Goal: Task Accomplishment & Management: Manage account settings

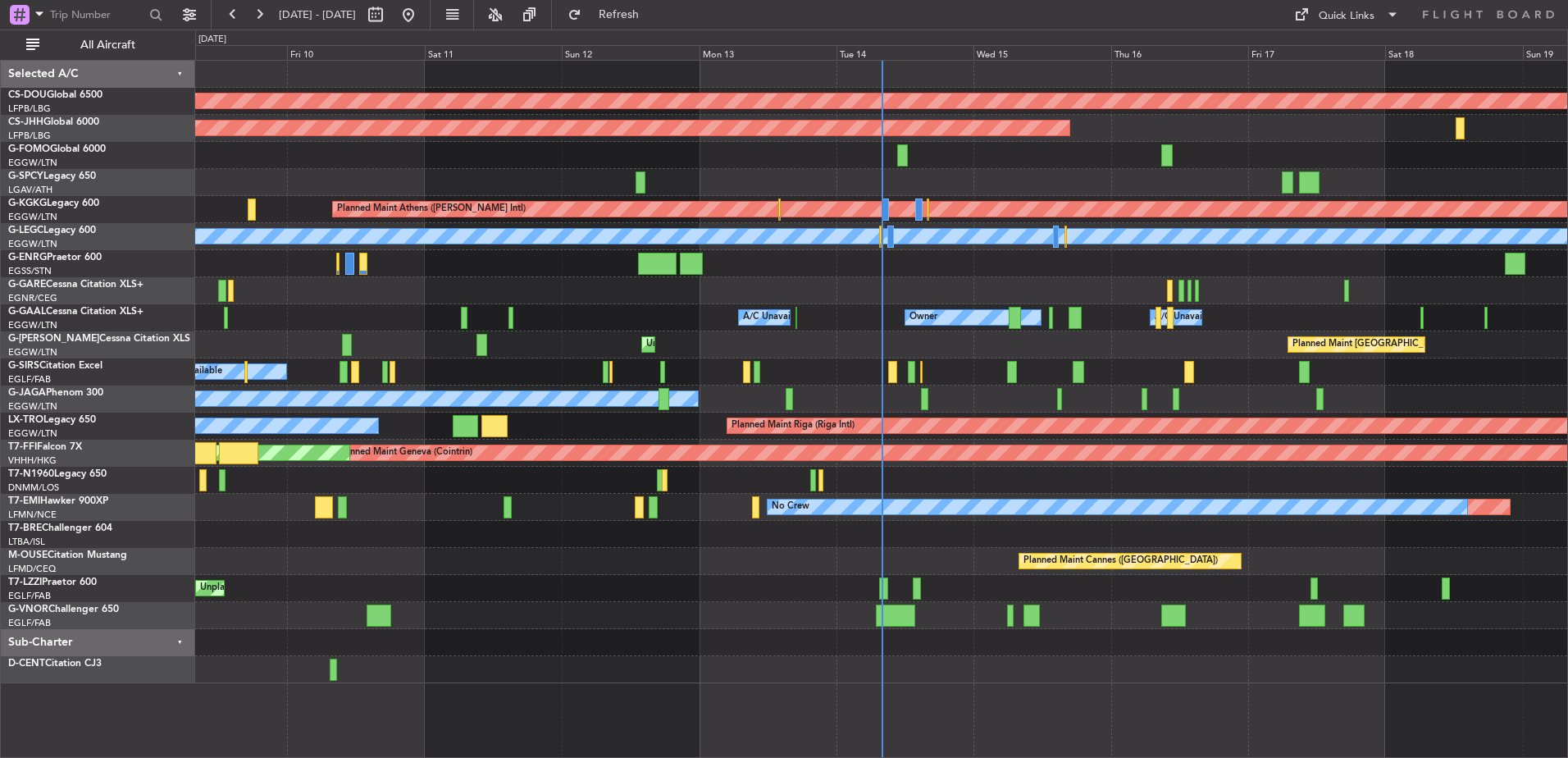
click at [200, 164] on div at bounding box center [881, 155] width 1372 height 27
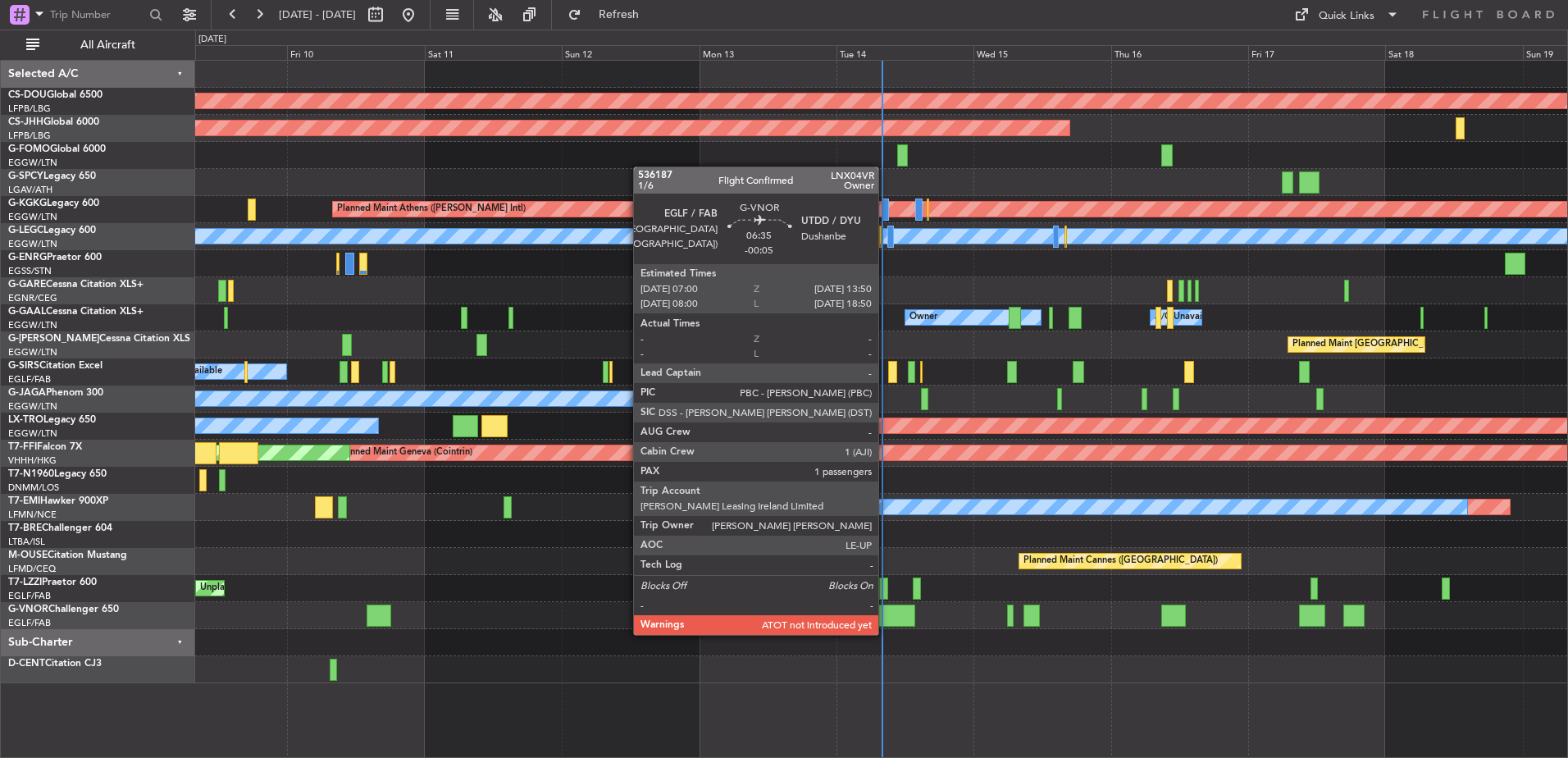
click at [886, 618] on div at bounding box center [895, 615] width 40 height 22
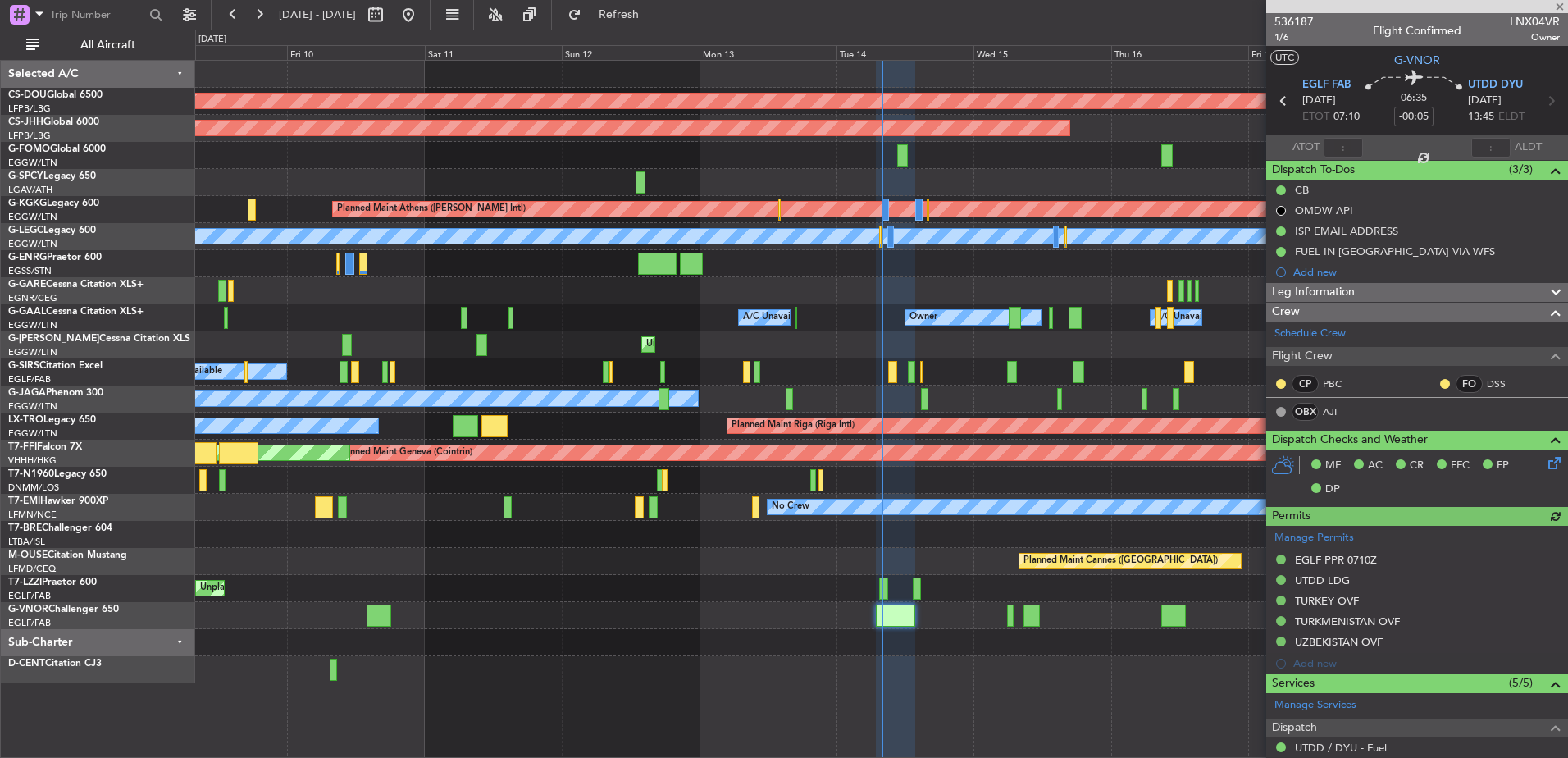
click at [725, 638] on div "Planned Maint London (Biggin Hill) Planned Maint Paris (Le Bourget) Planned Mai…" at bounding box center [881, 372] width 1372 height 623
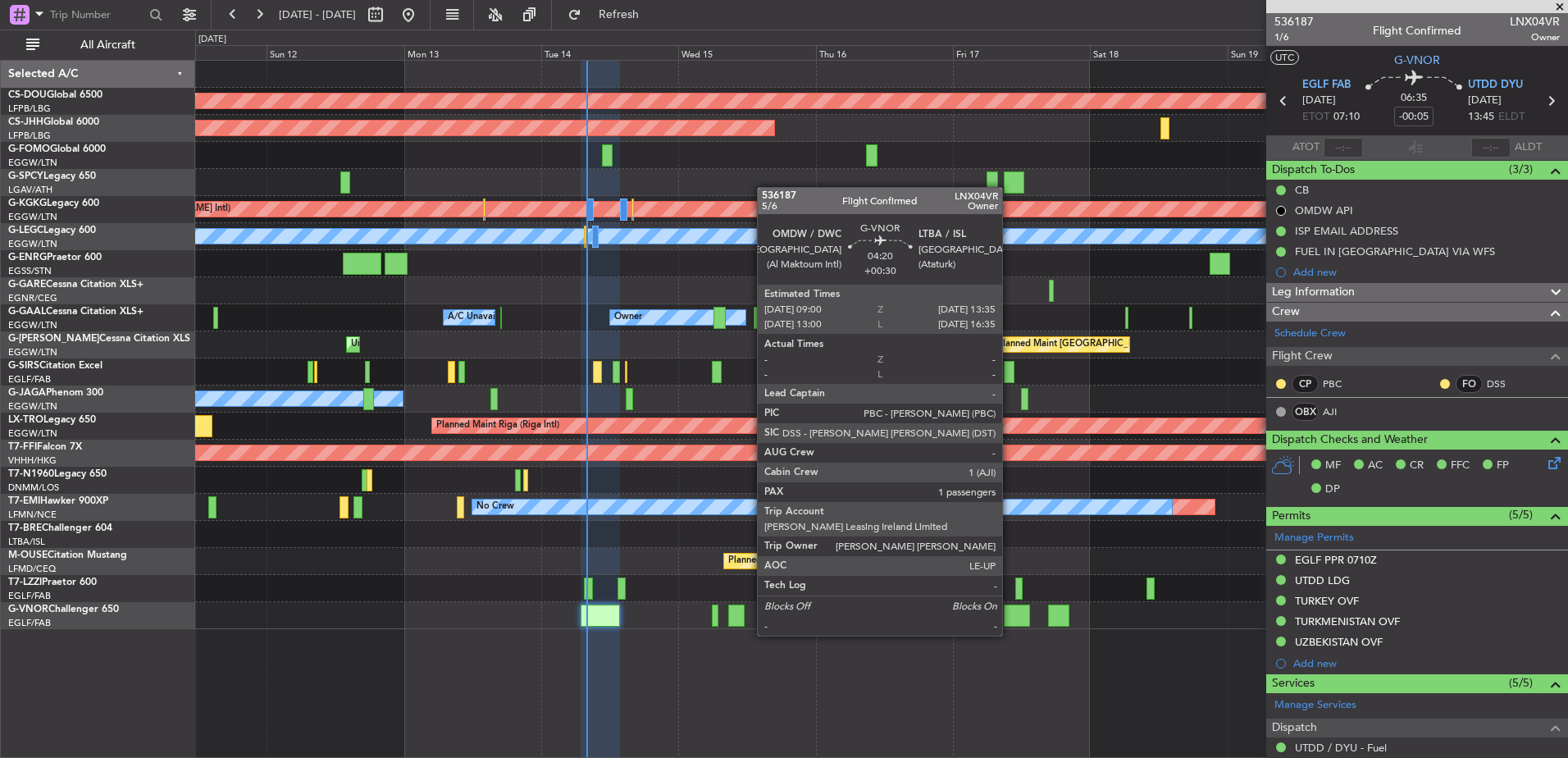
click at [1010, 619] on div at bounding box center [1017, 615] width 27 height 22
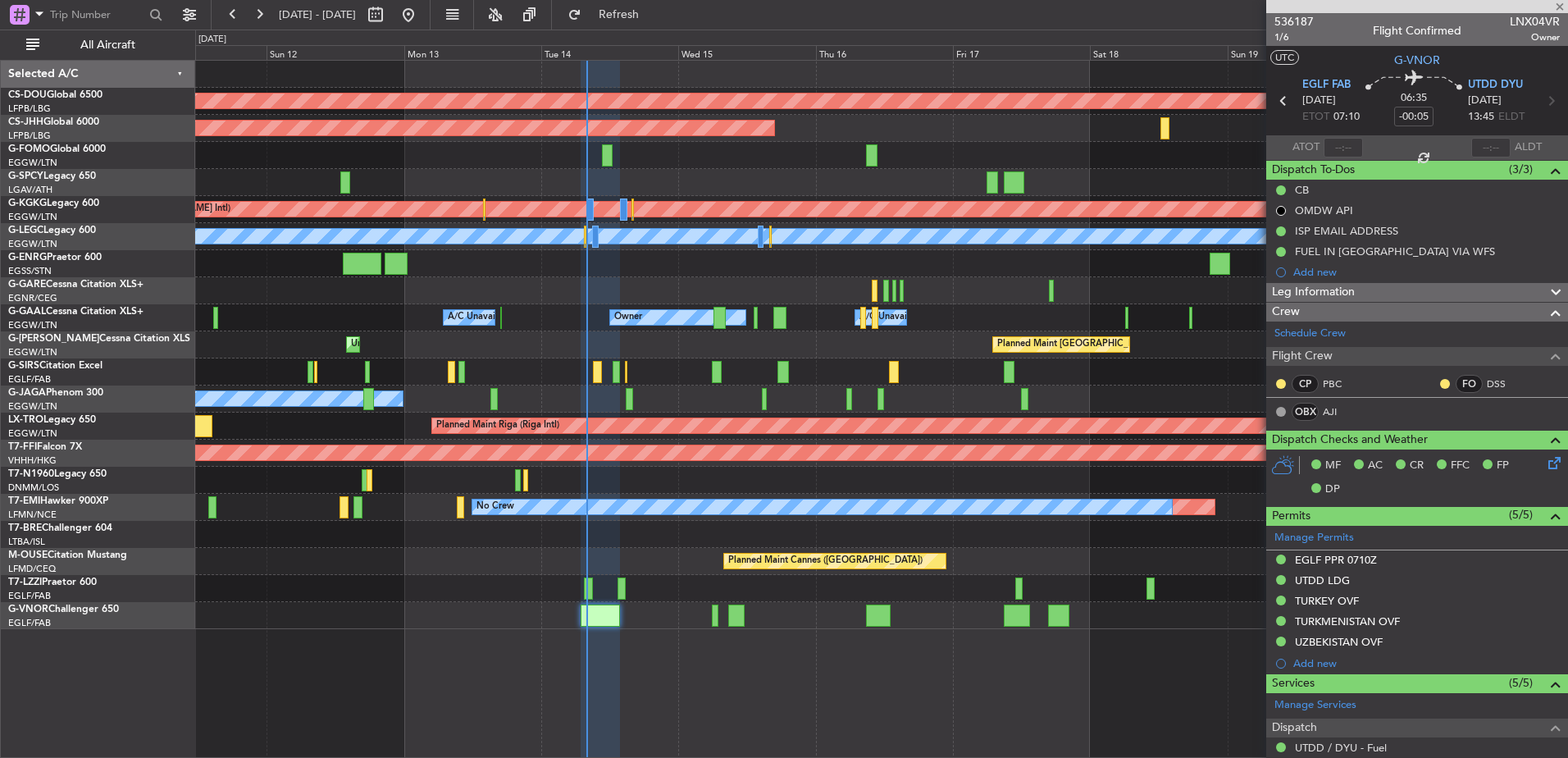
type input "+00:30"
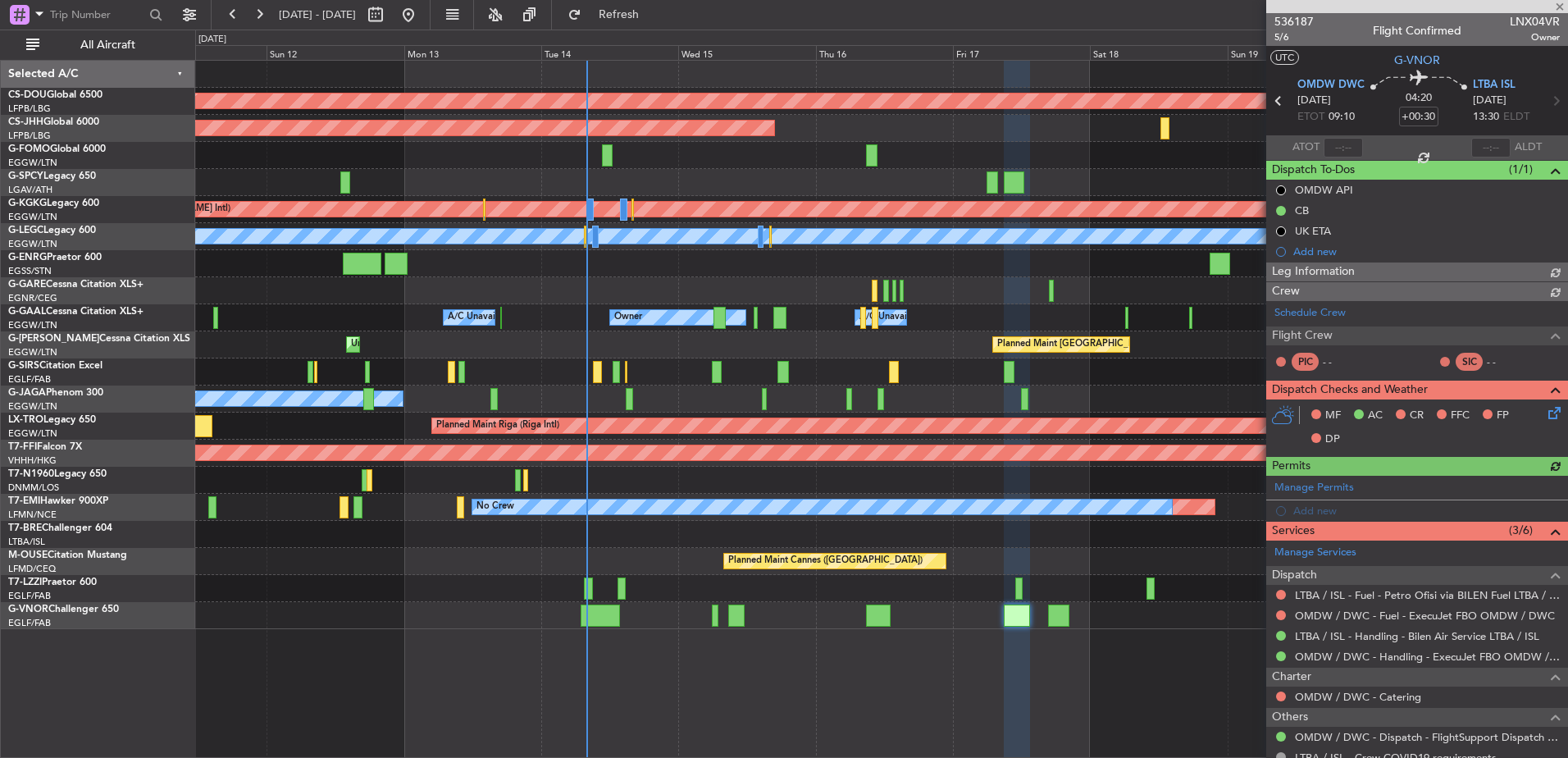
click at [911, 646] on div "Planned Maint London (Biggin Hill) Planned Maint Paris (Le Bourget) Planned Mai…" at bounding box center [881, 408] width 1373 height 698
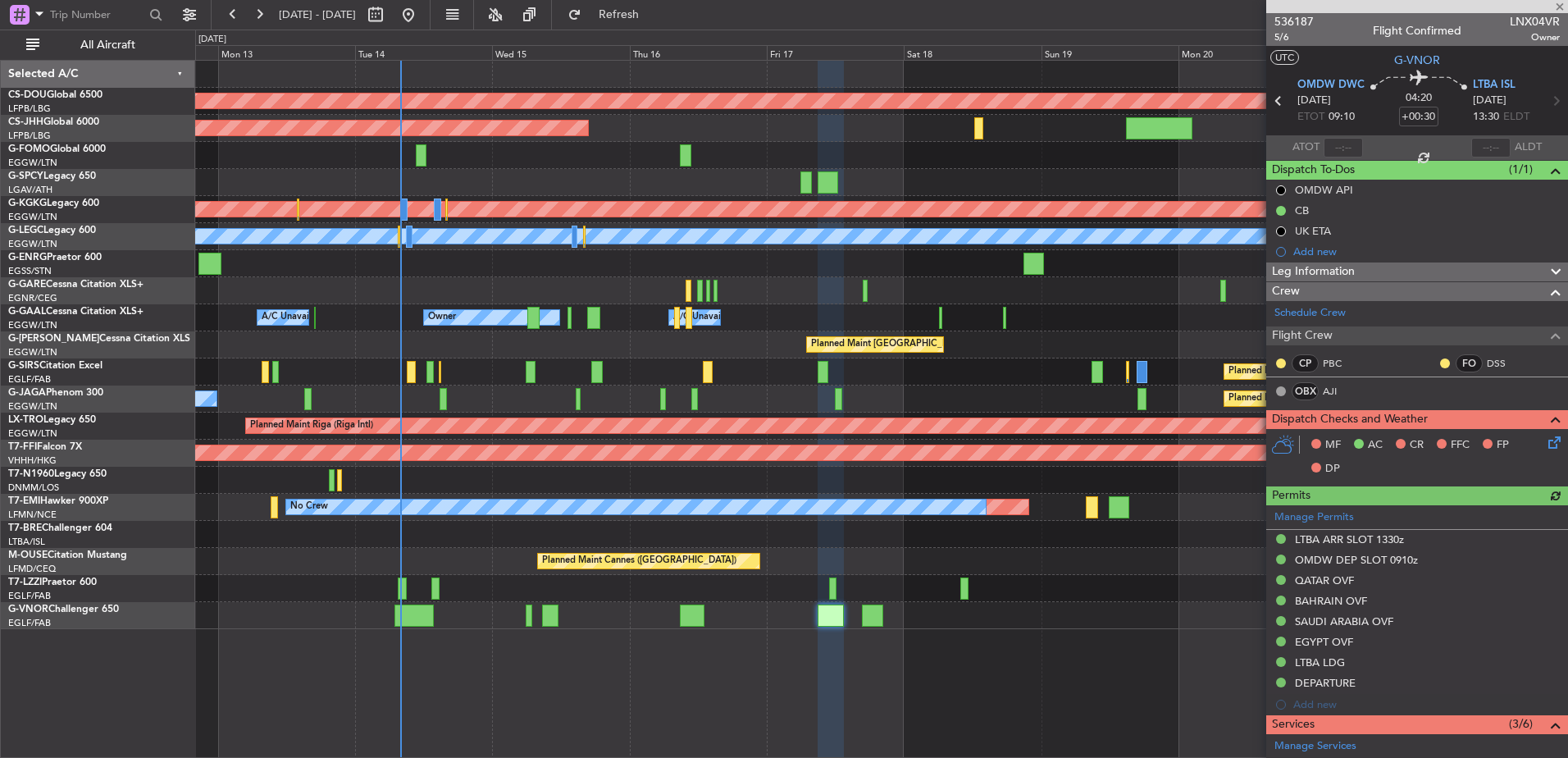
scroll to position [307, 0]
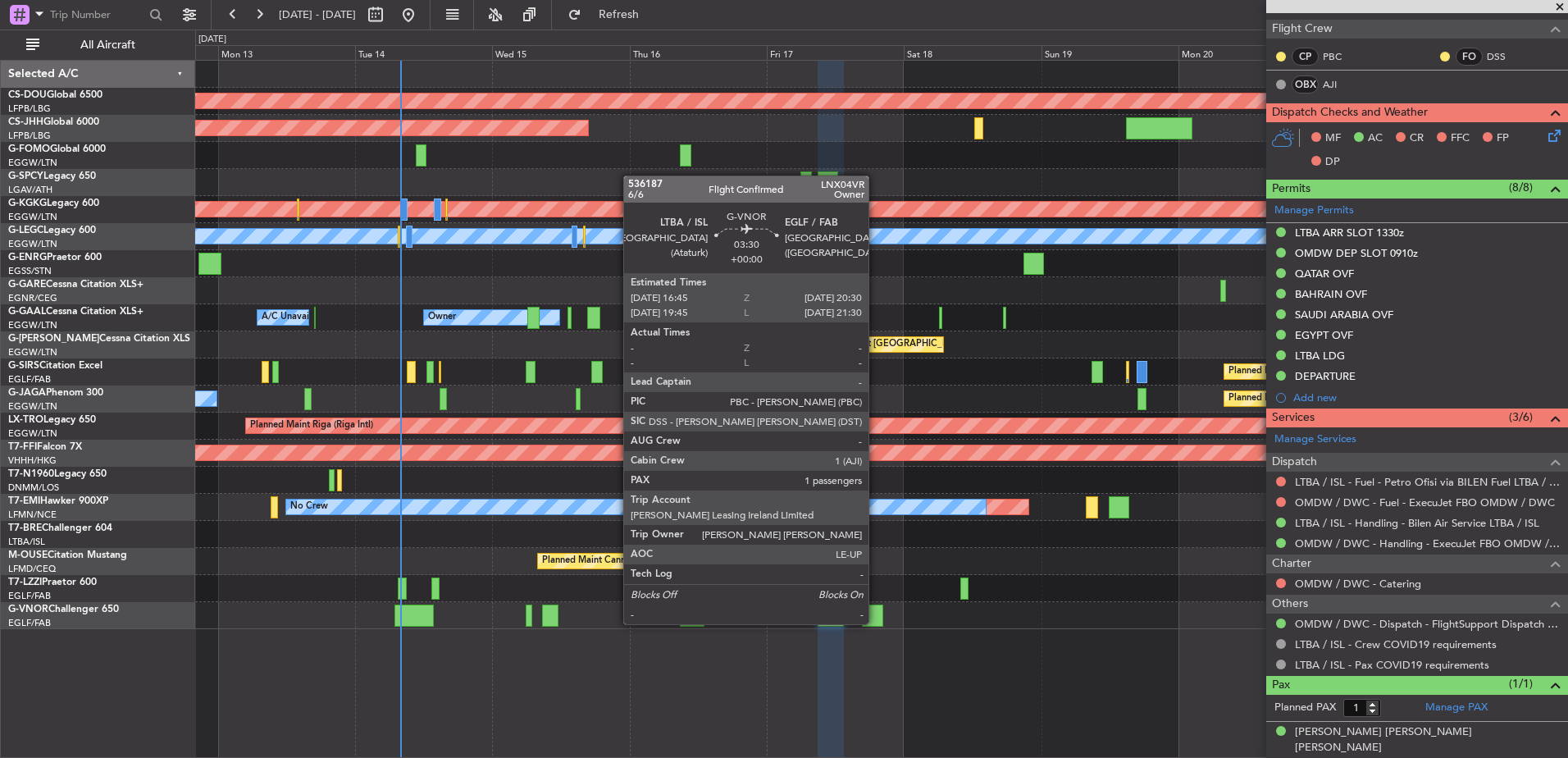
click at [876, 608] on div at bounding box center [873, 615] width 22 height 22
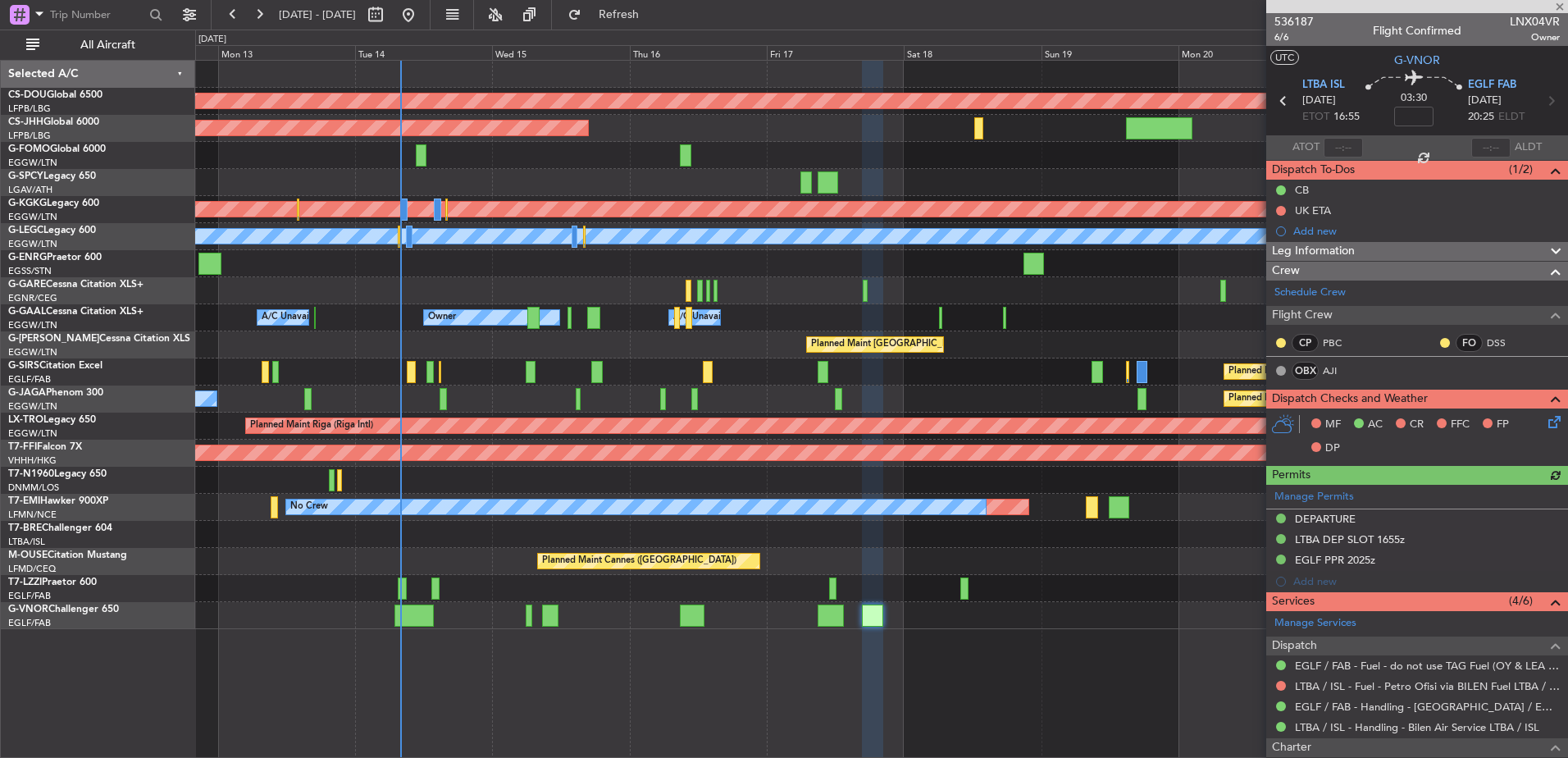
scroll to position [1, 0]
click at [1286, 15] on span "536187" at bounding box center [1294, 20] width 40 height 17
click at [1285, 37] on span "6/6" at bounding box center [1294, 36] width 40 height 14
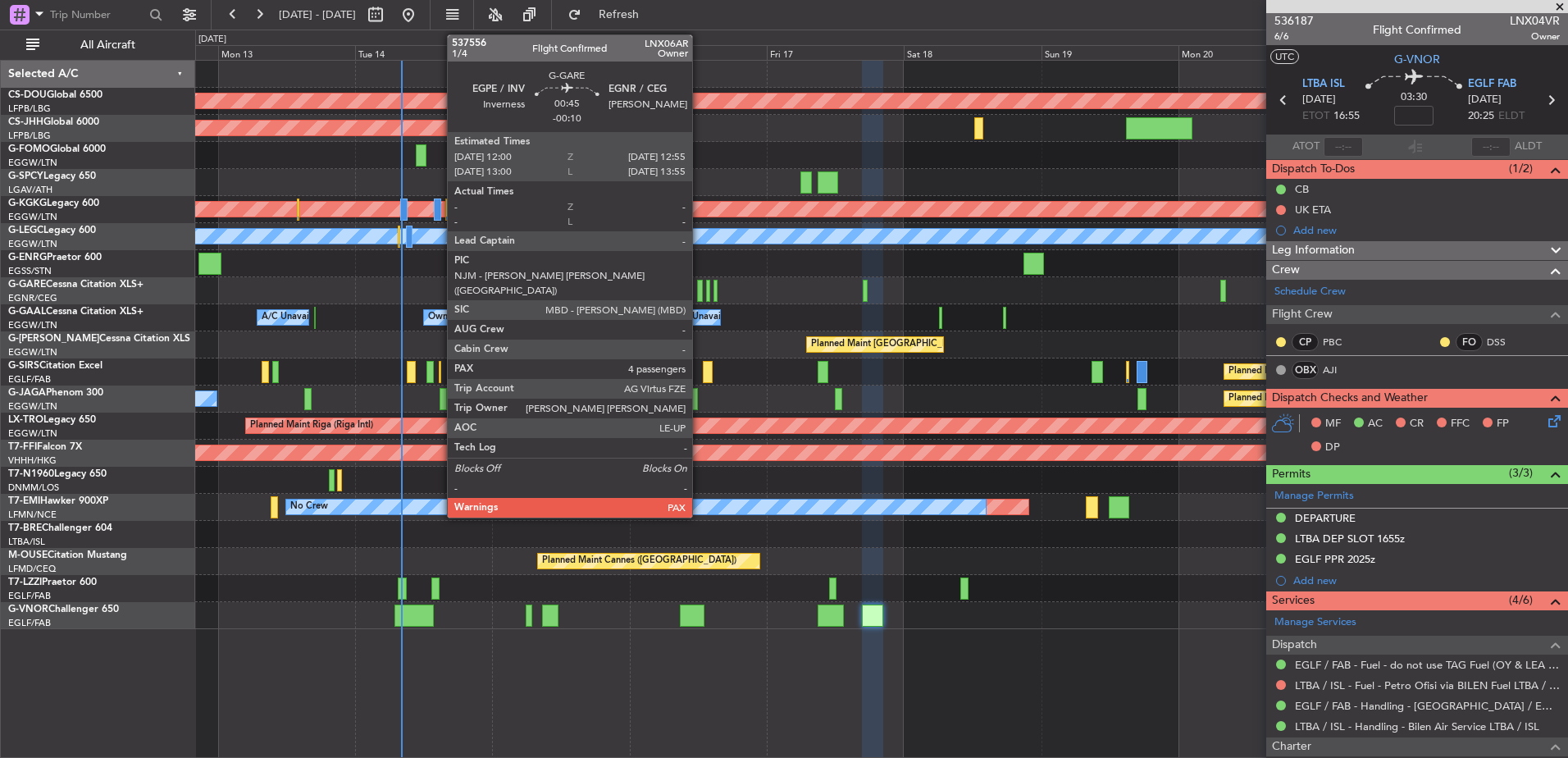
click at [700, 292] on div at bounding box center [700, 291] width 6 height 22
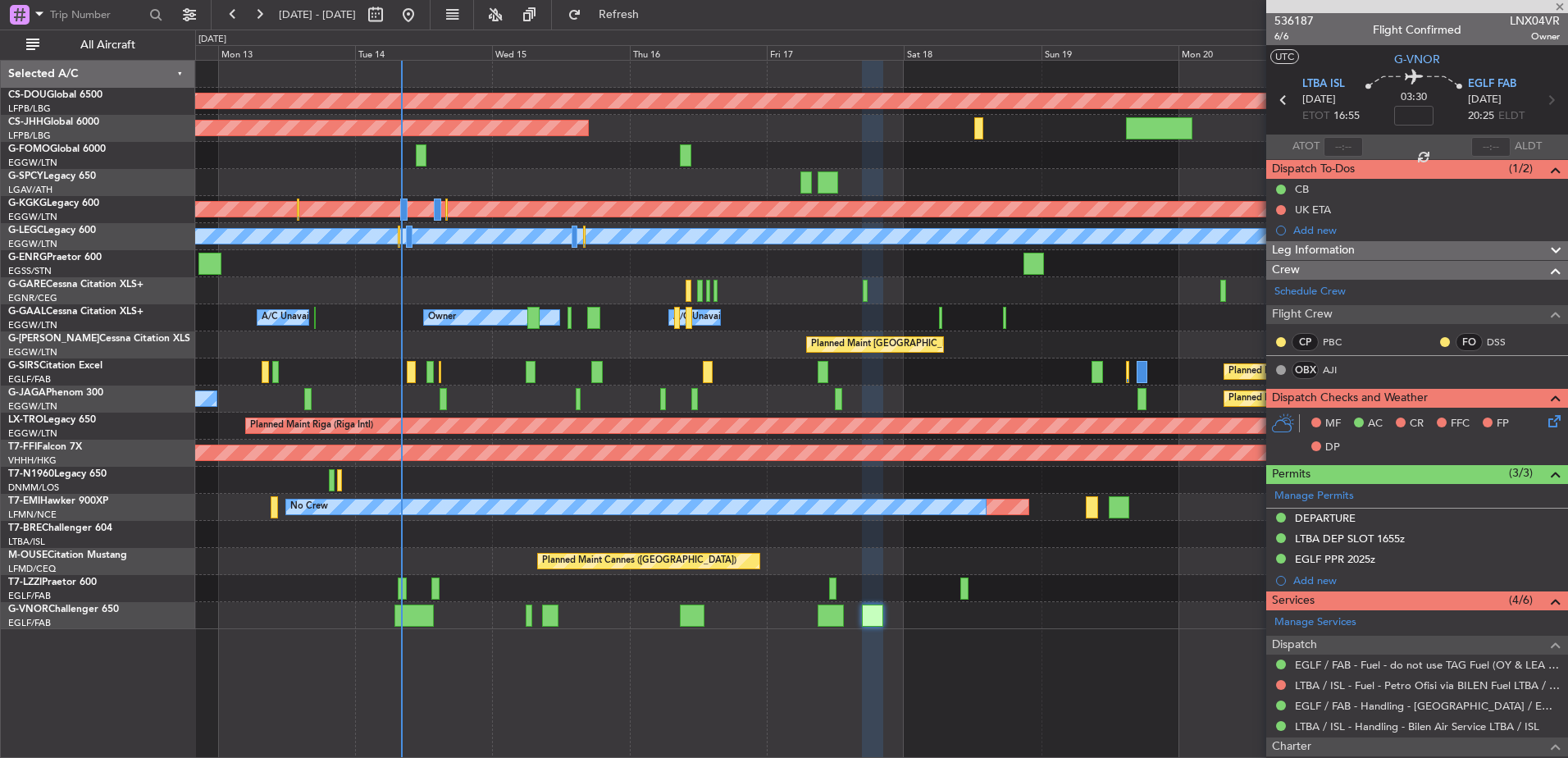
type input "-00:10"
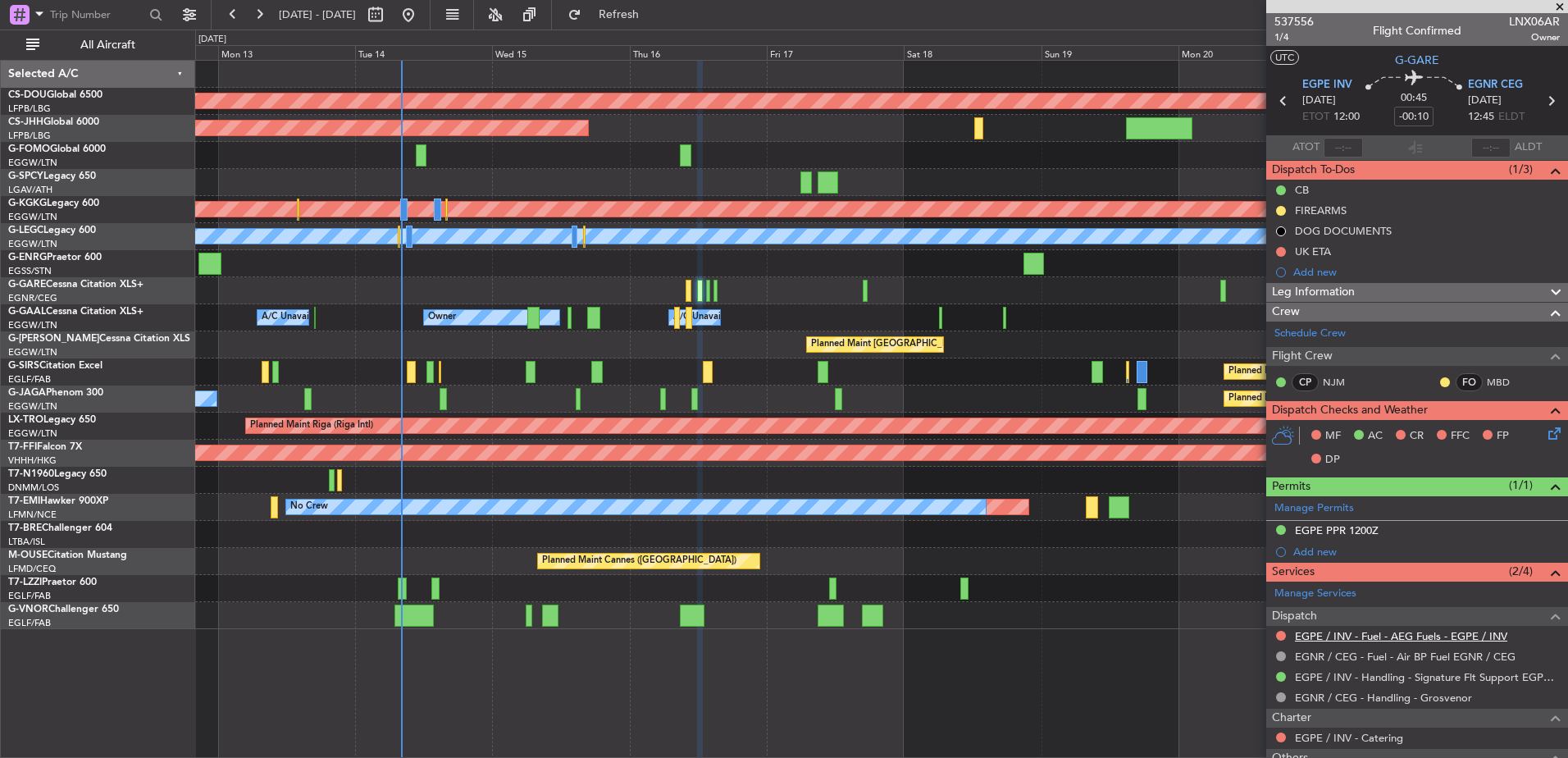
scroll to position [285, 0]
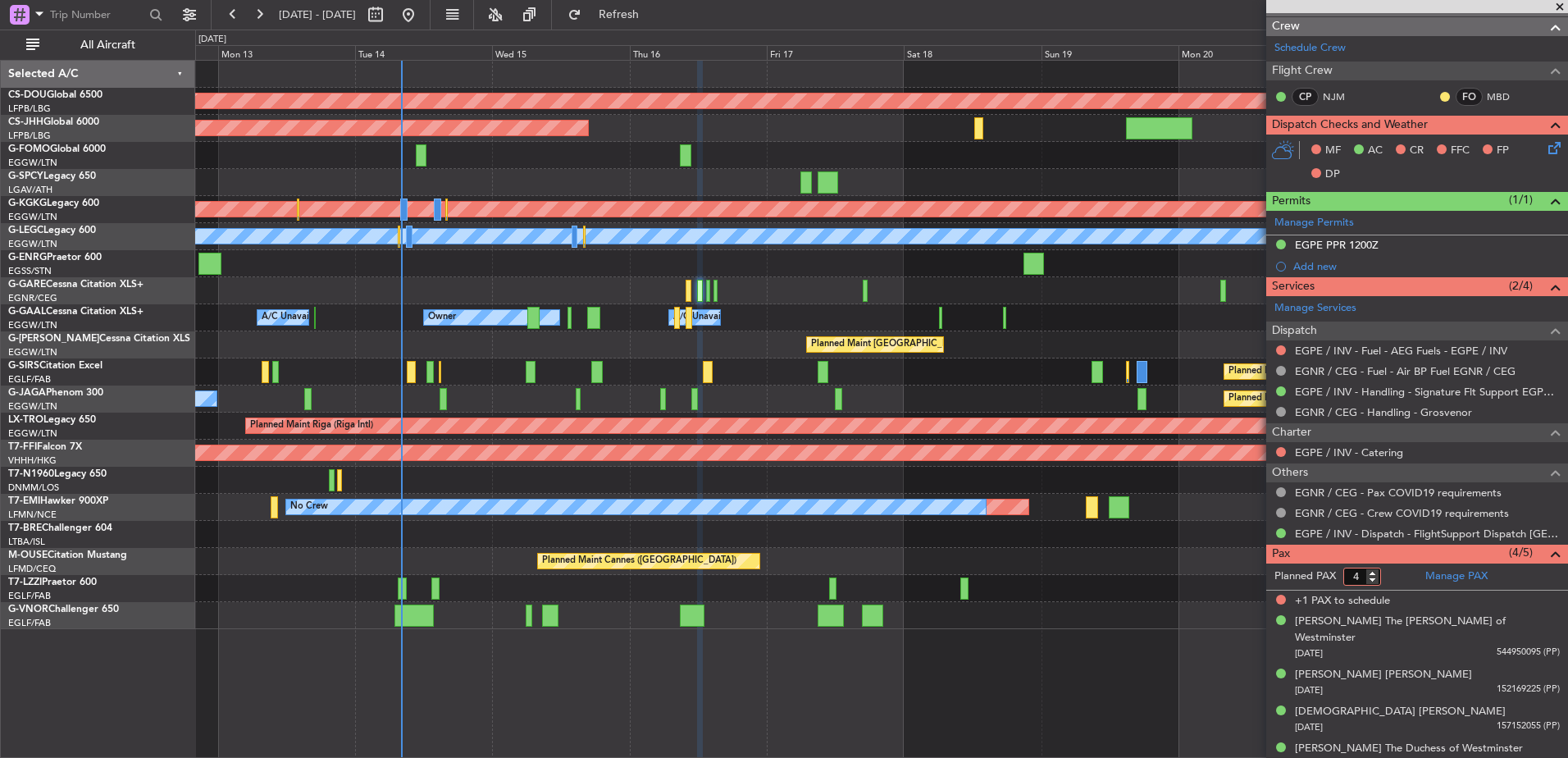
type input "4"
click at [1372, 579] on input "4" at bounding box center [1362, 577] width 38 height 18
click at [1388, 581] on form "Planned PAX 4" at bounding box center [1342, 577] width 151 height 27
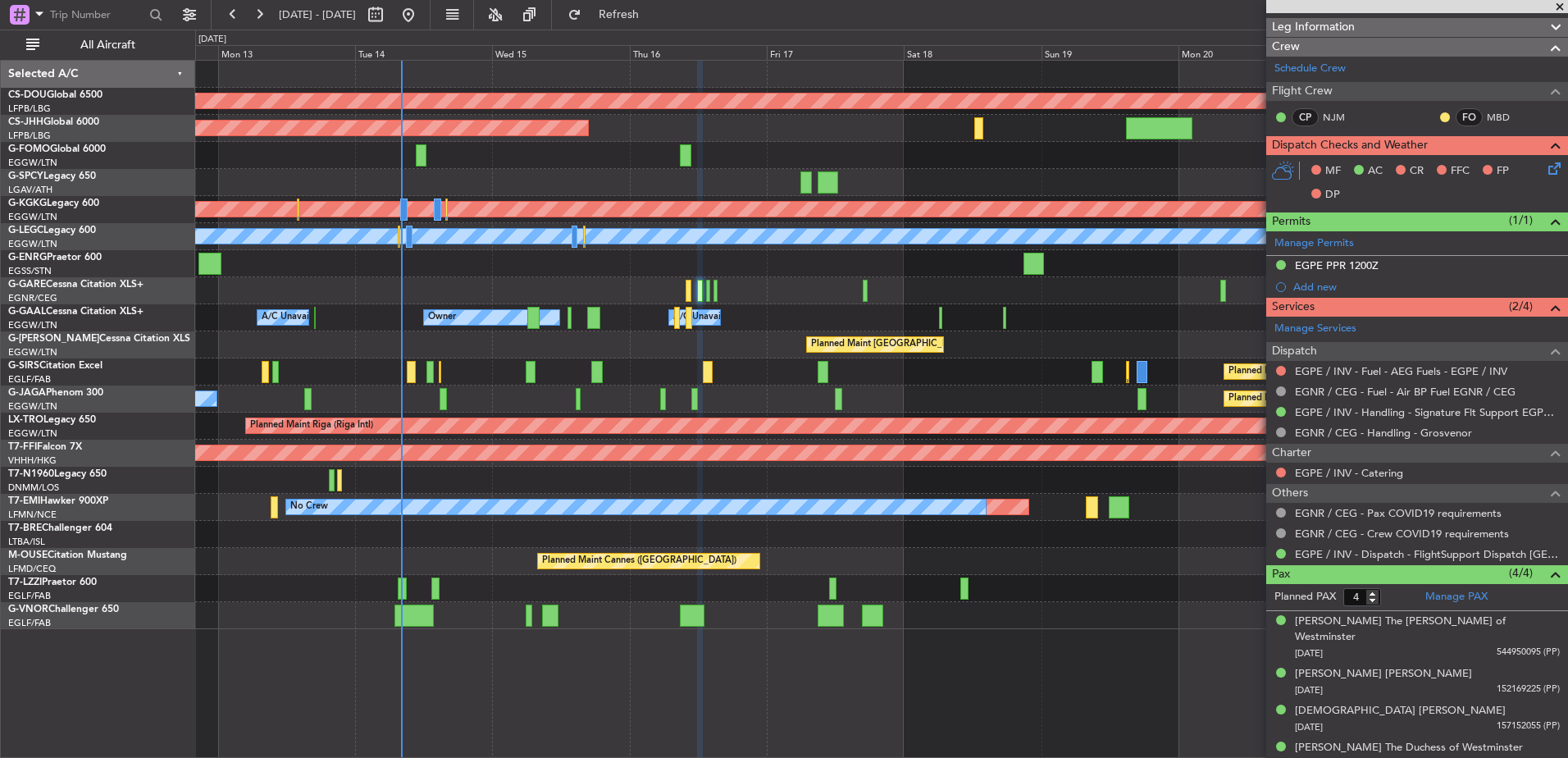
scroll to position [0, 0]
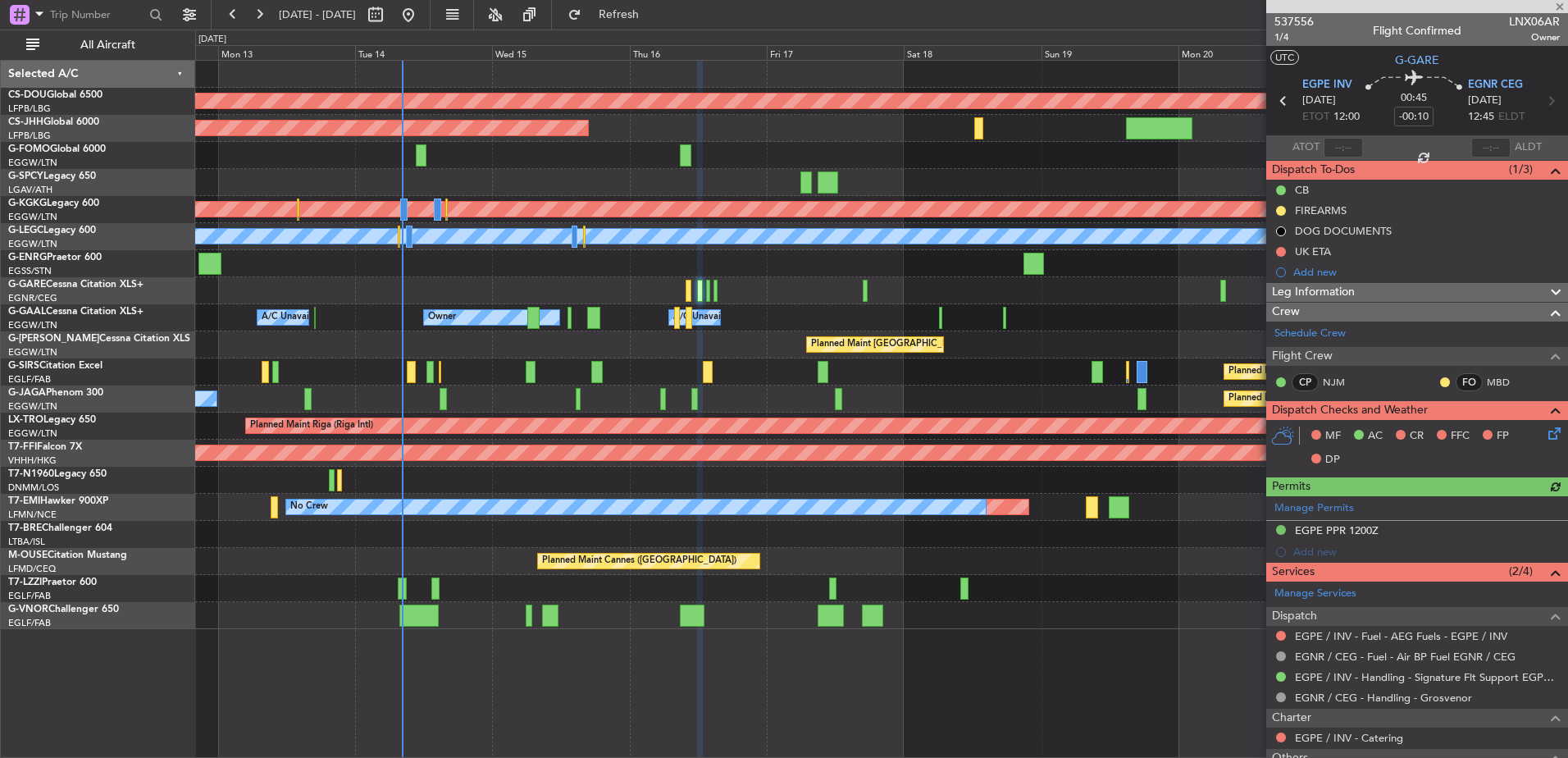
click at [820, 284] on div "Planned Maint London (Biggin Hill) Planned Maint Paris (Le Bourget) Planned Mai…" at bounding box center [881, 345] width 1372 height 568
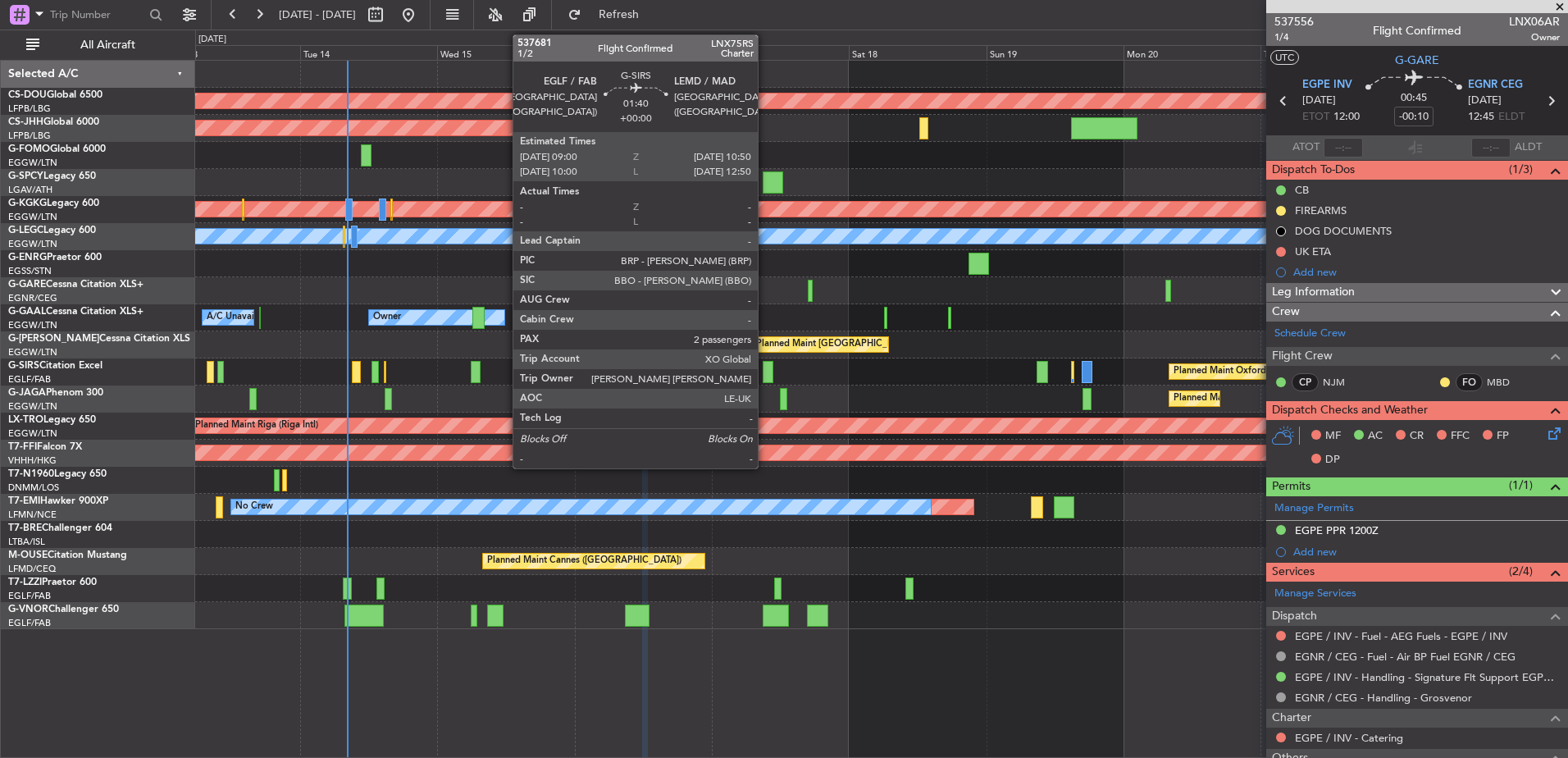
click at [765, 372] on div at bounding box center [768, 372] width 11 height 22
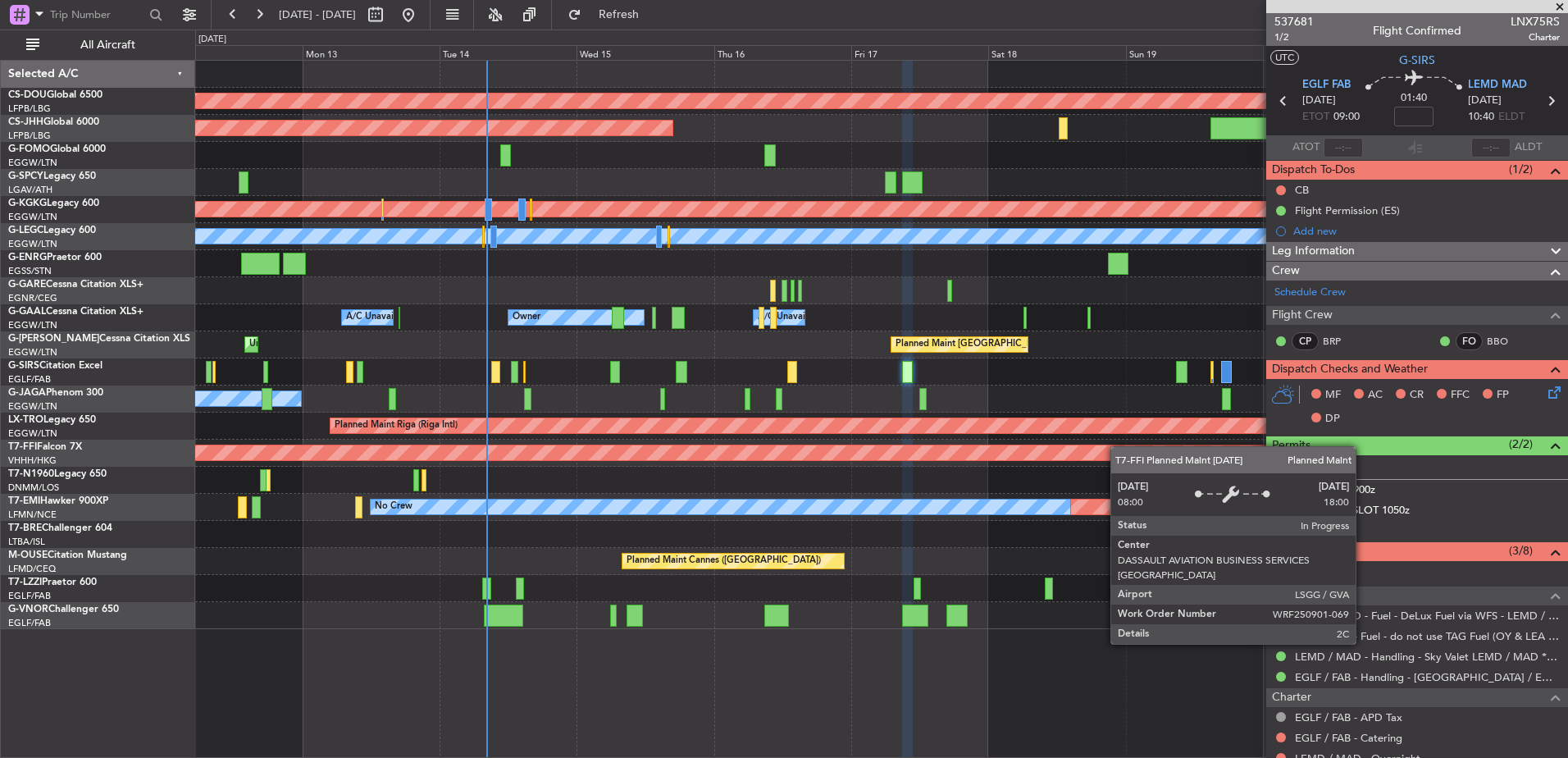
click at [1153, 454] on div "Planned Maint London (Biggin Hill) Planned Maint Paris (Le Bourget) Planned Mai…" at bounding box center [881, 345] width 1372 height 568
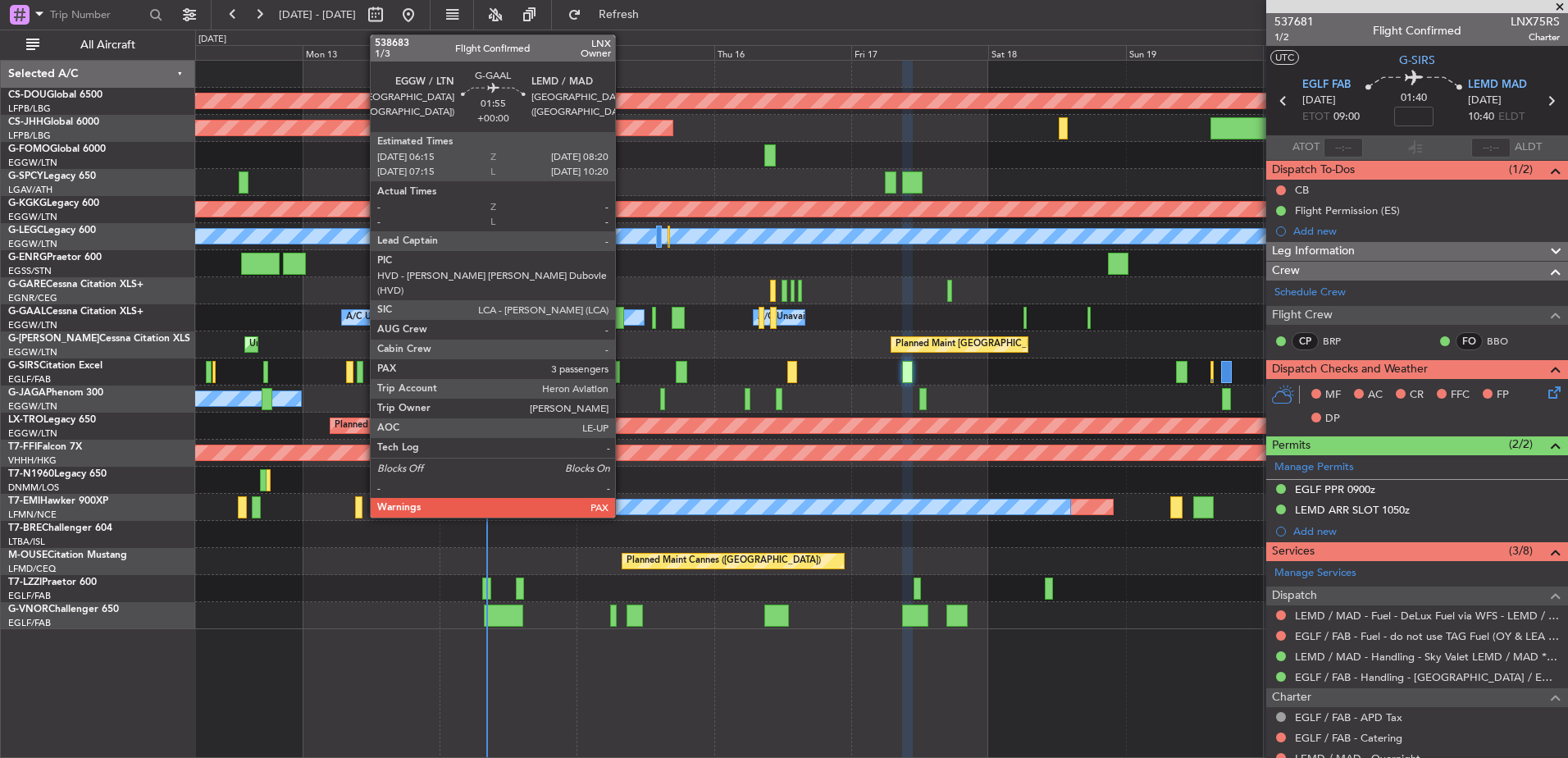
click at [623, 322] on div at bounding box center [617, 318] width 12 height 22
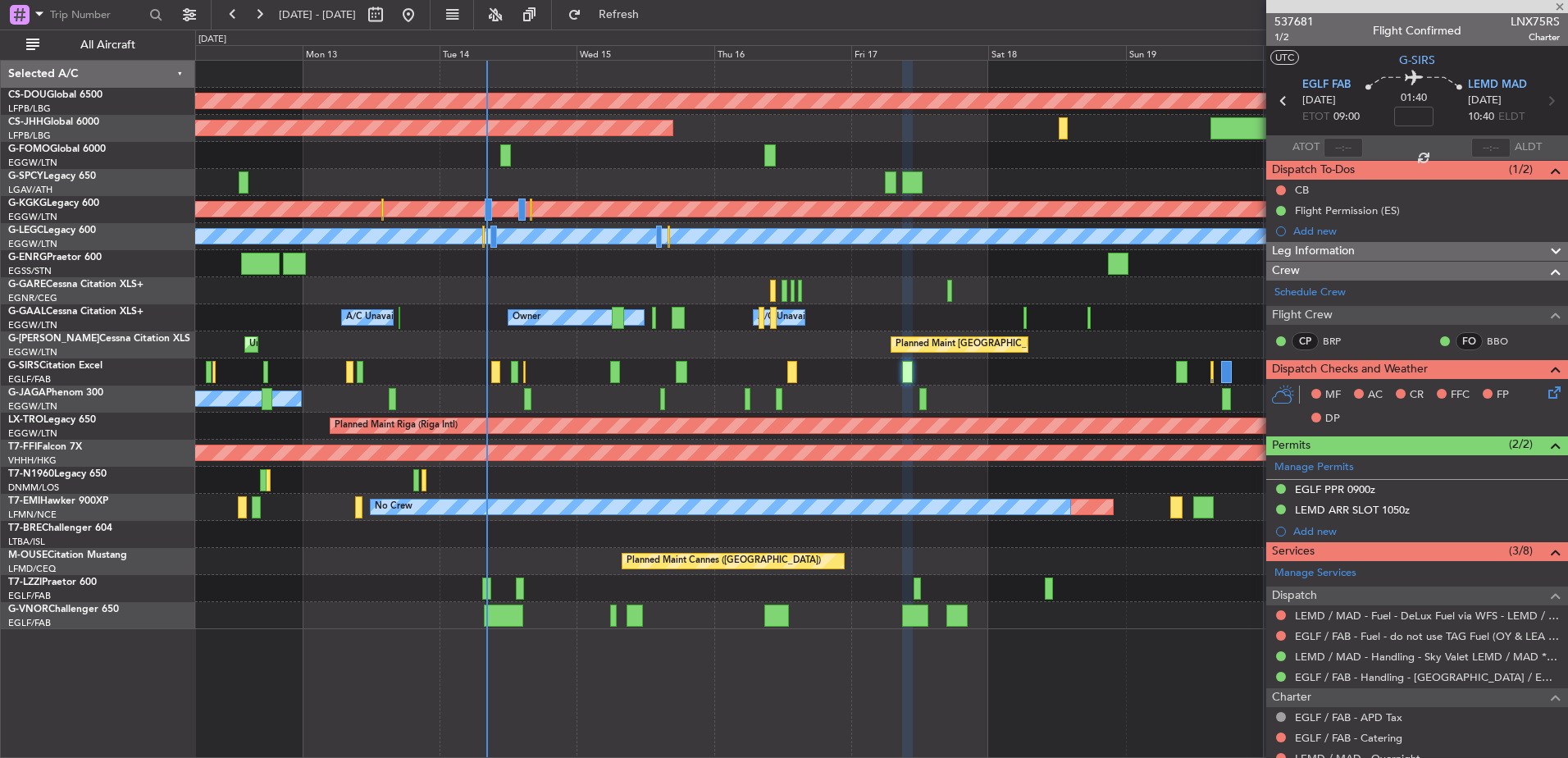
type input "3"
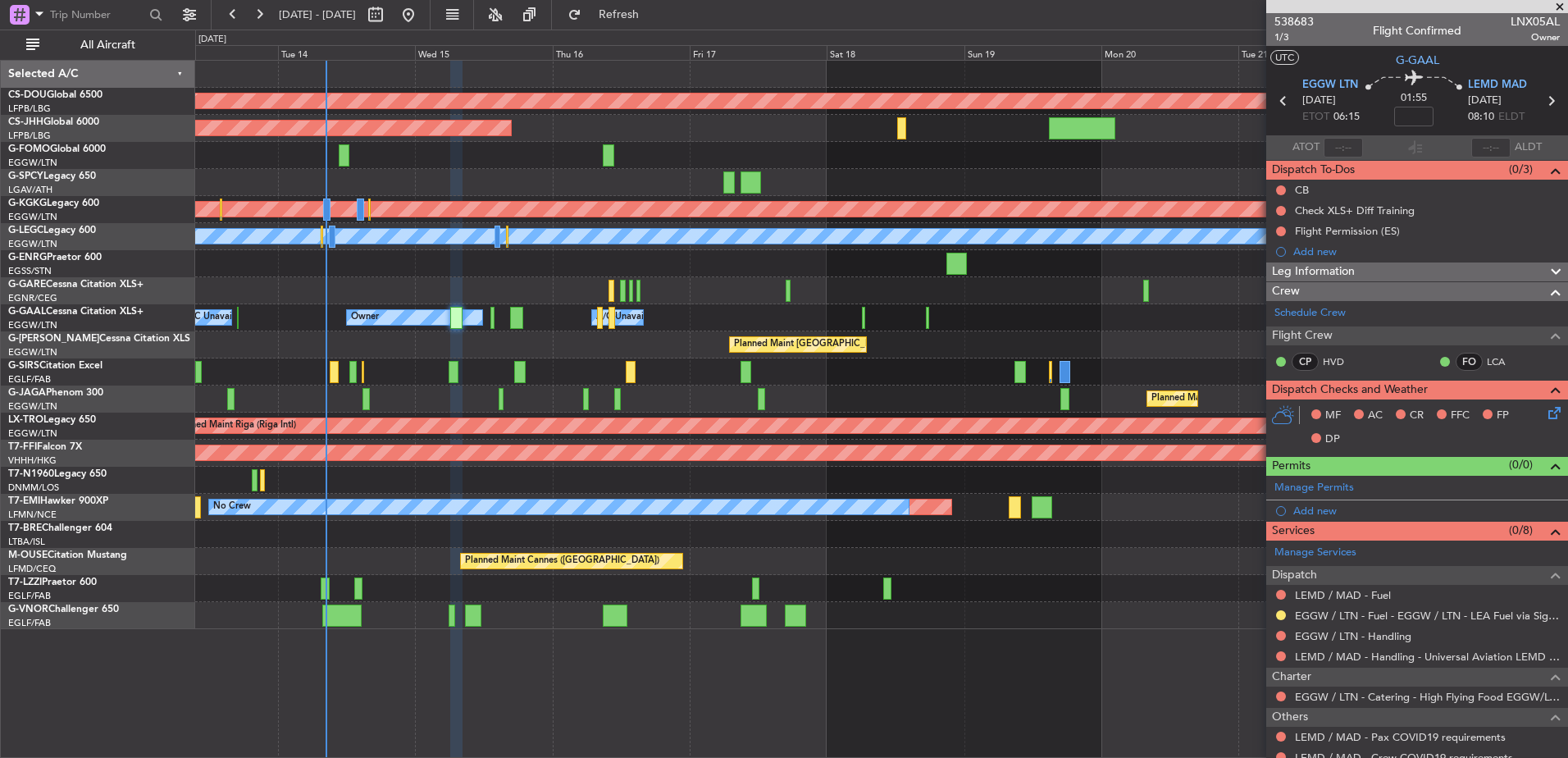
click at [932, 498] on div "Planned Maint No Crew" at bounding box center [881, 507] width 1372 height 27
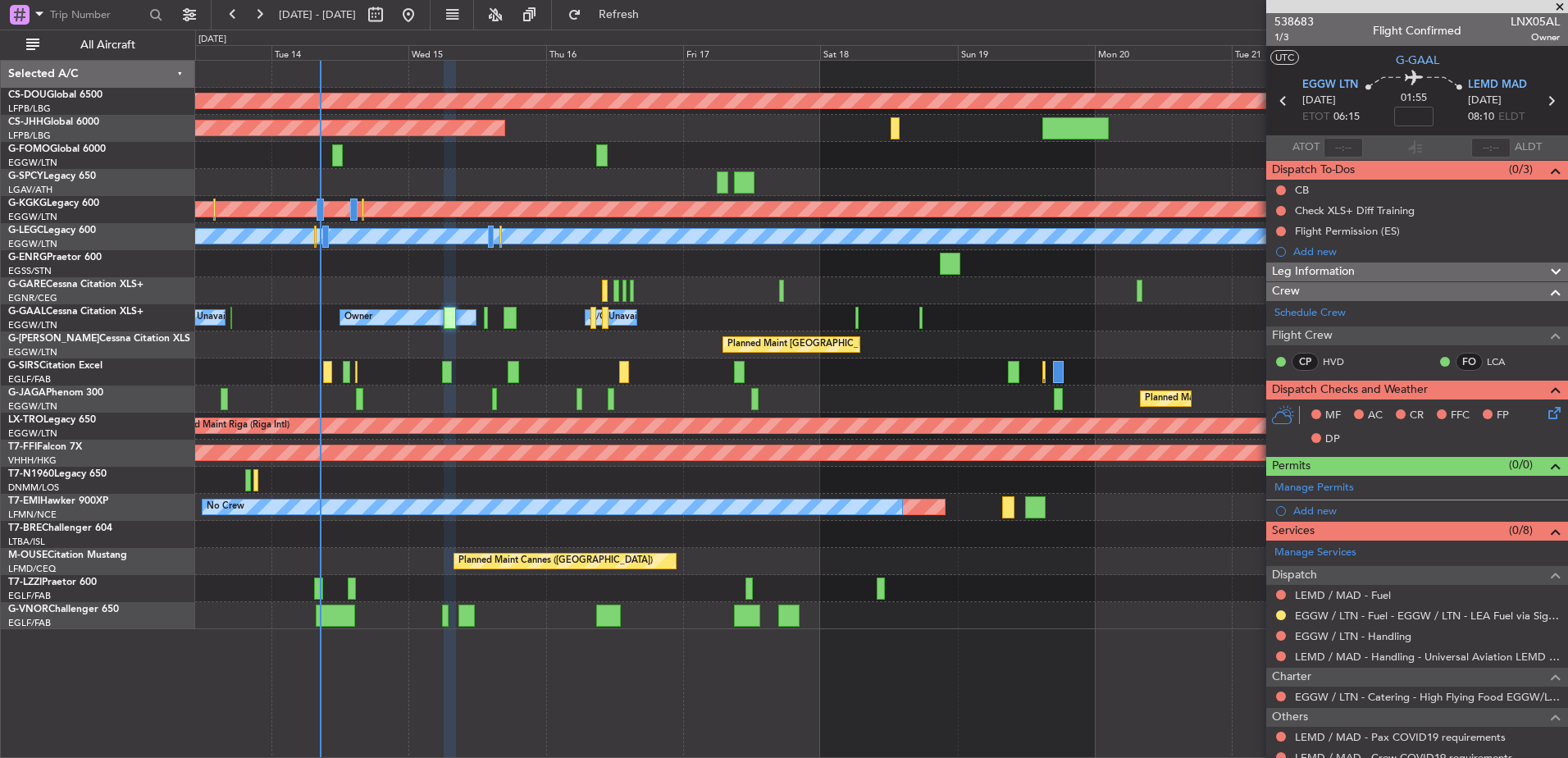
click at [667, 296] on div at bounding box center [881, 290] width 1372 height 27
click at [896, 597] on div "A/C Unavailable [GEOGRAPHIC_DATA] ([GEOGRAPHIC_DATA])" at bounding box center [881, 588] width 1372 height 27
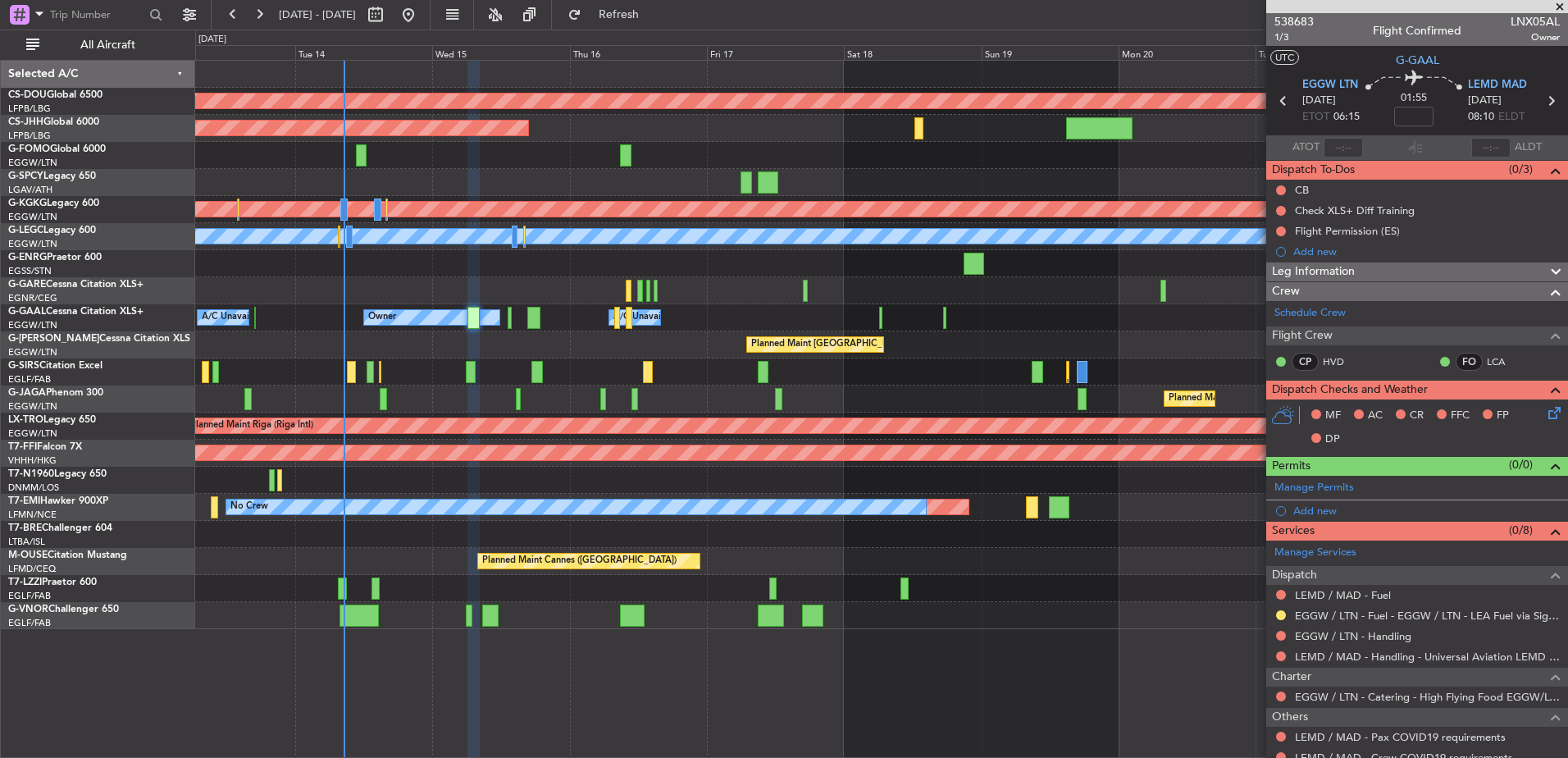
click at [920, 598] on div "A/C Unavailable [GEOGRAPHIC_DATA] ([GEOGRAPHIC_DATA])" at bounding box center [881, 588] width 1372 height 27
click at [1054, 608] on div "Planned Maint London (Biggin Hill) Planned Maint Paris (Le Bourget) Planned Mai…" at bounding box center [881, 345] width 1372 height 568
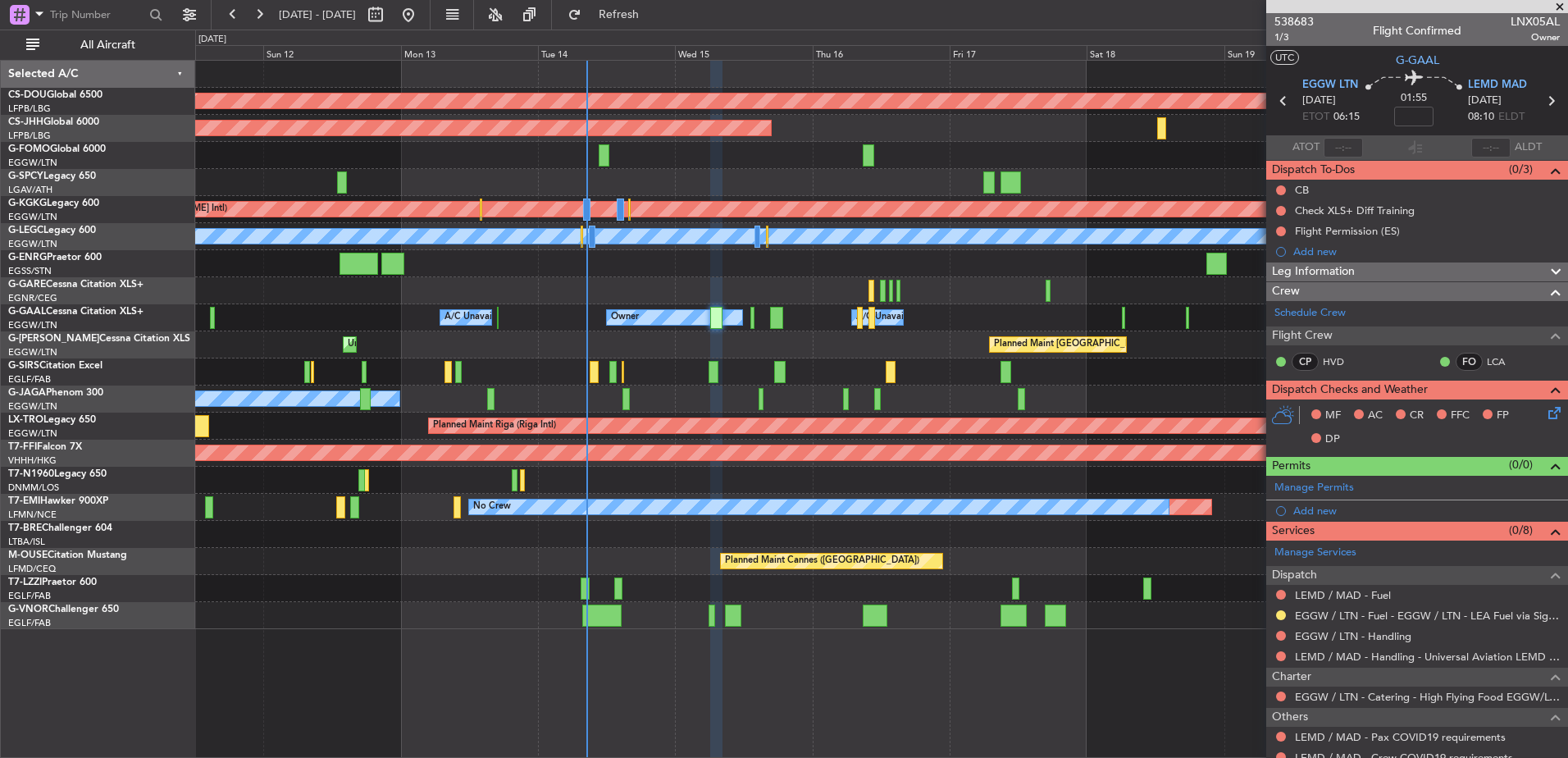
click at [795, 628] on div "Planned Maint London (Biggin Hill) Planned Maint Paris (Le Bourget) Planned Mai…" at bounding box center [881, 408] width 1373 height 698
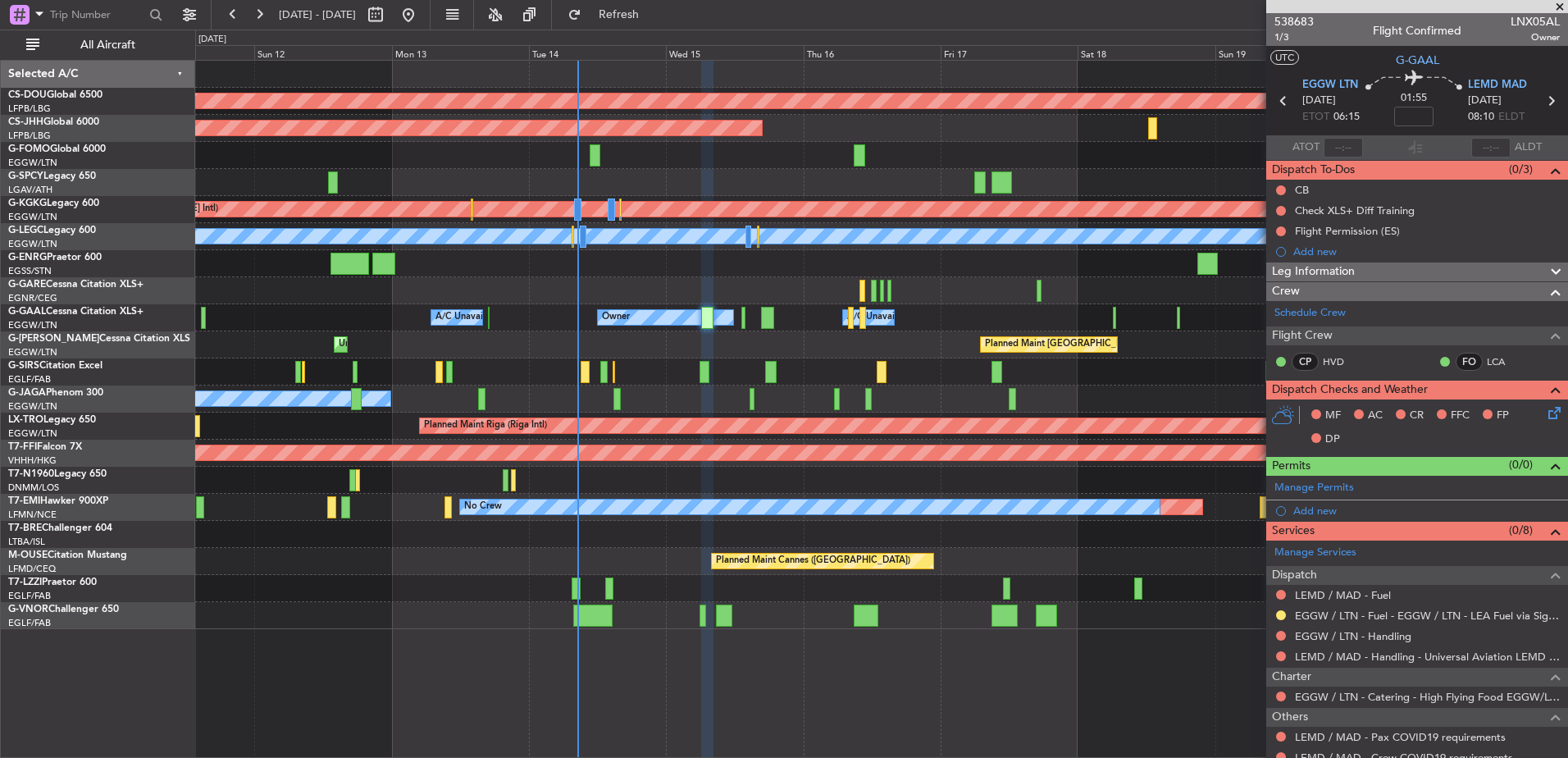
click at [785, 626] on div at bounding box center [881, 615] width 1372 height 27
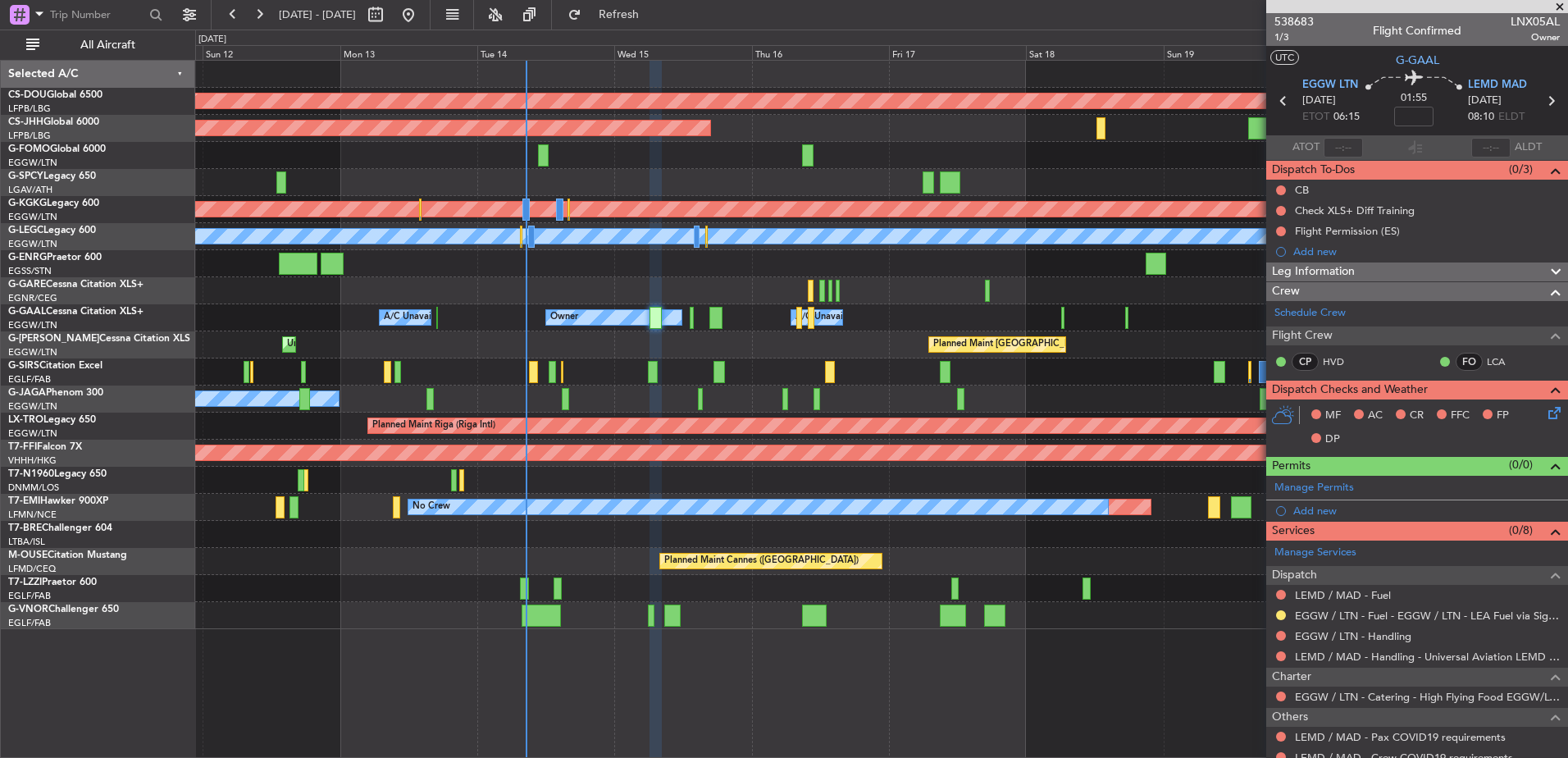
click at [646, 351] on div "Planned Maint London (Biggin Hill) Planned Maint Paris (Le Bourget) Planned Mai…" at bounding box center [881, 345] width 1372 height 568
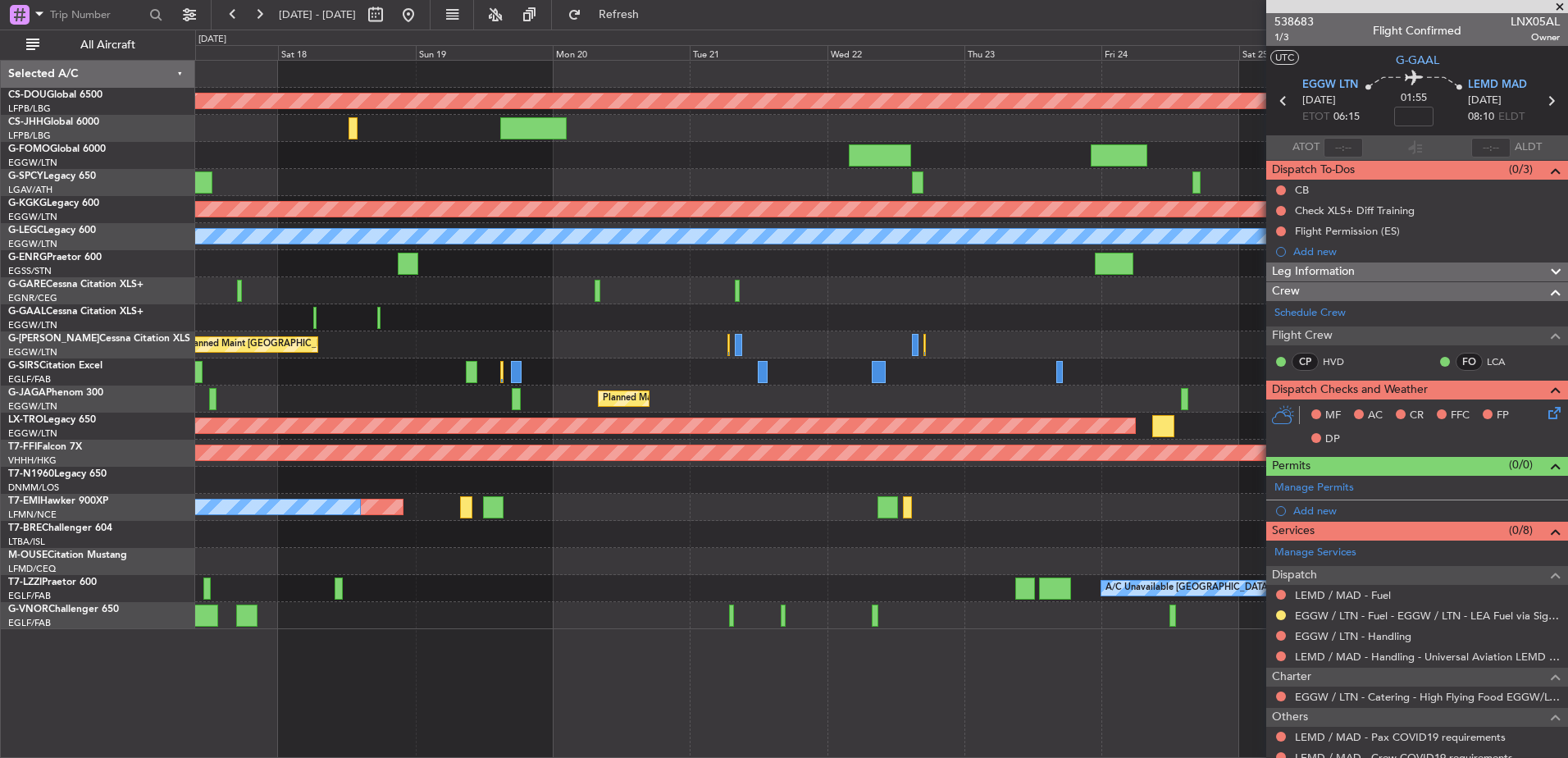
click at [1001, 618] on div at bounding box center [881, 615] width 1372 height 27
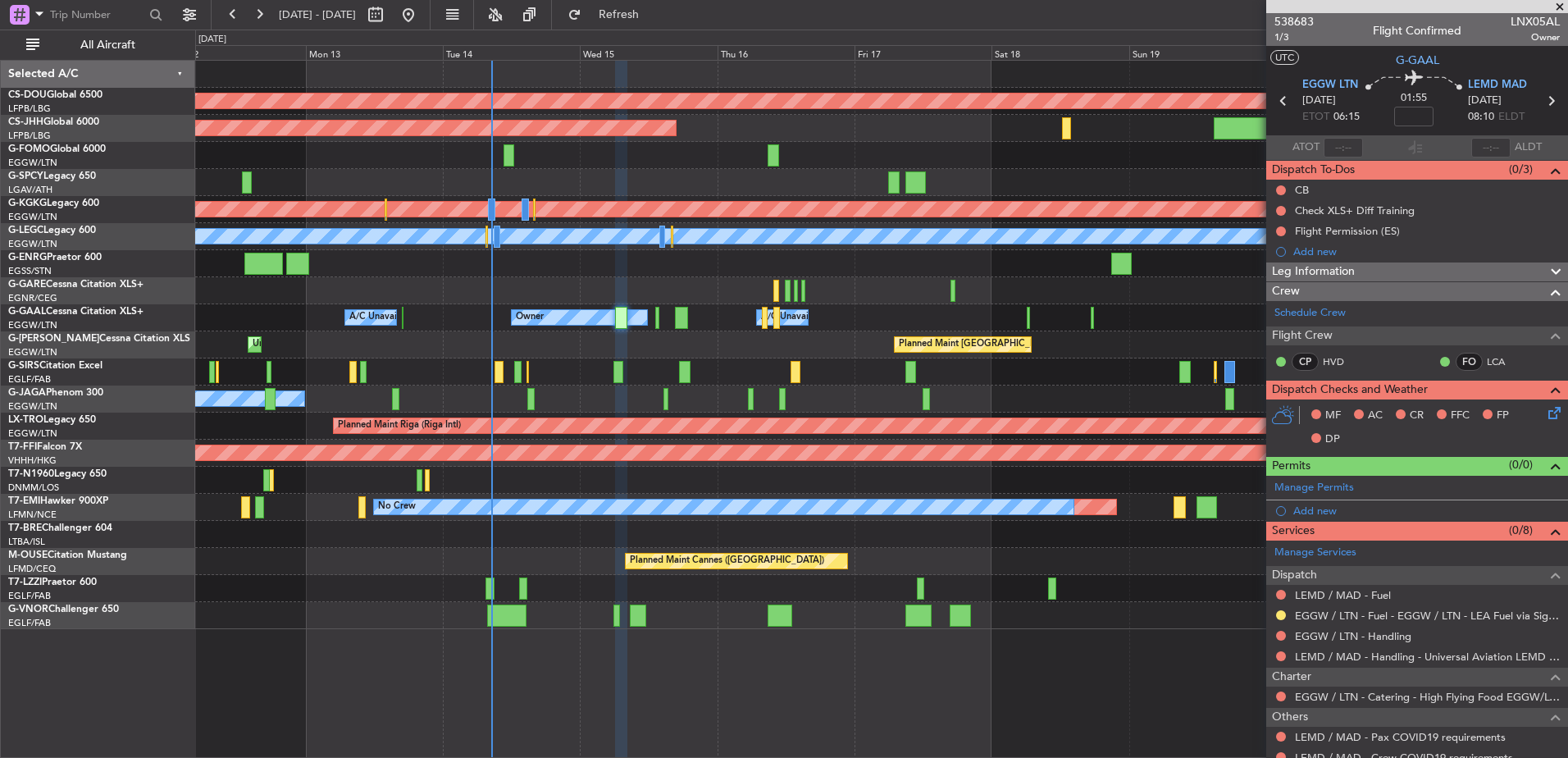
click at [745, 379] on div "A/C Unavailable" at bounding box center [881, 372] width 1372 height 27
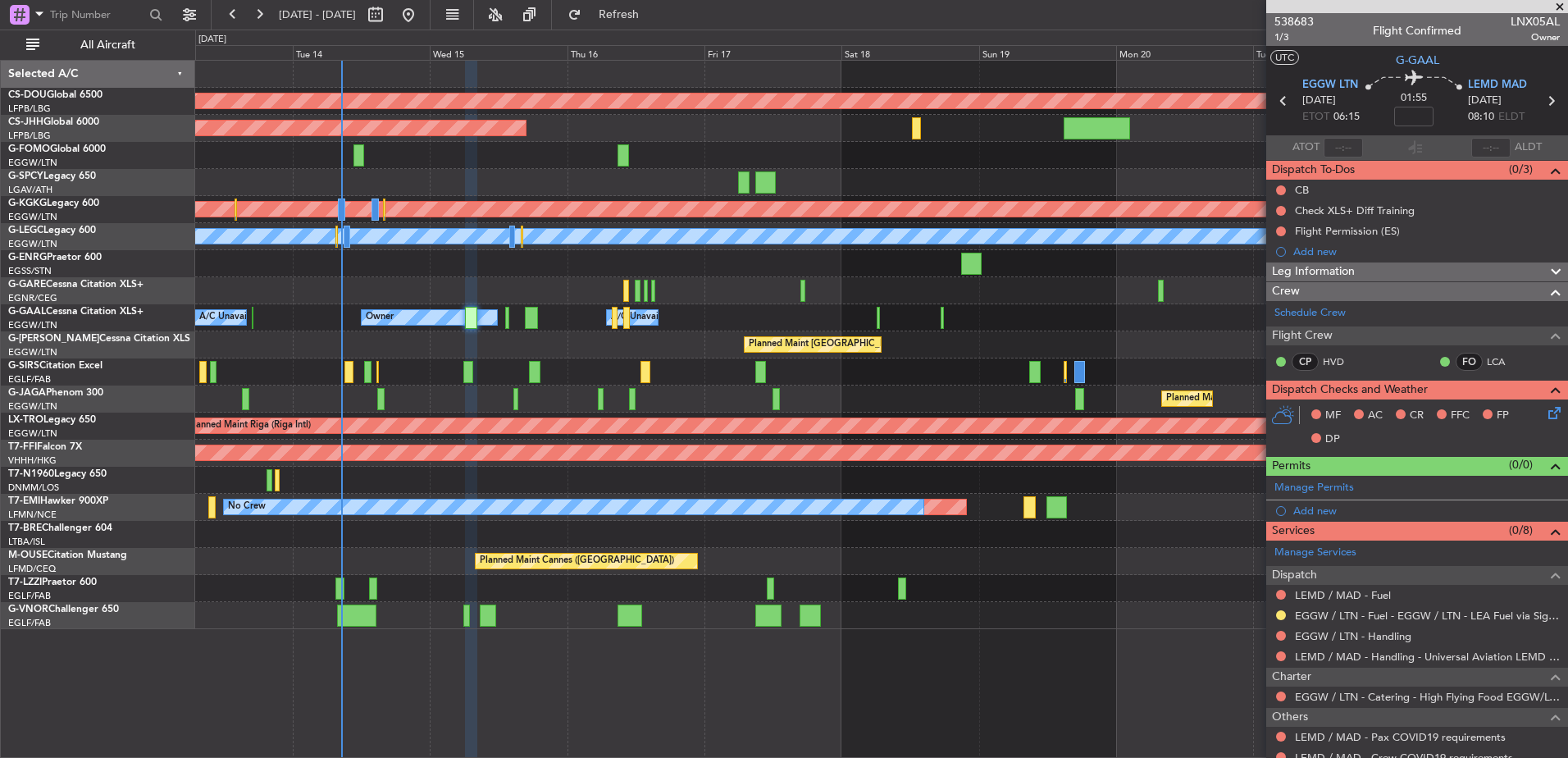
click at [1082, 647] on div "Planned Maint London (Biggin Hill) Planned Maint Paris (Le Bourget) Planned Mai…" at bounding box center [881, 408] width 1373 height 698
click at [654, 20] on span "Refresh" at bounding box center [619, 15] width 69 height 11
click at [731, 623] on div at bounding box center [881, 615] width 1372 height 27
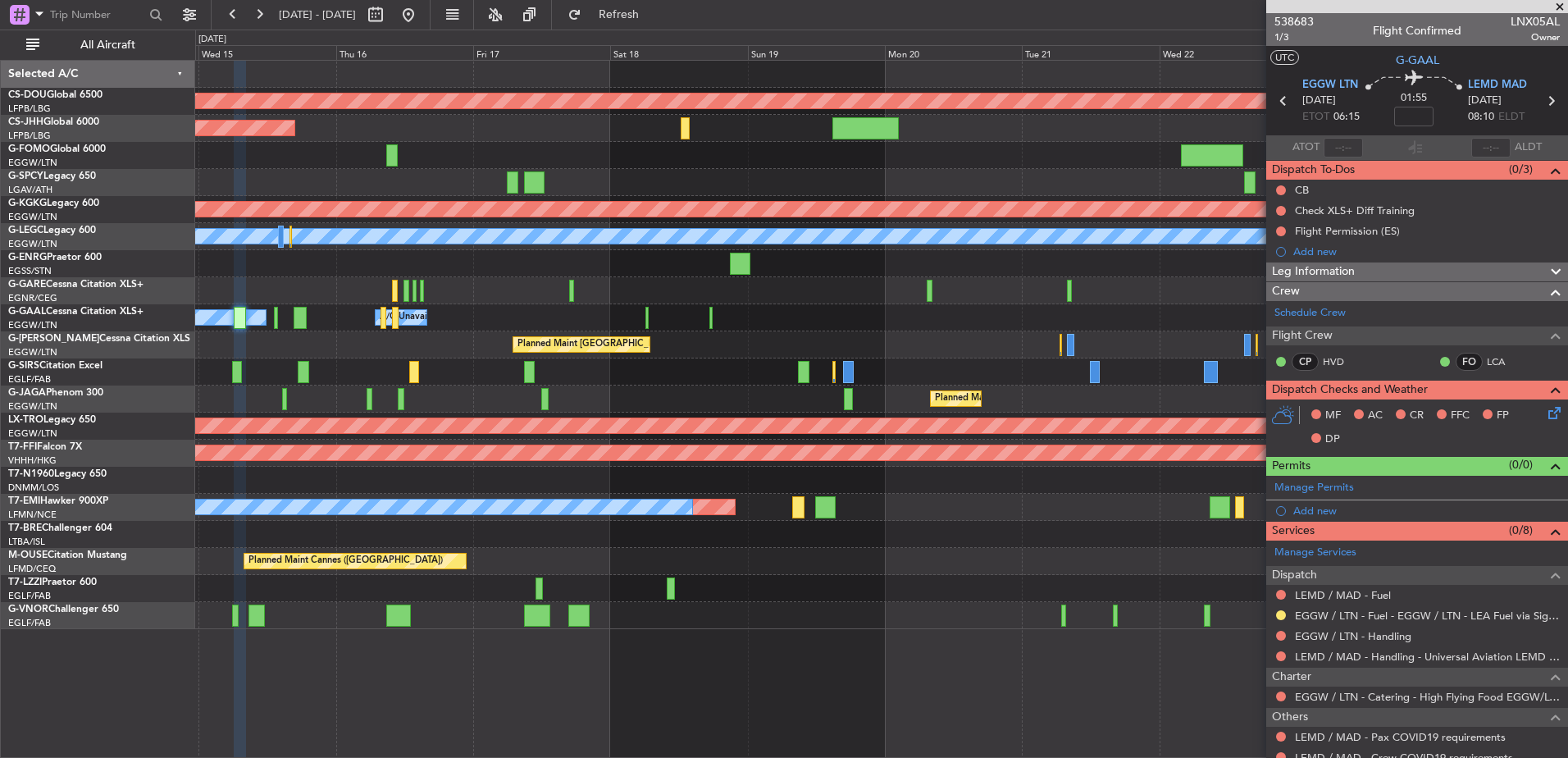
click at [821, 615] on div at bounding box center [881, 615] width 1372 height 27
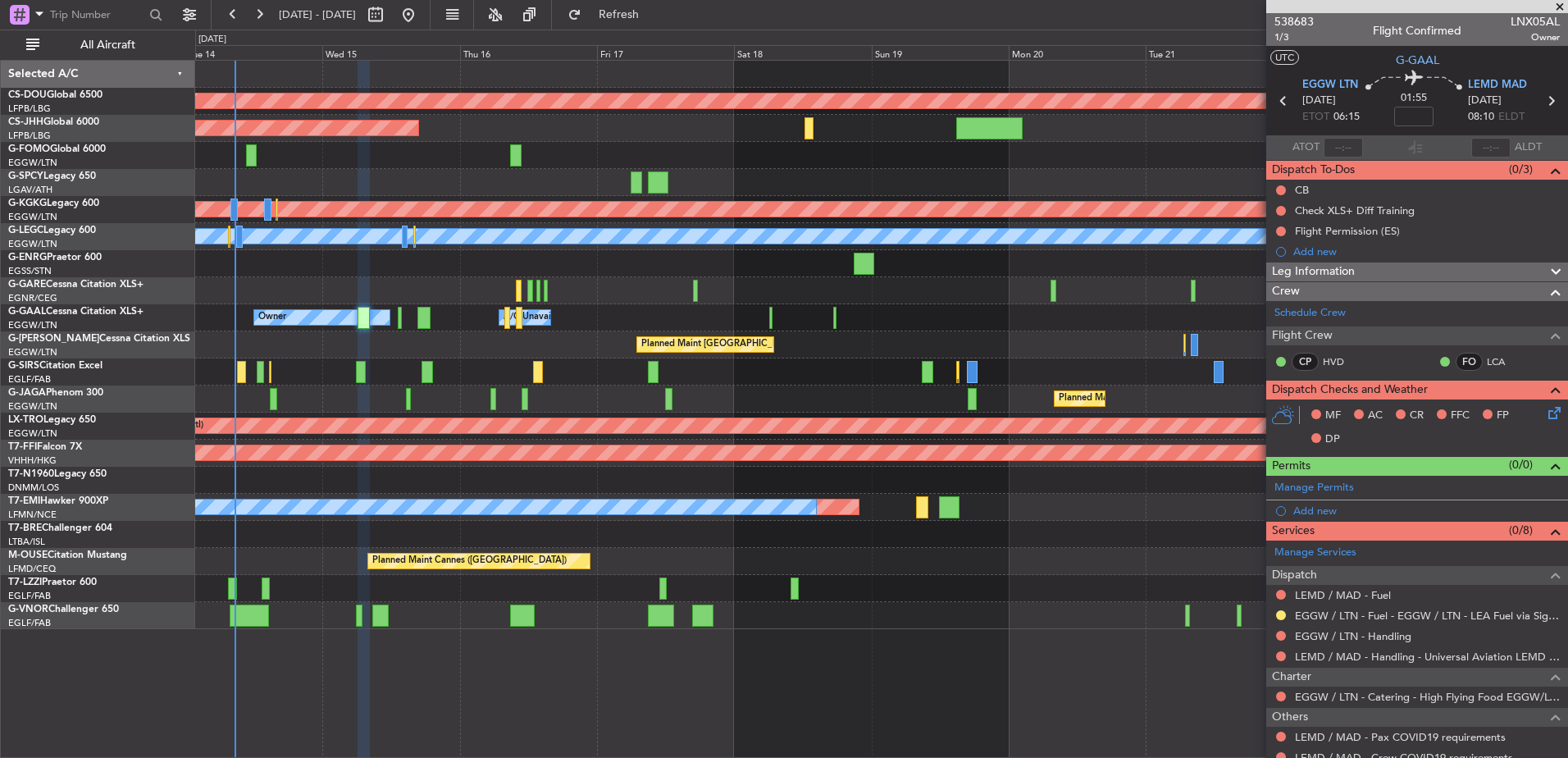
click at [676, 155] on div at bounding box center [881, 155] width 1372 height 27
click at [778, 182] on div at bounding box center [881, 182] width 1372 height 27
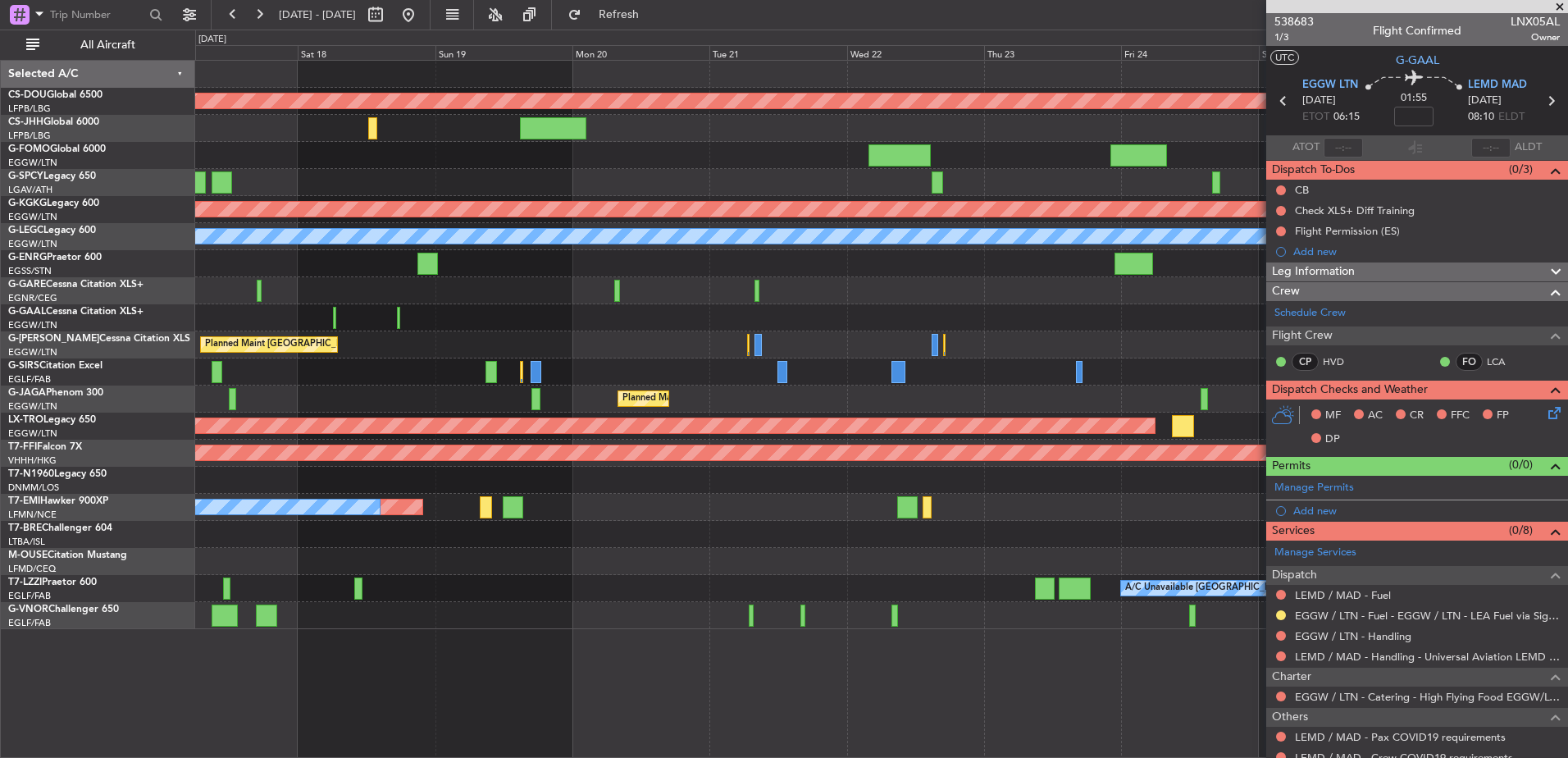
click at [334, 124] on div "Planned Maint London (Biggin Hill) Planned Maint Paris (Le Bourget) Planned Mai…" at bounding box center [881, 345] width 1372 height 568
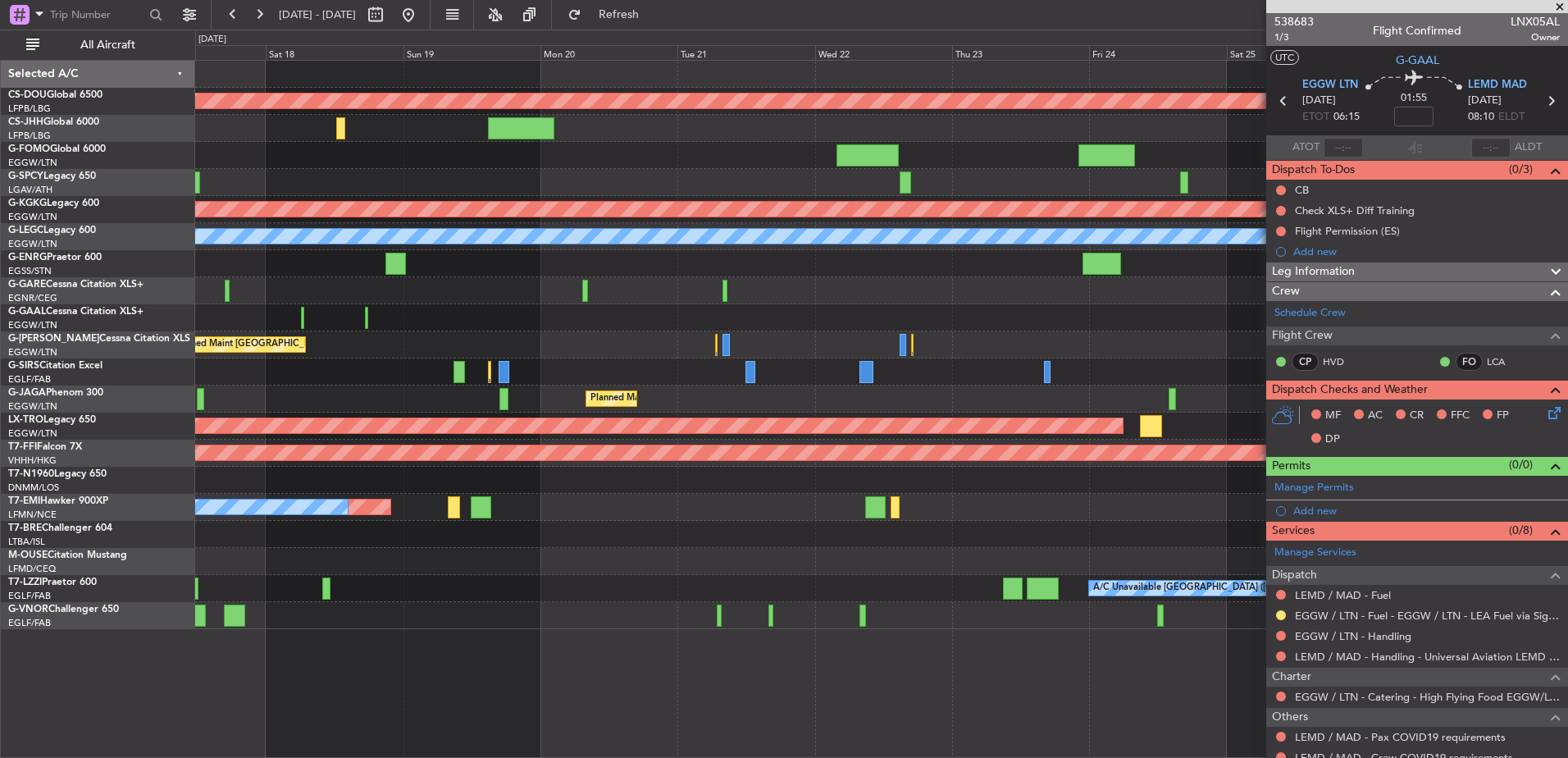
click at [530, 180] on div at bounding box center [881, 182] width 1372 height 27
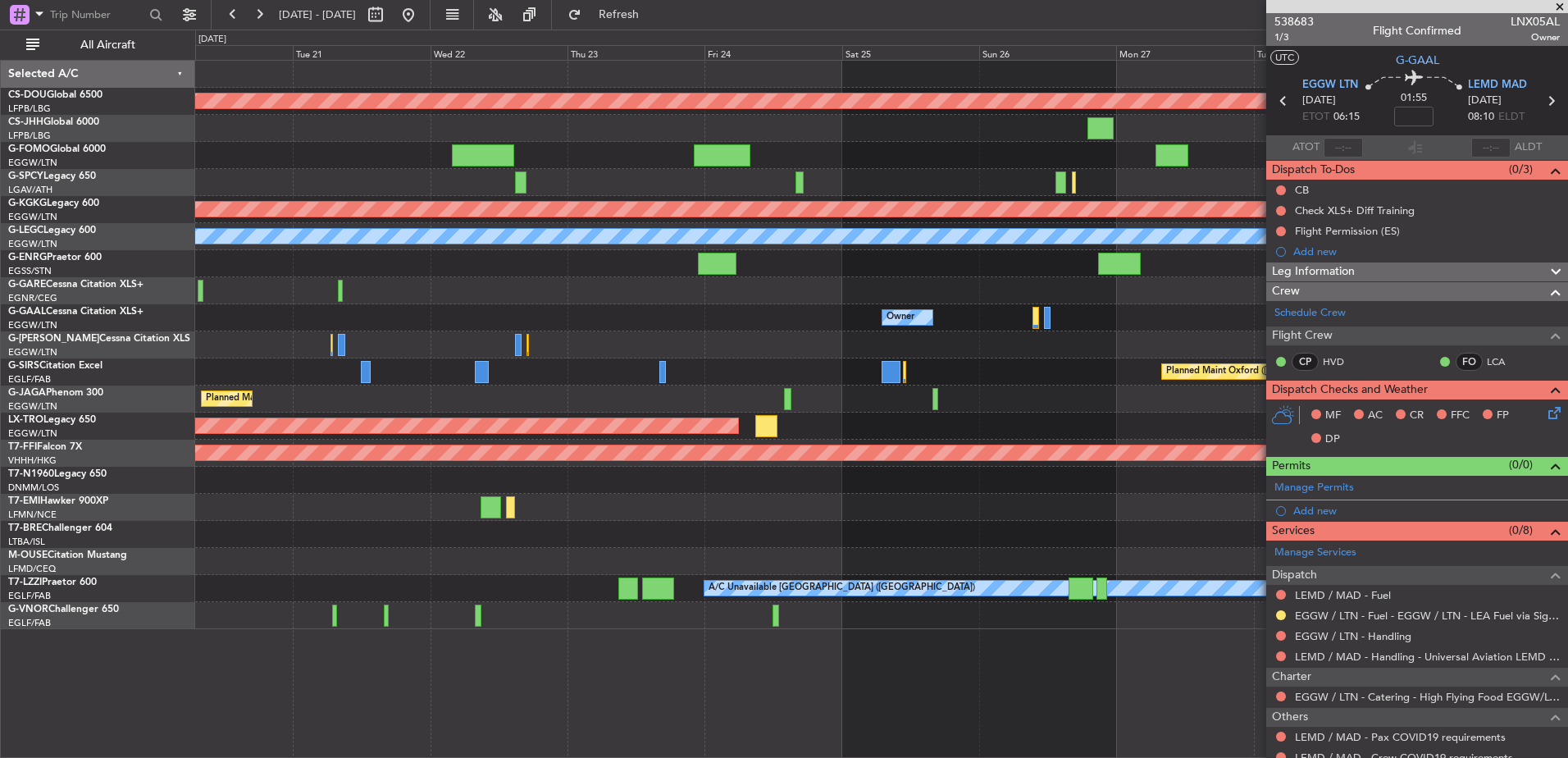
click at [452, 157] on div "Planned Maint London (Biggin Hill) Planned Maint Athens (Eleftherios Venizelos …" at bounding box center [881, 345] width 1372 height 568
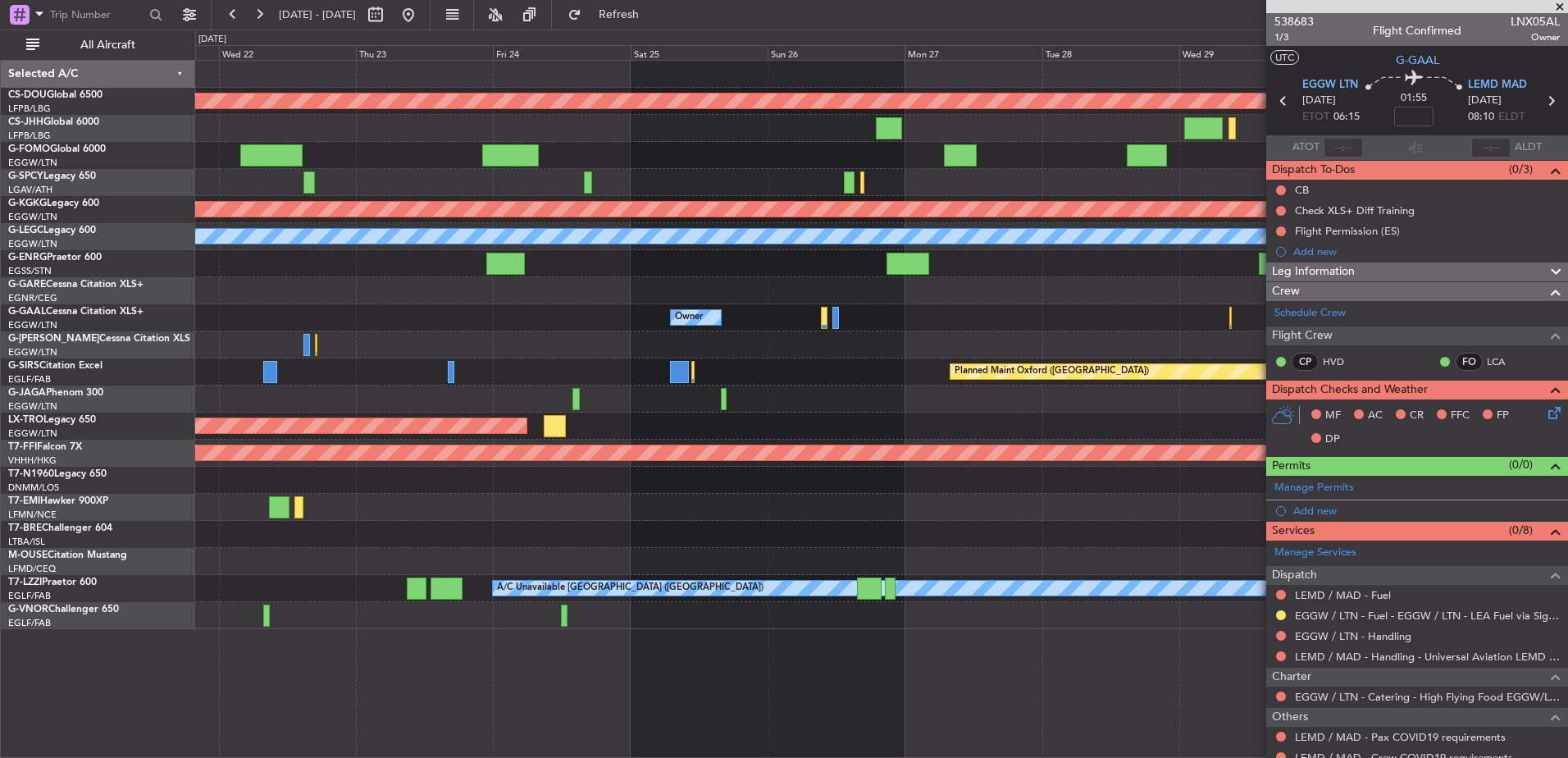
click at [1035, 184] on div "Planned Maint London (Biggin Hill) Planned Maint Athens (Eleftherios Venizelos …" at bounding box center [881, 345] width 1372 height 568
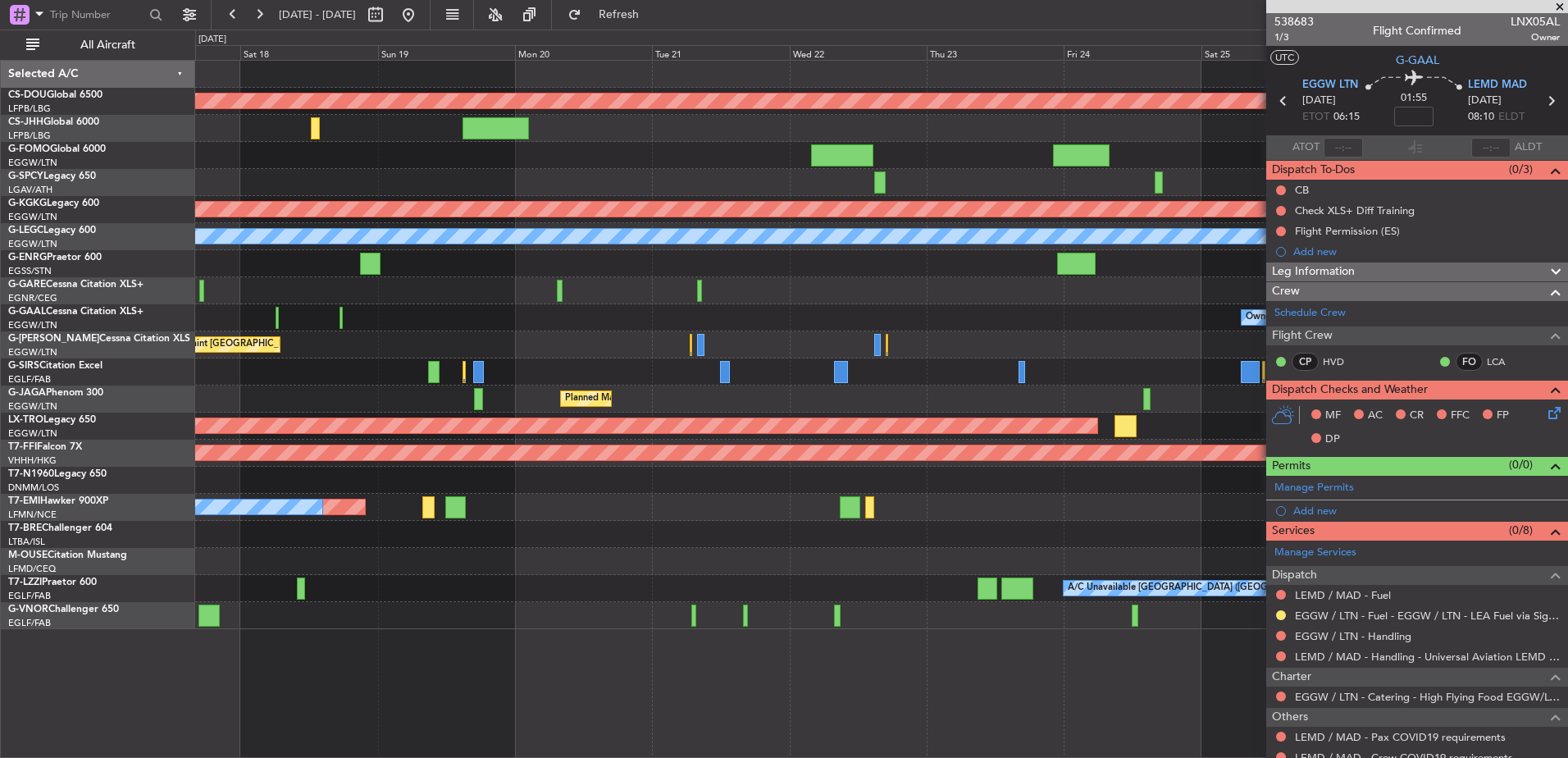
click at [951, 192] on div "Planned Maint London (Biggin Hill) Planned Maint Paris (Le Bourget) Planned Mai…" at bounding box center [881, 345] width 1372 height 568
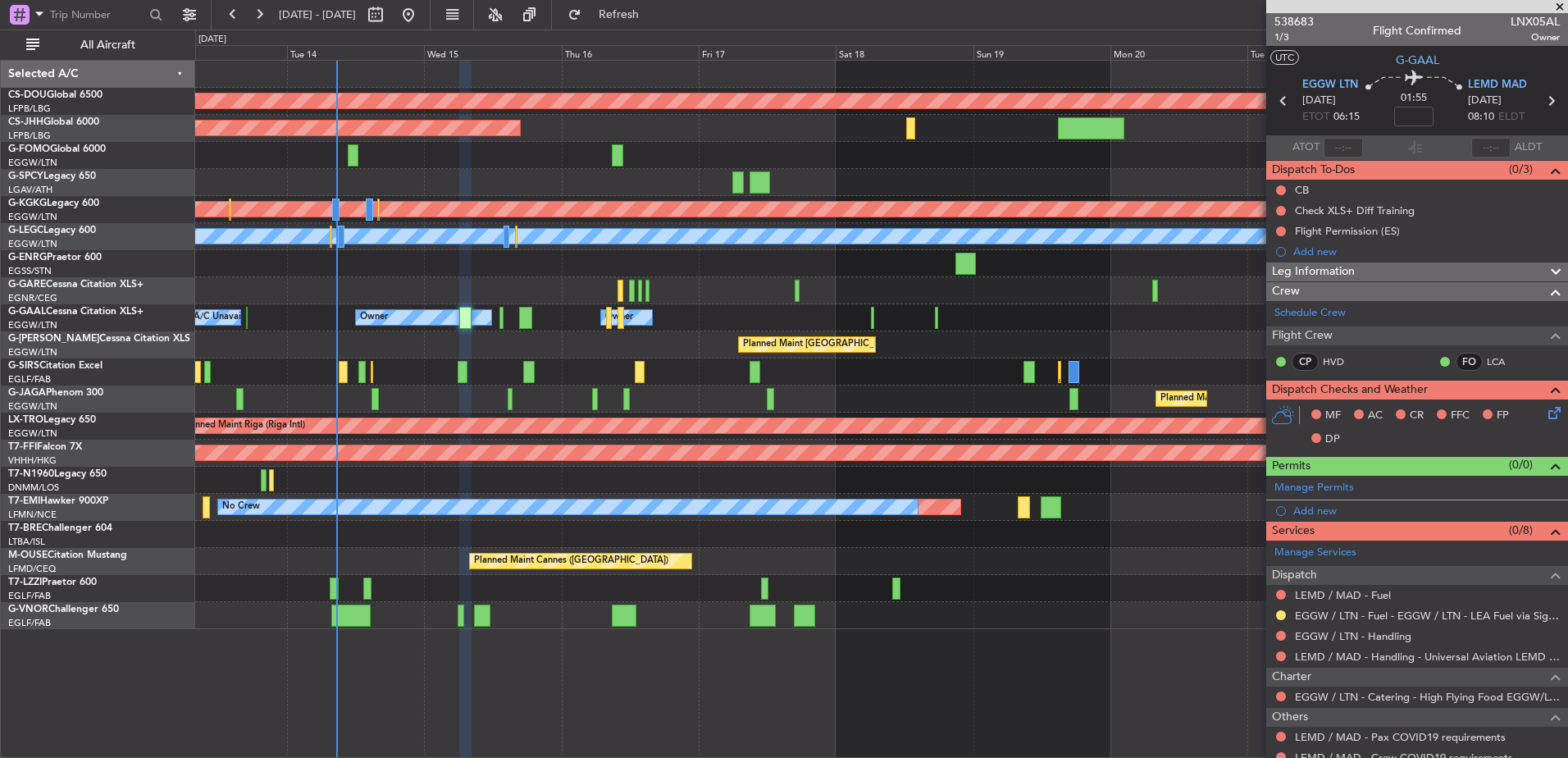
click at [537, 189] on div at bounding box center [881, 182] width 1372 height 27
click at [1177, 629] on div "Planned Maint London (Biggin Hill) Planned Maint Paris (Le Bourget) Planned Mai…" at bounding box center [881, 408] width 1373 height 698
click at [1001, 614] on div "Planned Maint London (Biggin Hill) Planned Maint Paris (Le Bourget) Planned Mai…" at bounding box center [881, 408] width 1373 height 698
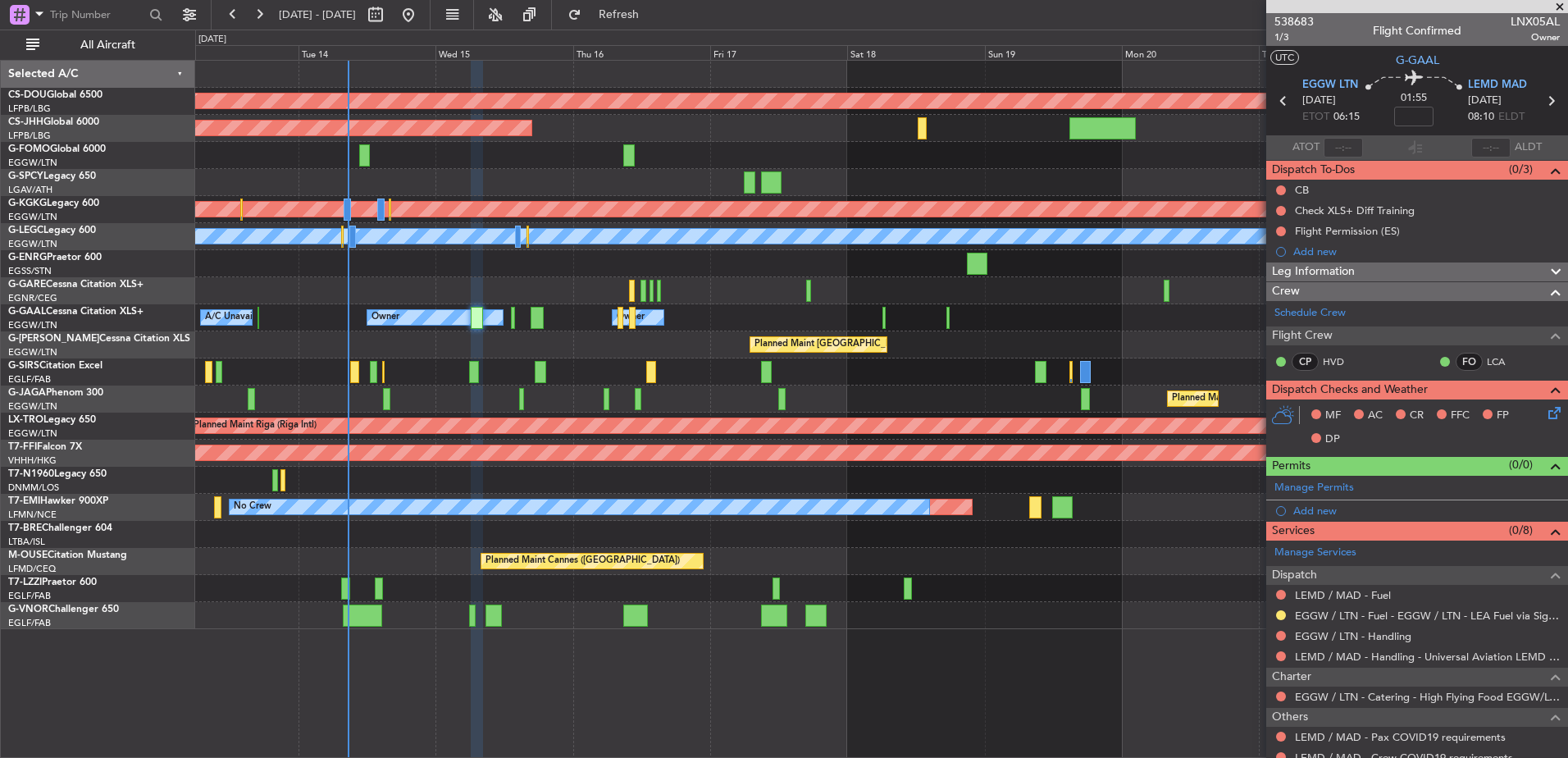
click at [784, 517] on div "Planned Maint London (Biggin Hill) Planned Maint Paris (Le Bourget) Planned Mai…" at bounding box center [881, 345] width 1372 height 568
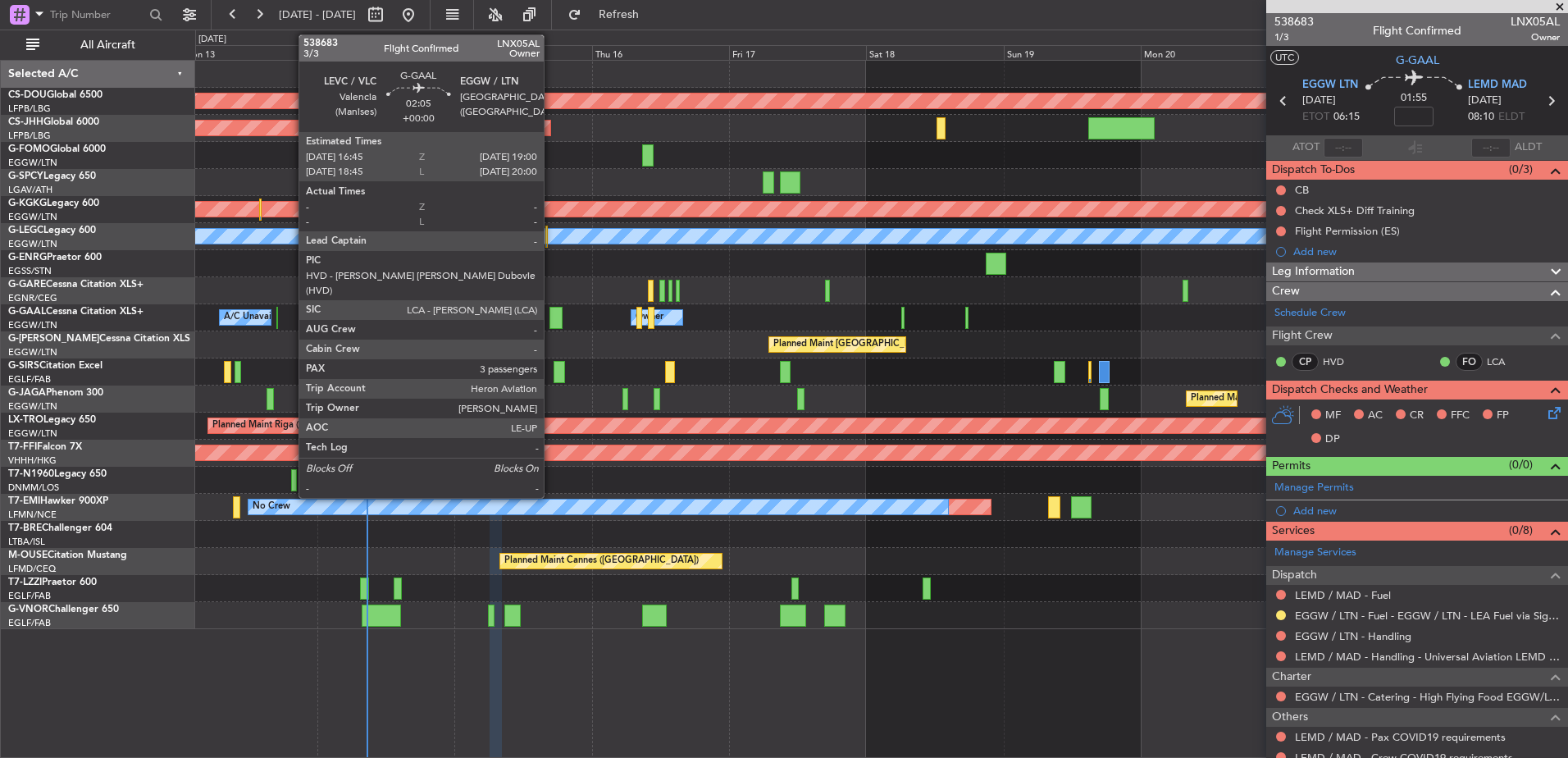
click at [551, 315] on div at bounding box center [555, 318] width 13 height 22
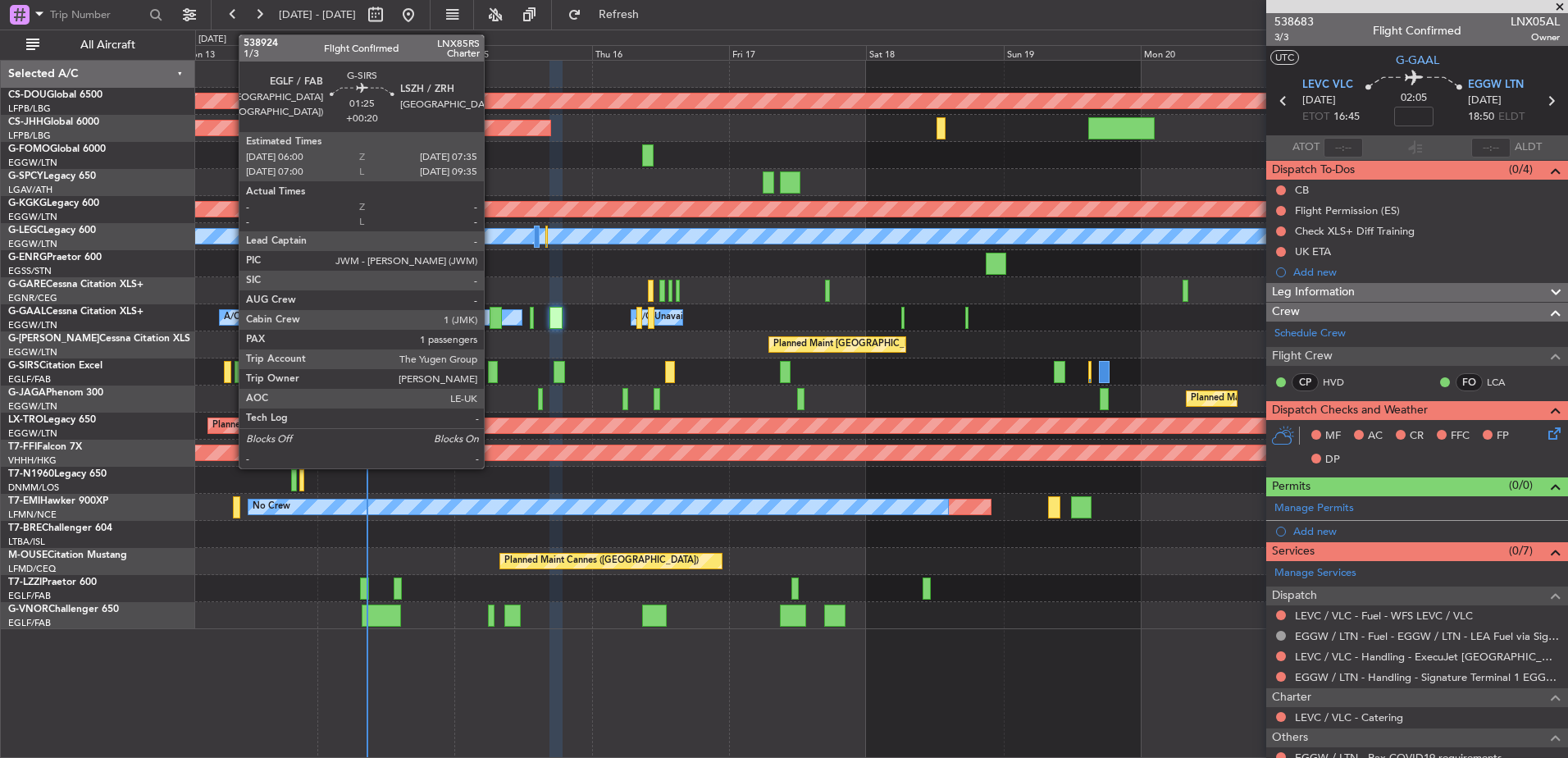
click at [491, 366] on div at bounding box center [493, 372] width 10 height 22
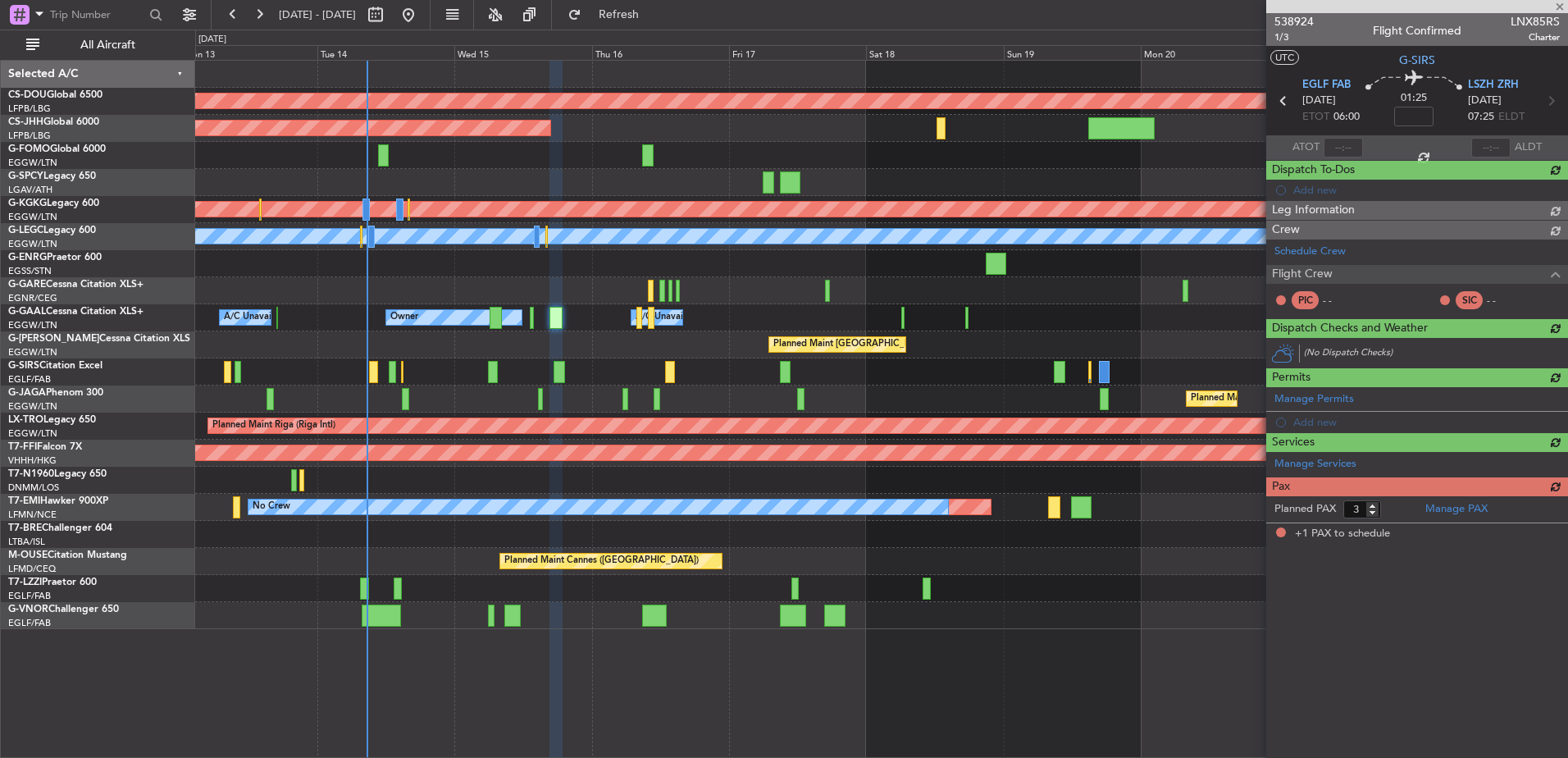
type input "+00:20"
type input "1"
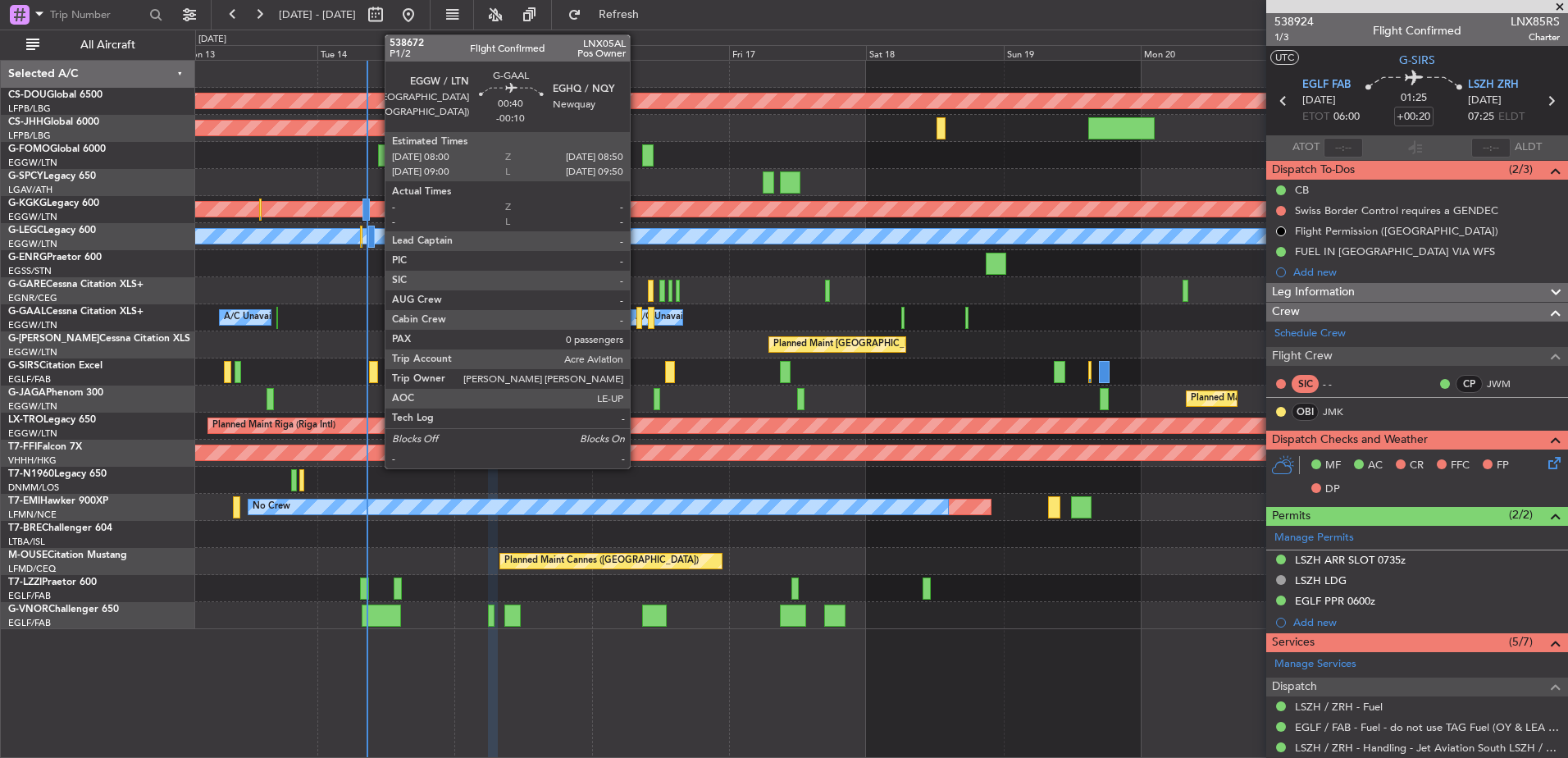
click at [637, 313] on div at bounding box center [638, 318] width 5 height 22
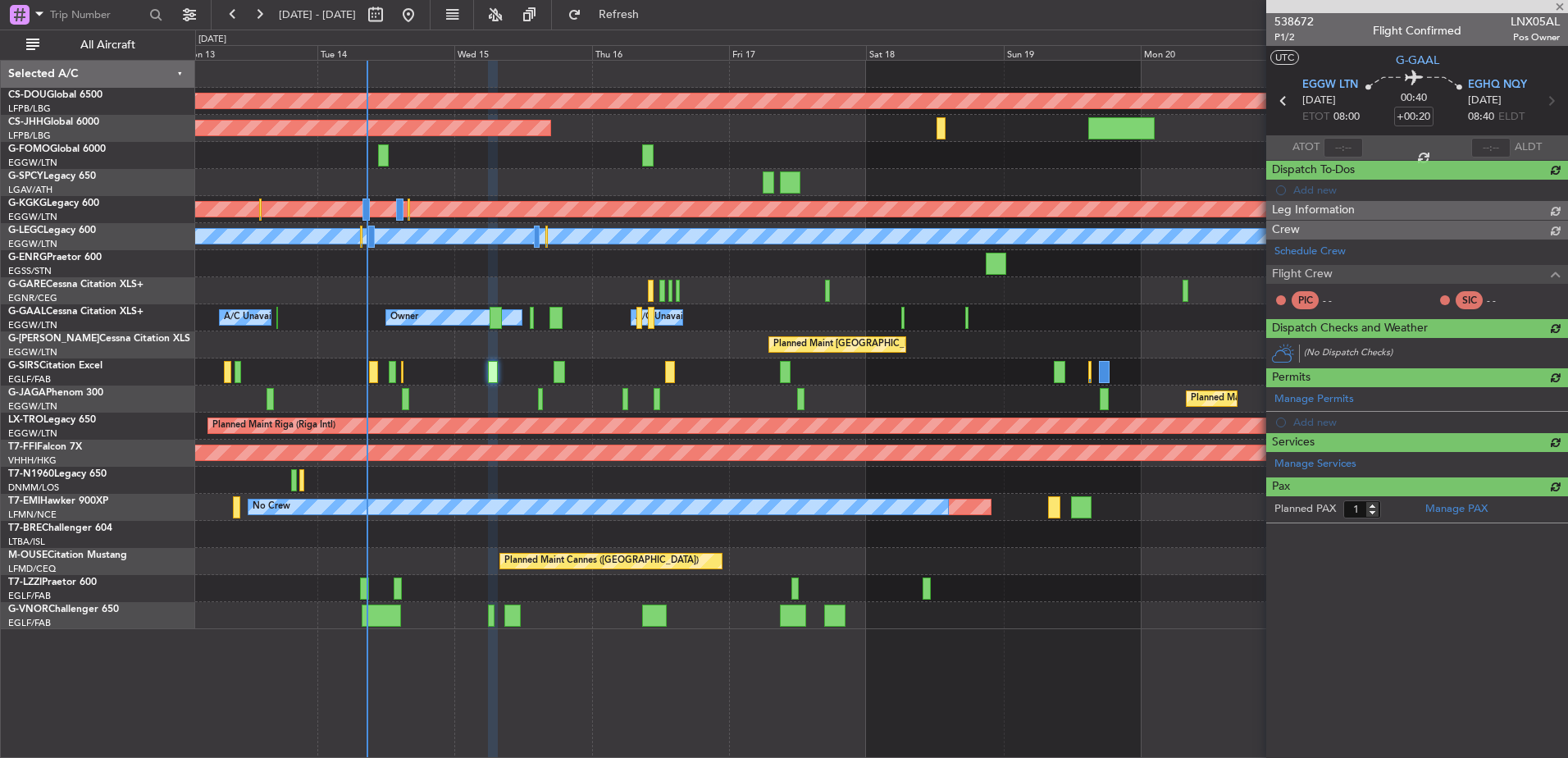
type input "-00:10"
type input "0"
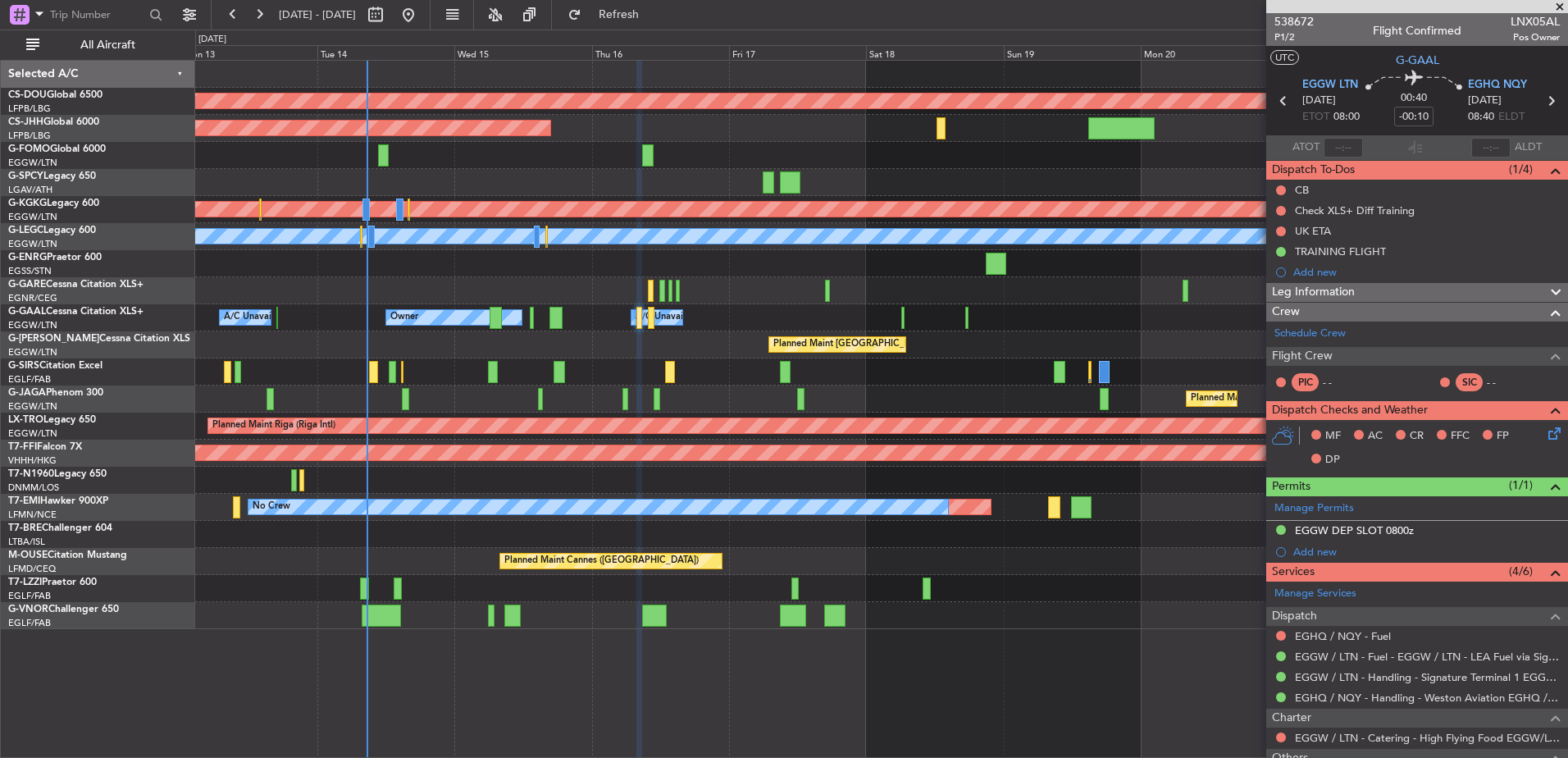
click at [915, 530] on div at bounding box center [881, 534] width 1372 height 27
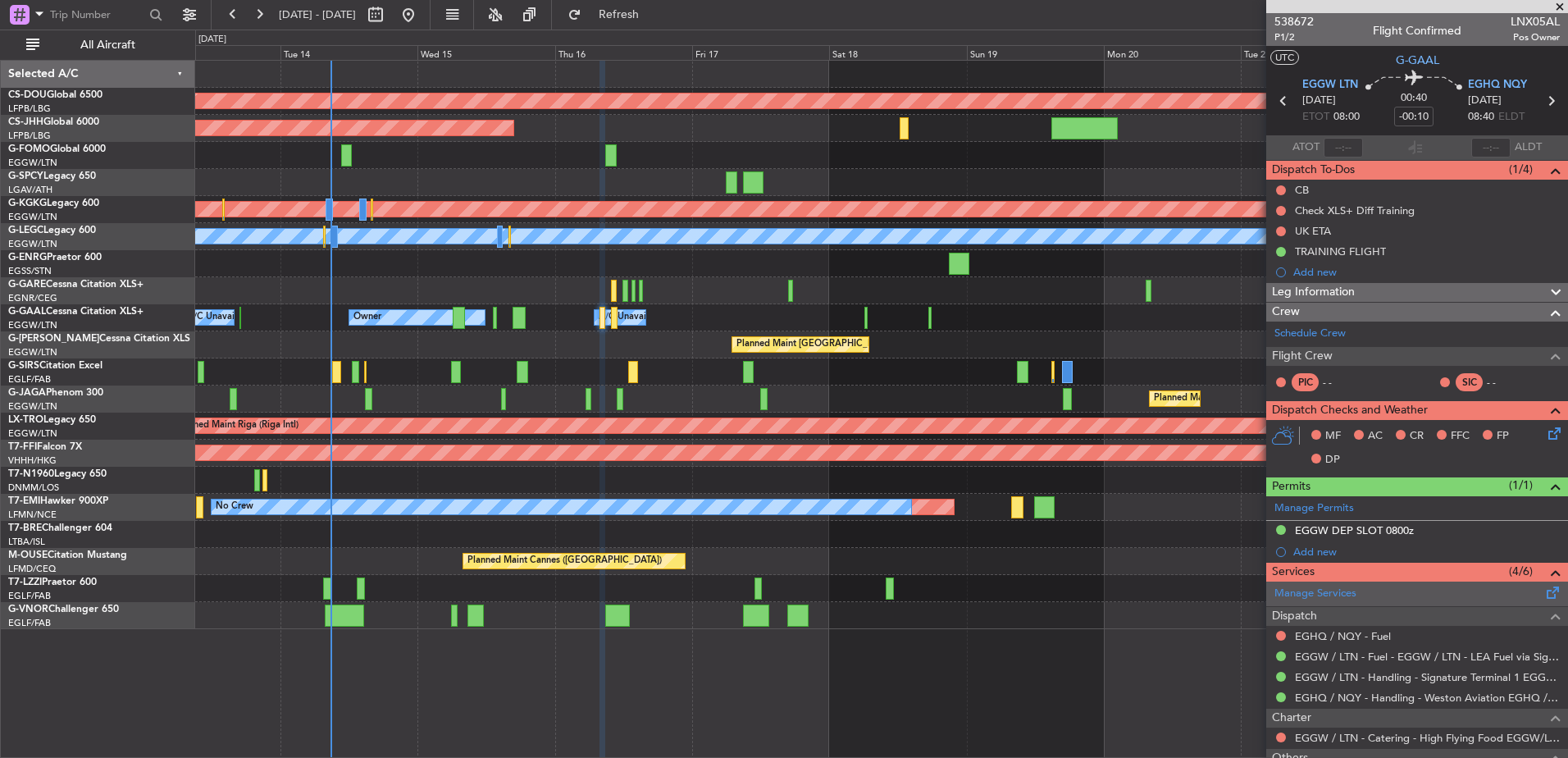
scroll to position [118, 0]
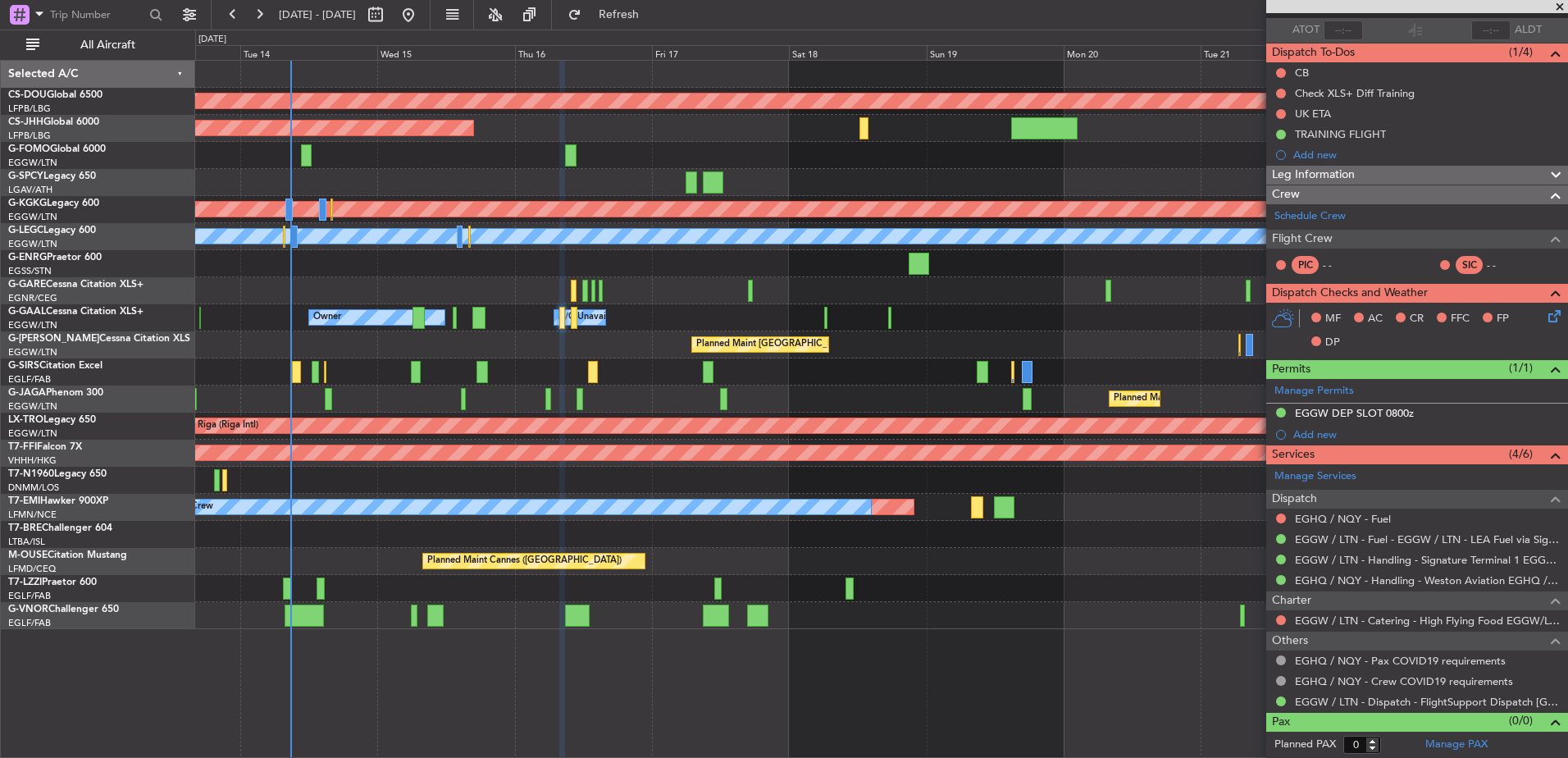
click at [729, 542] on div "Planned Maint London (Biggin Hill) Planned Maint Paris (Le Bourget) Planned Mai…" at bounding box center [881, 345] width 1372 height 568
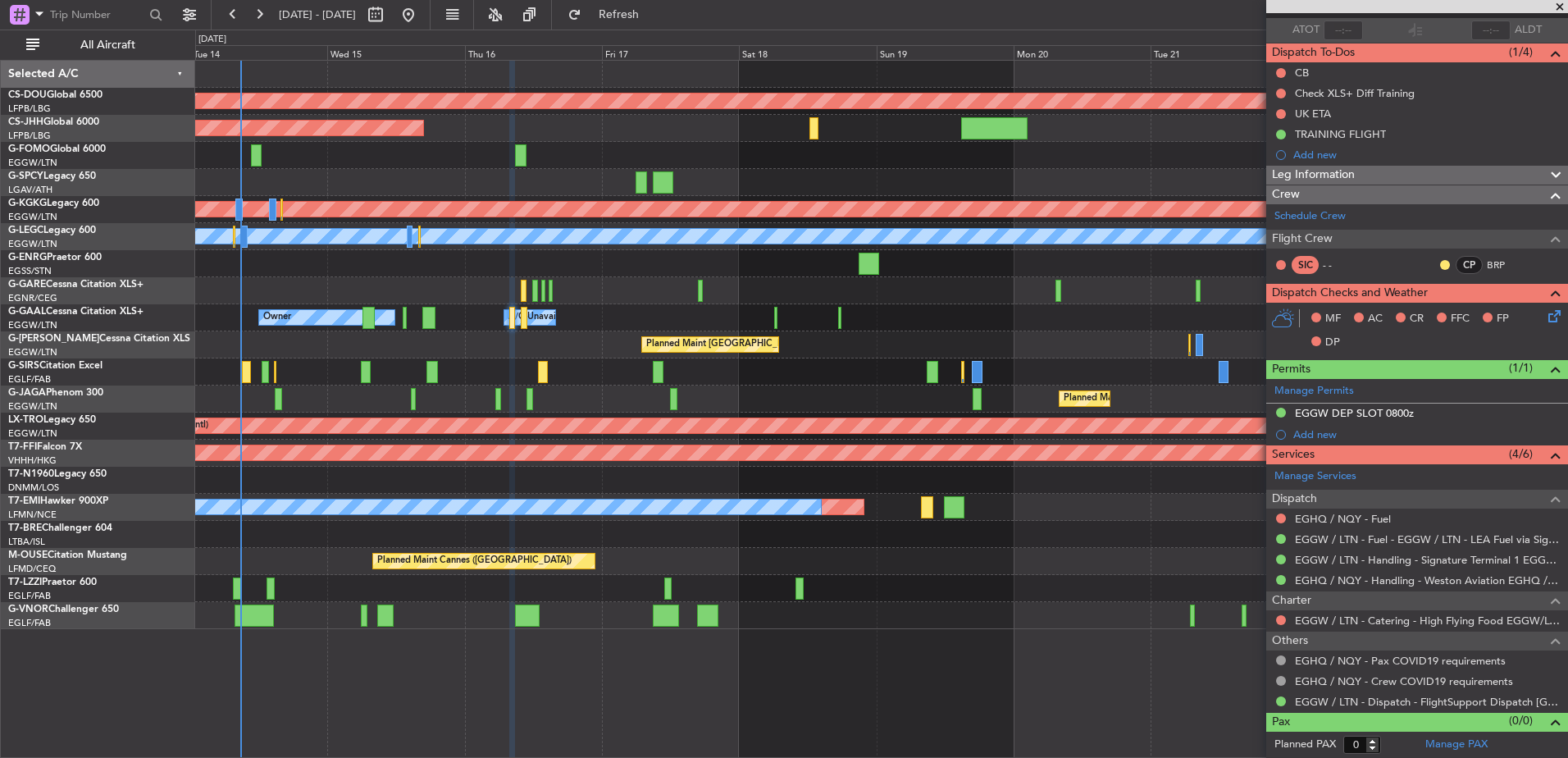
click at [610, 186] on div at bounding box center [881, 182] width 1372 height 27
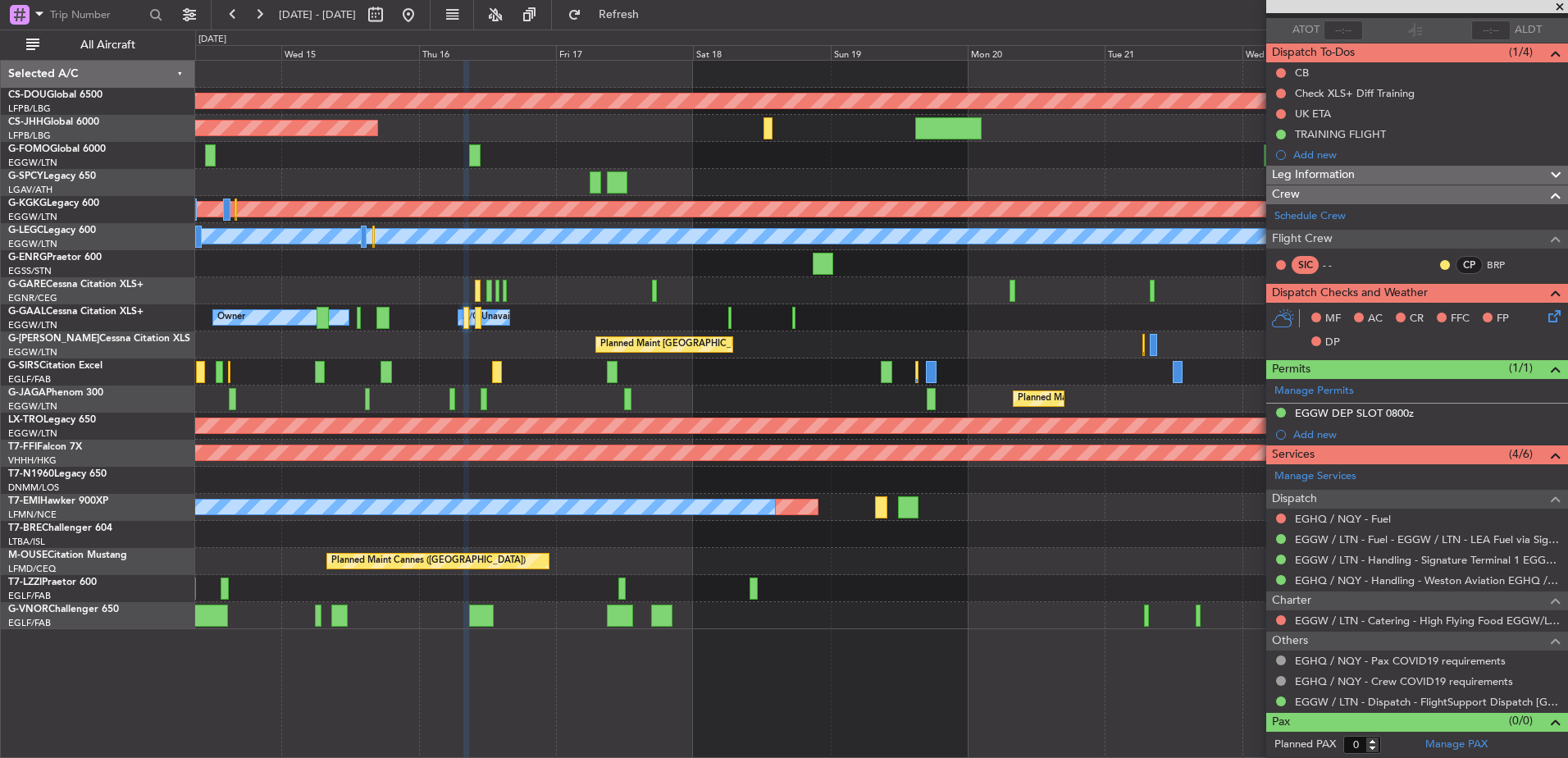
click at [654, 179] on div at bounding box center [881, 182] width 1372 height 27
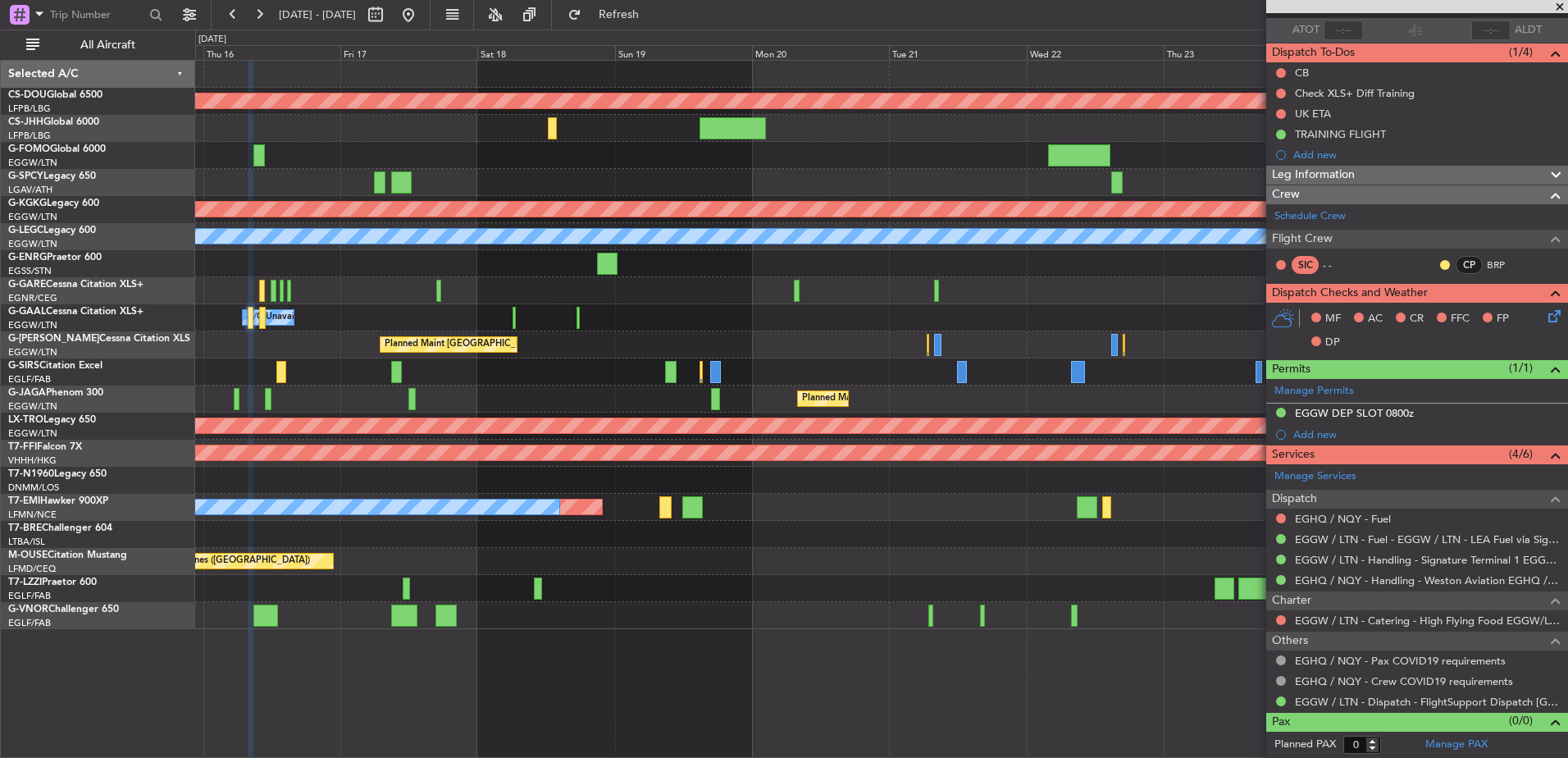
click at [332, 167] on div "Planned Maint London (Biggin Hill) Planned Maint Paris (Le Bourget) Planned Mai…" at bounding box center [881, 345] width 1372 height 568
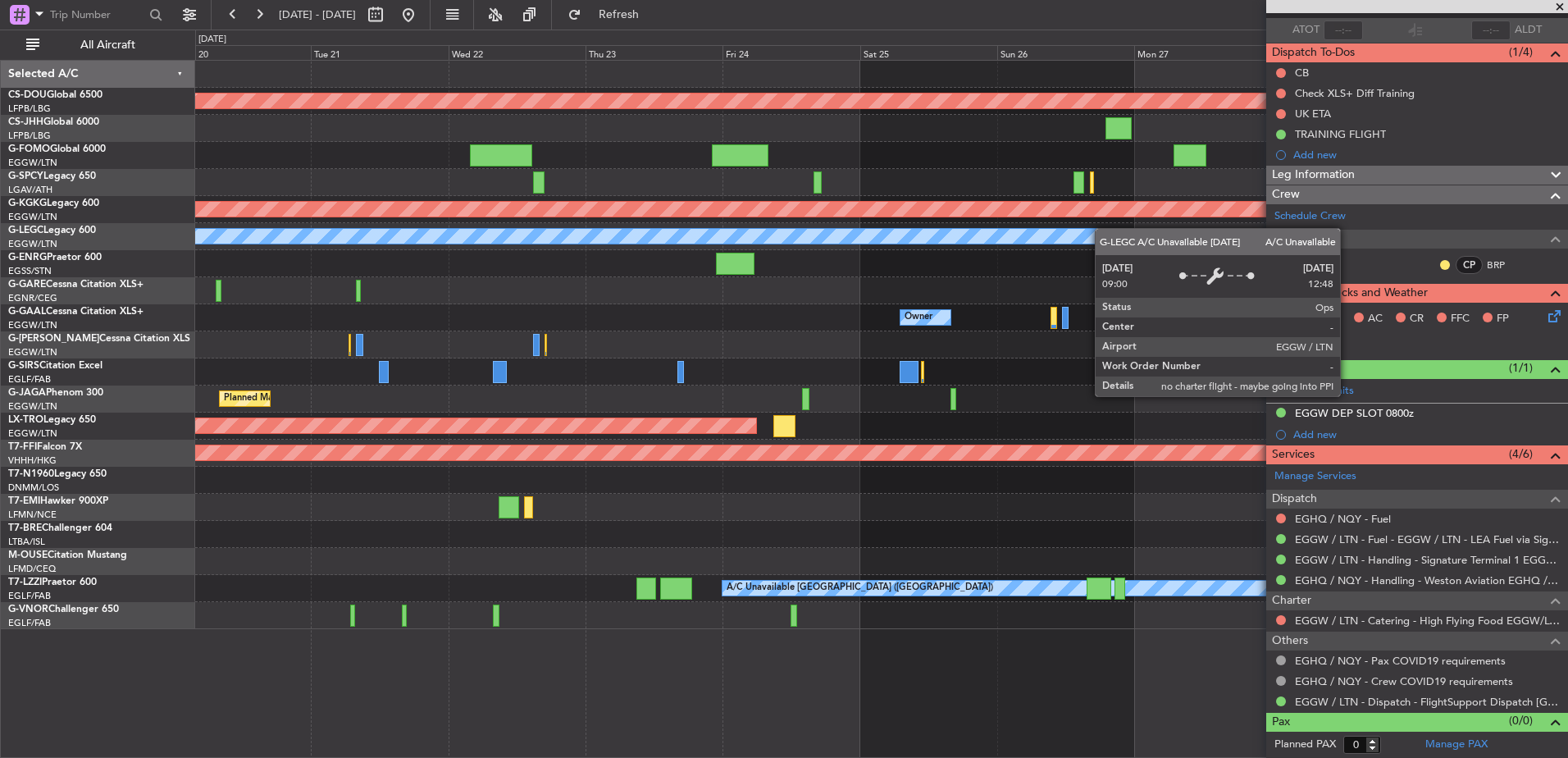
click at [1261, 239] on div "Planned Maint London (Biggin Hill) Planned Maint Athens (Eleftherios Venizelos …" at bounding box center [881, 345] width 1372 height 568
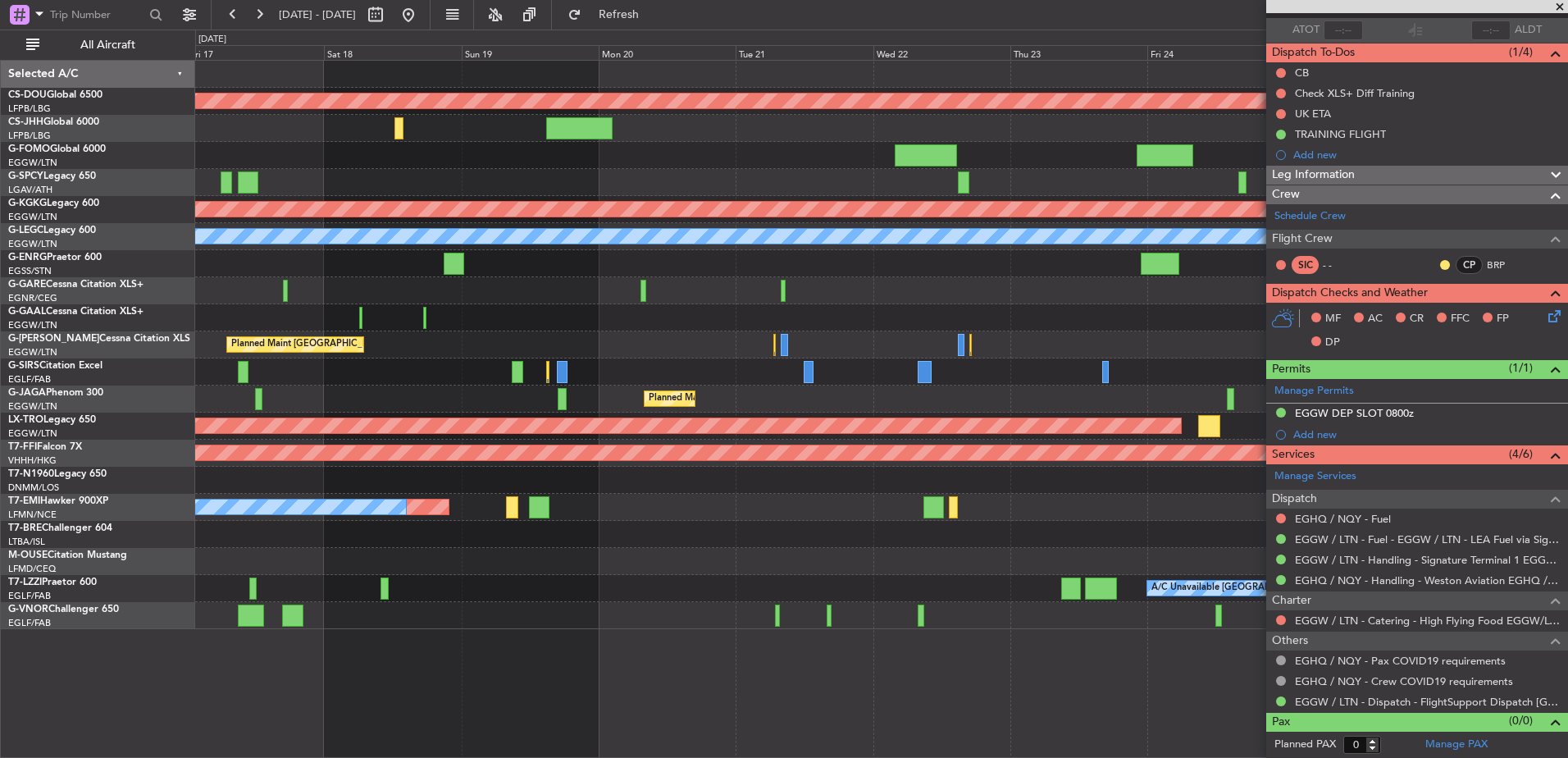
click at [424, 345] on div "Planned Maint [GEOGRAPHIC_DATA] ([GEOGRAPHIC_DATA])" at bounding box center [881, 344] width 1372 height 27
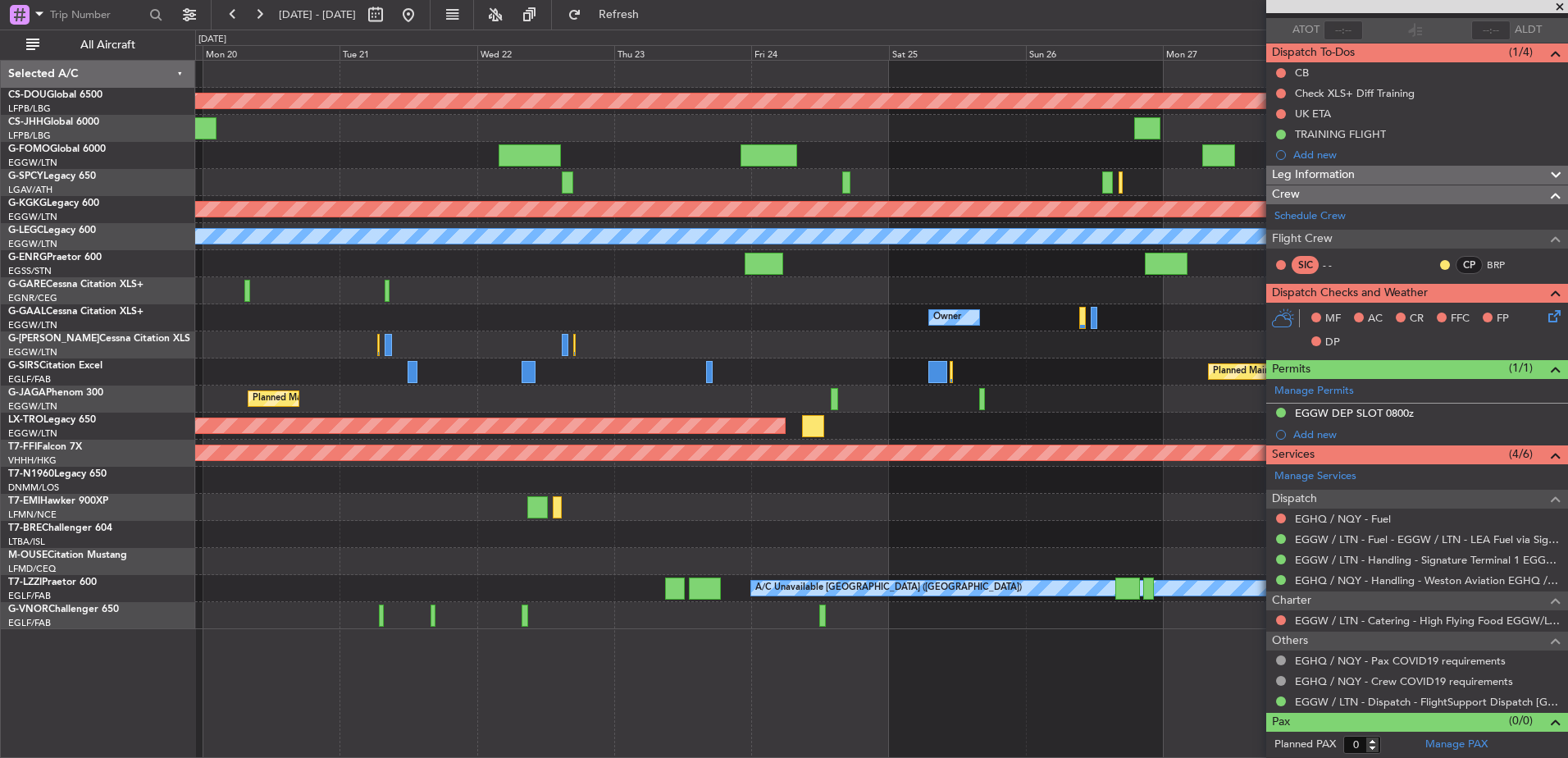
click at [450, 345] on div "Planned Maint London (Biggin Hill) Planned Maint Athens (Eleftherios Venizelos …" at bounding box center [881, 345] width 1372 height 568
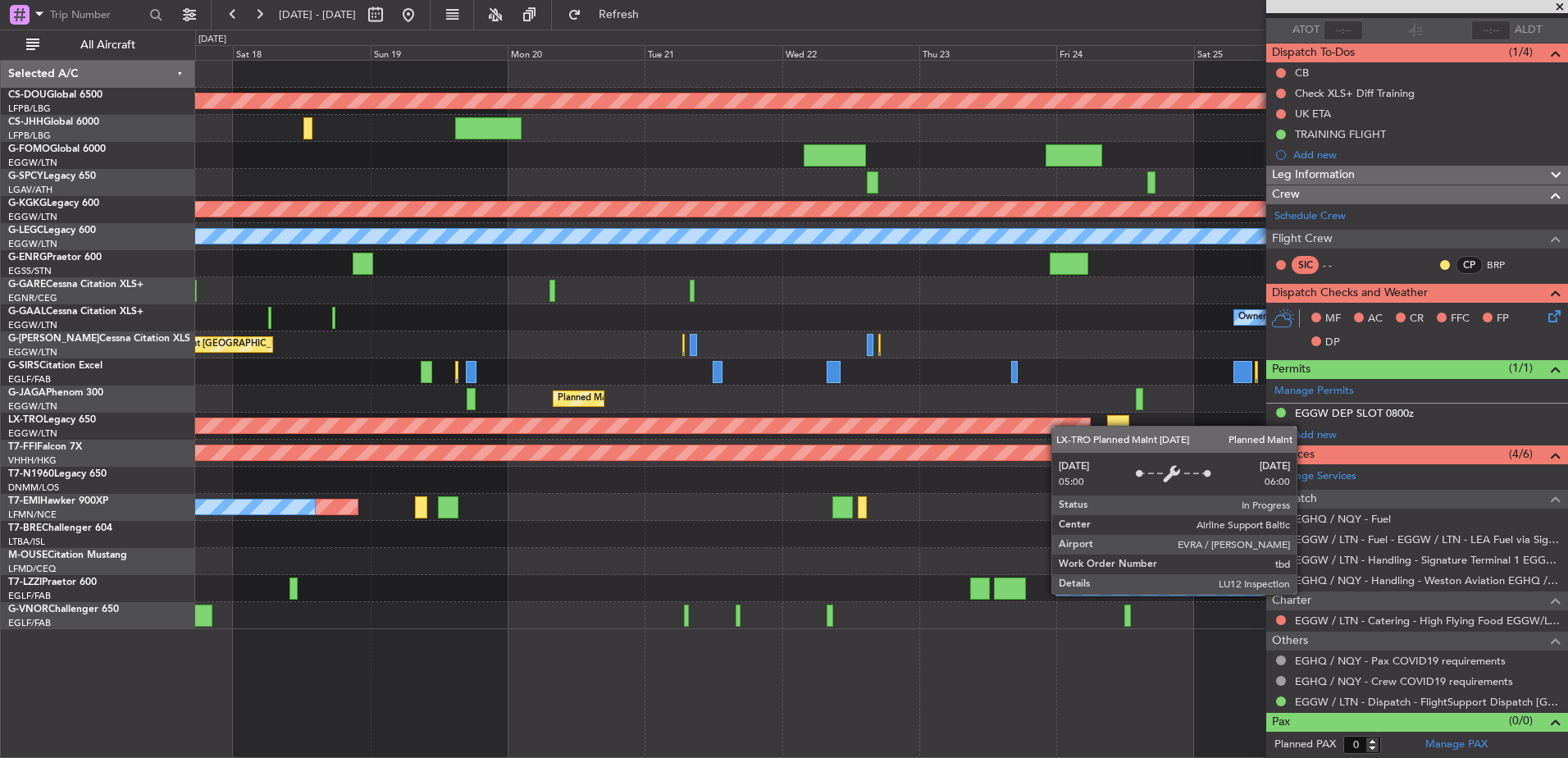
click at [1099, 429] on div "Planned Maint London (Biggin Hill) Planned Maint Paris (Le Bourget) Planned Mai…" at bounding box center [881, 345] width 1372 height 568
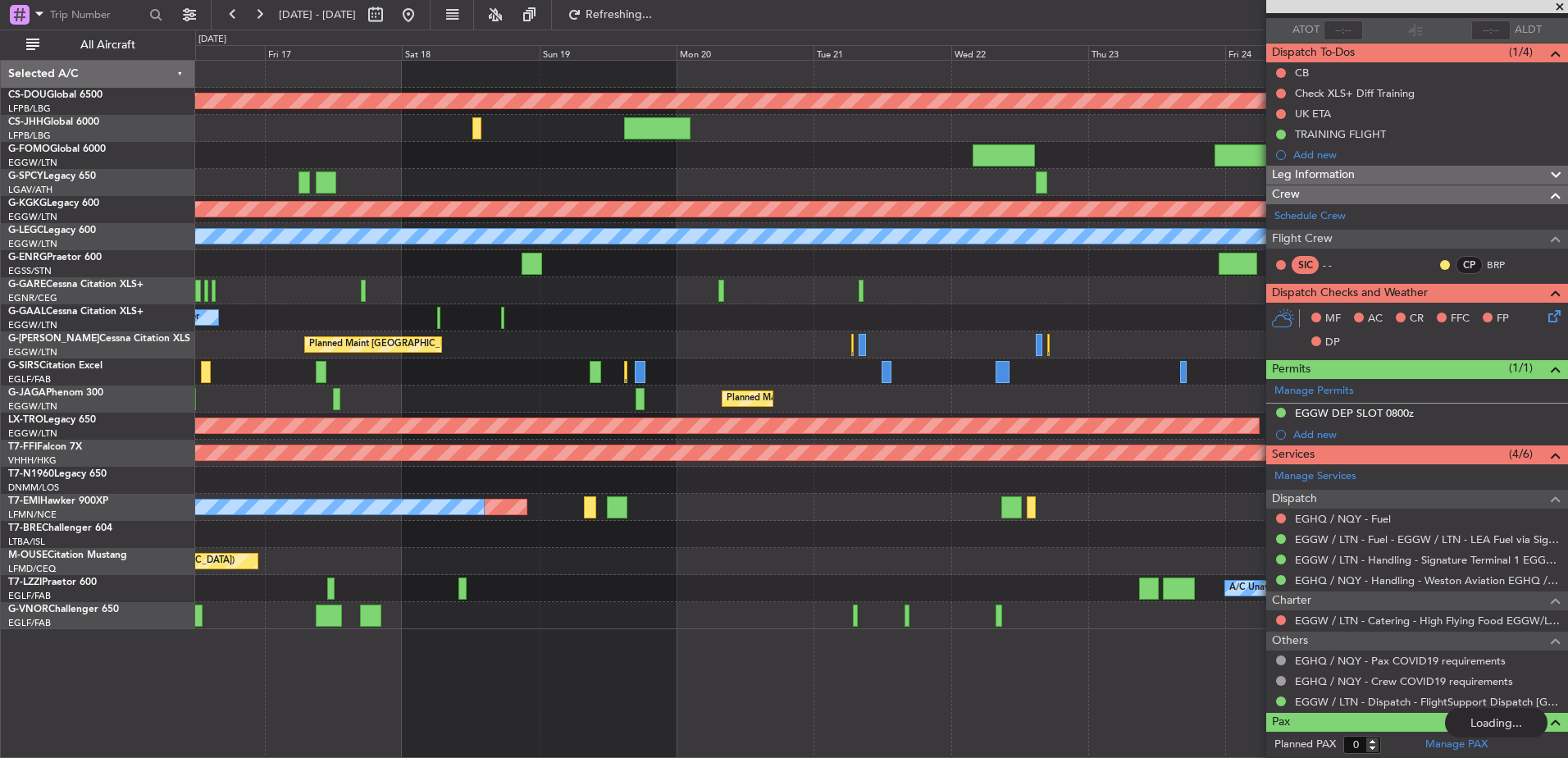
click at [1181, 461] on div "Planned Maint Geneva (Cointrin)" at bounding box center [881, 453] width 1372 height 27
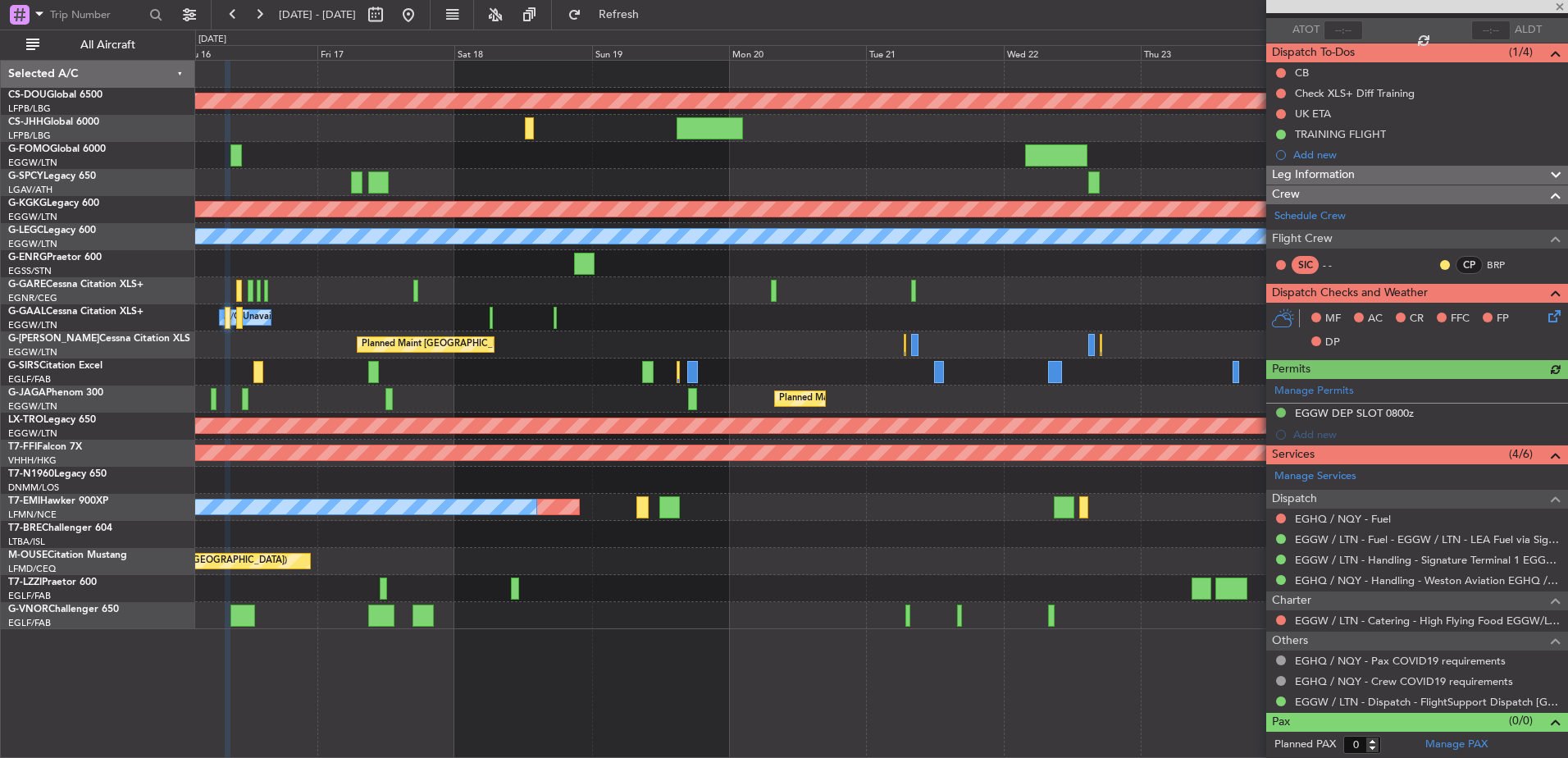
click at [817, 326] on div "Owner Owner A/C Unavailable Owner A/C Unavailable" at bounding box center [881, 317] width 1372 height 27
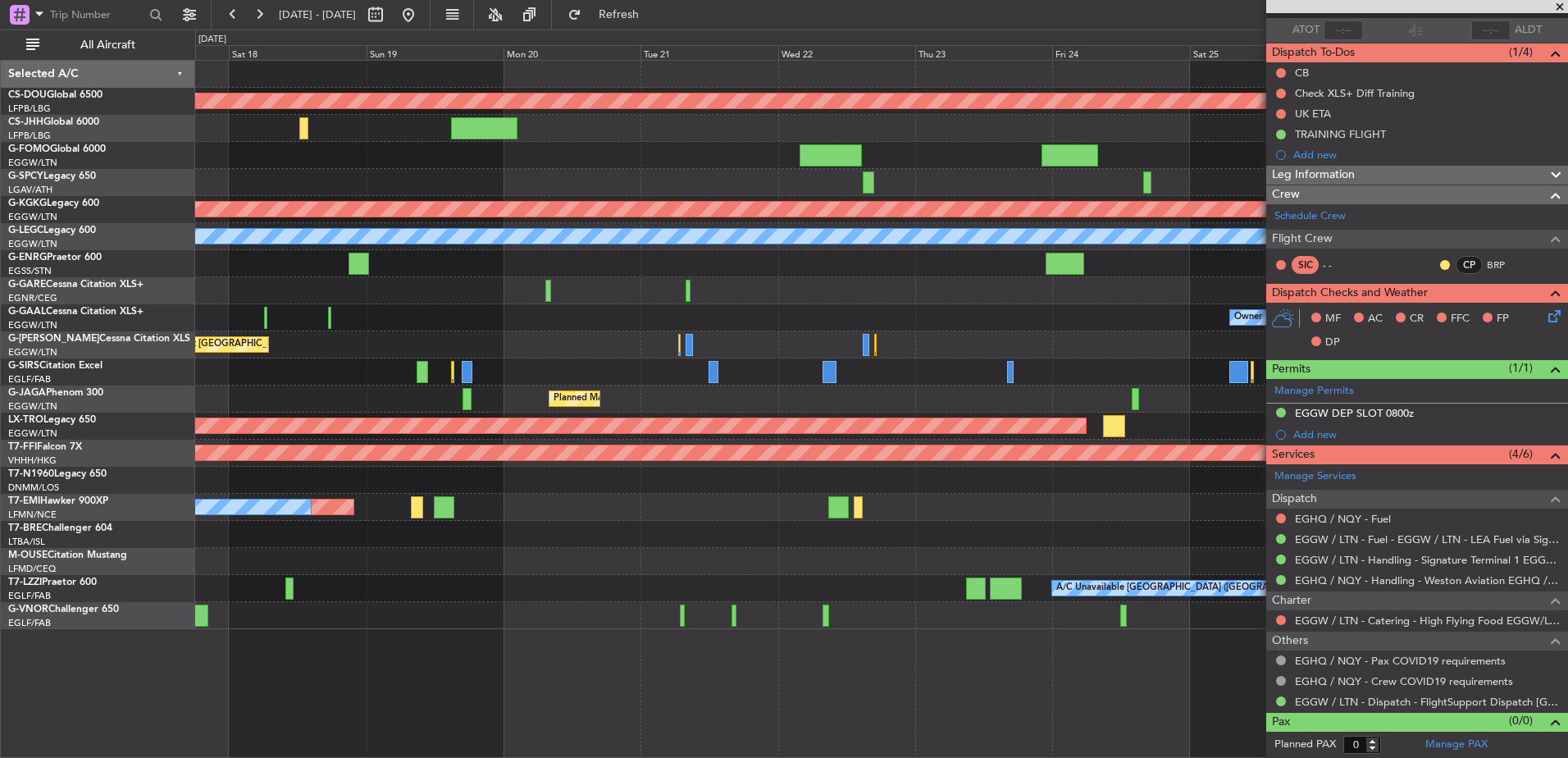
click at [576, 312] on div "Planned Maint London (Biggin Hill) Planned Maint Paris (Le Bourget) Planned Mai…" at bounding box center [881, 345] width 1372 height 568
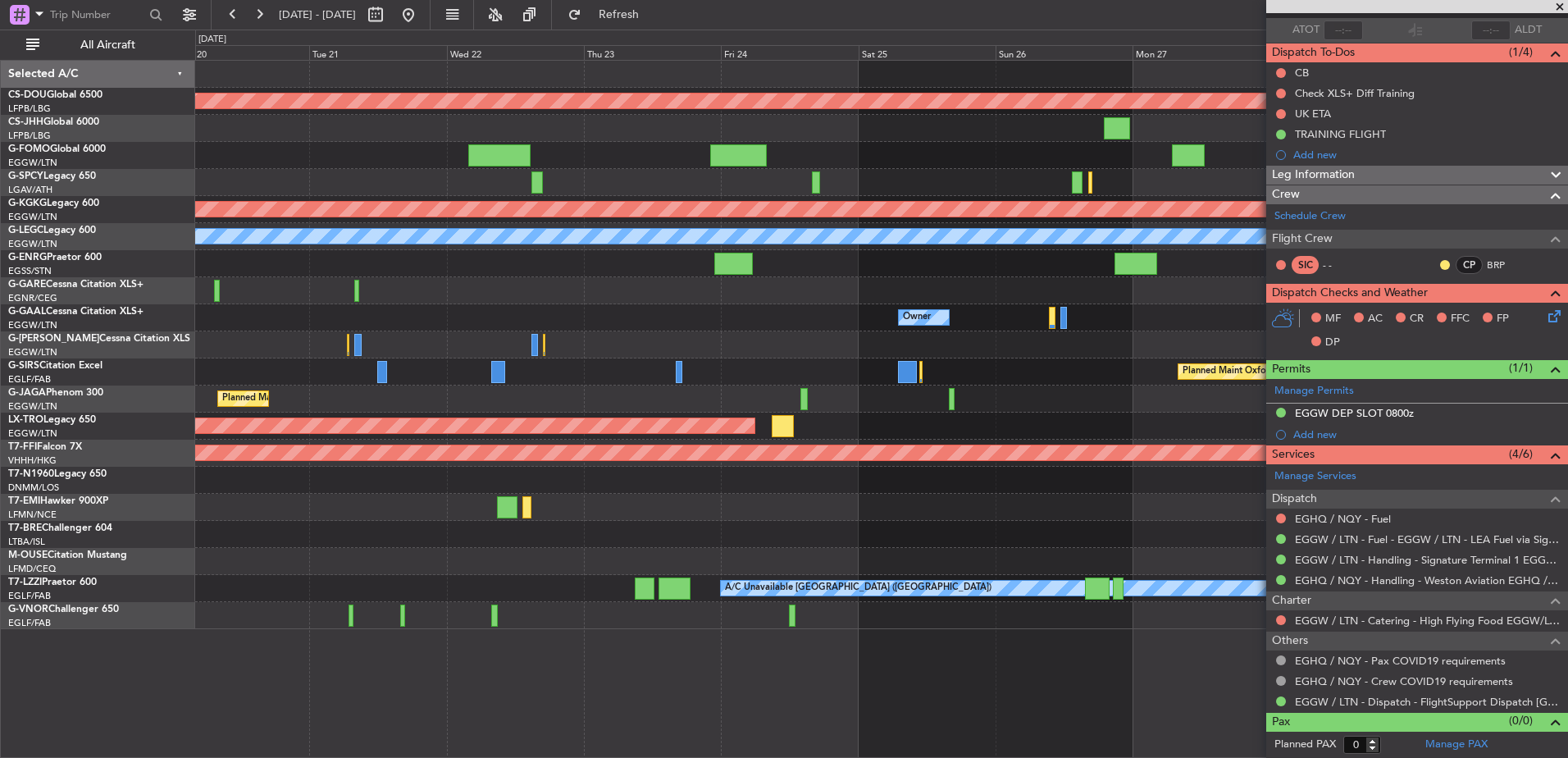
click at [381, 365] on div "Planned Maint London (Biggin Hill) Planned Maint Athens (Eleftherios Venizelos …" at bounding box center [881, 345] width 1372 height 568
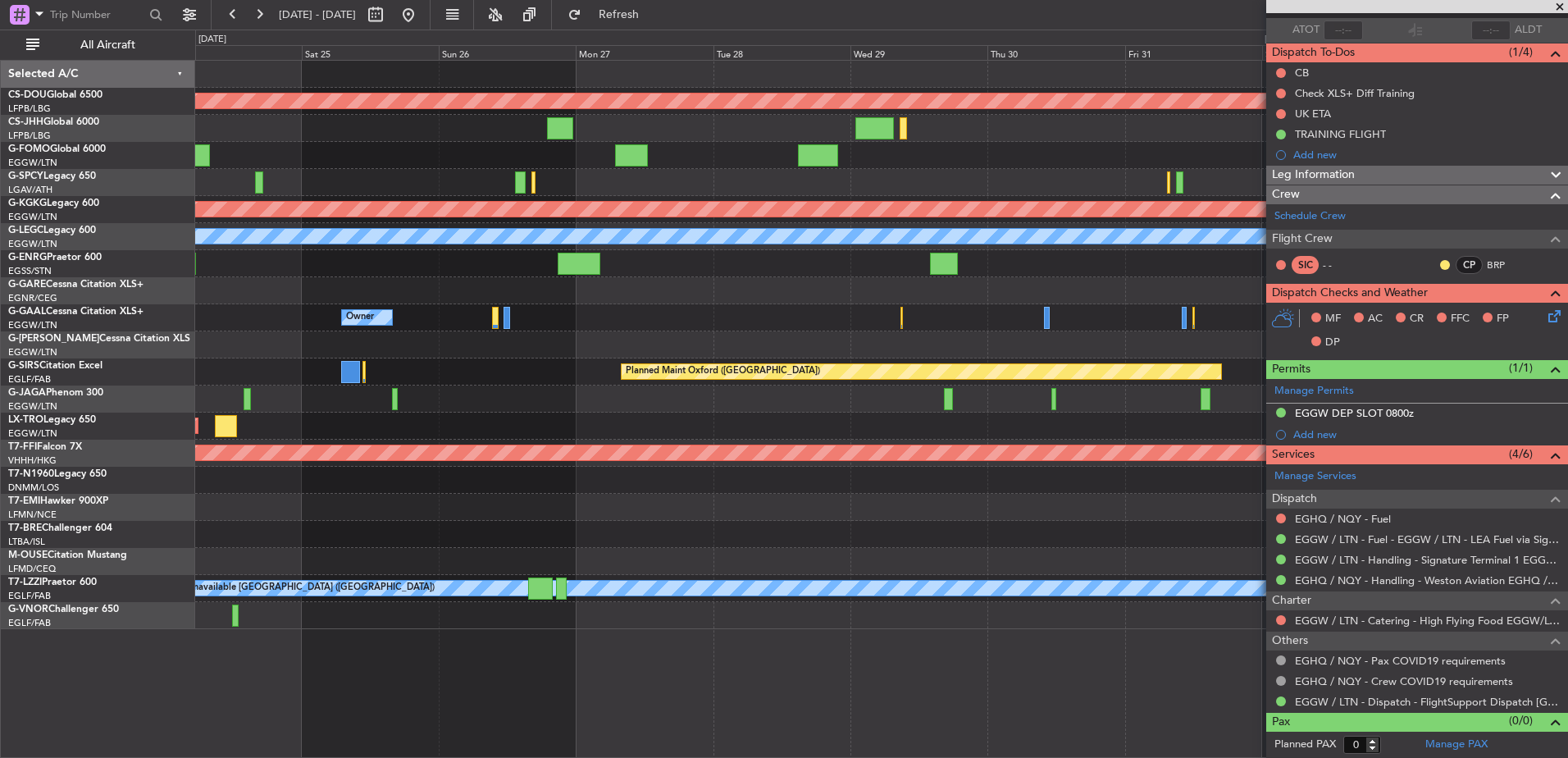
click at [253, 349] on div "Planned Maint London (Biggin Hill) Planned Maint Athens (Eleftherios Venizelos …" at bounding box center [881, 345] width 1372 height 568
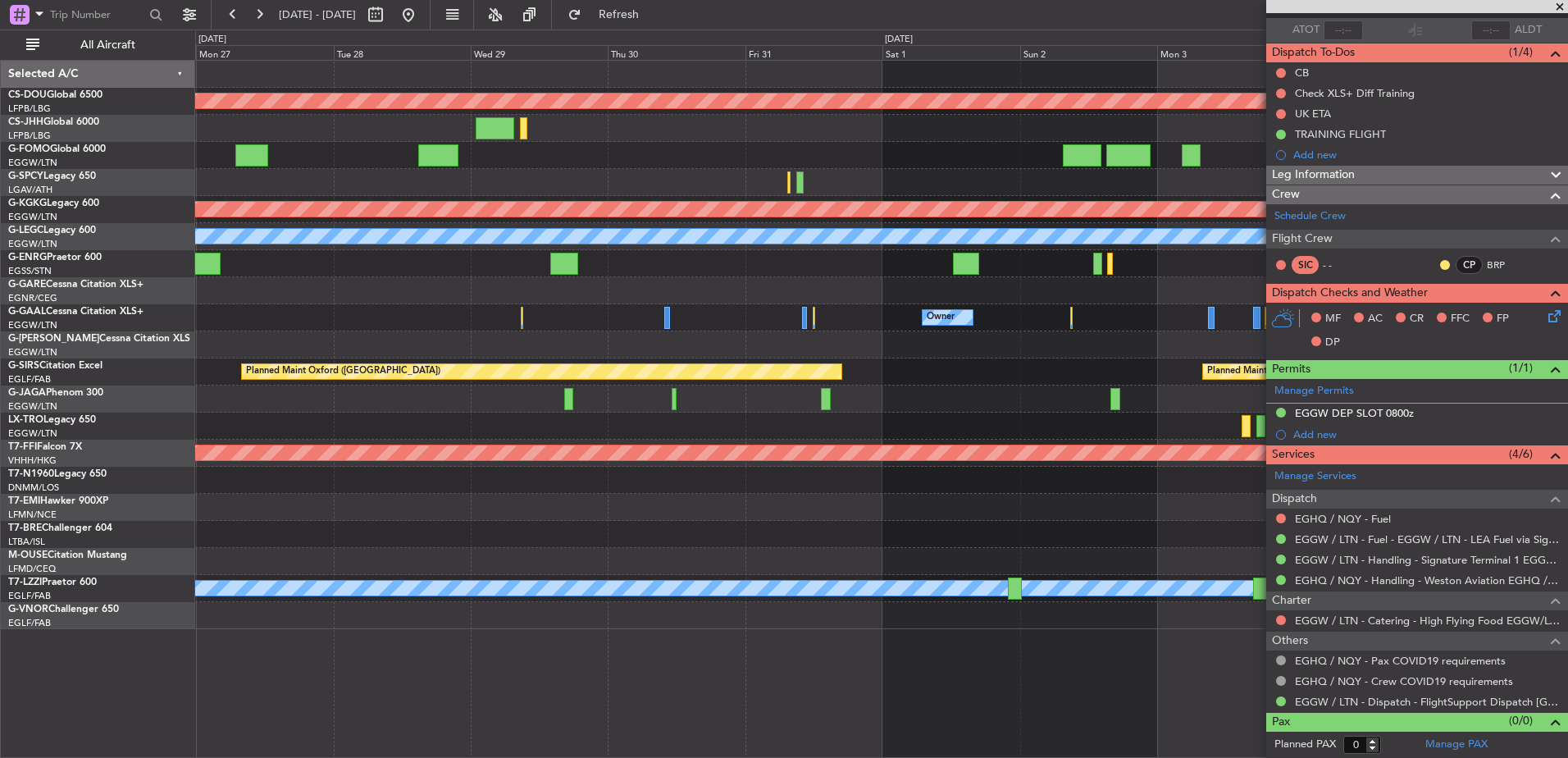
click at [263, 352] on div "Planned Maint London (Biggin Hill) Planned Maint Athens (Eleftherios Venizelos …" at bounding box center [881, 345] width 1372 height 568
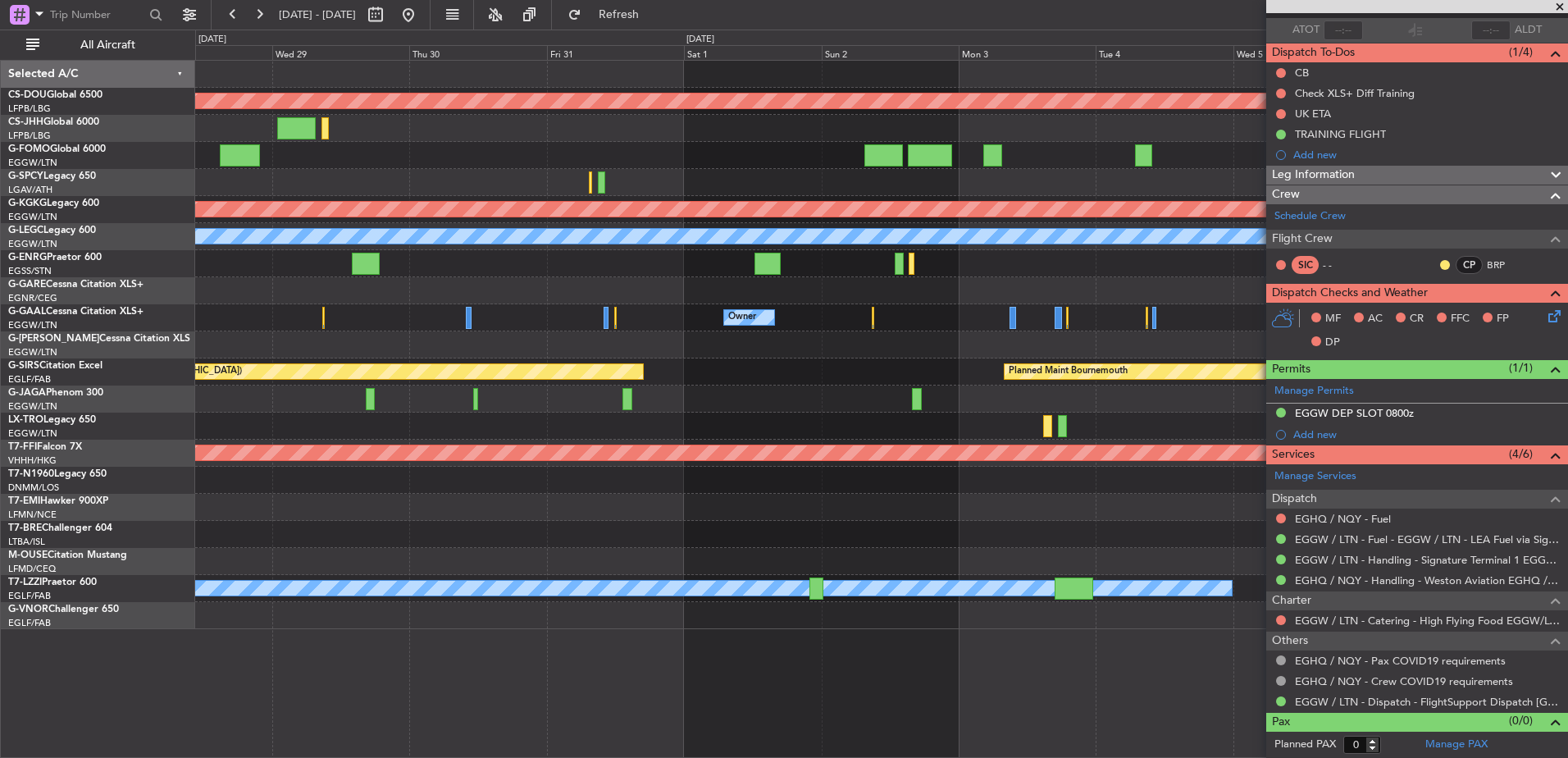
click at [1553, 4] on span at bounding box center [1560, 7] width 17 height 15
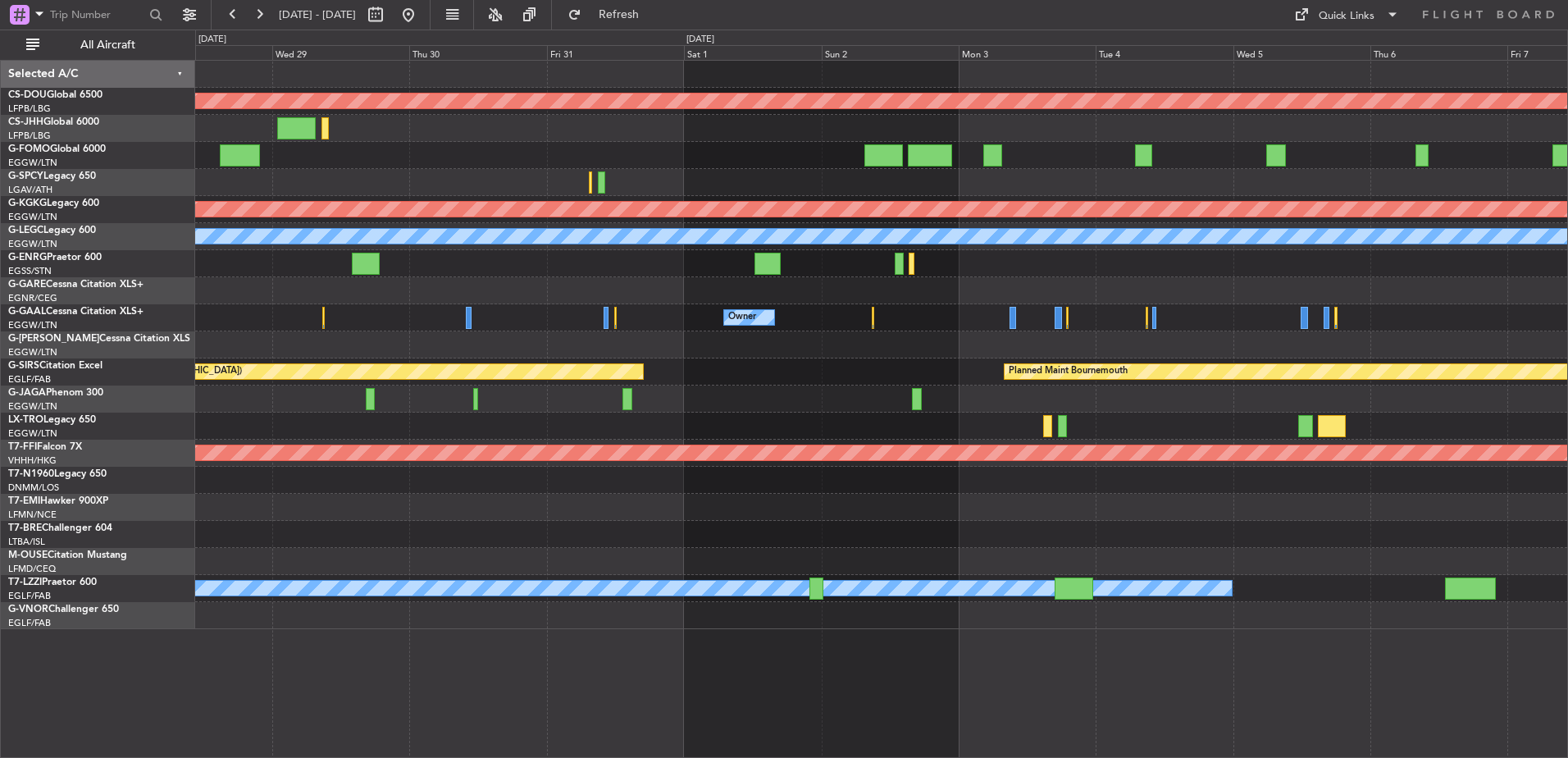
scroll to position [0, 0]
click at [1388, 9] on span at bounding box center [1391, 14] width 19 height 19
click at [1328, 48] on button "Trip Builder" at bounding box center [1347, 53] width 123 height 40
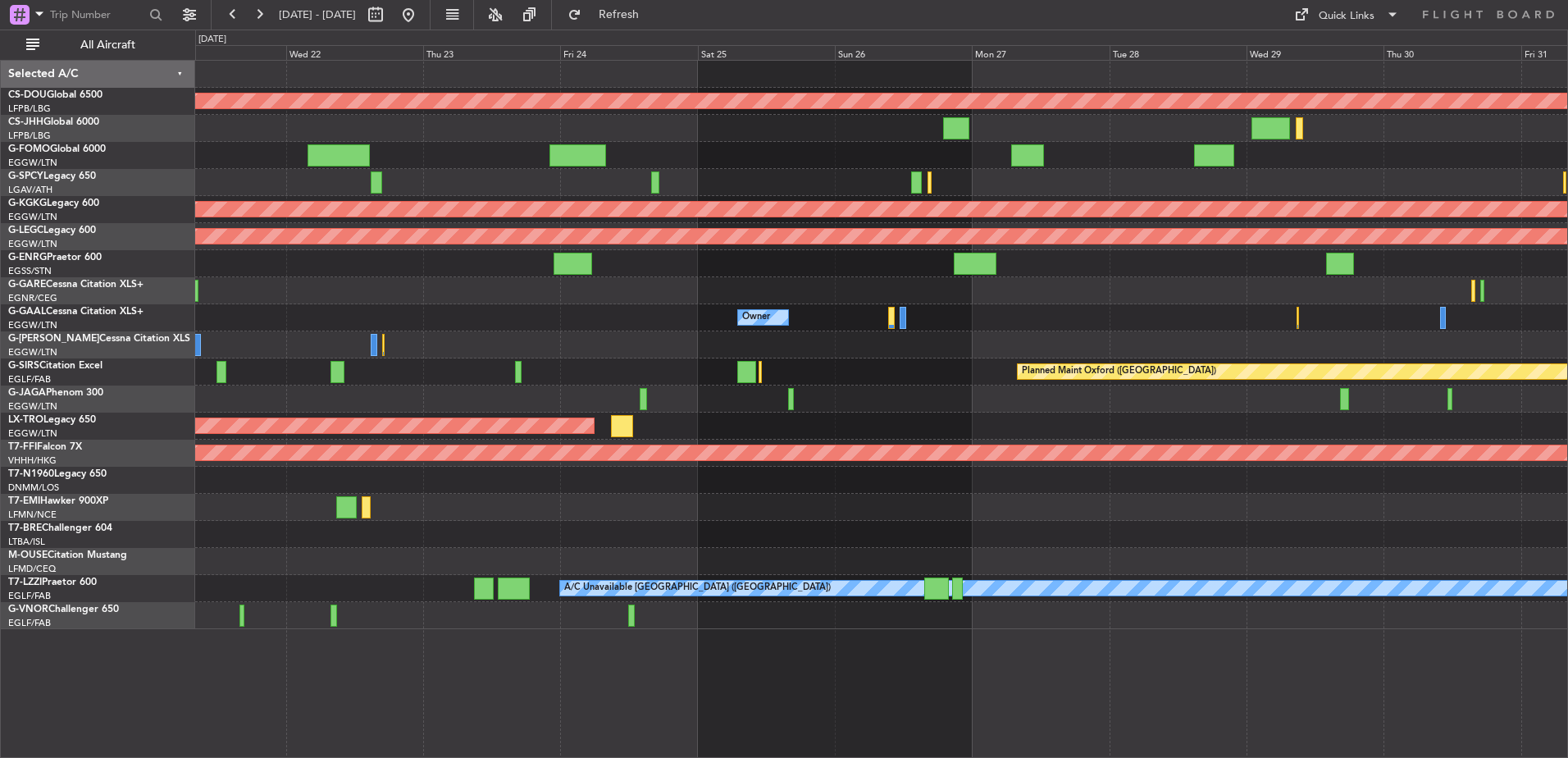
click at [1094, 322] on div "Planned Maint London (Biggin Hill) Planned Maint Athens (Eleftherios Venizelos …" at bounding box center [881, 345] width 1372 height 568
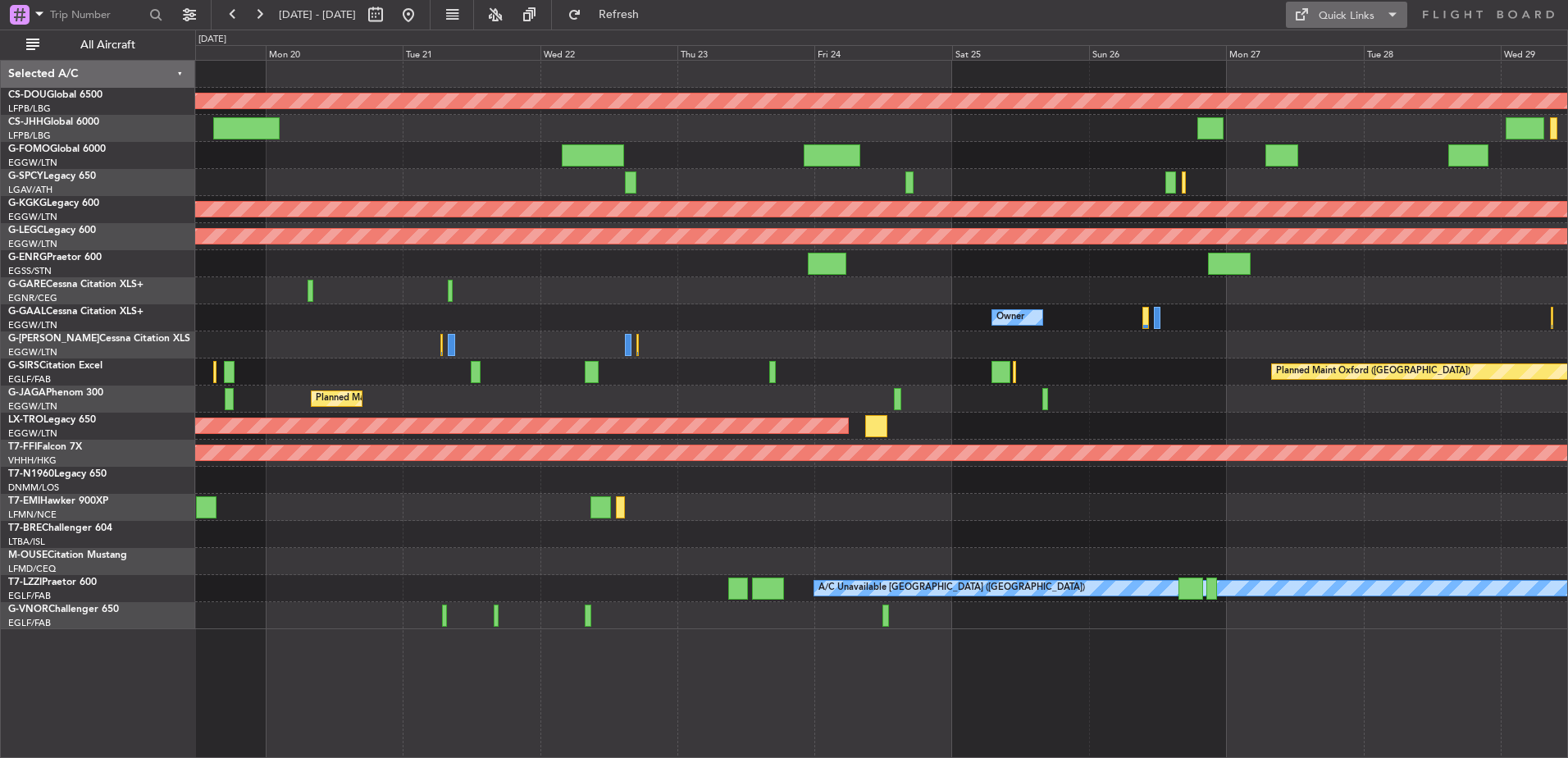
click at [1356, 17] on div "Quick Links" at bounding box center [1346, 17] width 56 height 17
click at [1303, 57] on button "Trip Builder" at bounding box center [1347, 53] width 123 height 40
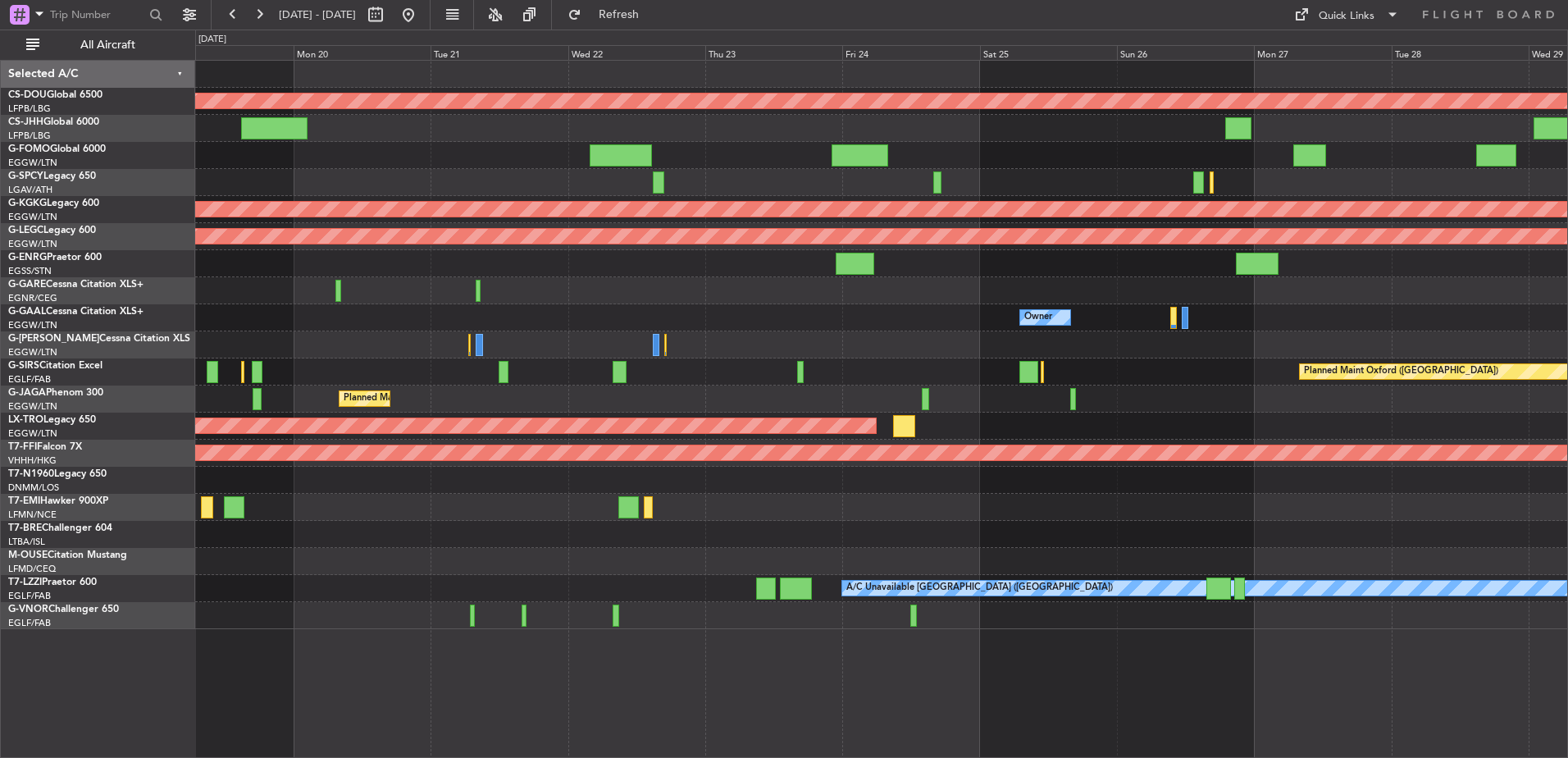
click at [1221, 602] on div "Planned Maint London (Biggin Hill) Planned Maint Athens (Eleftherios Venizelos …" at bounding box center [881, 345] width 1372 height 568
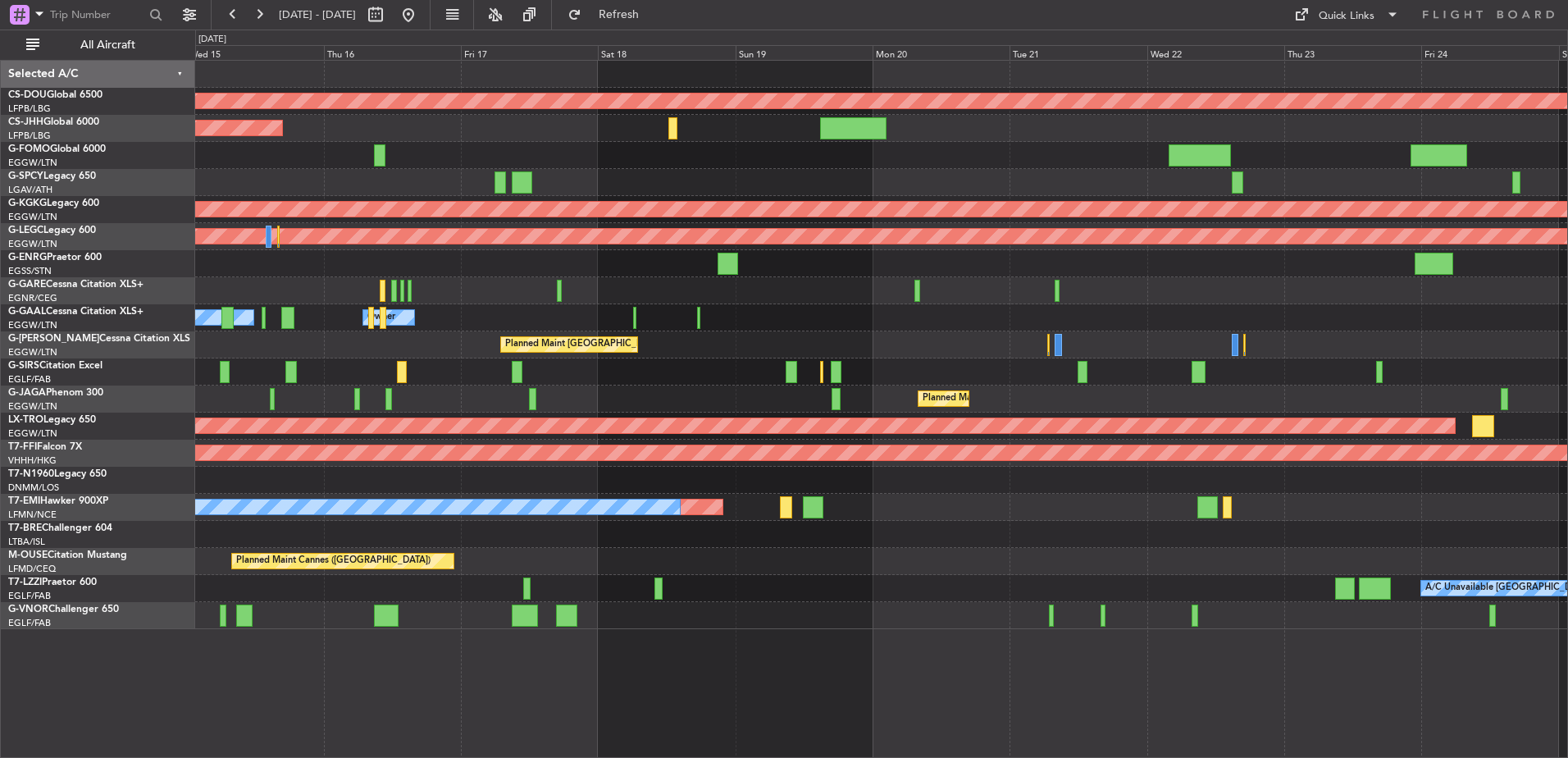
click at [1484, 504] on div "Planned Maint London (Biggin Hill) Planned Maint Paris (Le Bourget) Planned Mai…" at bounding box center [881, 345] width 1372 height 568
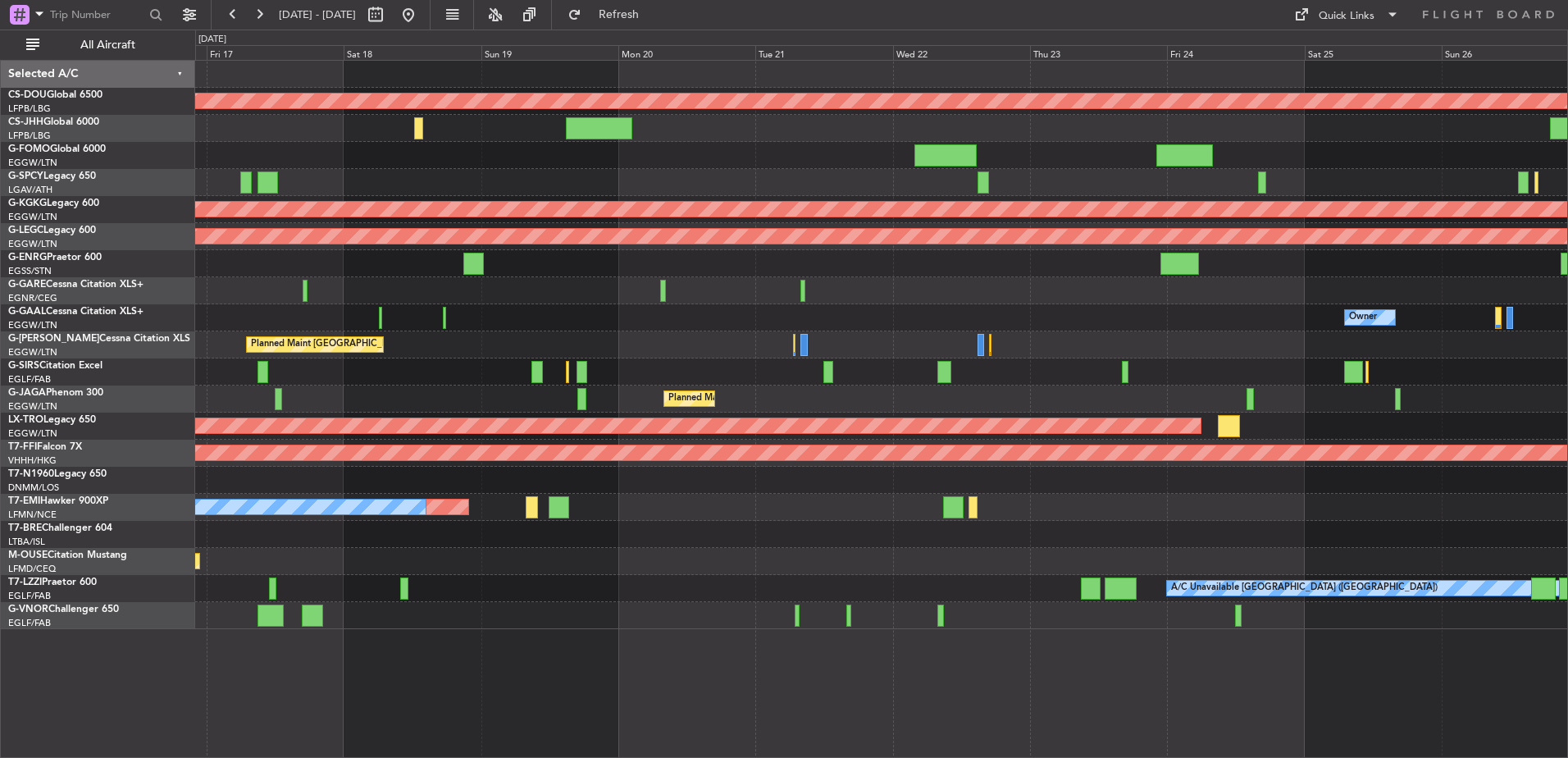
click at [839, 330] on div "Owner A/C Unavailable Owner Owner" at bounding box center [881, 317] width 1372 height 27
click at [616, 18] on button "Refresh" at bounding box center [609, 15] width 98 height 27
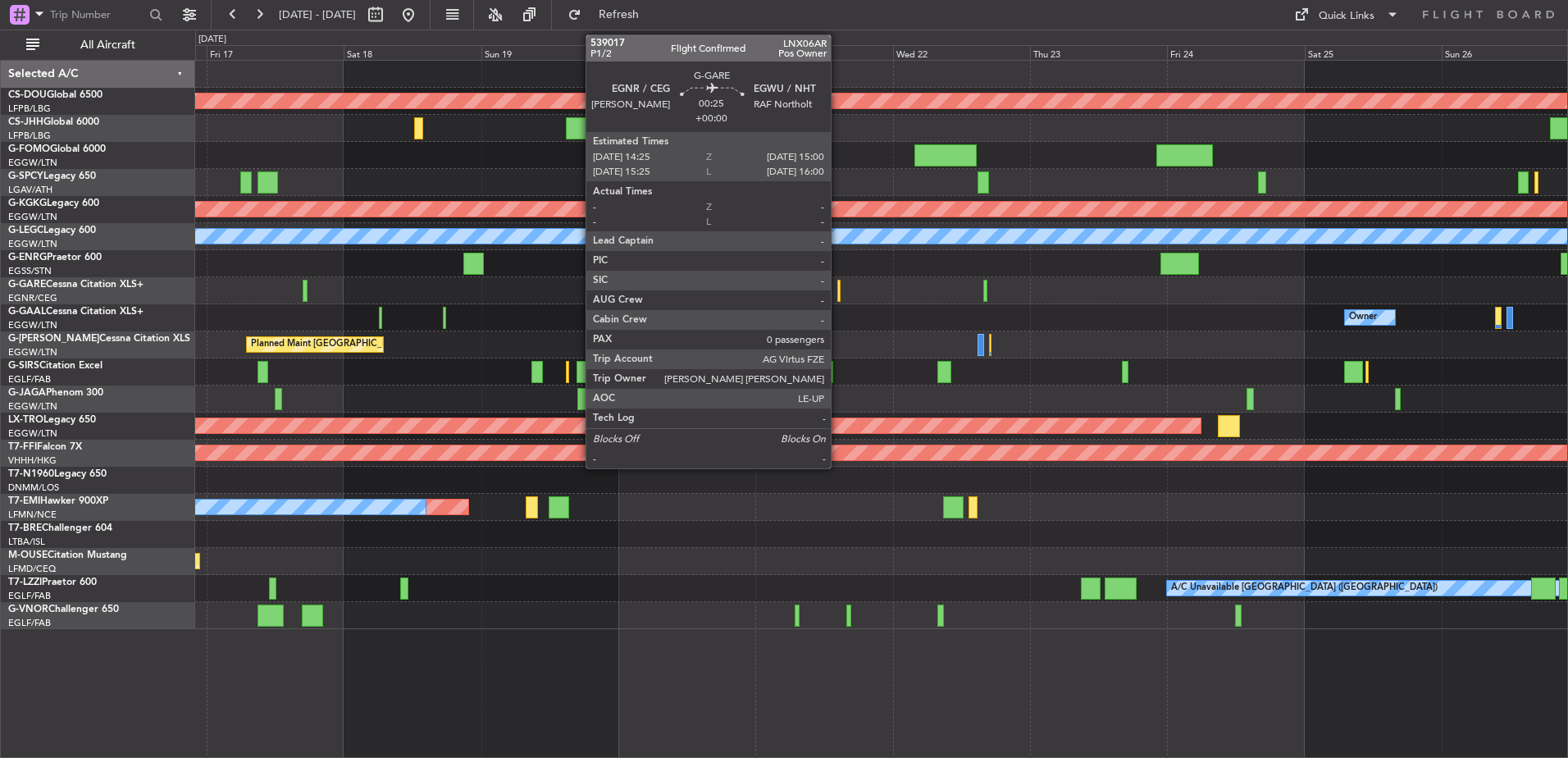
click at [838, 301] on div at bounding box center [839, 291] width 4 height 22
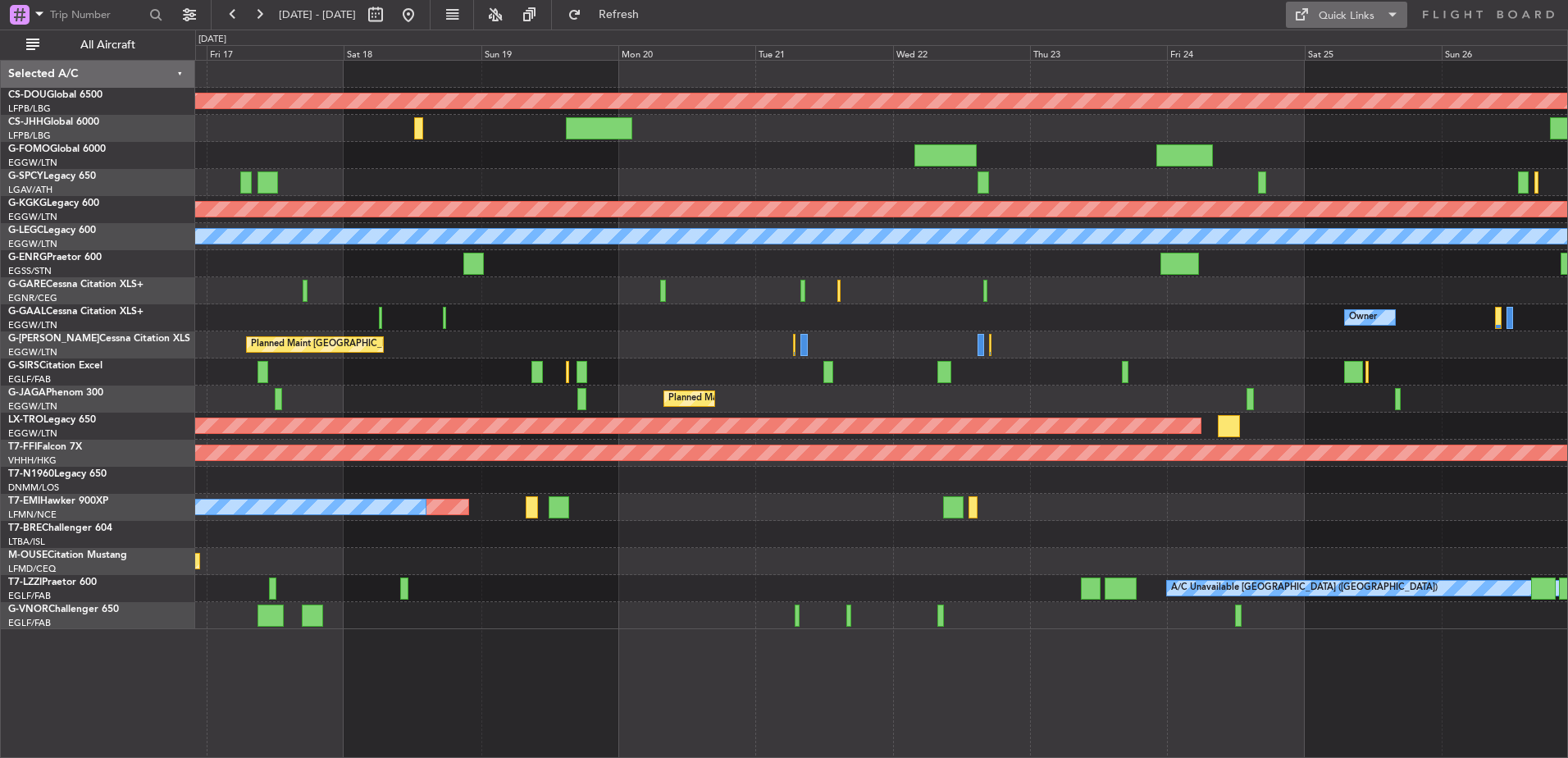
click at [1330, 15] on div "Quick Links" at bounding box center [1346, 17] width 56 height 17
drag, startPoint x: 1386, startPoint y: 393, endPoint x: 1180, endPoint y: 378, distance: 206.5
click at [1180, 378] on div at bounding box center [784, 379] width 1568 height 758
click at [1042, 355] on div "Planned Maint London (Biggin Hill) Planned Maint Paris (Le Bourget) Planned Mai…" at bounding box center [881, 345] width 1372 height 568
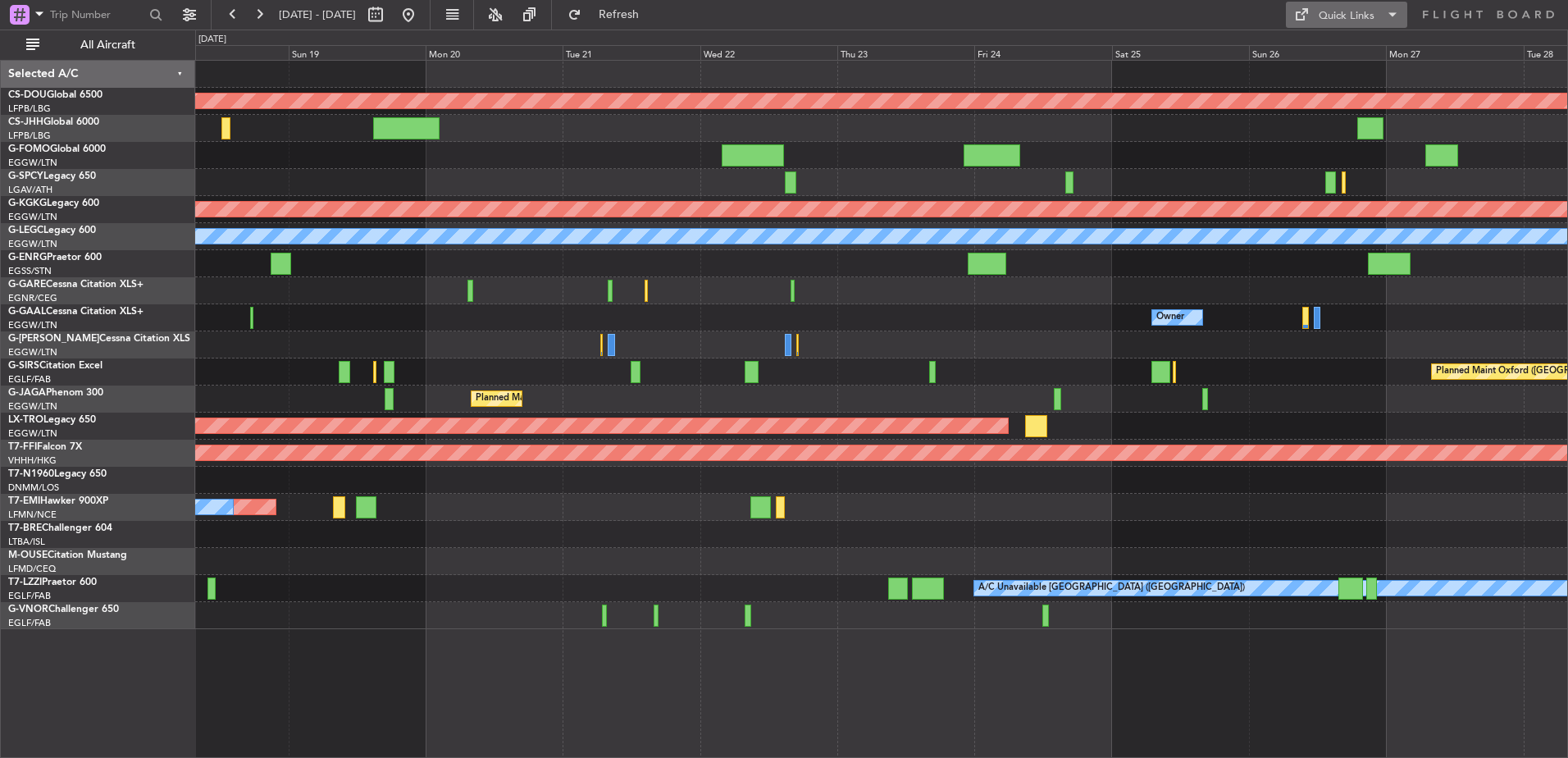
click at [1314, 13] on button "Quick Links" at bounding box center [1346, 15] width 121 height 27
click at [1319, 63] on button "Trip Builder" at bounding box center [1347, 53] width 123 height 40
click at [648, 28] on fb-refresh-button "Refresh" at bounding box center [609, 15] width 115 height 29
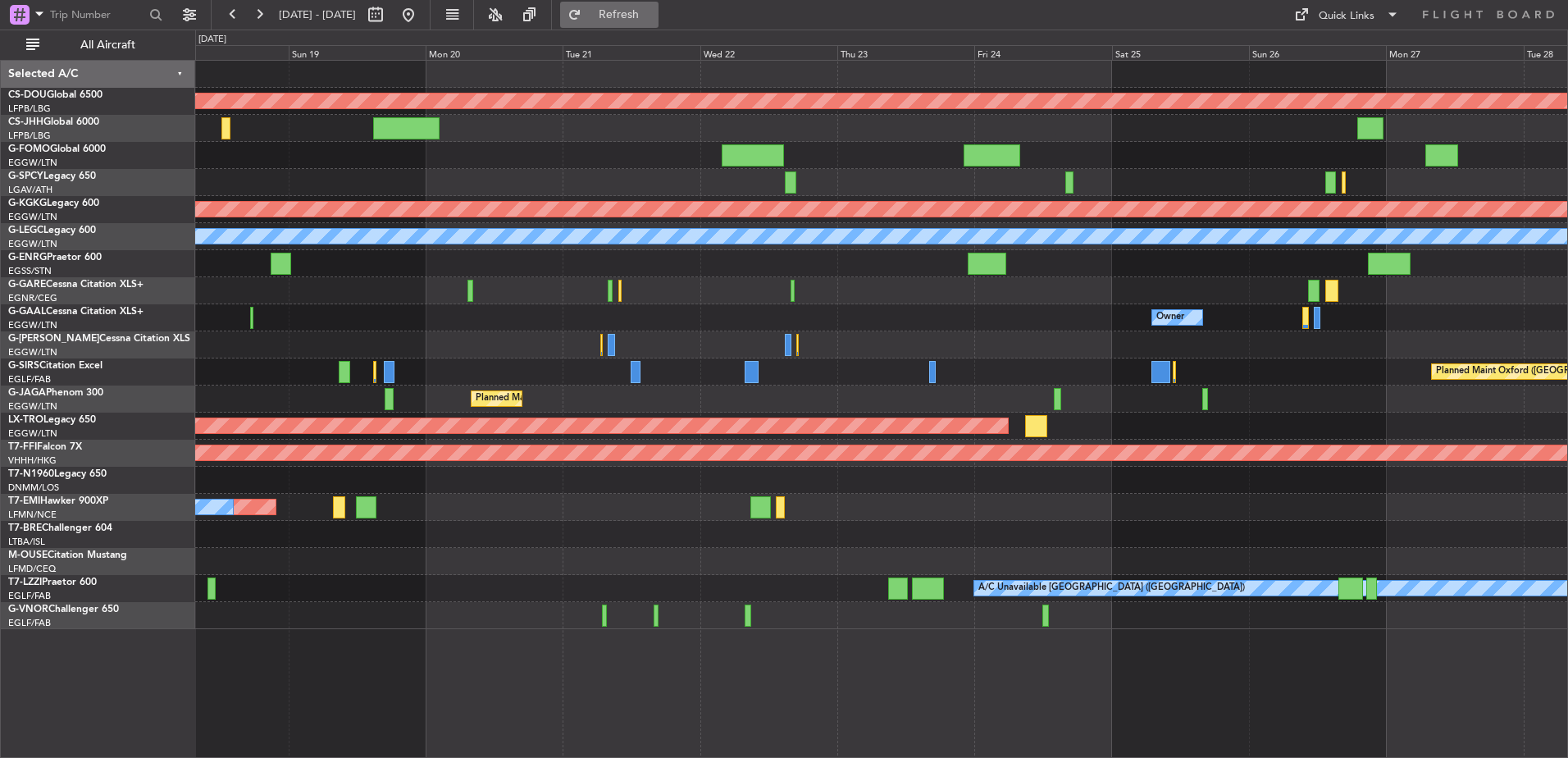
click at [642, 7] on button "Refresh" at bounding box center [609, 15] width 98 height 27
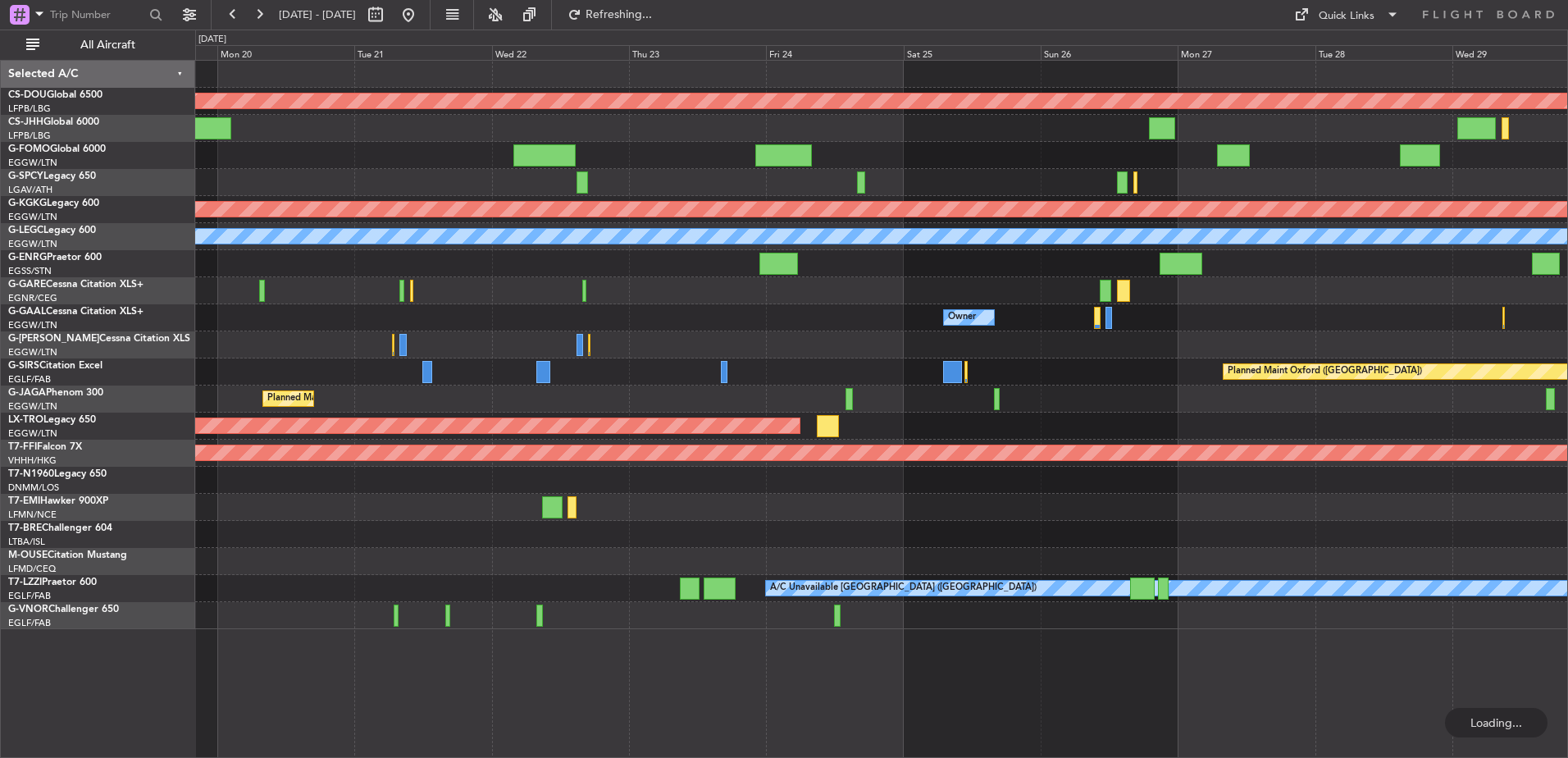
click at [888, 390] on div "Planned Maint London (Biggin Hill) Planned Maint Athens (Eleftherios Venizelos …" at bounding box center [881, 345] width 1372 height 568
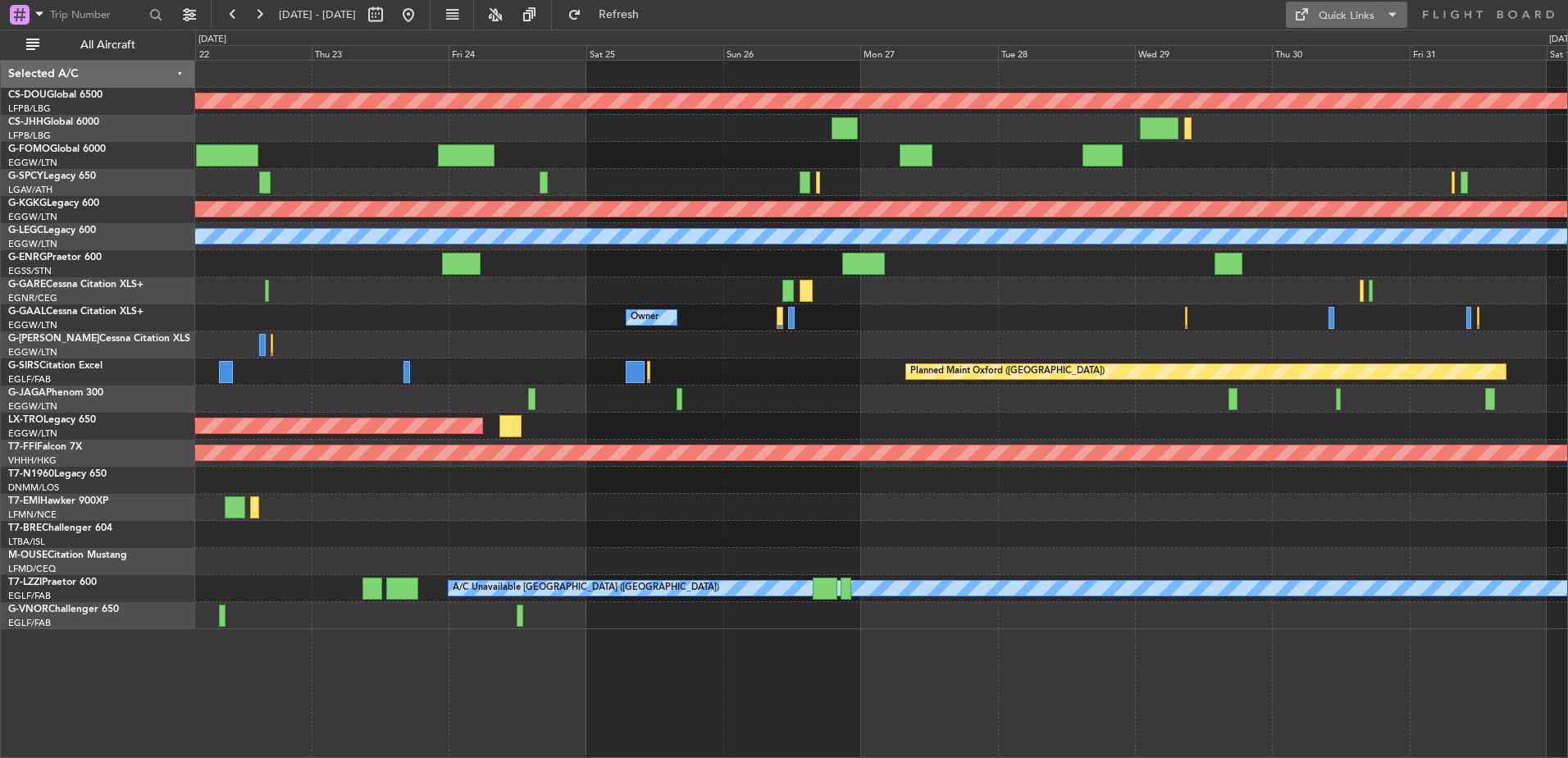
click at [1381, 4] on button "Quick Links" at bounding box center [1346, 15] width 121 height 27
click at [1318, 48] on button "Trip Builder" at bounding box center [1347, 53] width 123 height 40
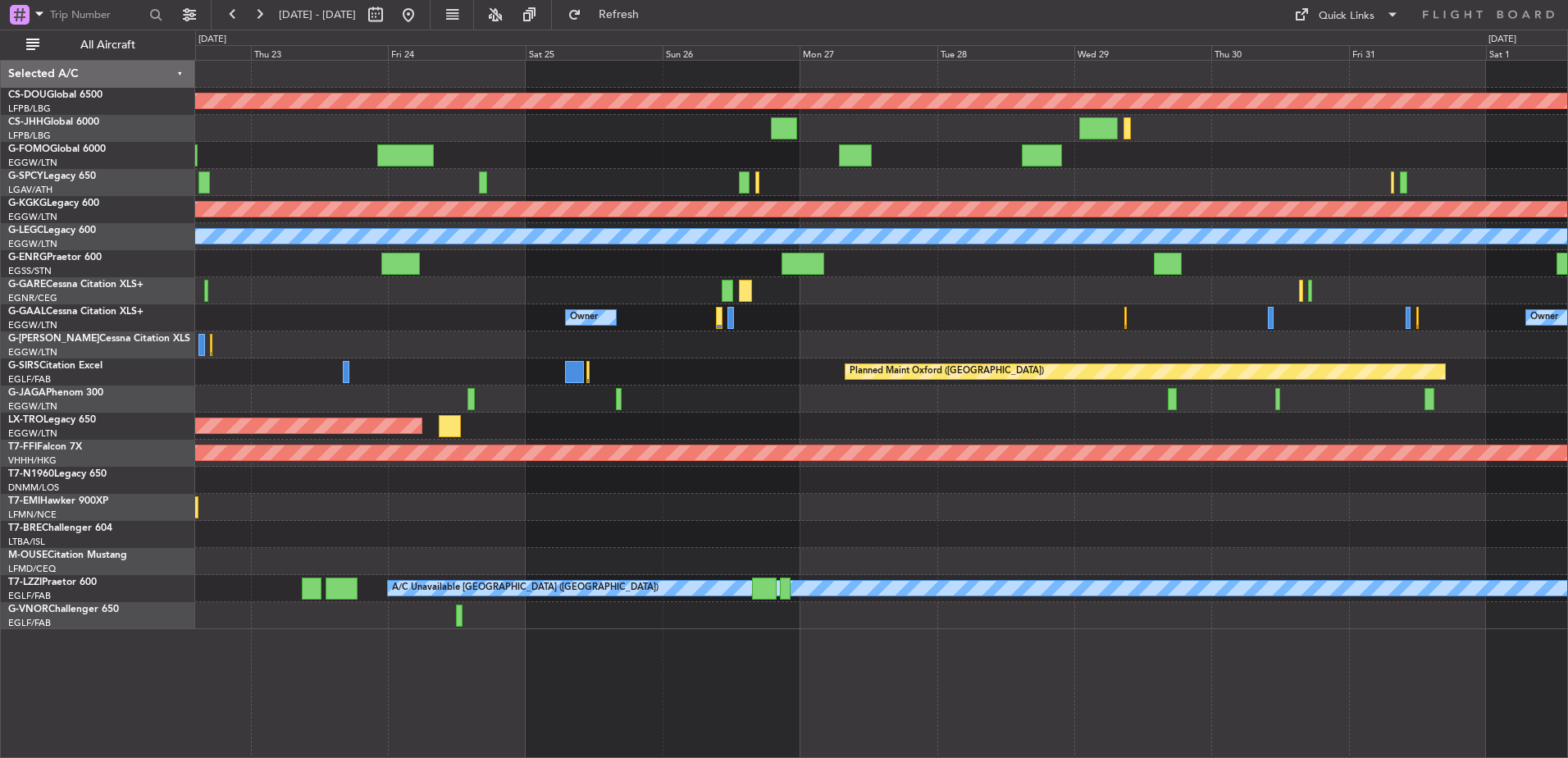
click at [550, 239] on div "Planned Maint London (Biggin Hill) Planned Maint Athens (Eleftherios Venizelos …" at bounding box center [881, 345] width 1372 height 568
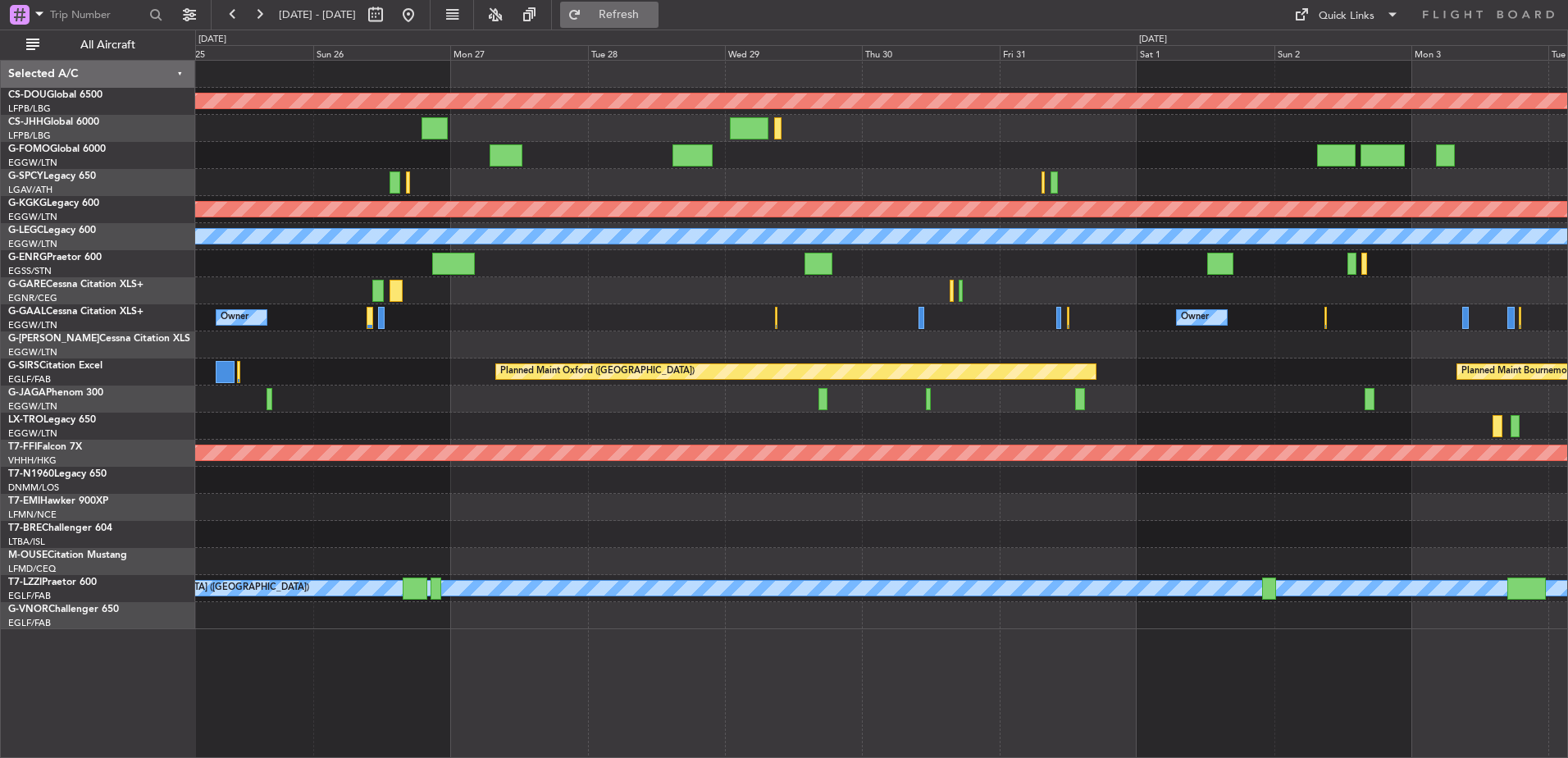
click at [654, 14] on span "Refresh" at bounding box center [619, 15] width 69 height 11
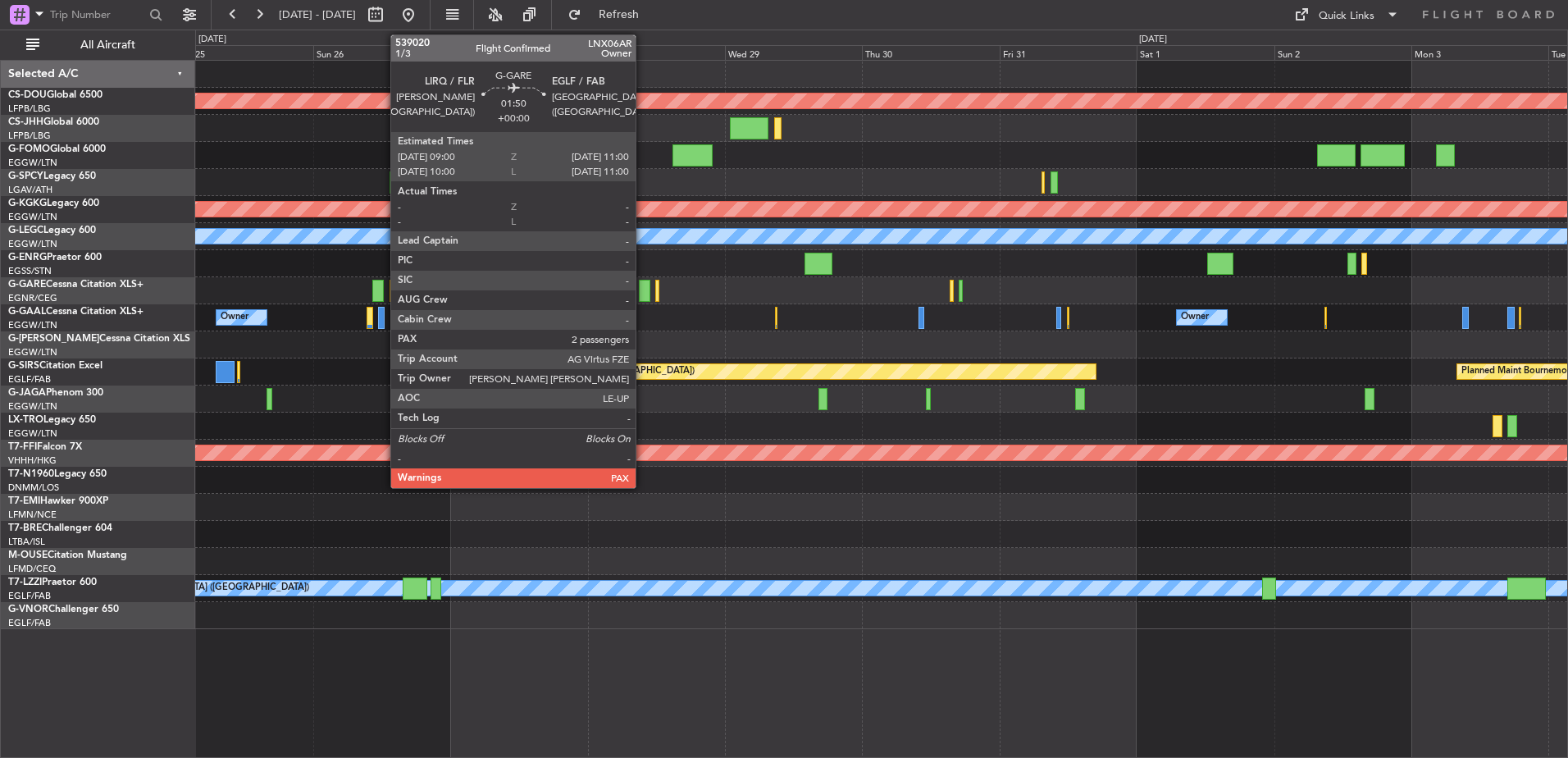
click at [643, 289] on div at bounding box center [645, 291] width 11 height 22
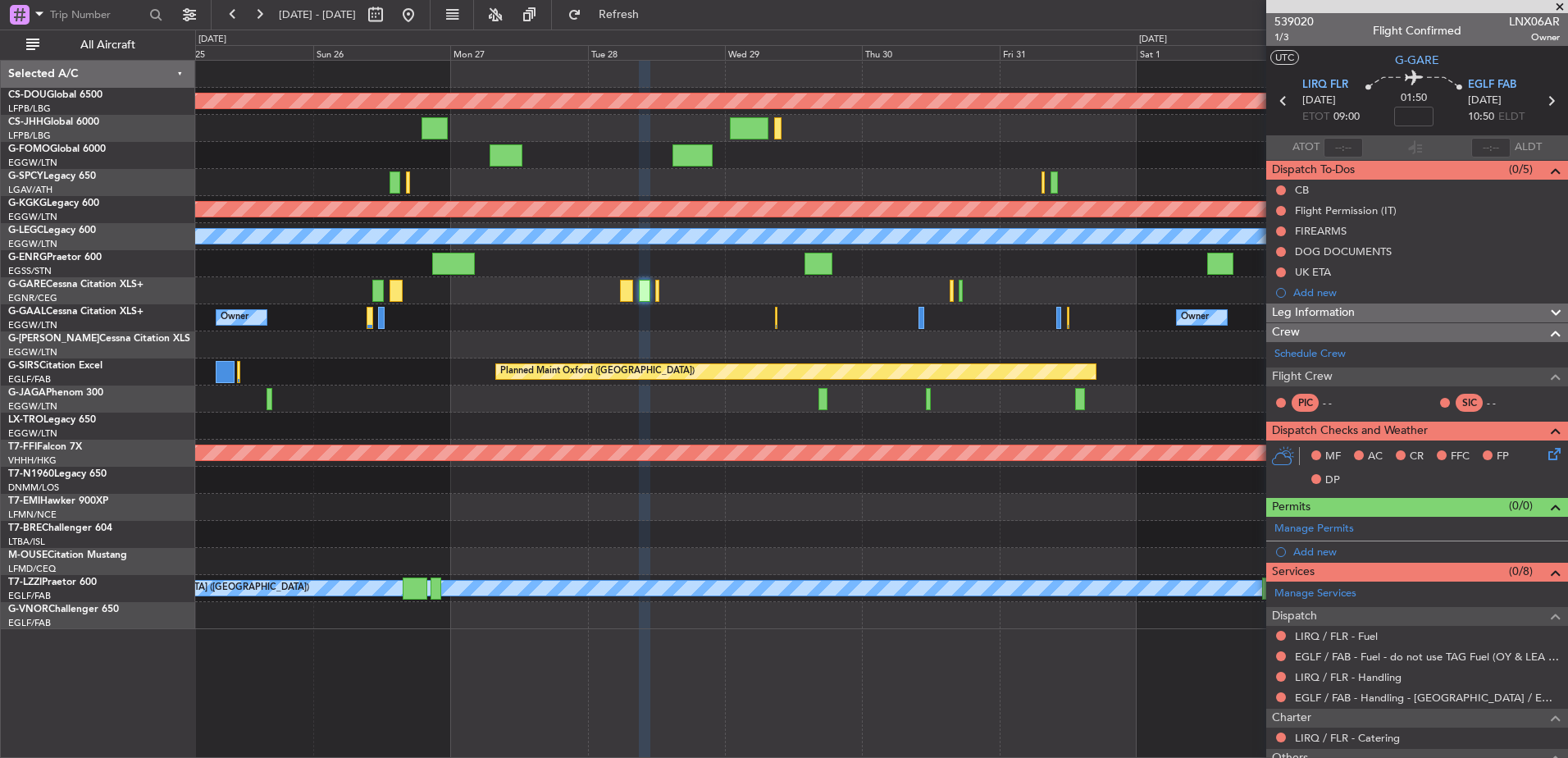
click at [1325, 676] on mat-tooltip-component "EGLF / FAB - Fuel - do not use TAG Fuel (OY & LEA only) EGLF / FAB" at bounding box center [1400, 684] width 314 height 43
click at [1330, 676] on link "LIRQ / FLR - Handling" at bounding box center [1348, 677] width 107 height 14
click at [1307, 634] on link "LIRQ / FLR - Fuel" at bounding box center [1336, 636] width 83 height 14
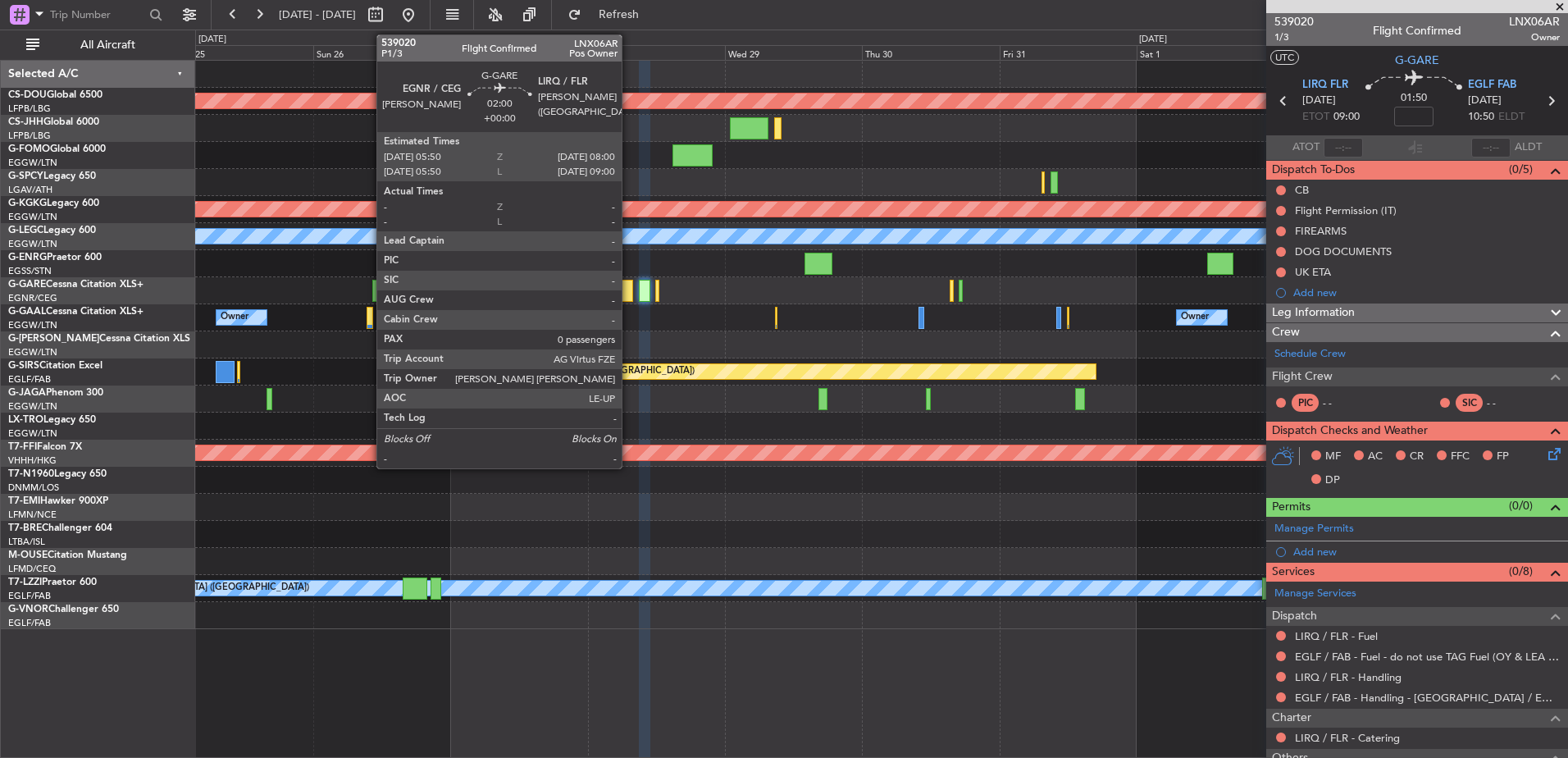
click at [629, 289] on div at bounding box center [626, 291] width 13 height 22
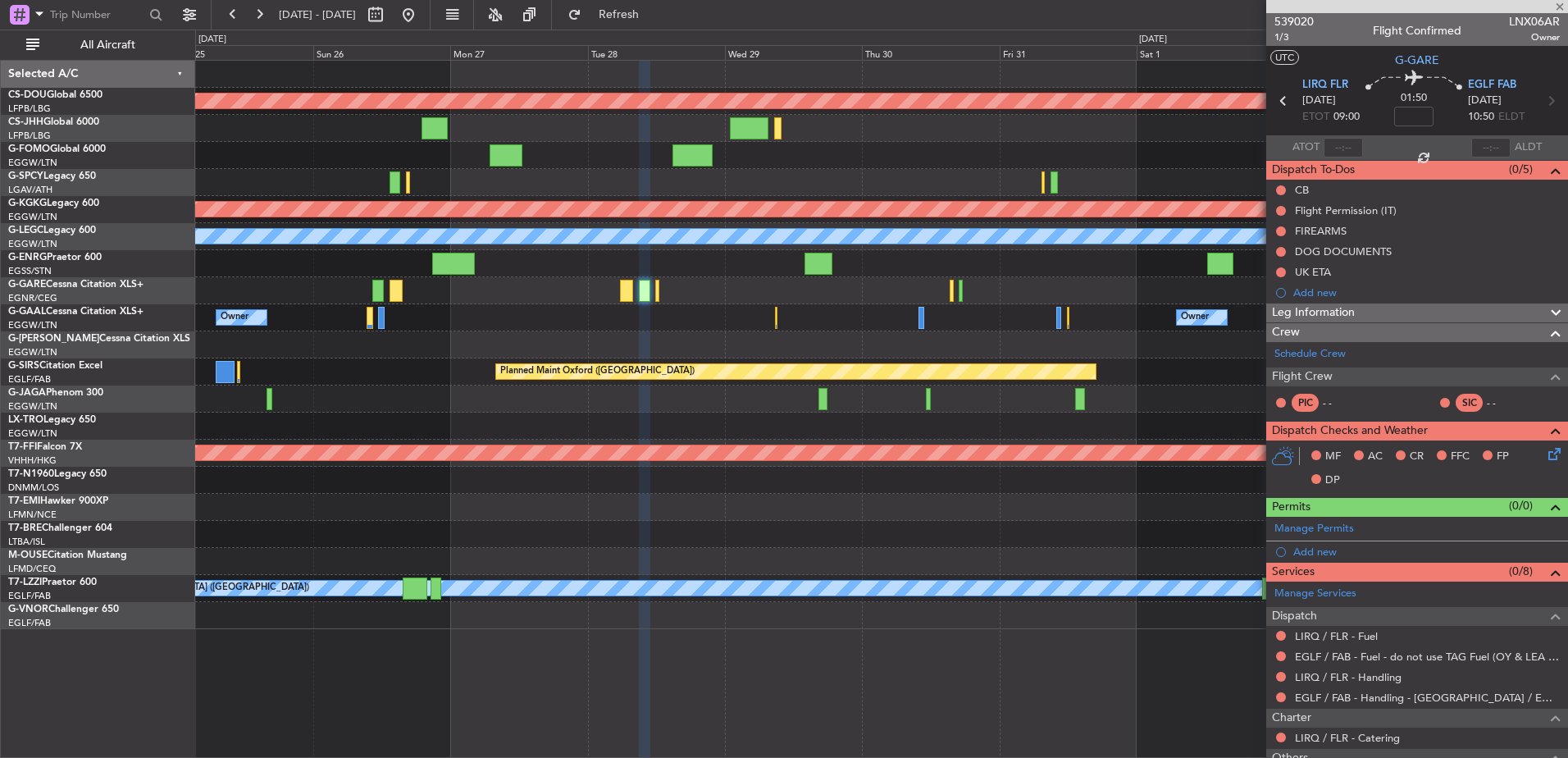
type input "0"
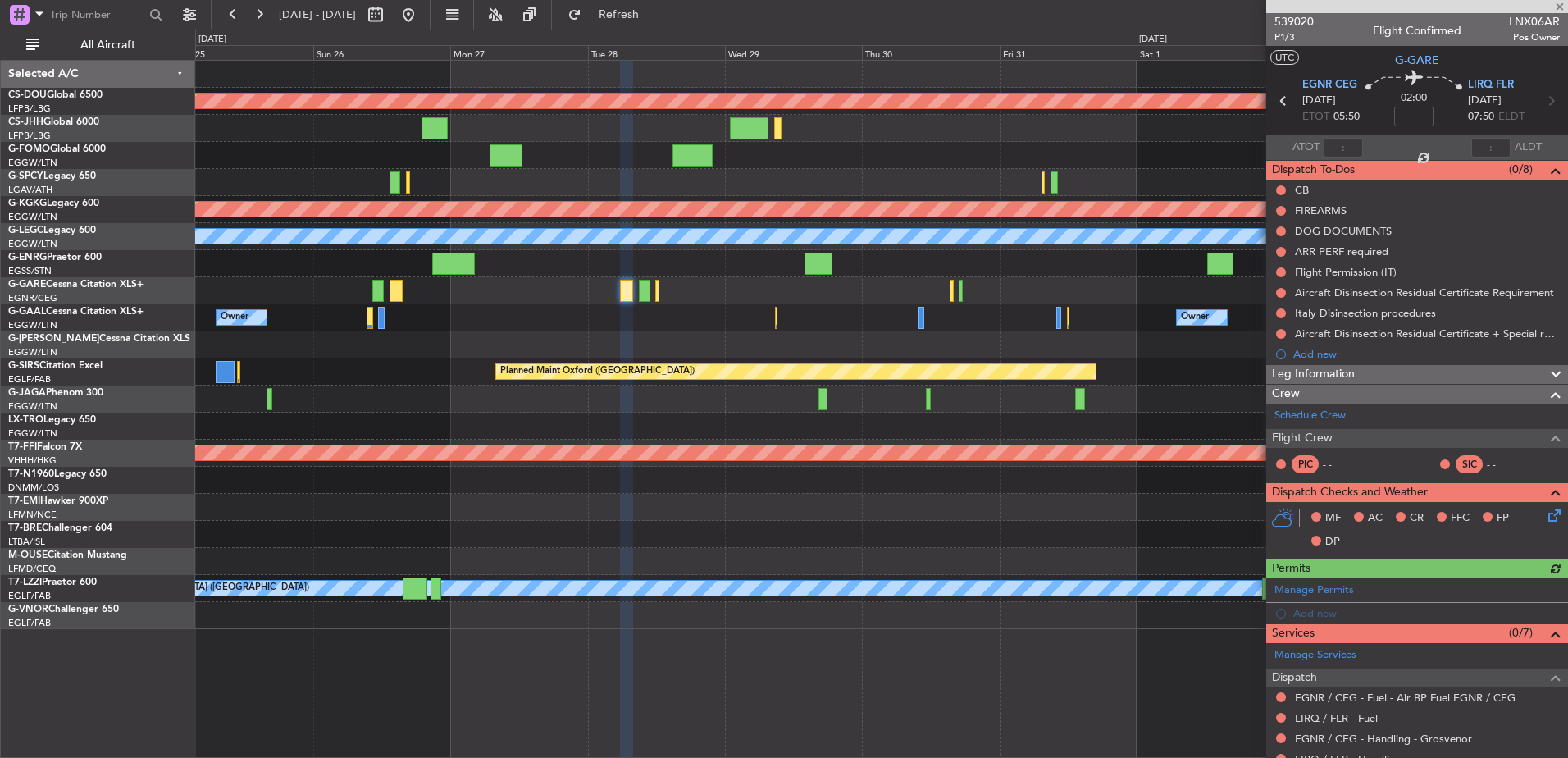
scroll to position [178, 0]
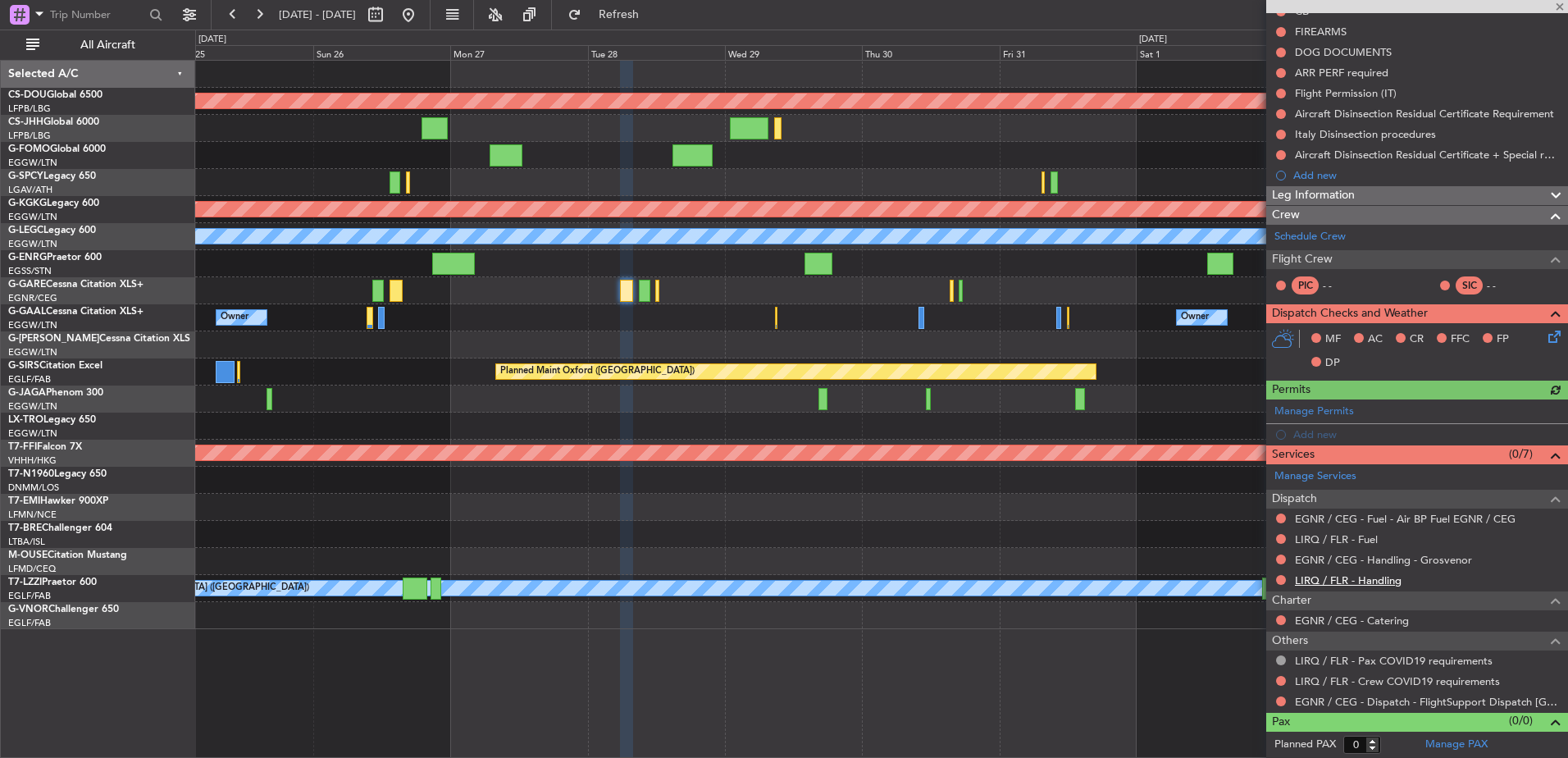
click at [1330, 581] on link "LIRQ / FLR - Handling" at bounding box center [1348, 580] width 107 height 14
click at [1305, 542] on link "LIRQ / FLR - Fuel" at bounding box center [1336, 539] width 83 height 14
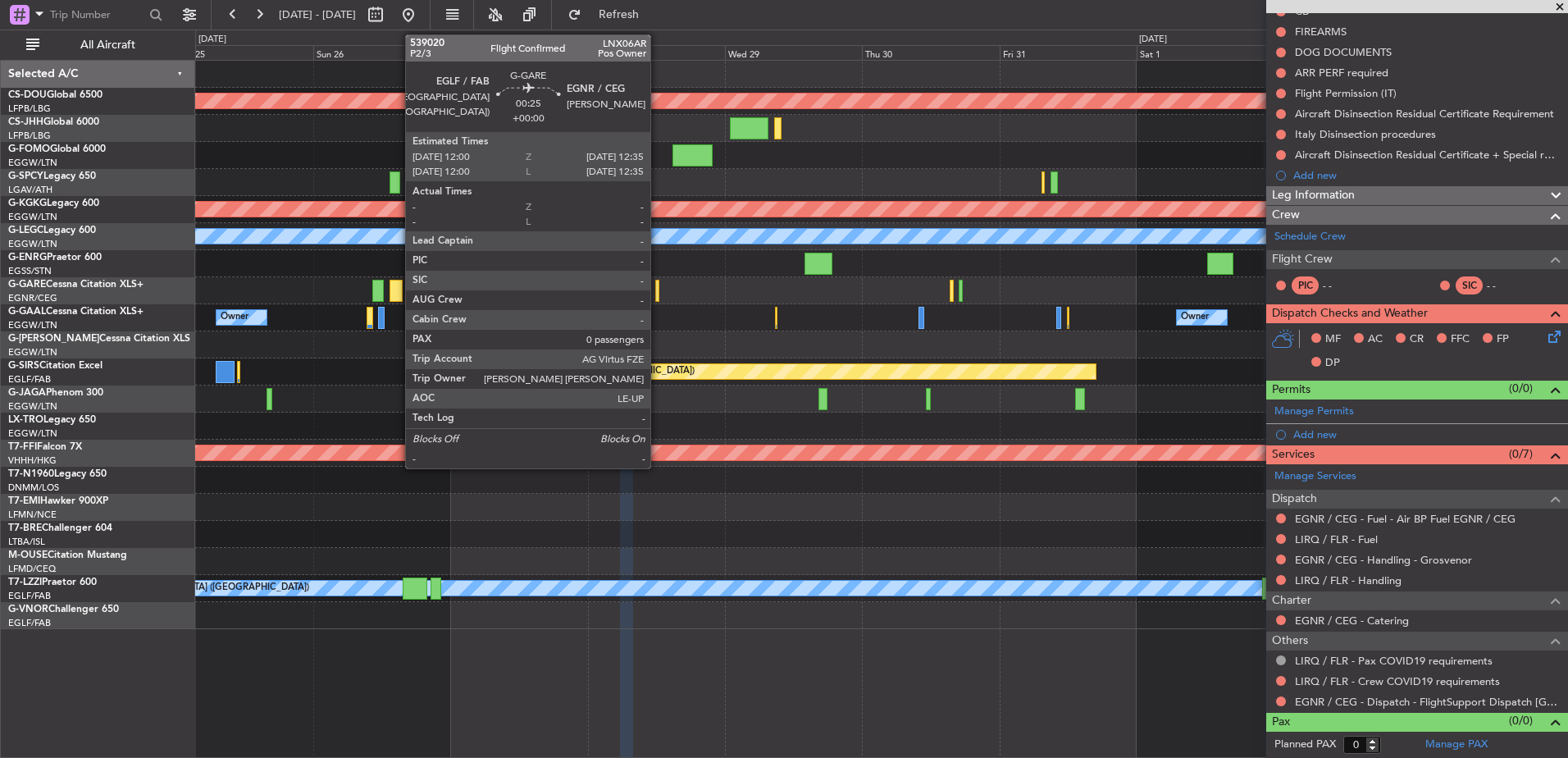
click at [658, 286] on div at bounding box center [658, 291] width 4 height 22
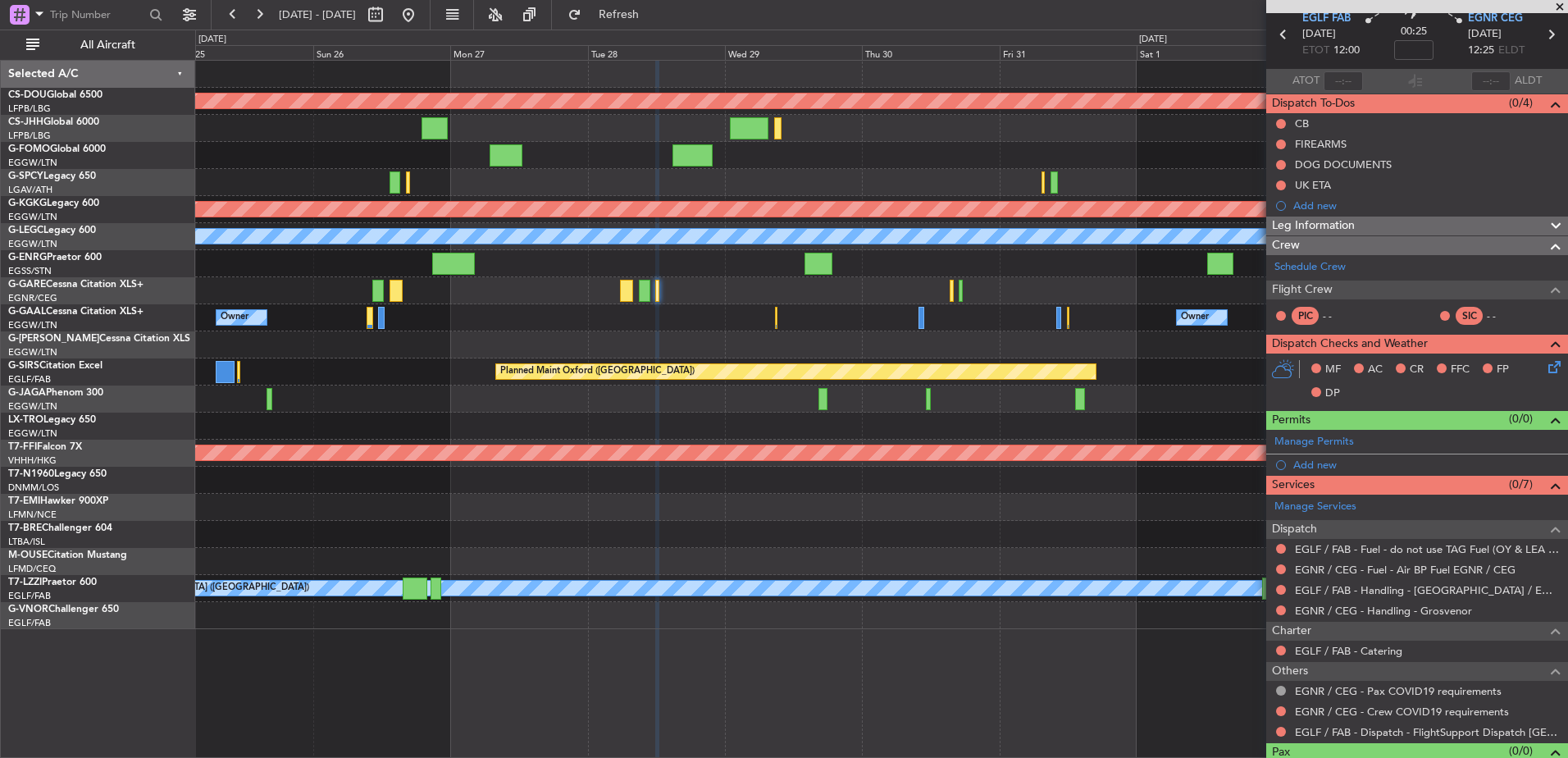
scroll to position [97, 0]
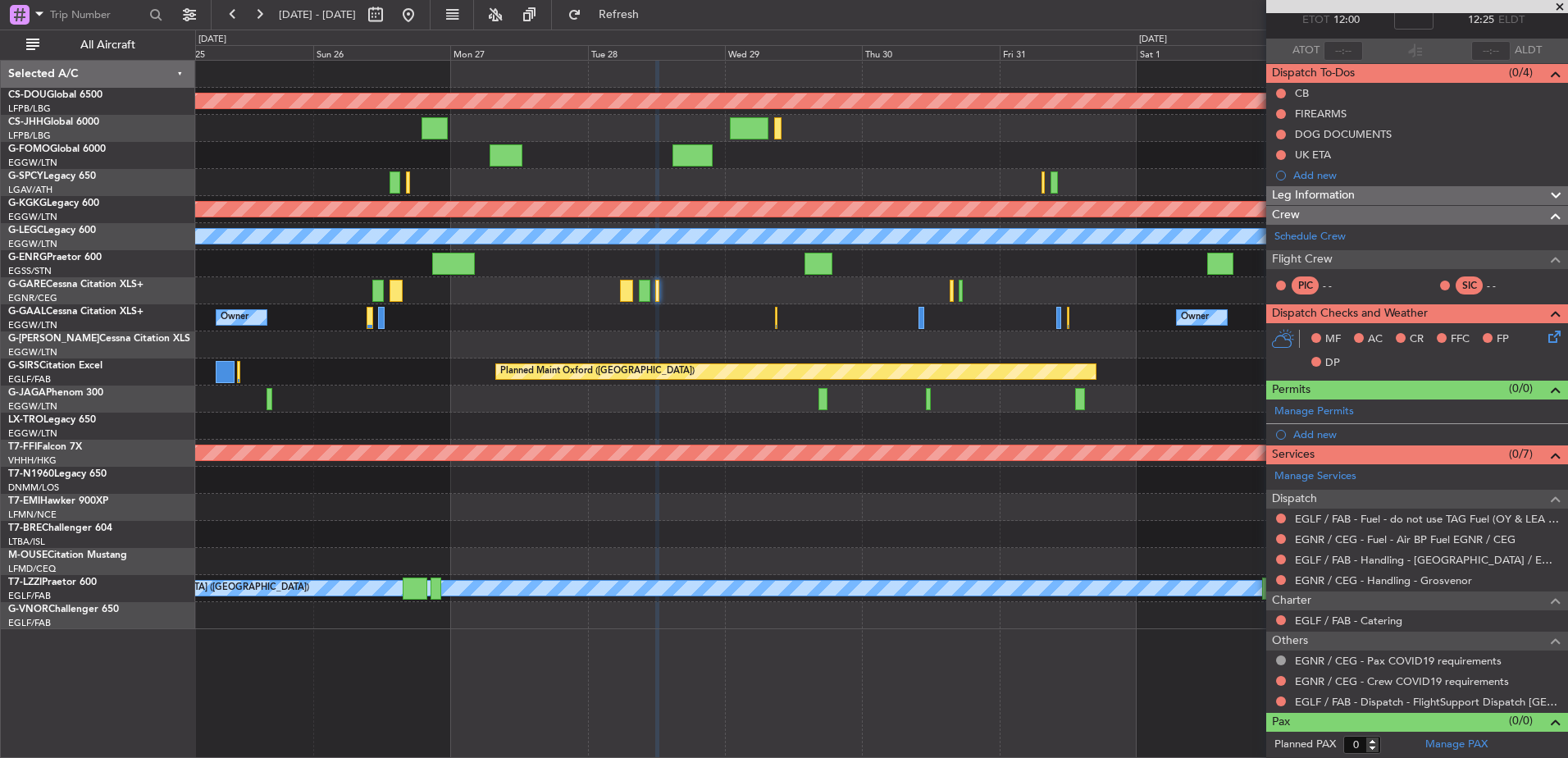
click at [899, 513] on div "Planned Maint London (Biggin Hill) Planned Maint Athens (Eleftherios Venizelos …" at bounding box center [881, 345] width 1372 height 568
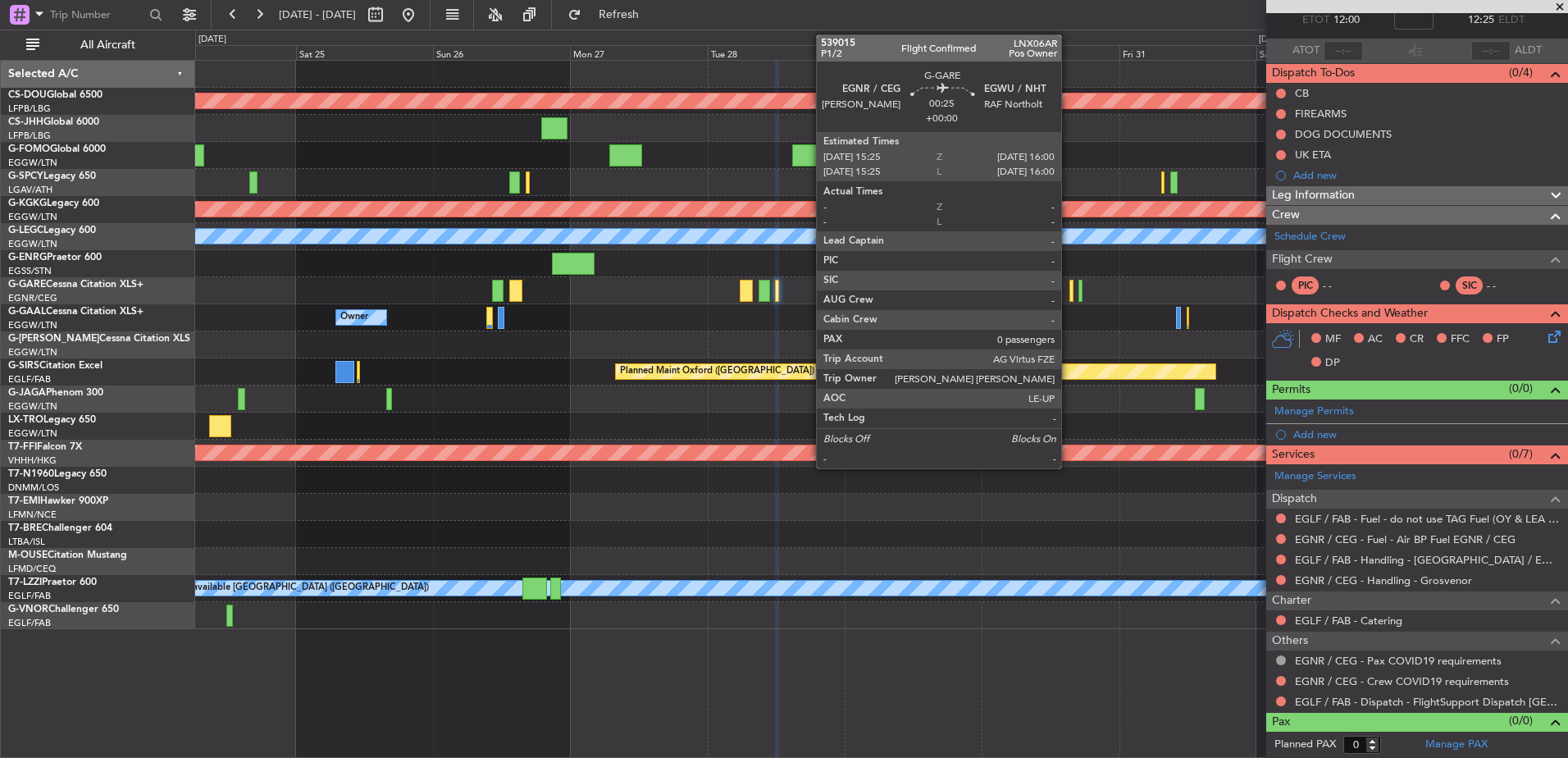
click at [1070, 292] on div at bounding box center [1071, 291] width 4 height 22
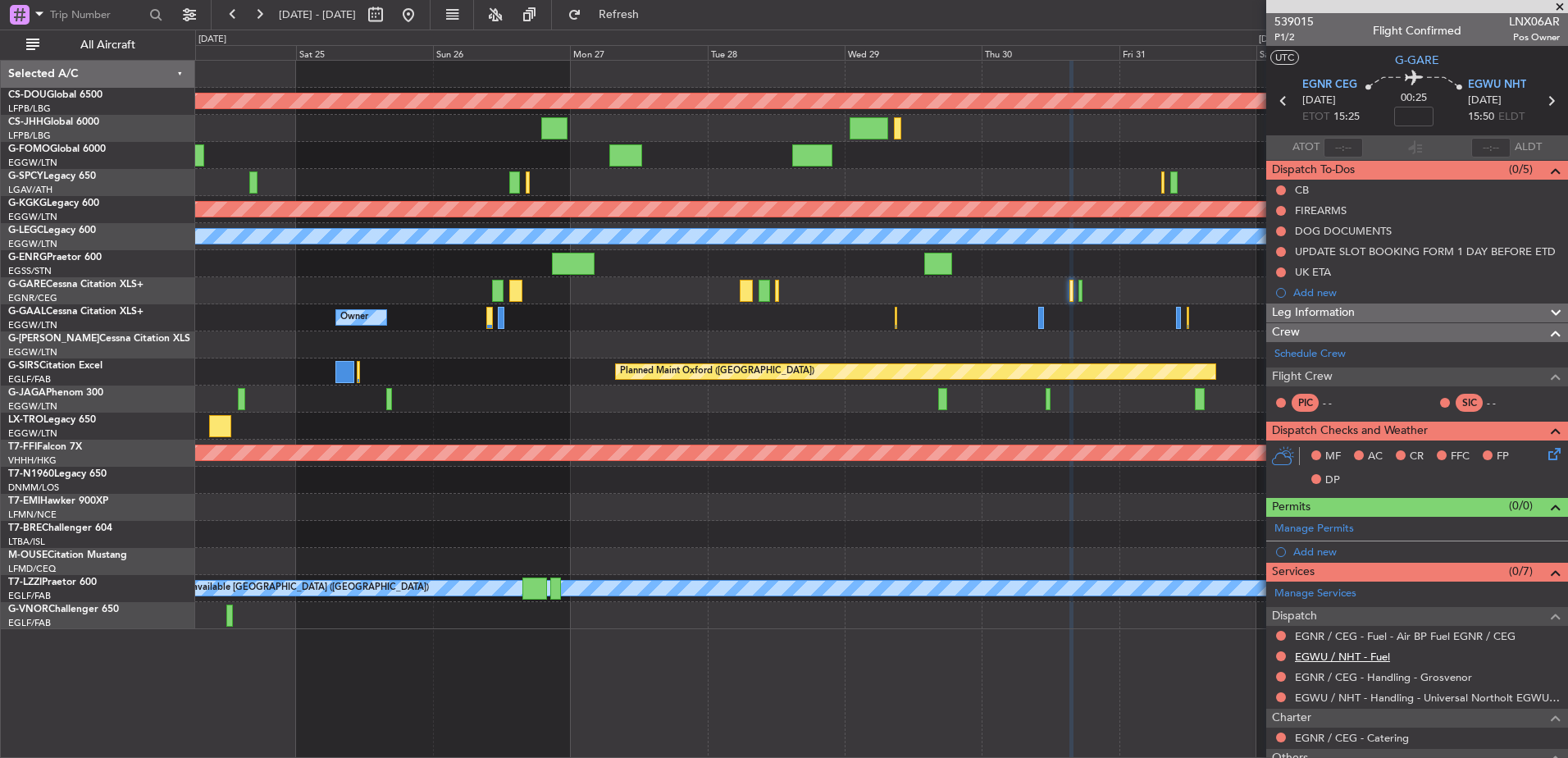
click at [1314, 656] on link "EGWU / NHT - Fuel" at bounding box center [1342, 656] width 95 height 14
click at [1082, 289] on div at bounding box center [881, 290] width 1372 height 27
click at [1078, 289] on div at bounding box center [881, 290] width 1372 height 27
click at [1082, 286] on div at bounding box center [881, 290] width 1372 height 27
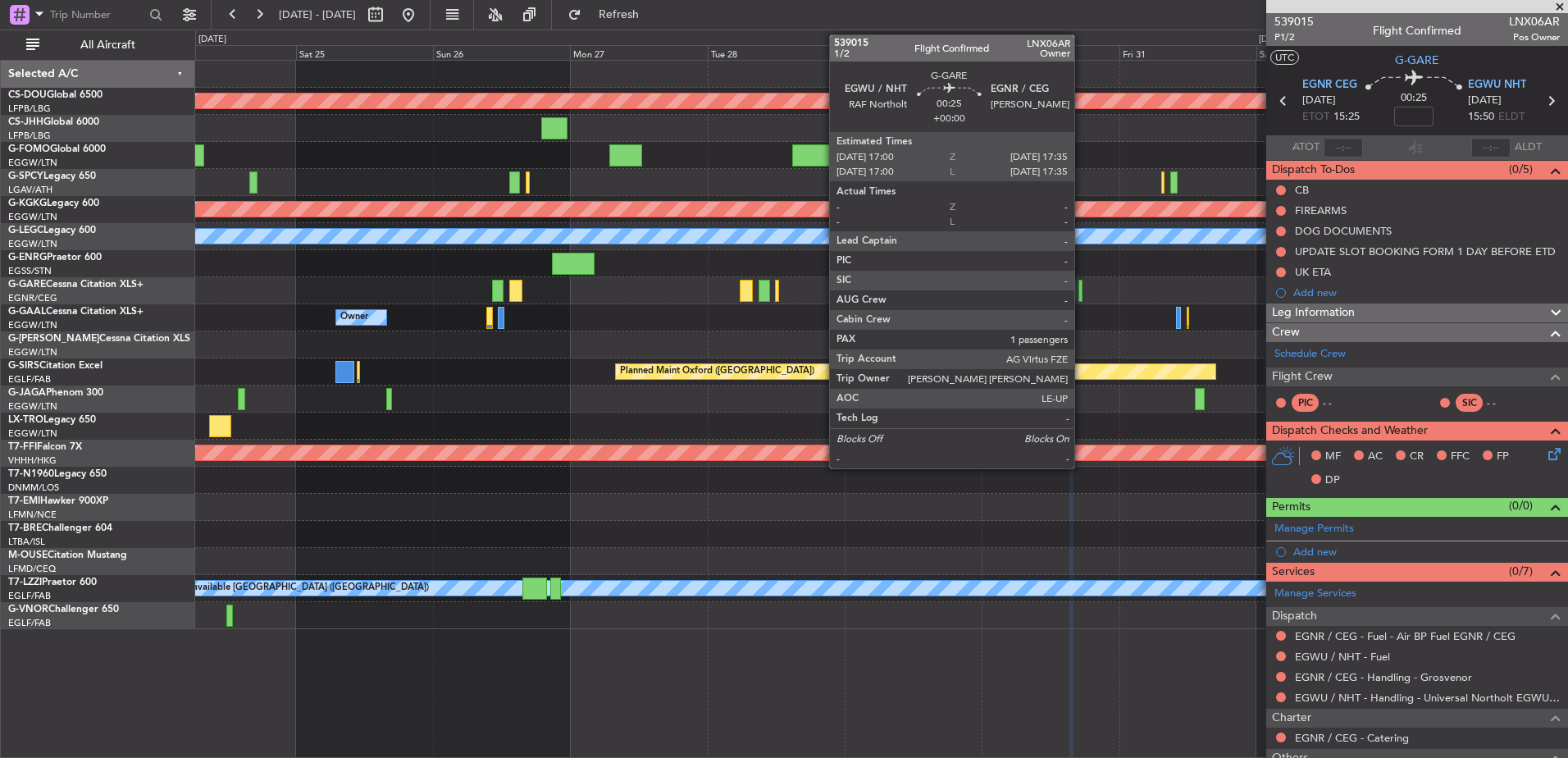
click at [1081, 287] on div at bounding box center [1081, 291] width 4 height 22
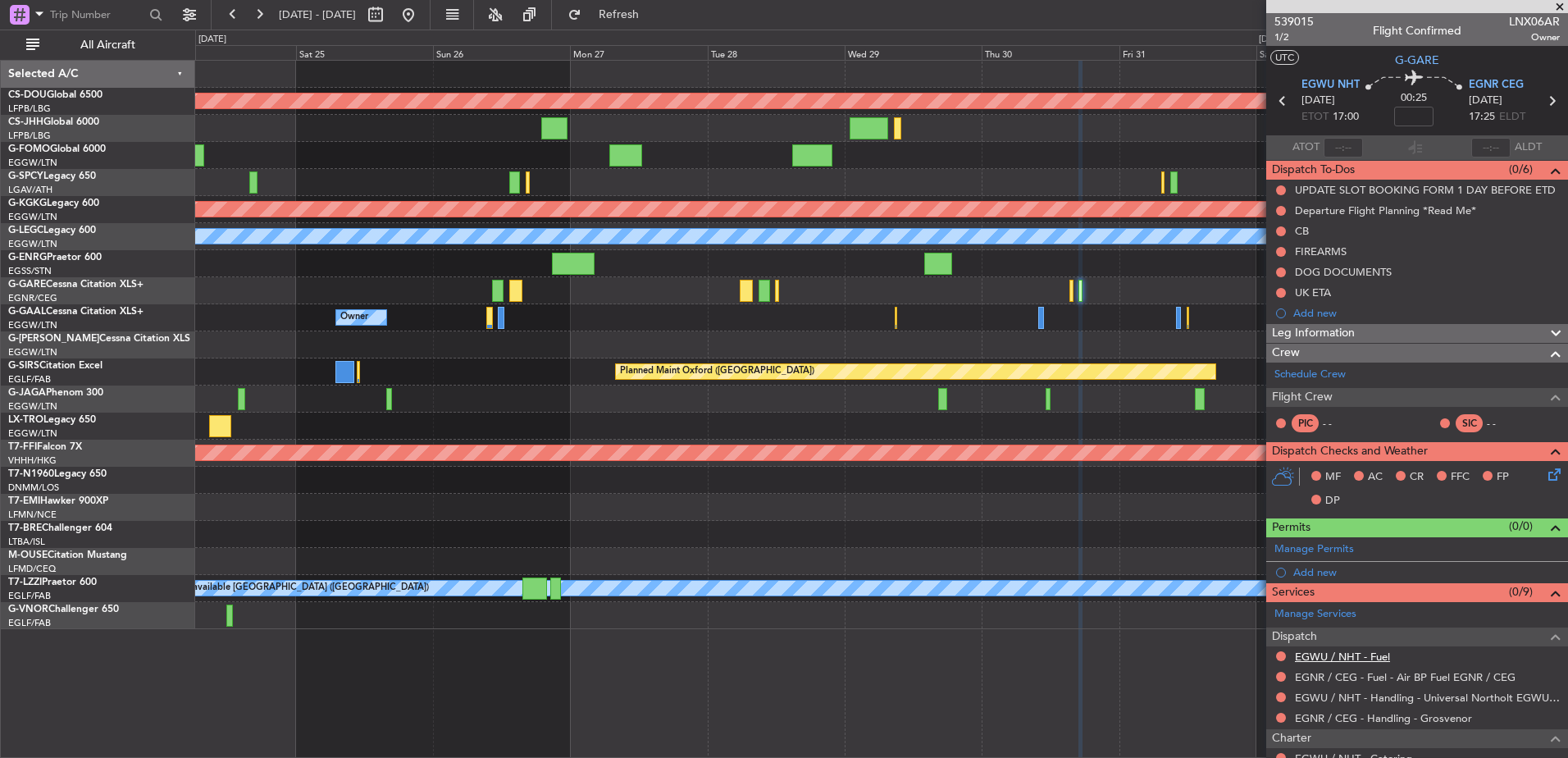
click at [1345, 653] on link "EGWU / NHT - Fuel" at bounding box center [1342, 656] width 95 height 14
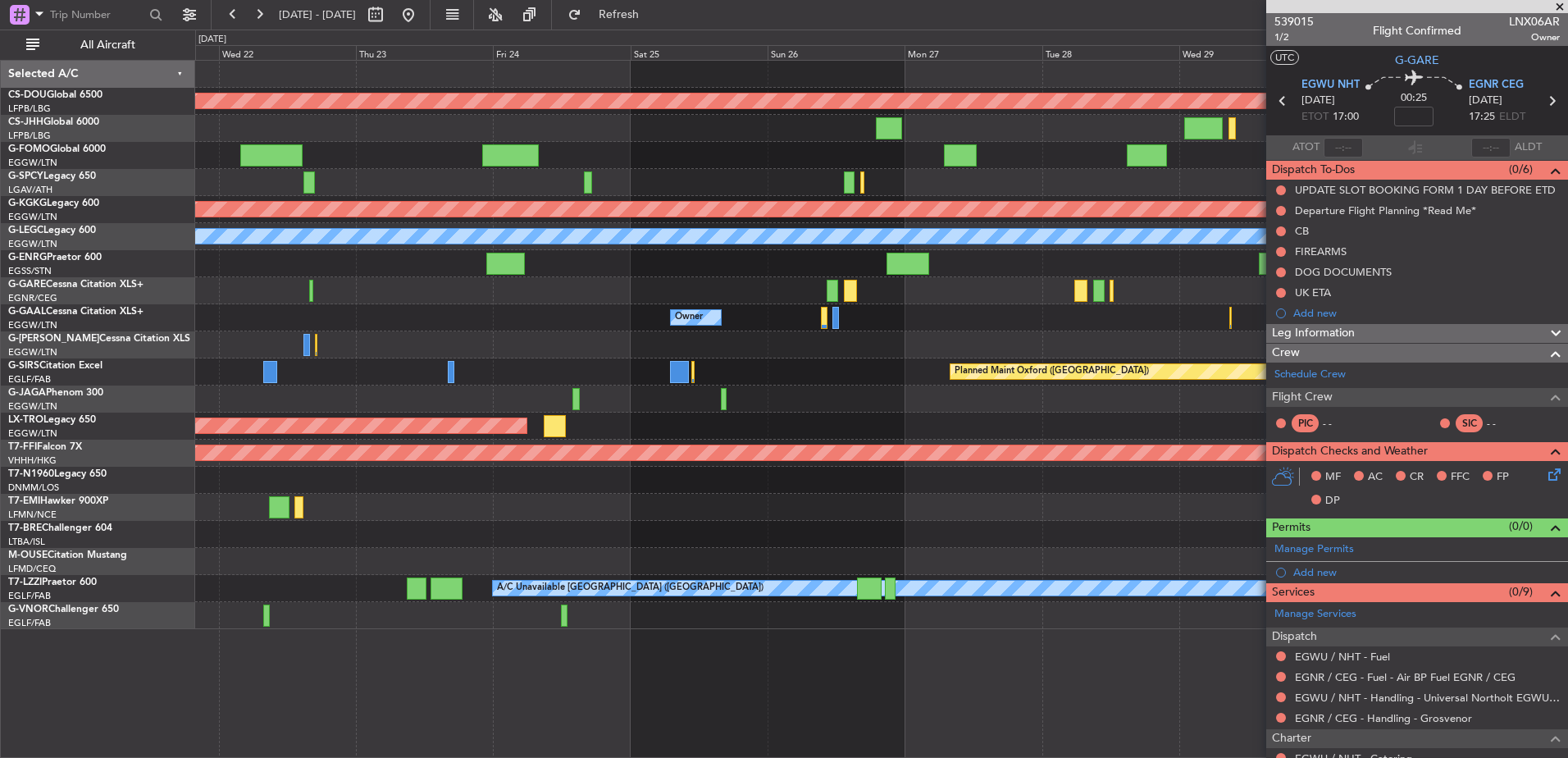
click at [1178, 465] on div "Planned Maint Geneva (Cointrin)" at bounding box center [881, 453] width 1372 height 27
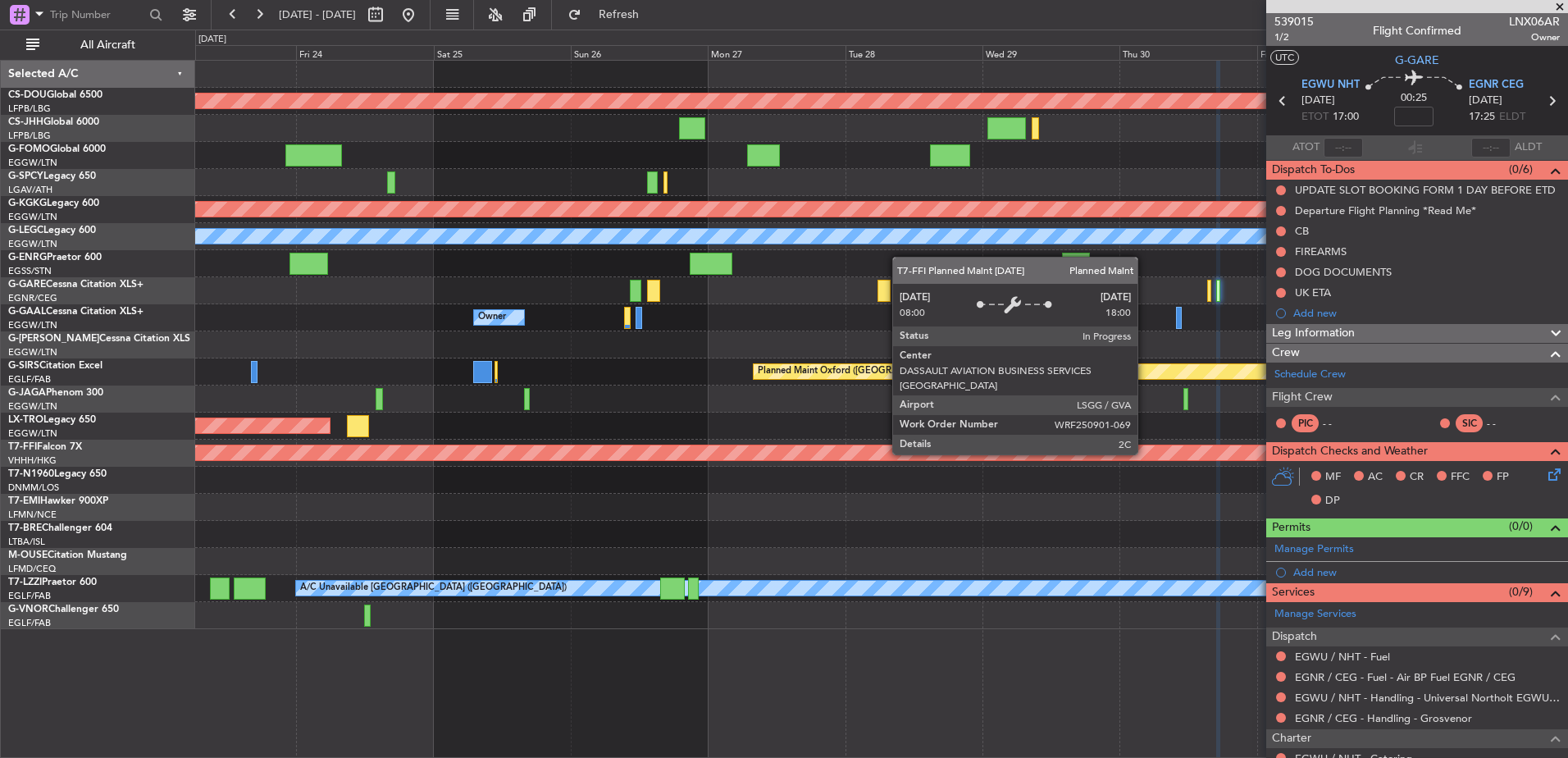
click at [896, 456] on div "Planned Maint Geneva (Cointrin)" at bounding box center [881, 453] width 4115 height 15
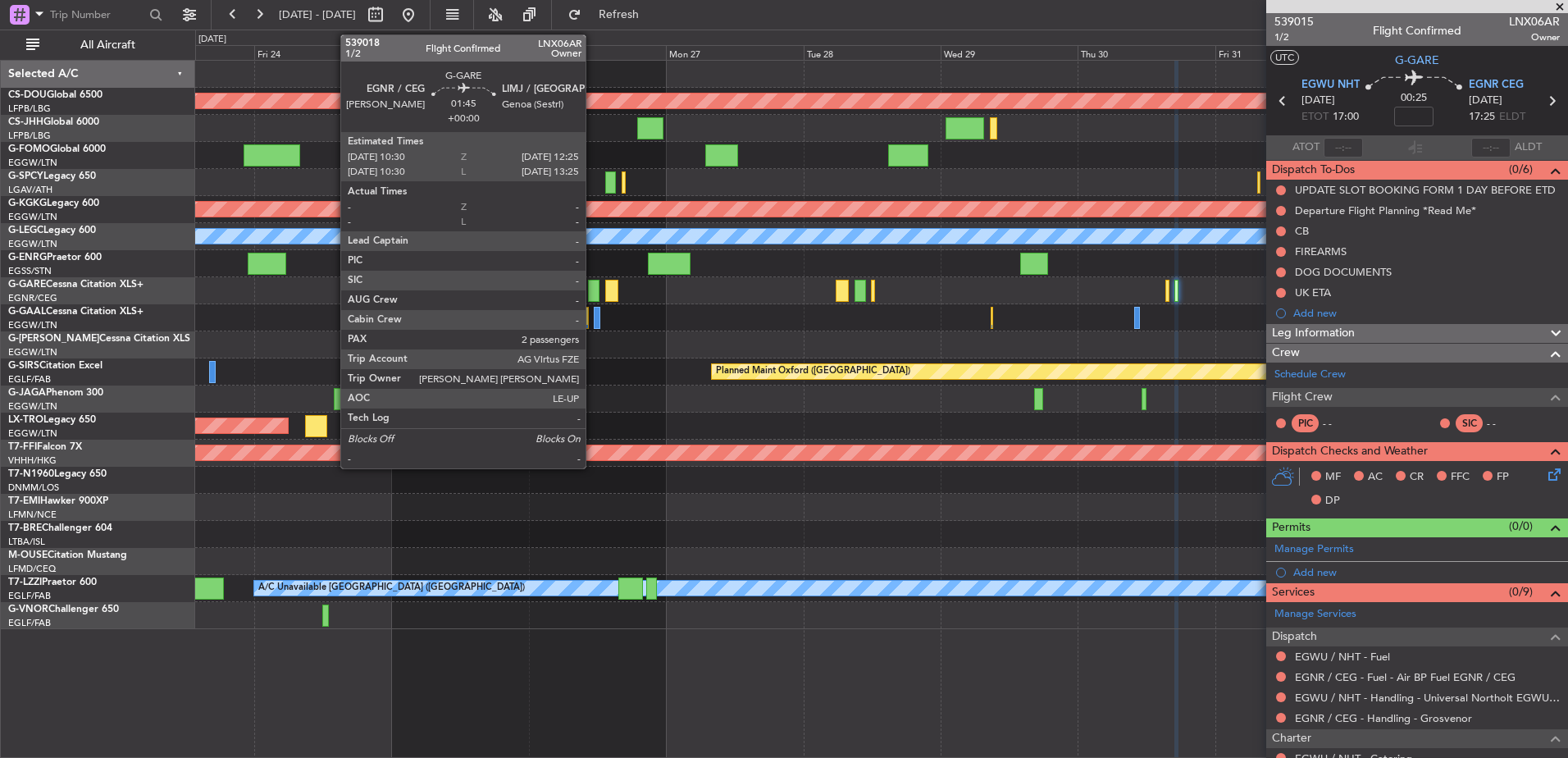
click at [593, 284] on div at bounding box center [593, 291] width 11 height 22
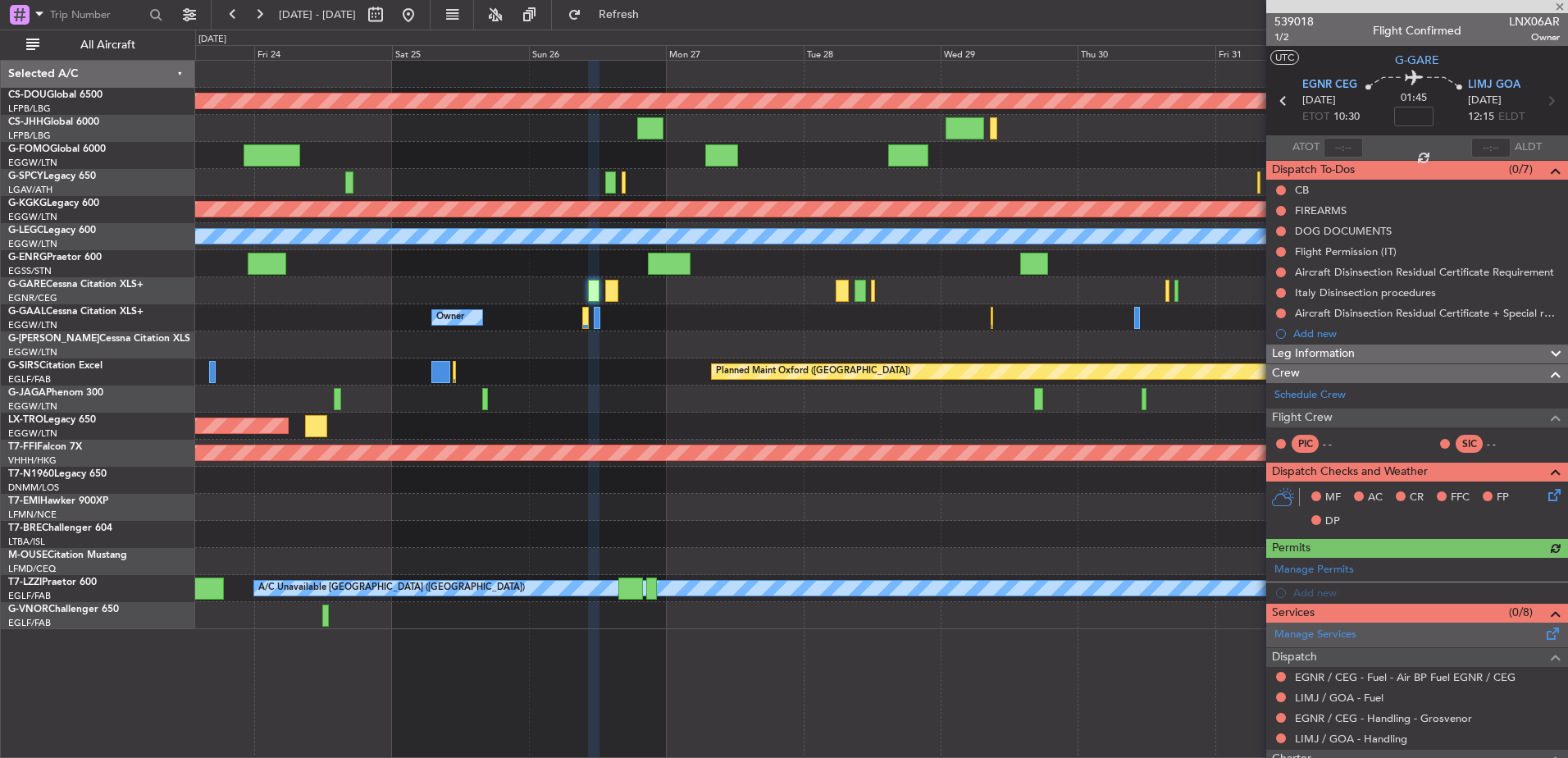
scroll to position [96, 0]
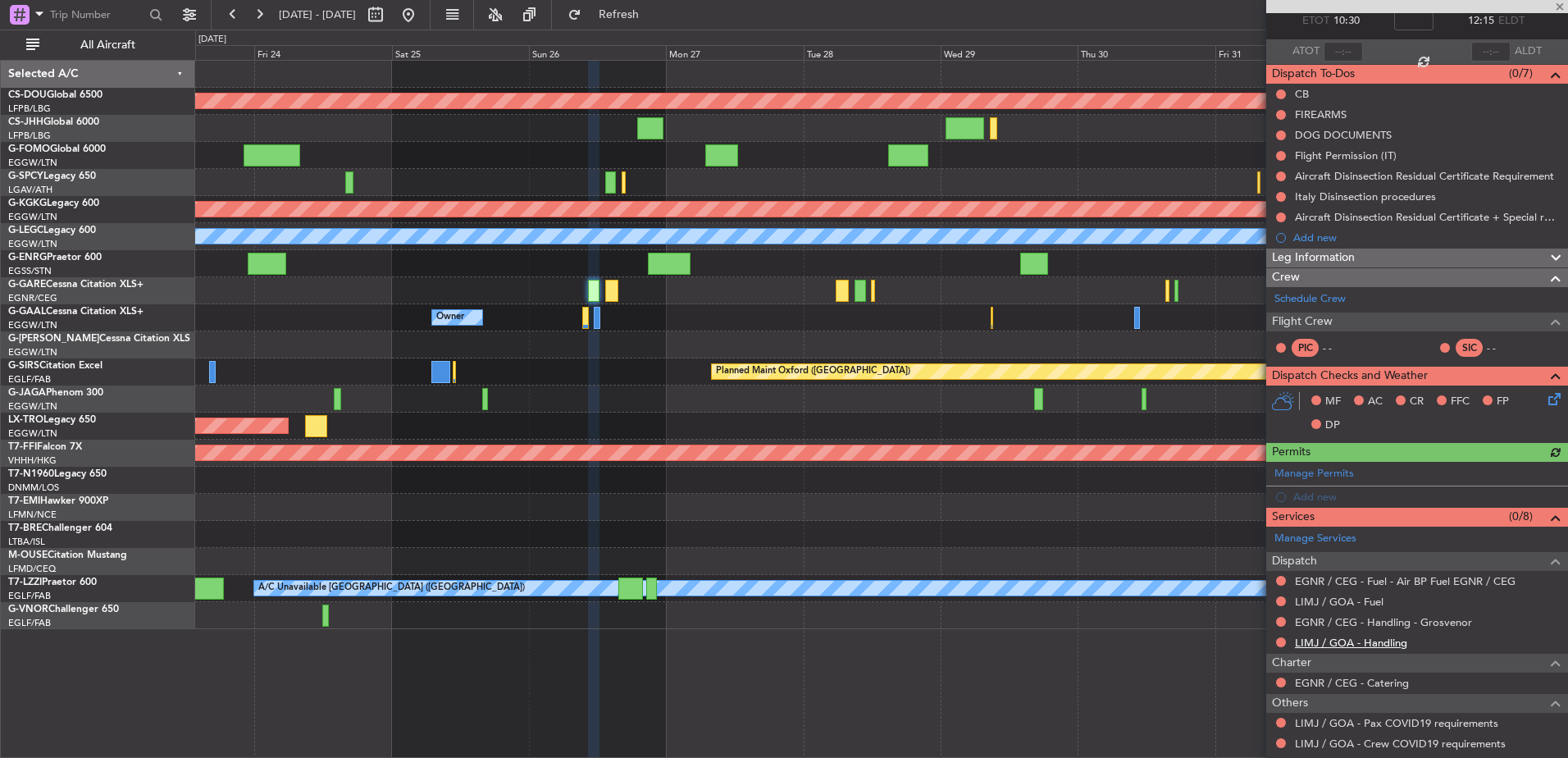
click at [1388, 637] on link "LIMJ / GOA - Handling" at bounding box center [1351, 642] width 112 height 14
click at [1342, 603] on link "LIMJ / GOA - Fuel" at bounding box center [1339, 602] width 88 height 14
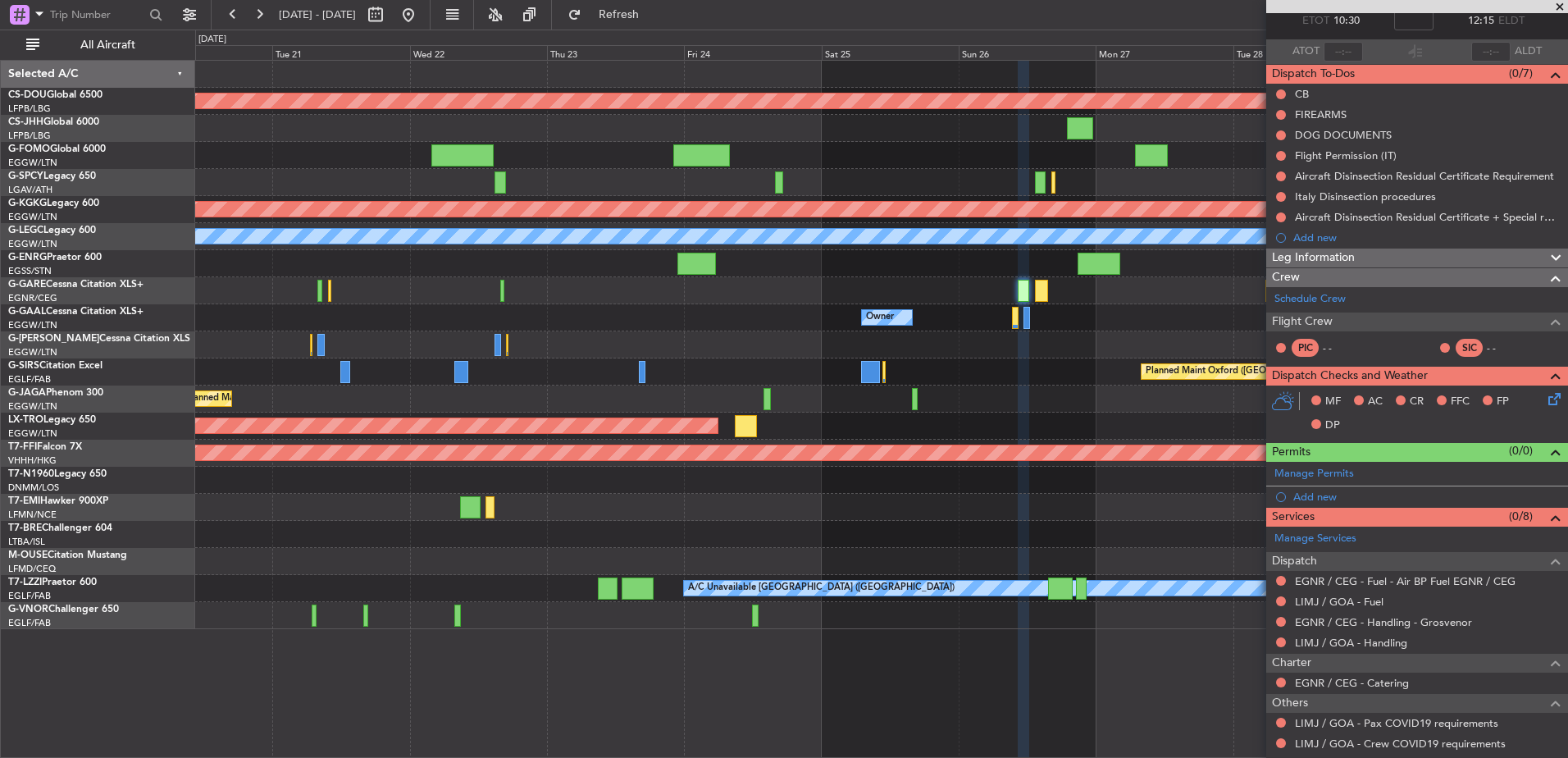
click at [950, 350] on div "Planned Maint London (Biggin Hill) Planned Maint Athens (Eleftherios Venizelos …" at bounding box center [881, 345] width 1372 height 568
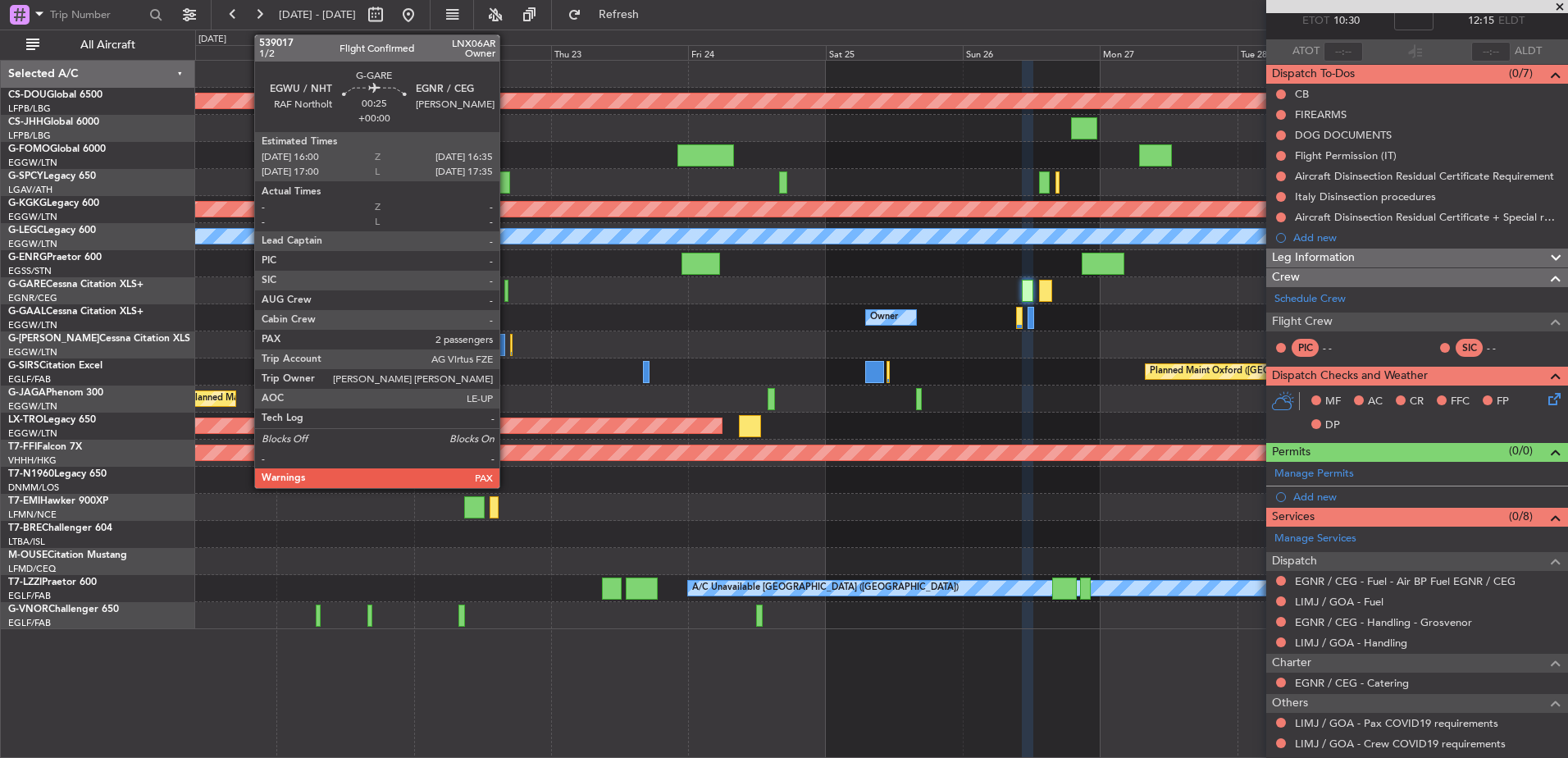
click at [507, 293] on div at bounding box center [506, 291] width 4 height 22
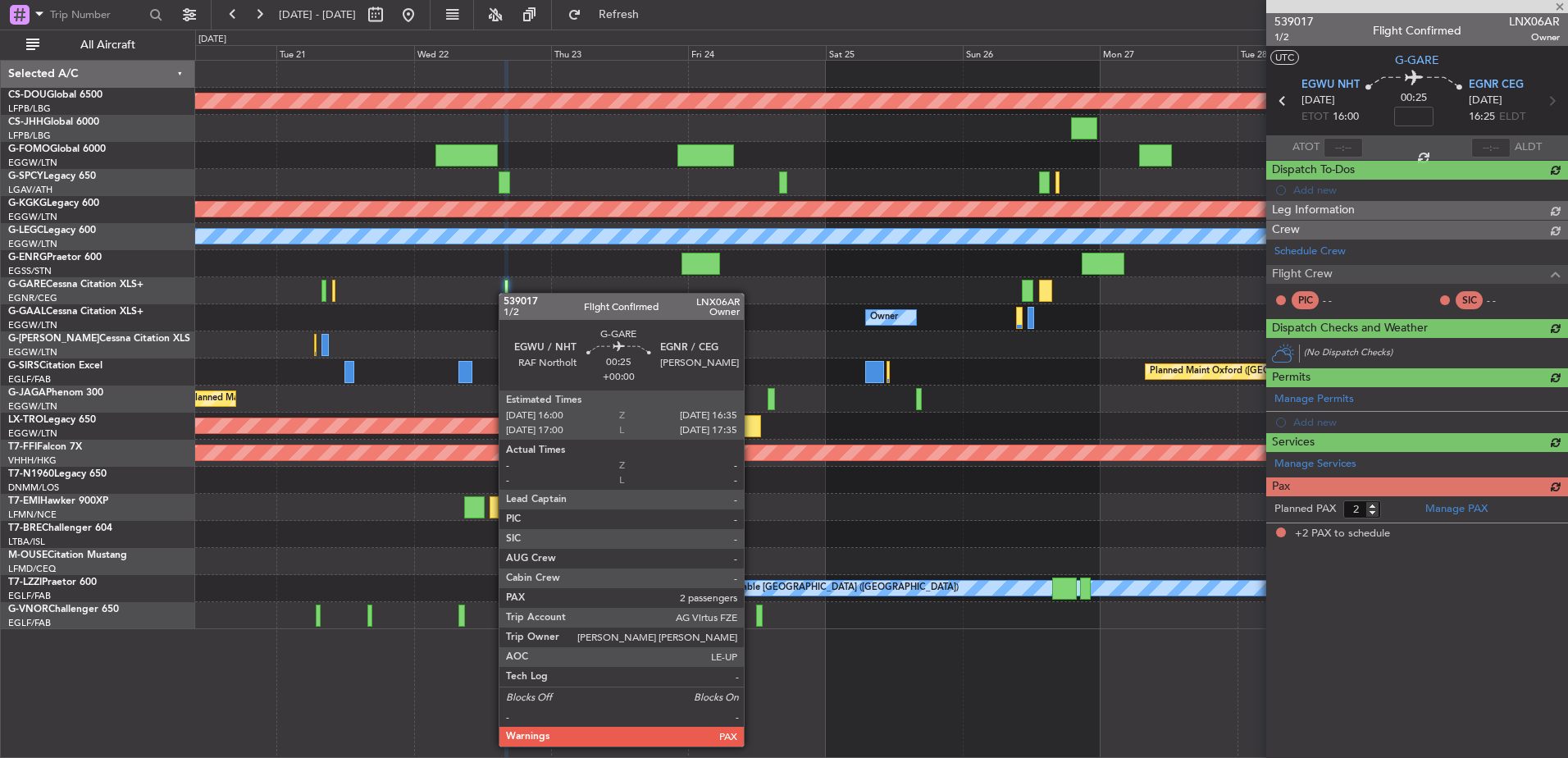
scroll to position [0, 0]
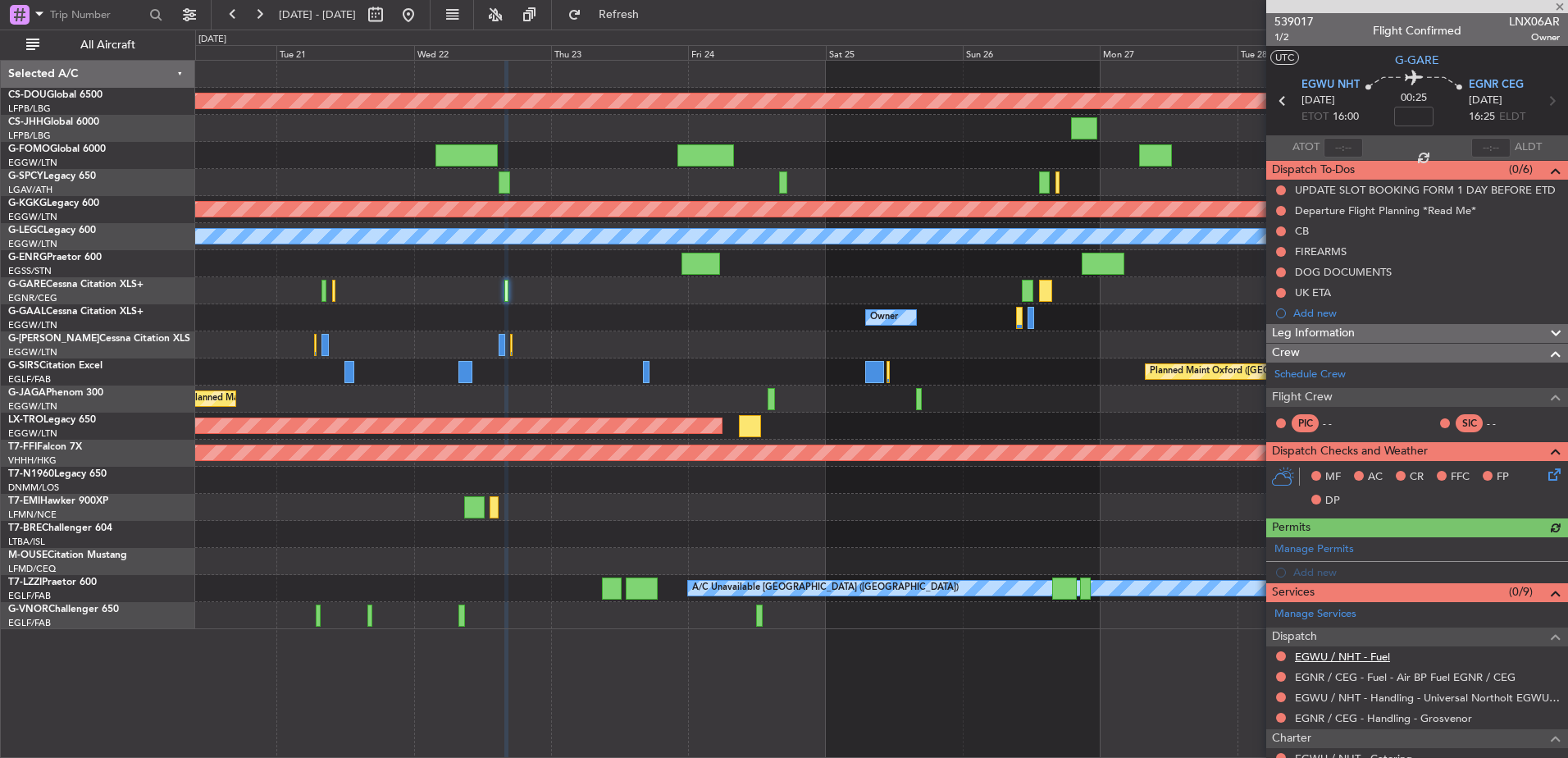
click at [1353, 656] on link "EGWU / NHT - Fuel" at bounding box center [1342, 656] width 95 height 14
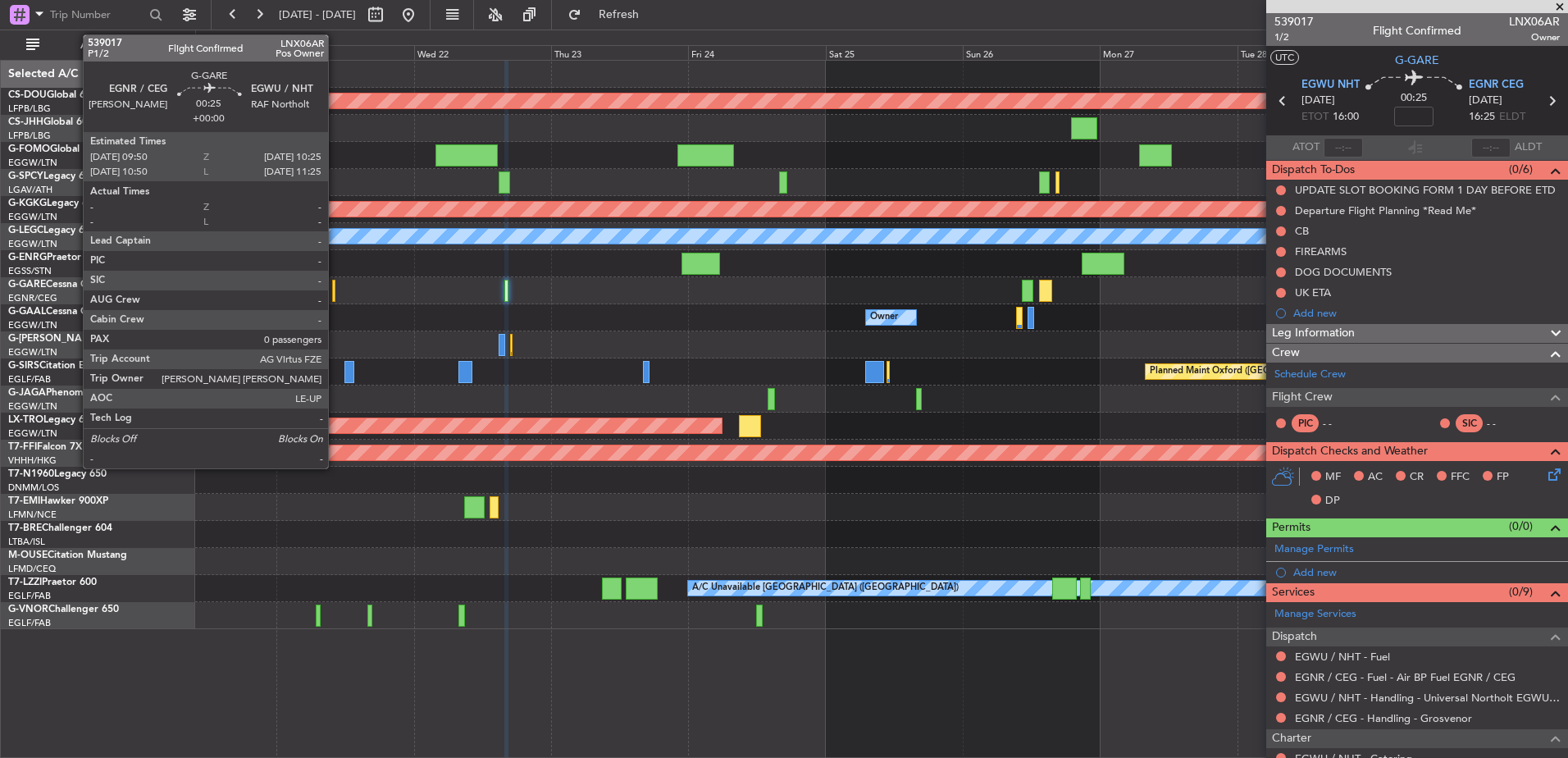
click at [336, 291] on div at bounding box center [334, 291] width 4 height 22
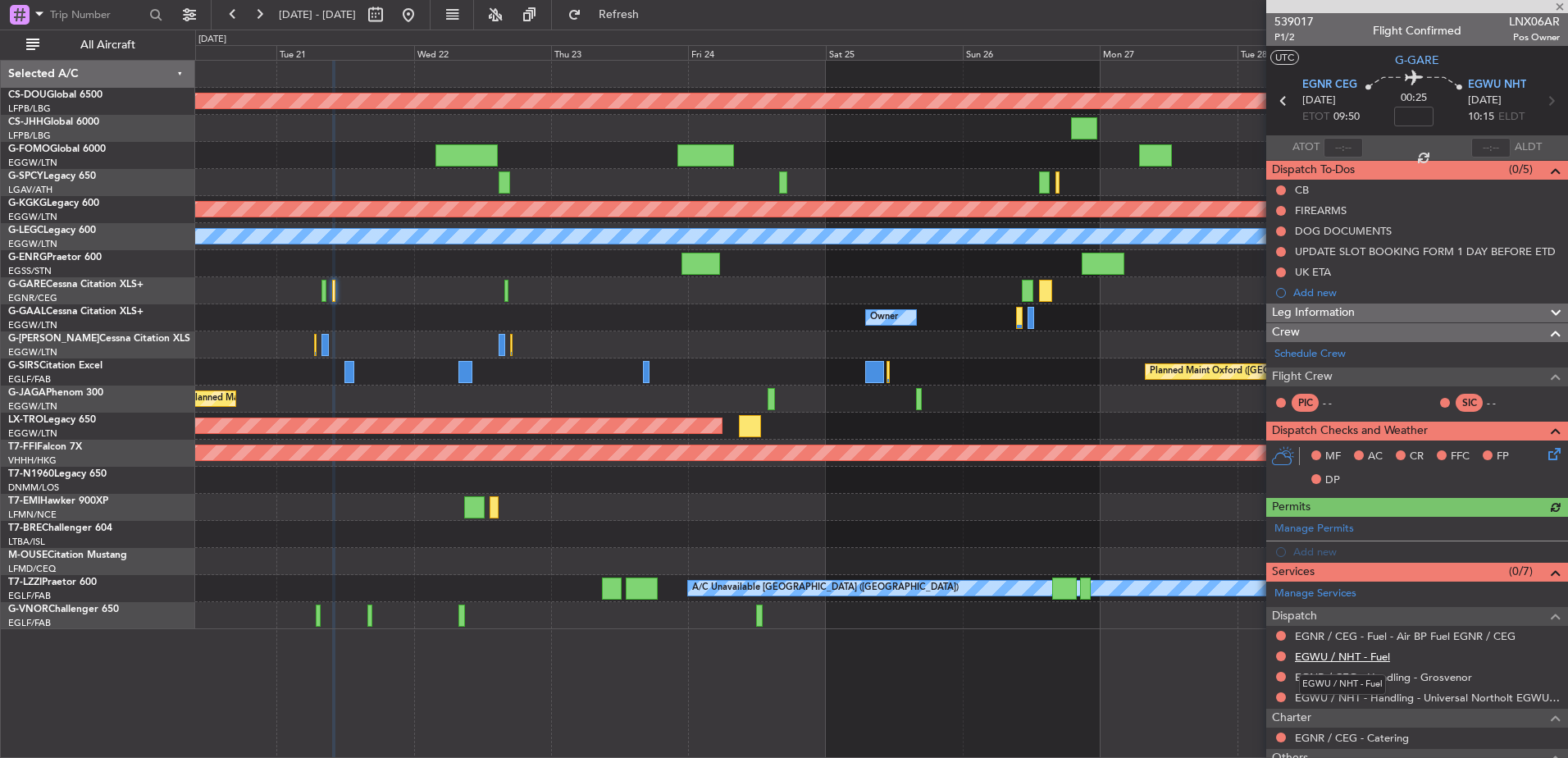
click at [1345, 659] on link "EGWU / NHT - Fuel" at bounding box center [1342, 656] width 95 height 14
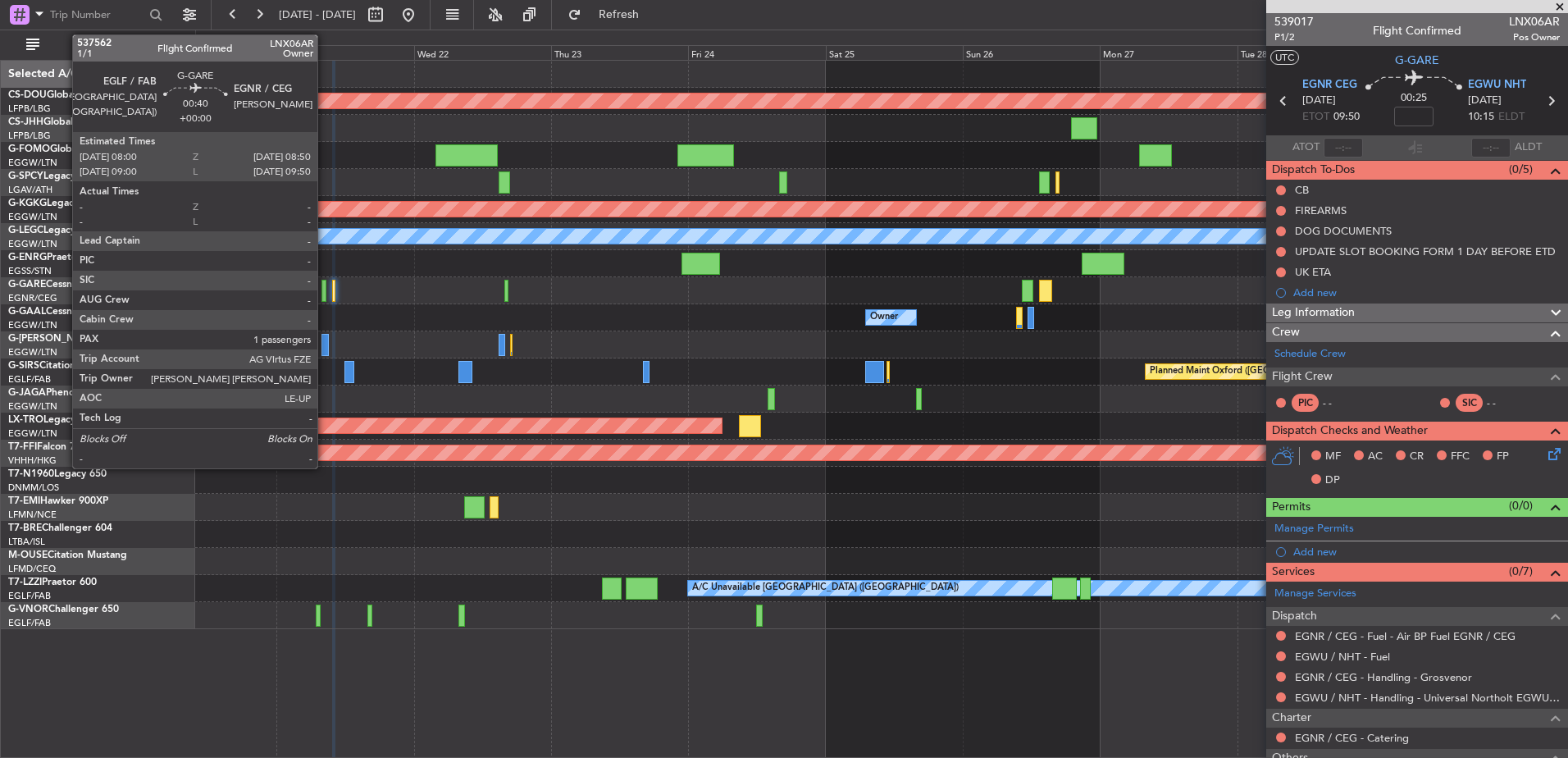
click at [324, 290] on div at bounding box center [324, 291] width 5 height 22
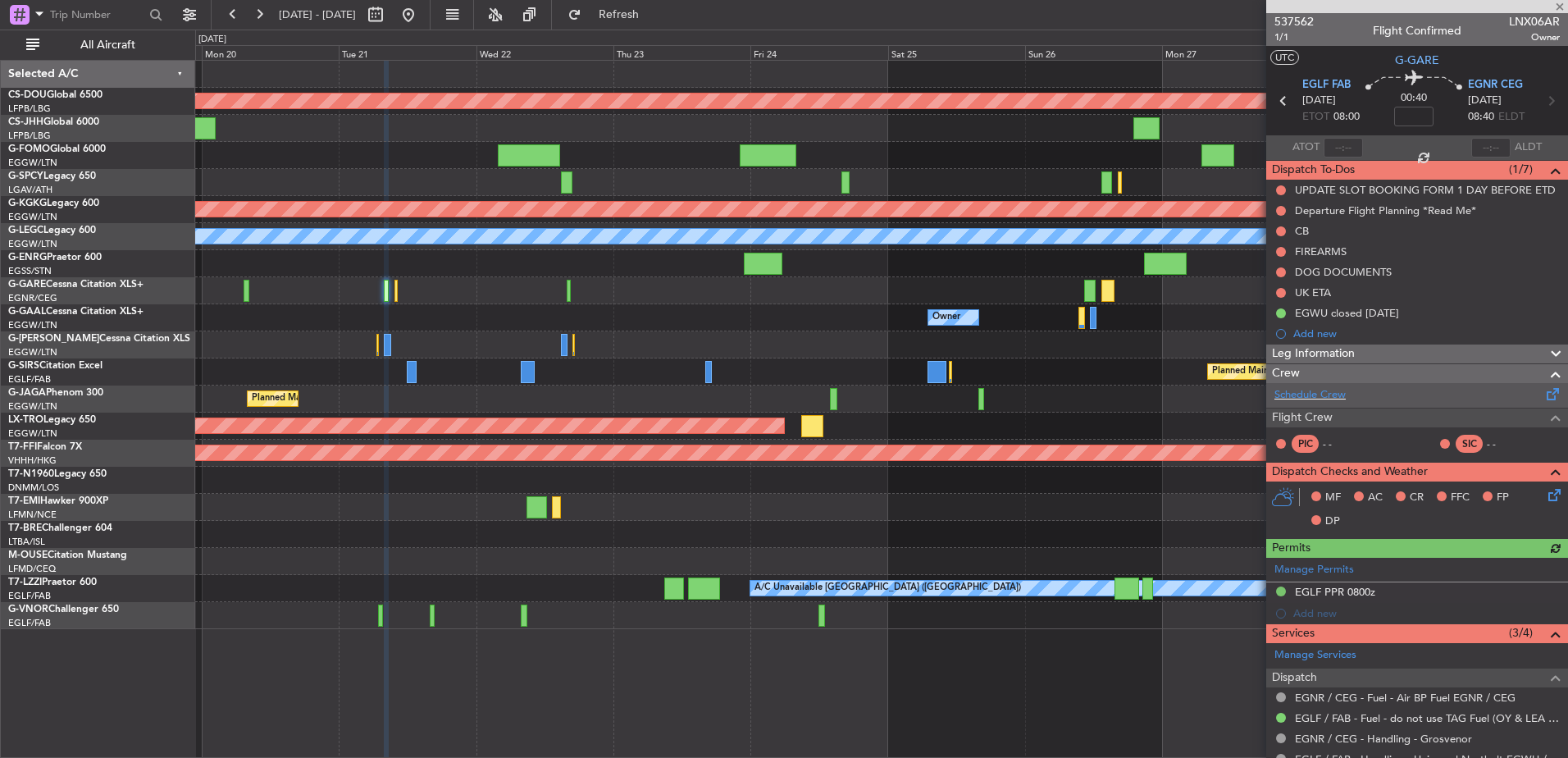
scroll to position [275, 0]
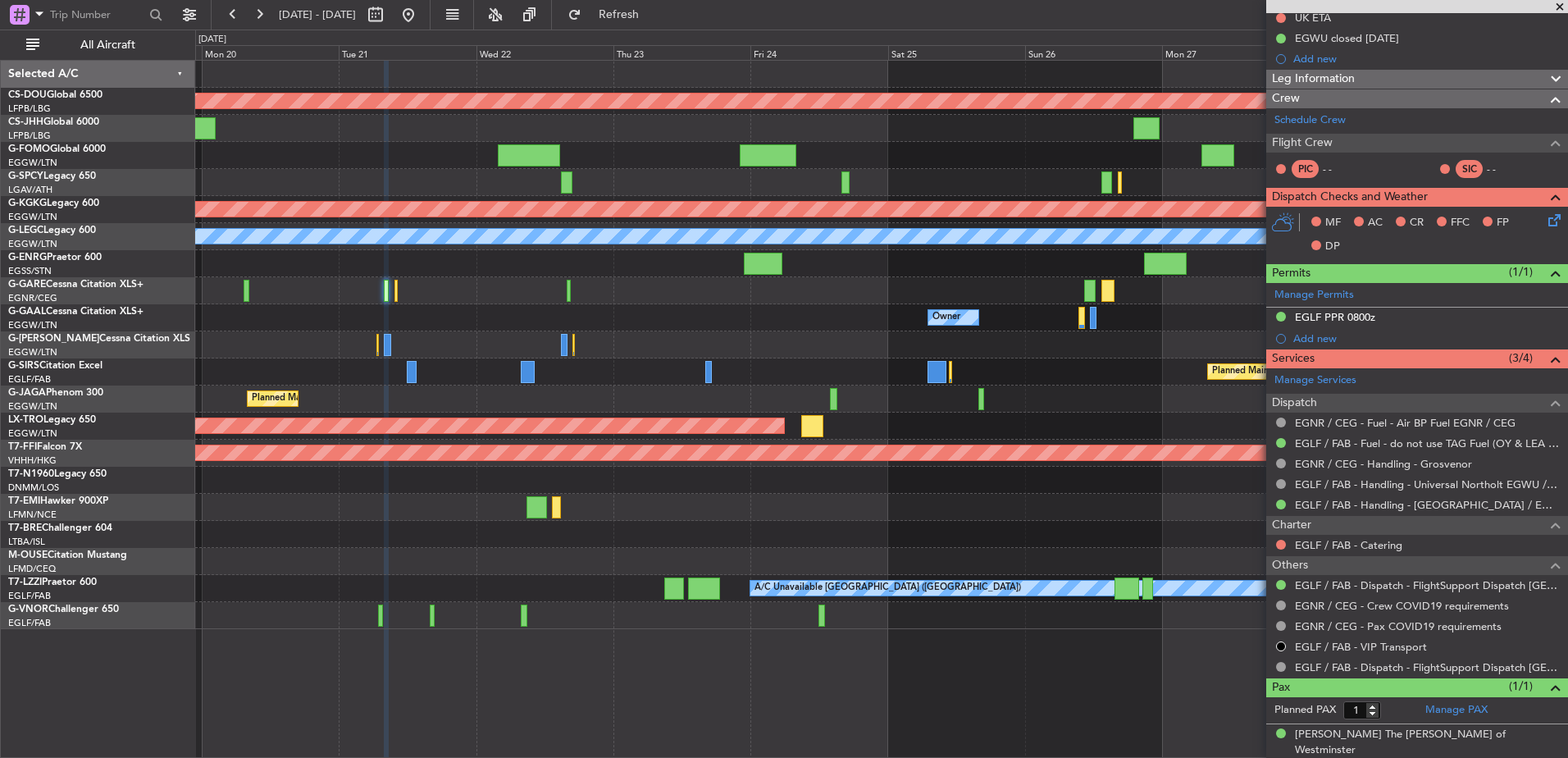
click at [933, 421] on div "Planned Maint London (Biggin Hill) Planned Maint Athens (Eleftherios Venizelos …" at bounding box center [881, 345] width 1372 height 568
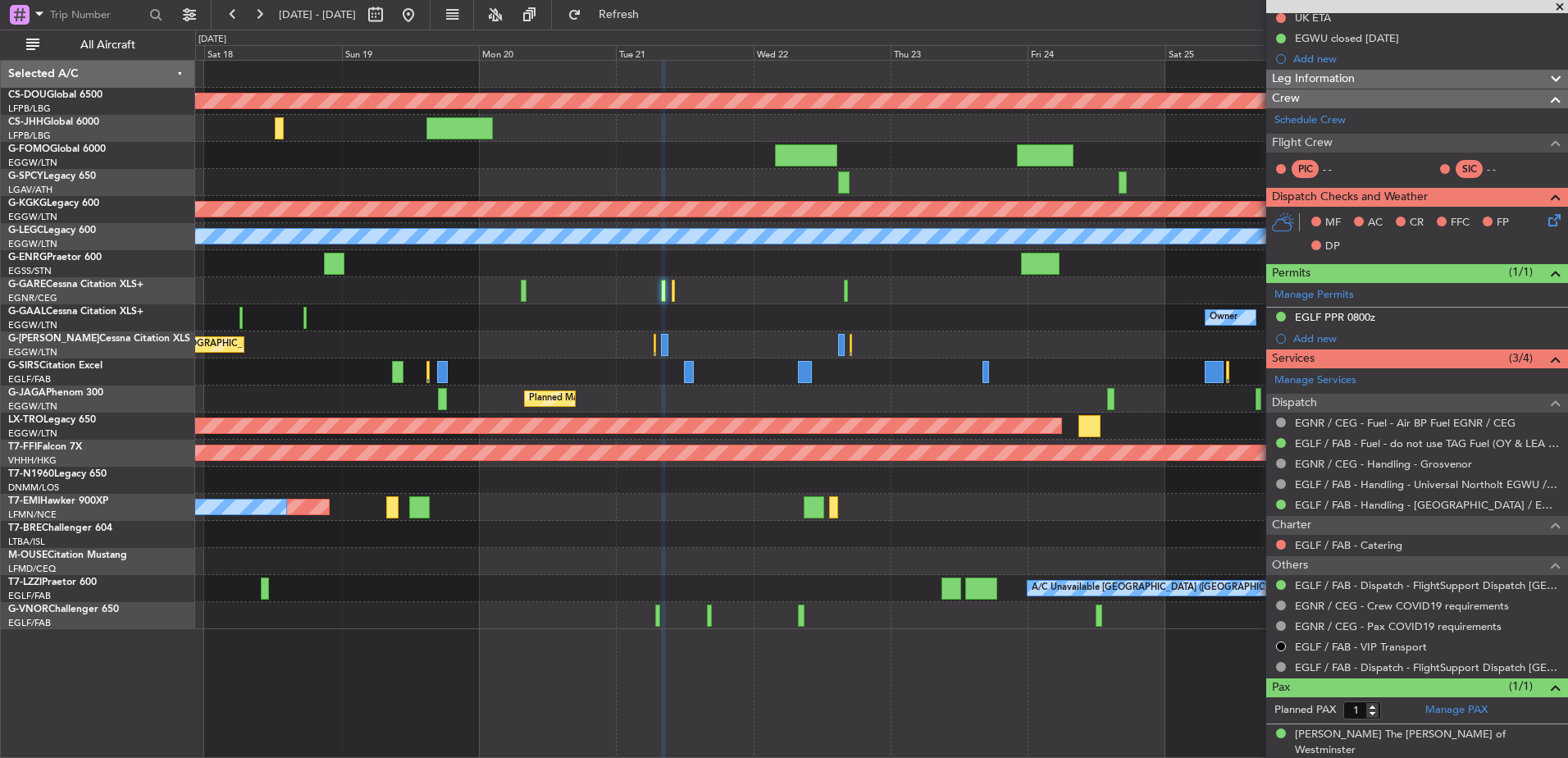
click at [529, 288] on div at bounding box center [881, 290] width 1372 height 27
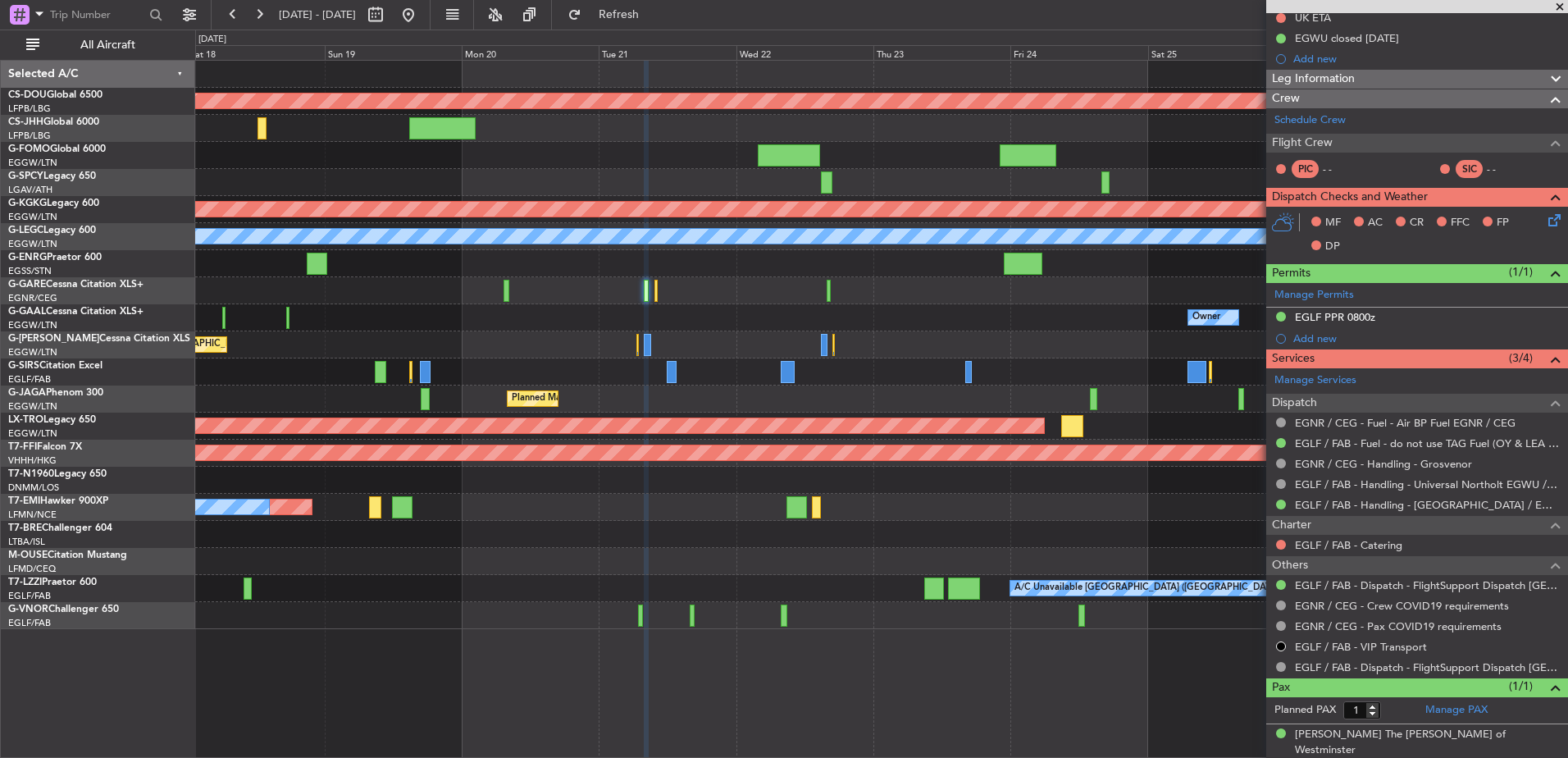
click at [1063, 303] on div at bounding box center [881, 290] width 1372 height 27
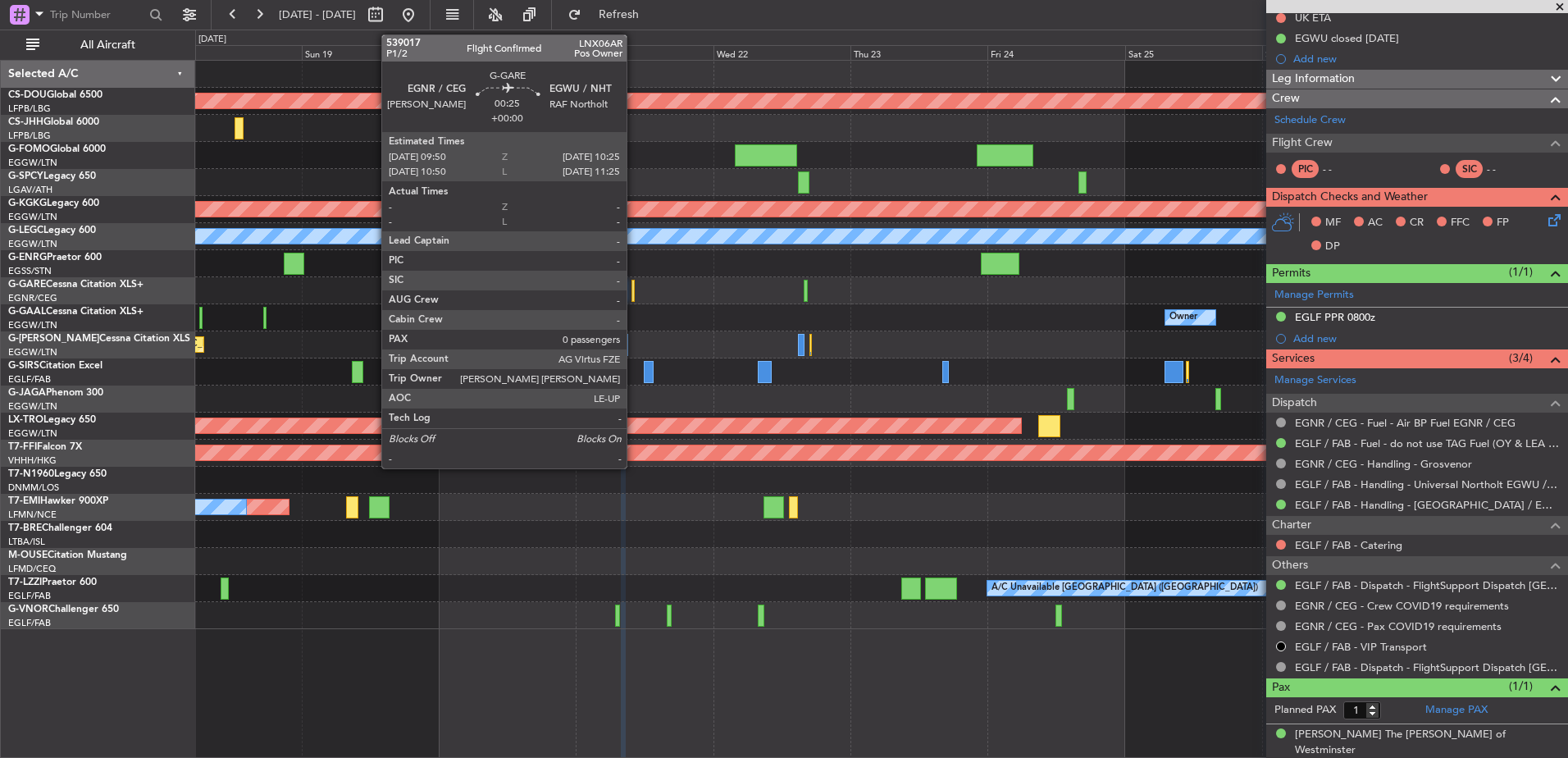
click at [634, 292] on div at bounding box center [634, 291] width 4 height 22
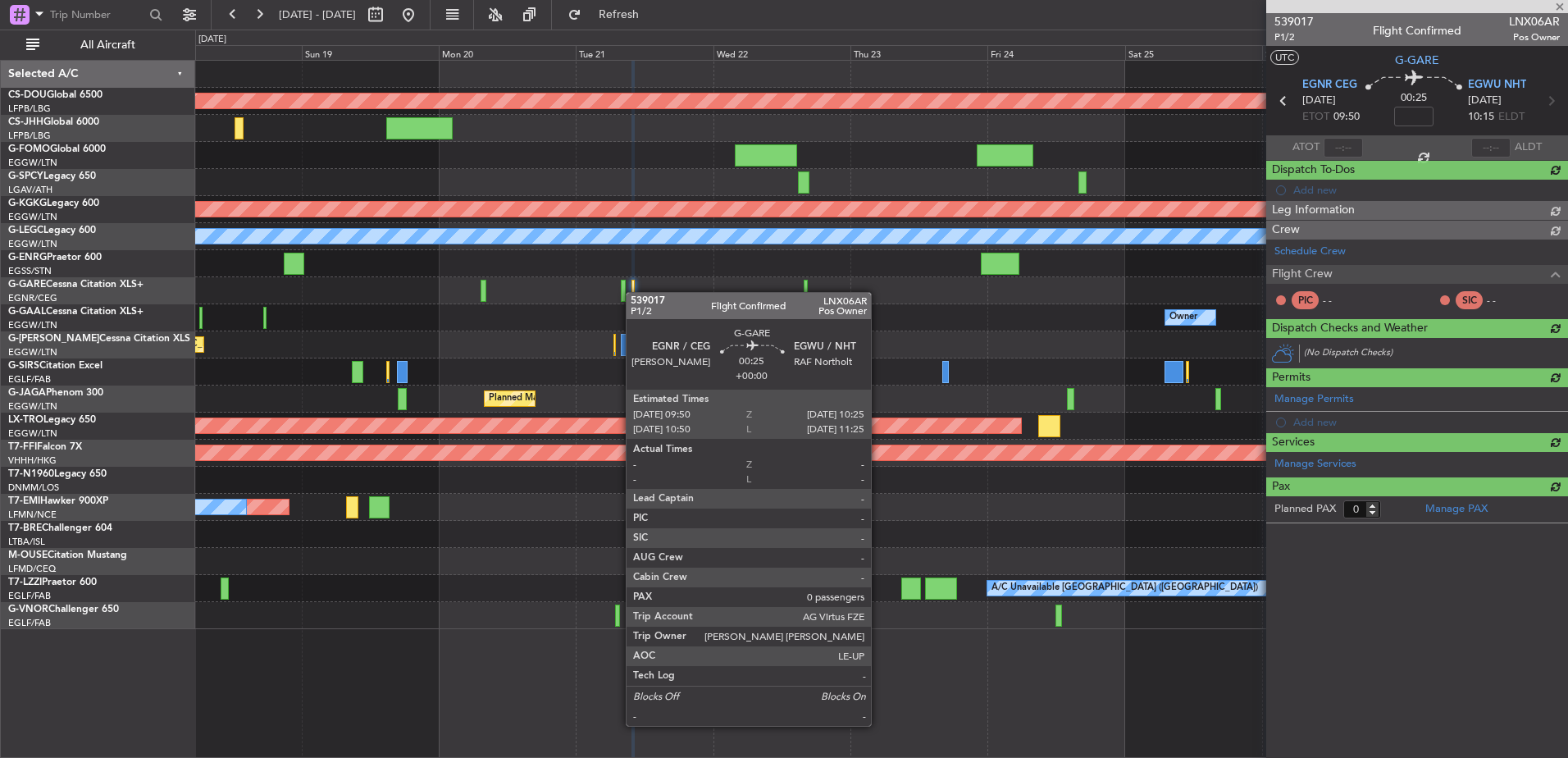
scroll to position [0, 0]
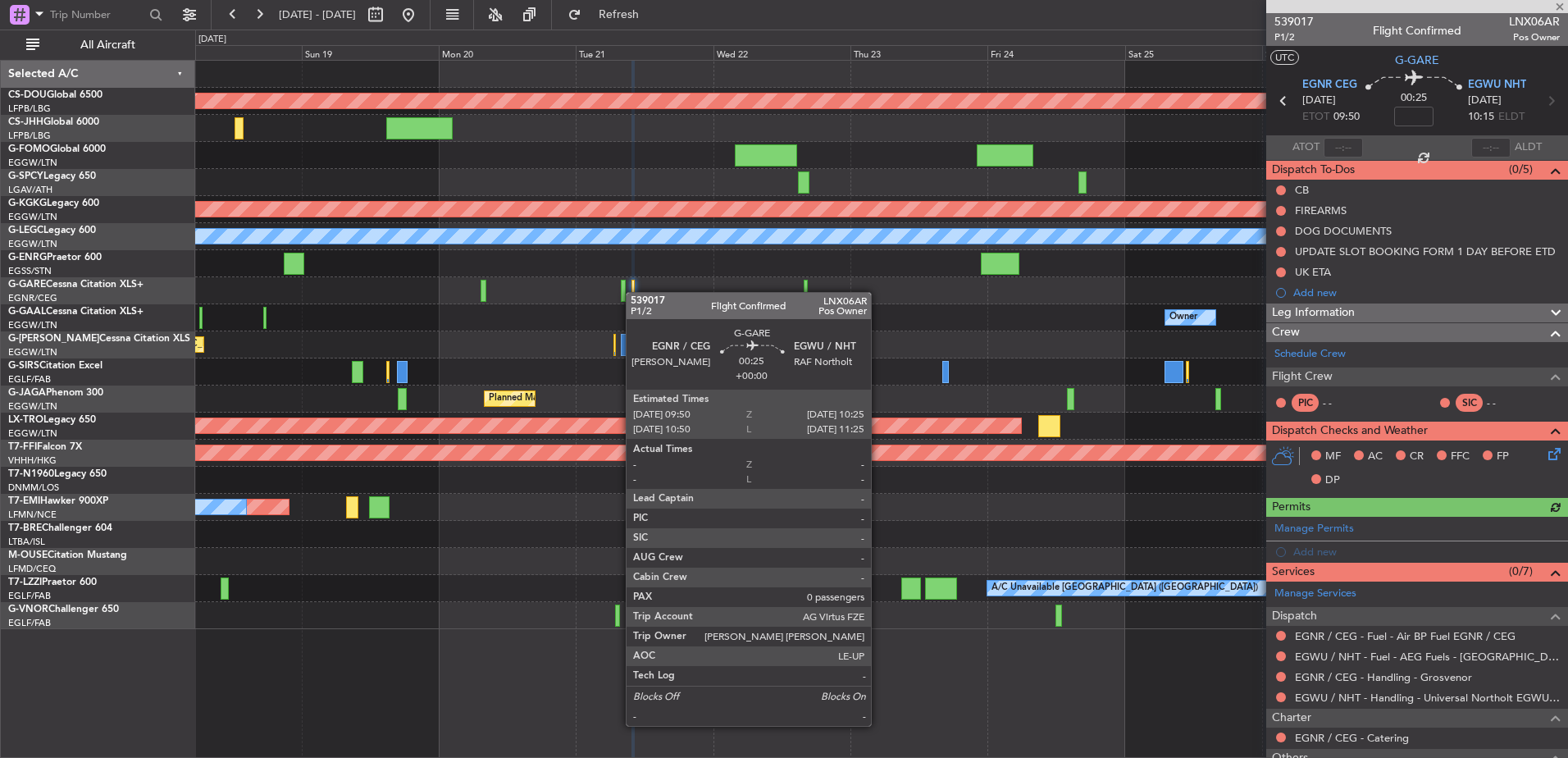
click at [634, 292] on div at bounding box center [634, 291] width 4 height 22
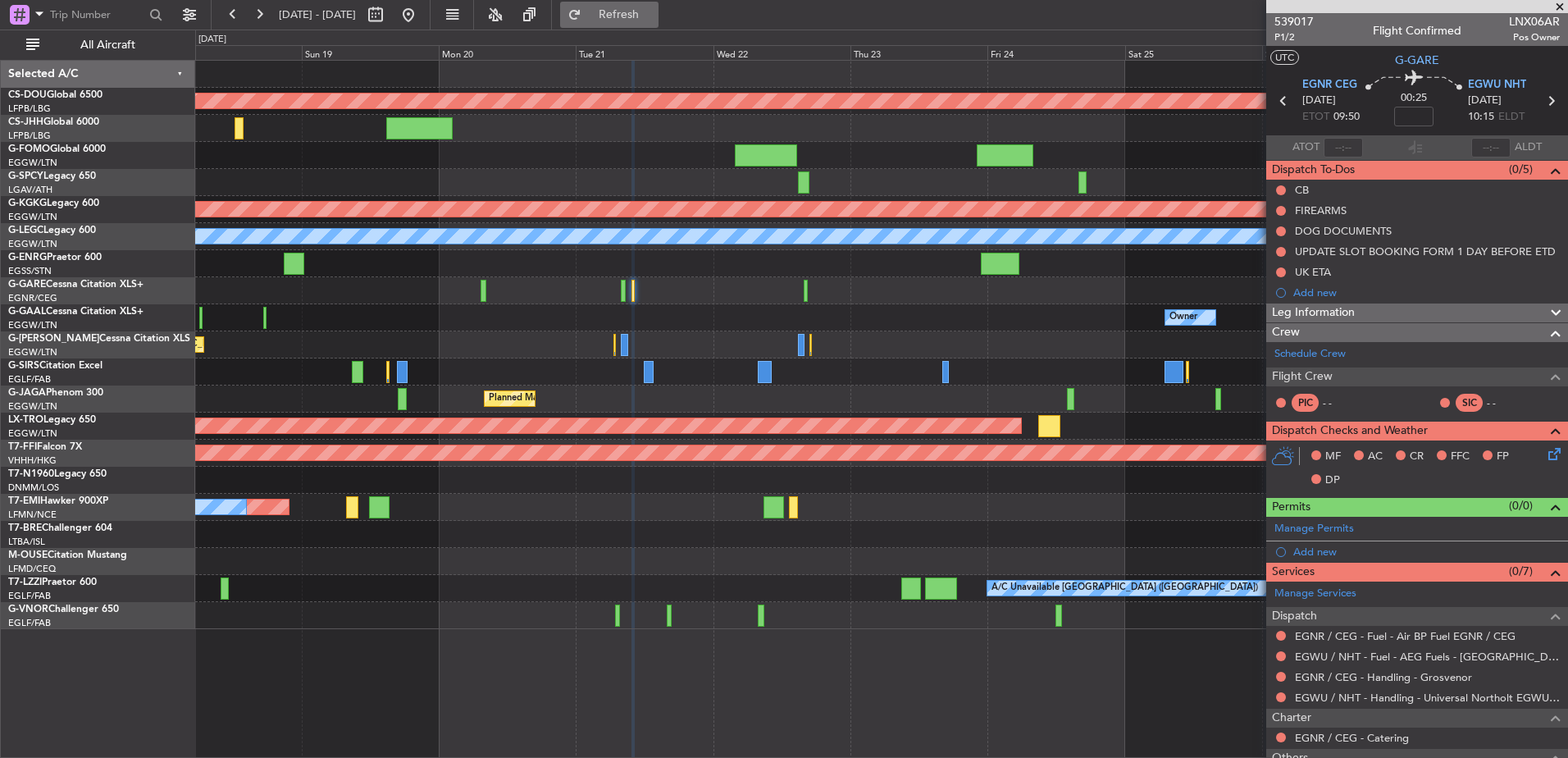
click at [658, 22] on button "Refresh" at bounding box center [609, 15] width 98 height 27
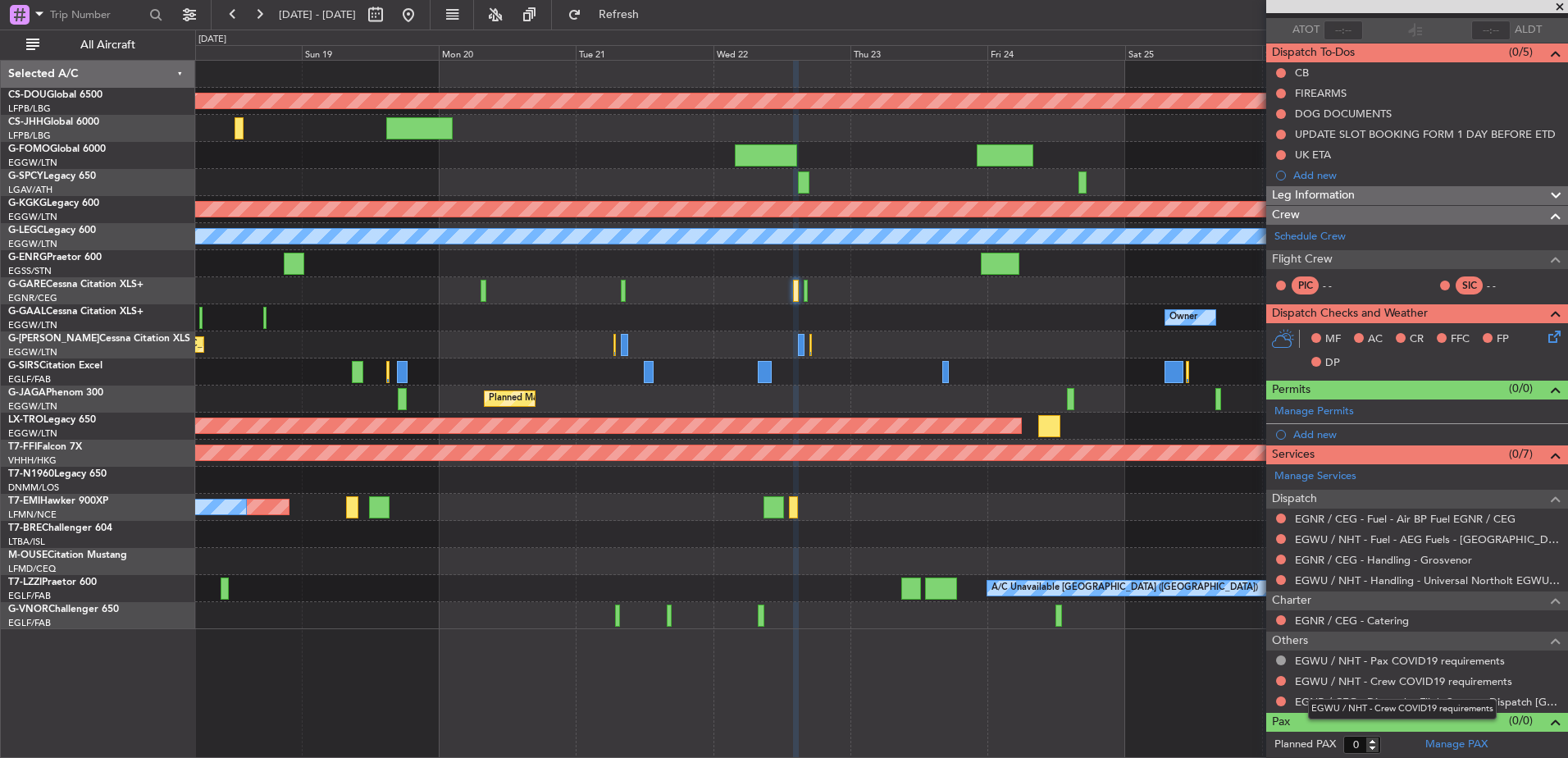
click at [1365, 699] on div "EGWU / NHT - Crew COVID19 requirements" at bounding box center [1402, 709] width 189 height 20
click at [1323, 702] on link "EGNR / CEG - Dispatch - FlightSupport Dispatch [GEOGRAPHIC_DATA]" at bounding box center [1427, 701] width 265 height 14
click at [458, 256] on div at bounding box center [881, 263] width 1372 height 27
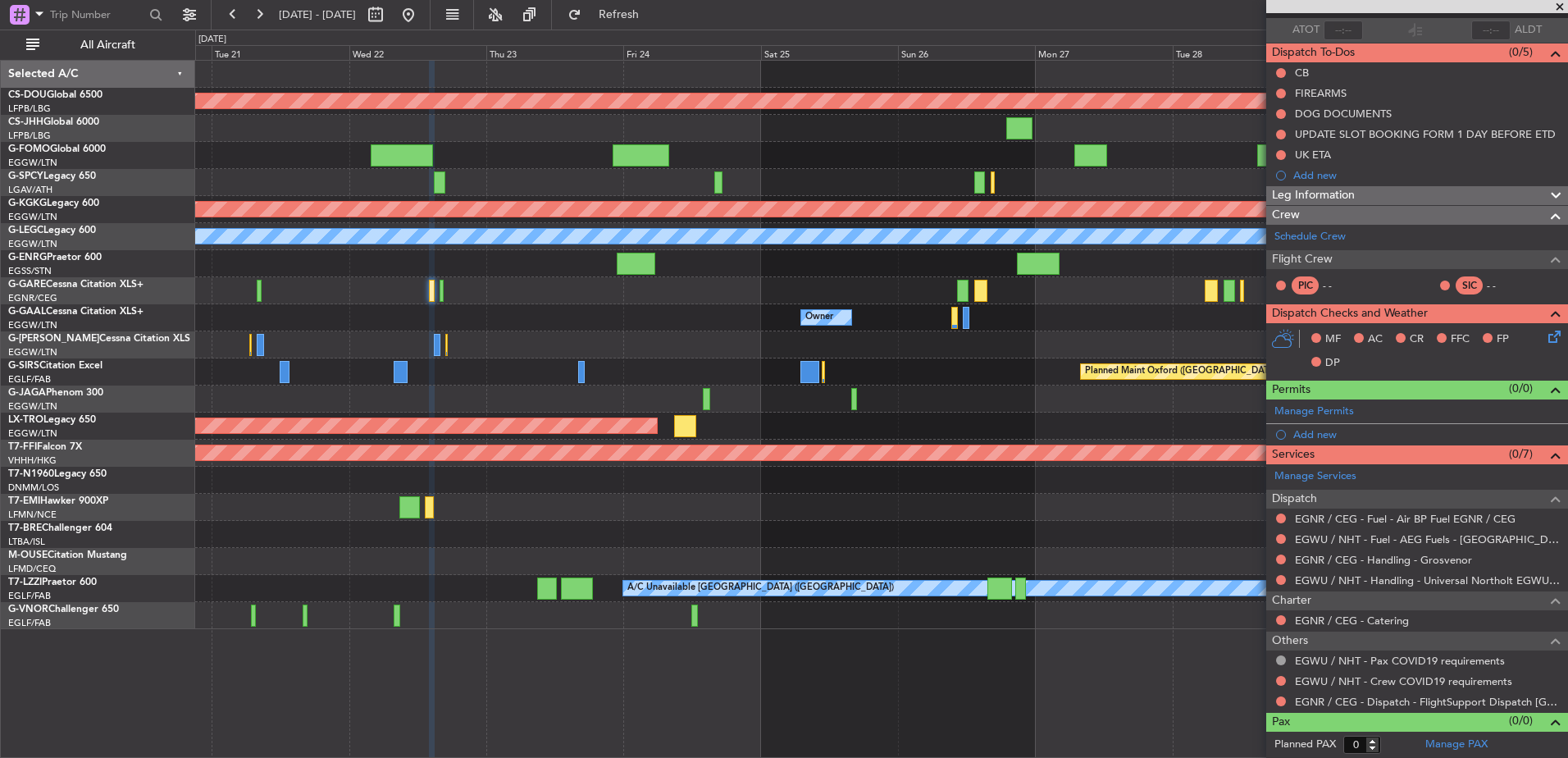
click at [425, 293] on div "Planned Maint London (Biggin Hill) Planned Maint Athens (Eleftherios Venizelos …" at bounding box center [881, 345] width 1372 height 568
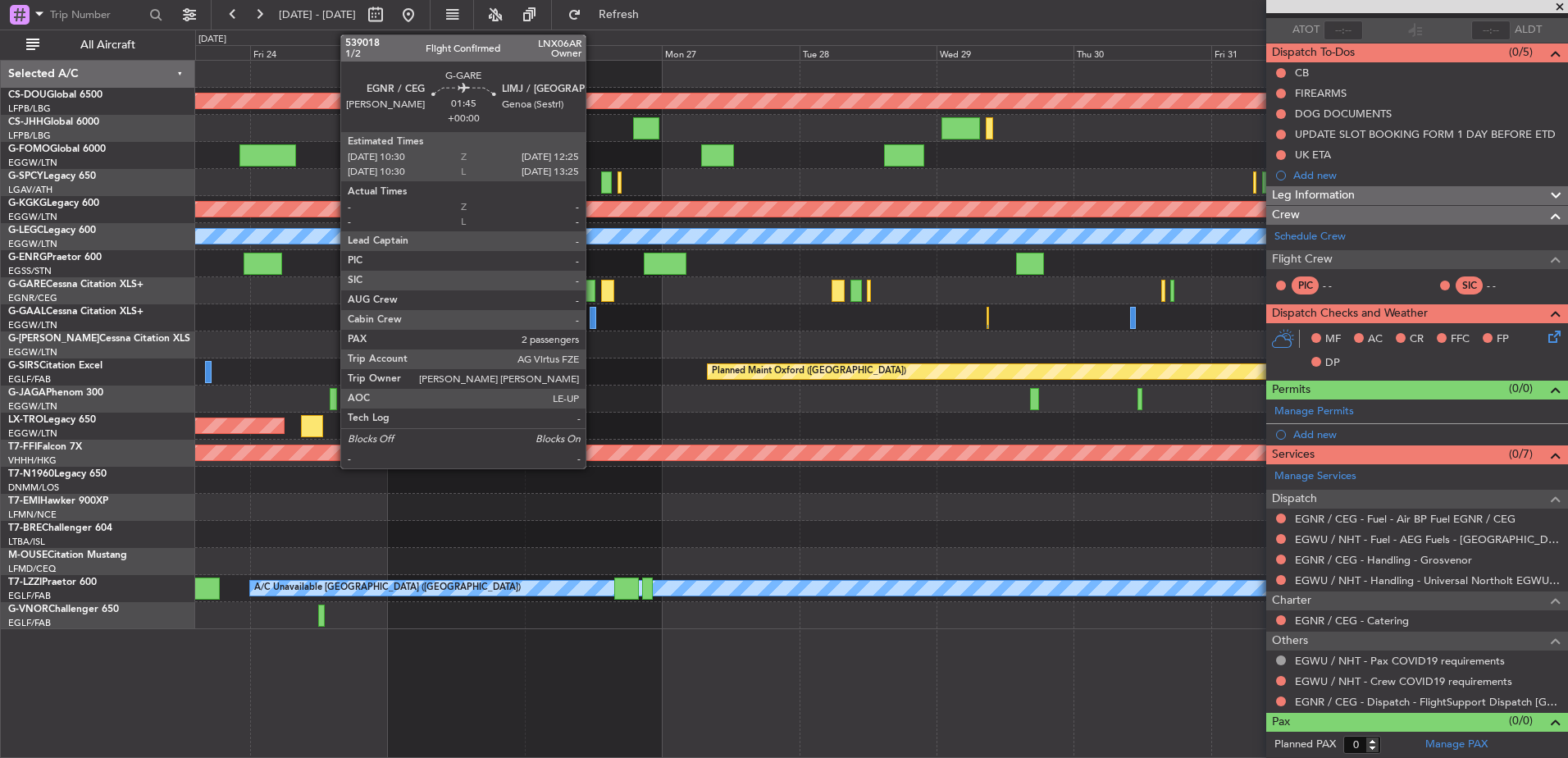
click at [590, 290] on div at bounding box center [589, 291] width 11 height 22
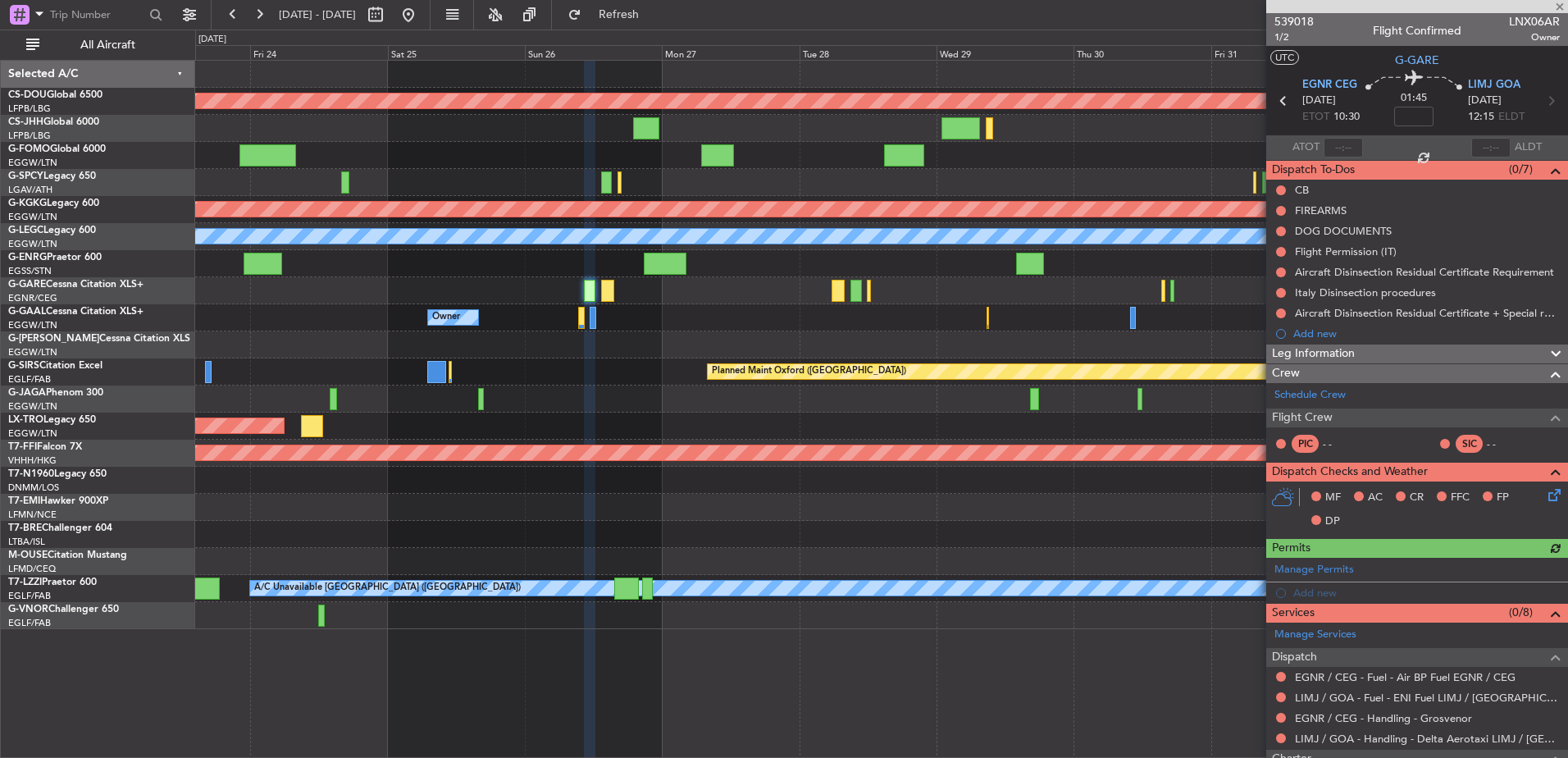
scroll to position [230, 0]
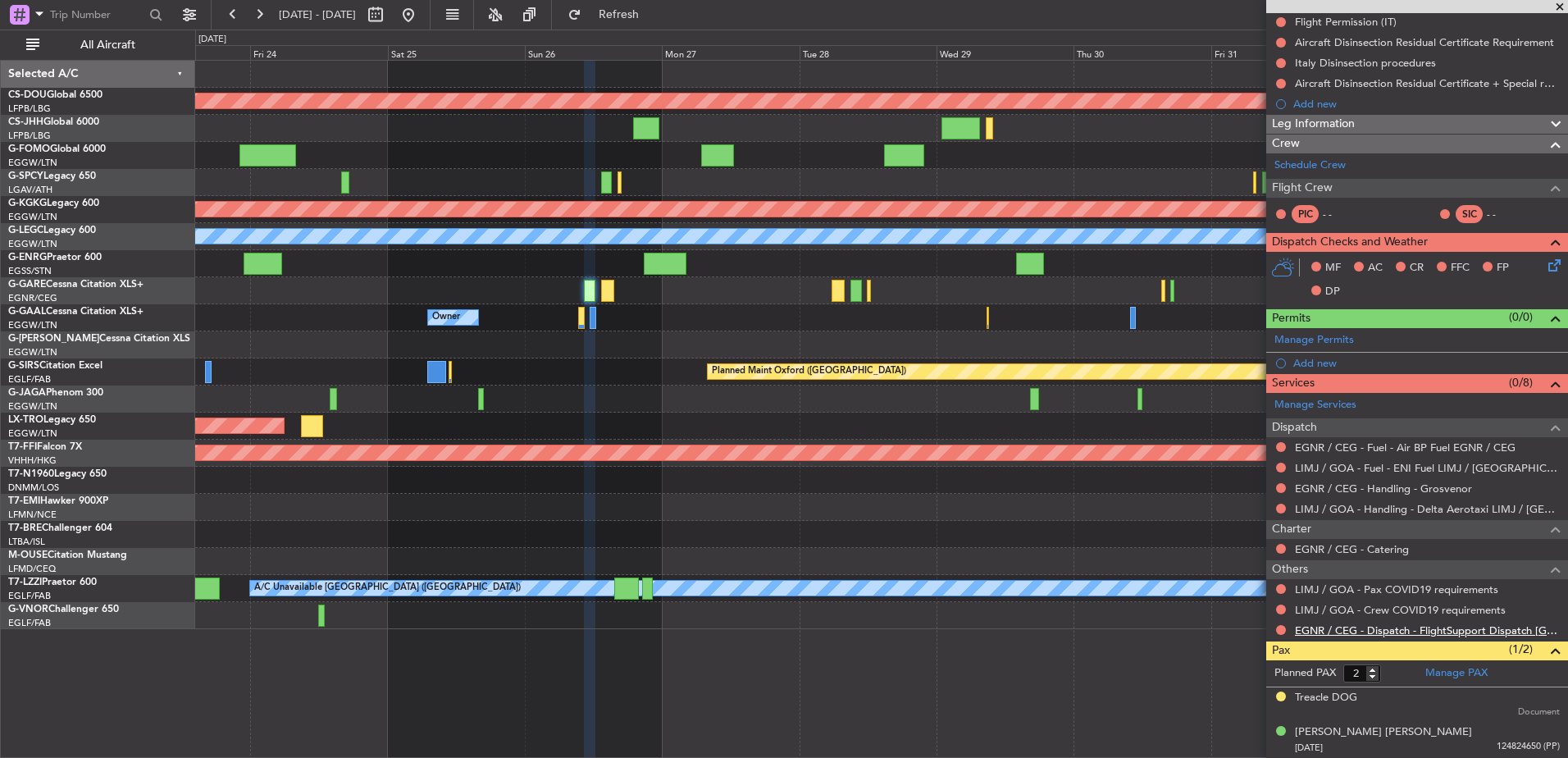
click at [1345, 626] on link "EGNR / CEG - Dispatch - FlightSupport Dispatch [GEOGRAPHIC_DATA]" at bounding box center [1427, 630] width 265 height 14
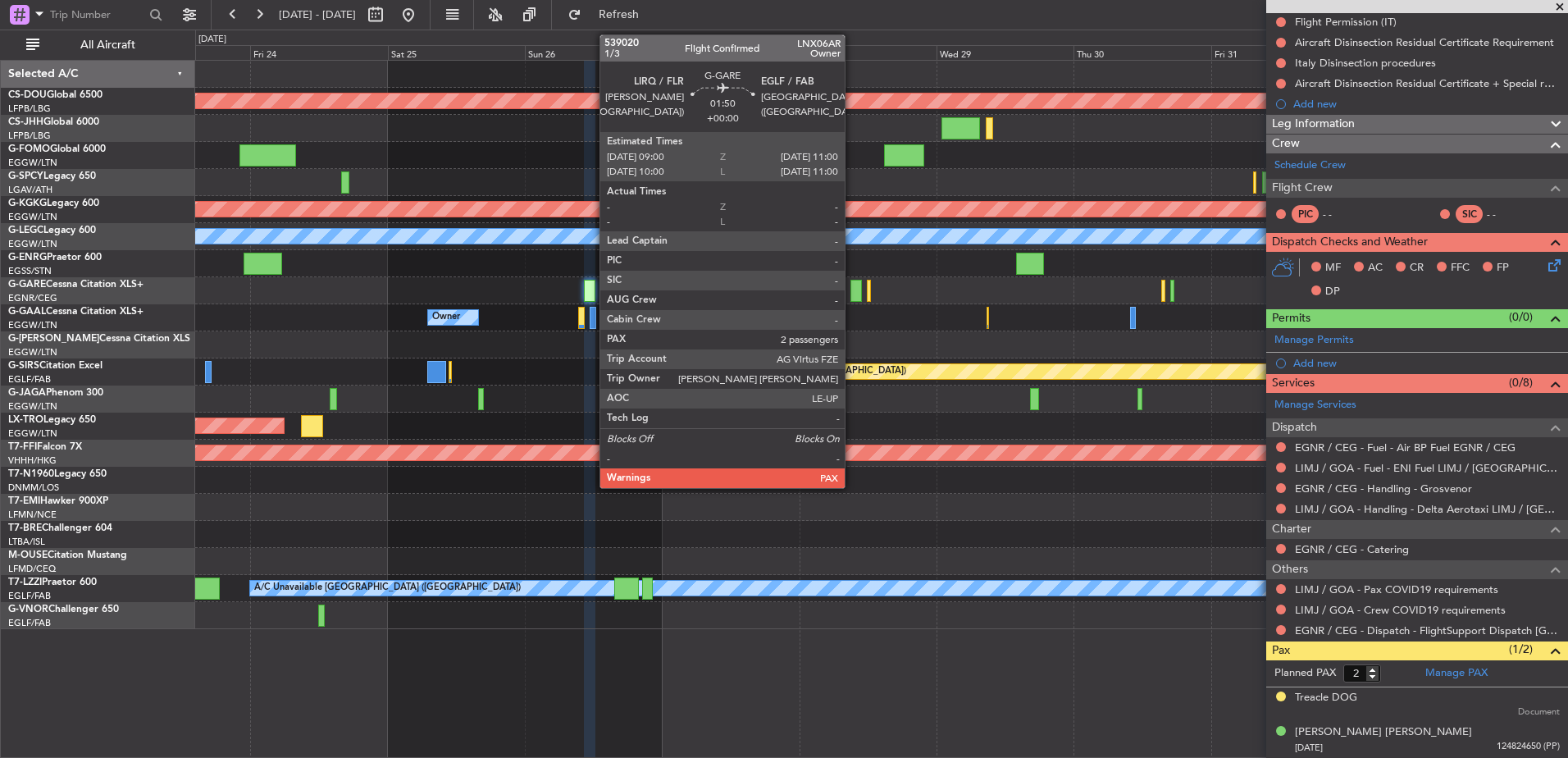
click at [853, 292] on div at bounding box center [856, 291] width 11 height 22
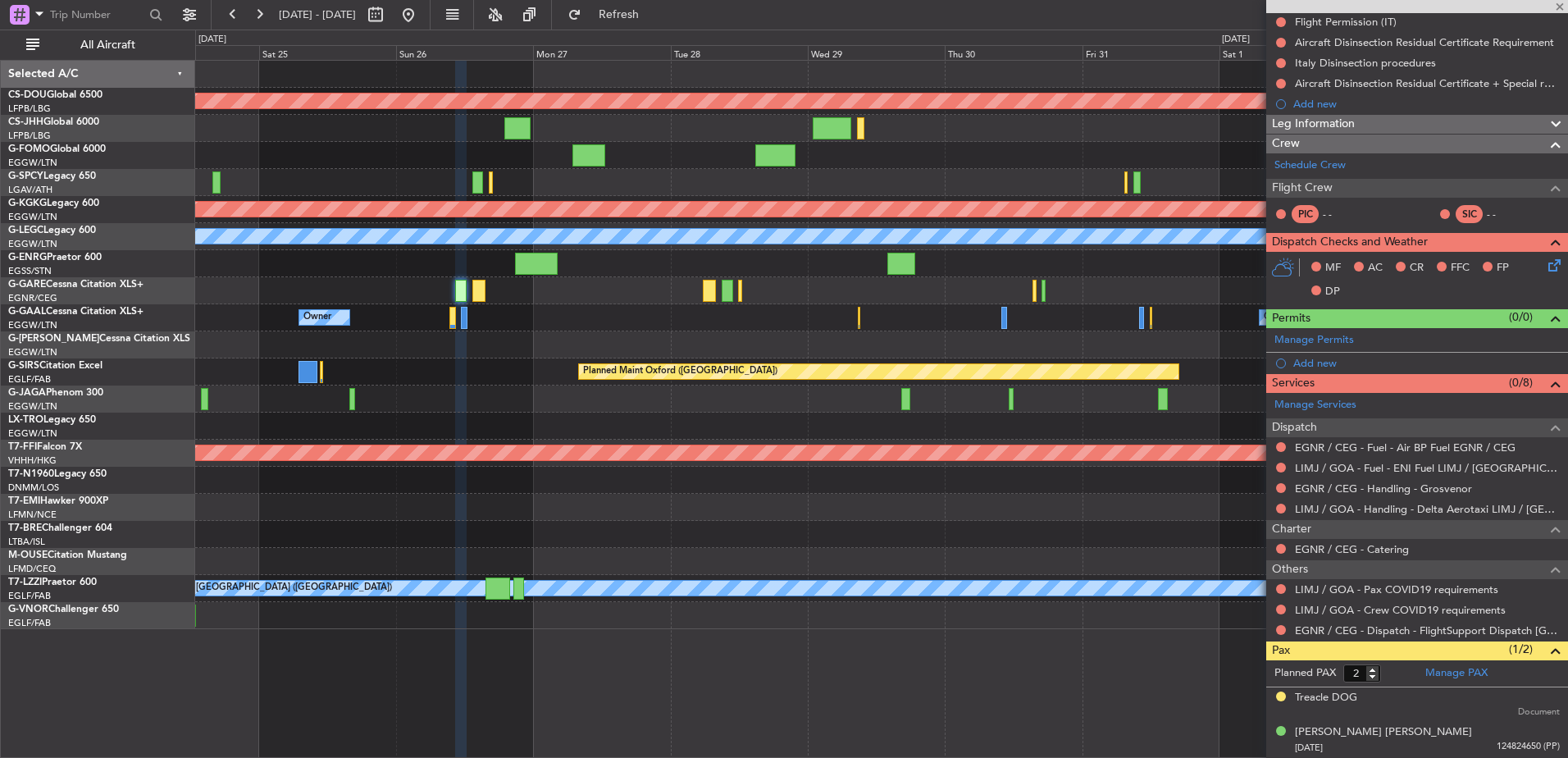
click at [639, 396] on div "Planned Maint London (Biggin Hill) Planned Maint Athens (Eleftherios Venizelos …" at bounding box center [881, 345] width 1372 height 568
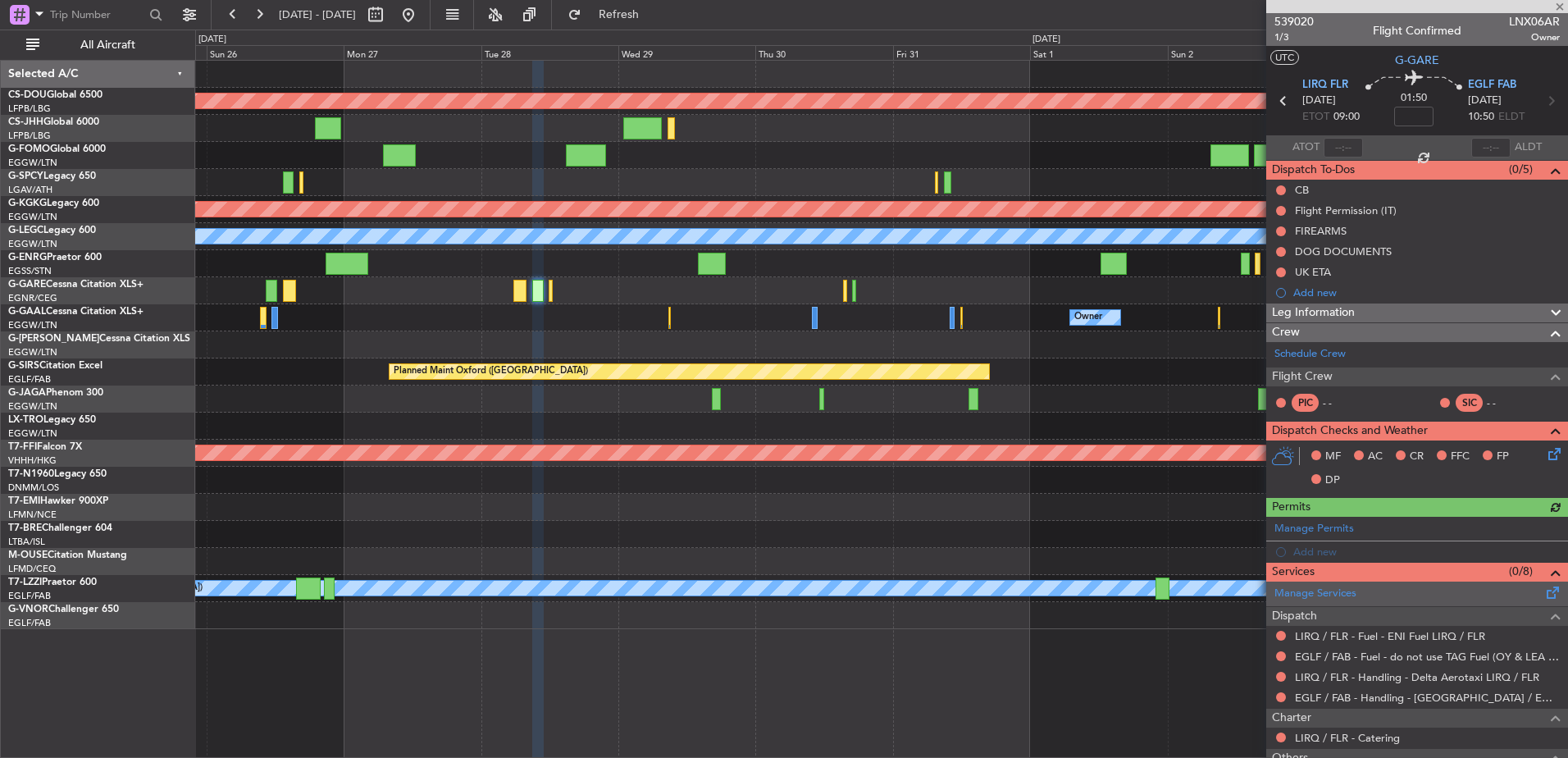
scroll to position [138, 0]
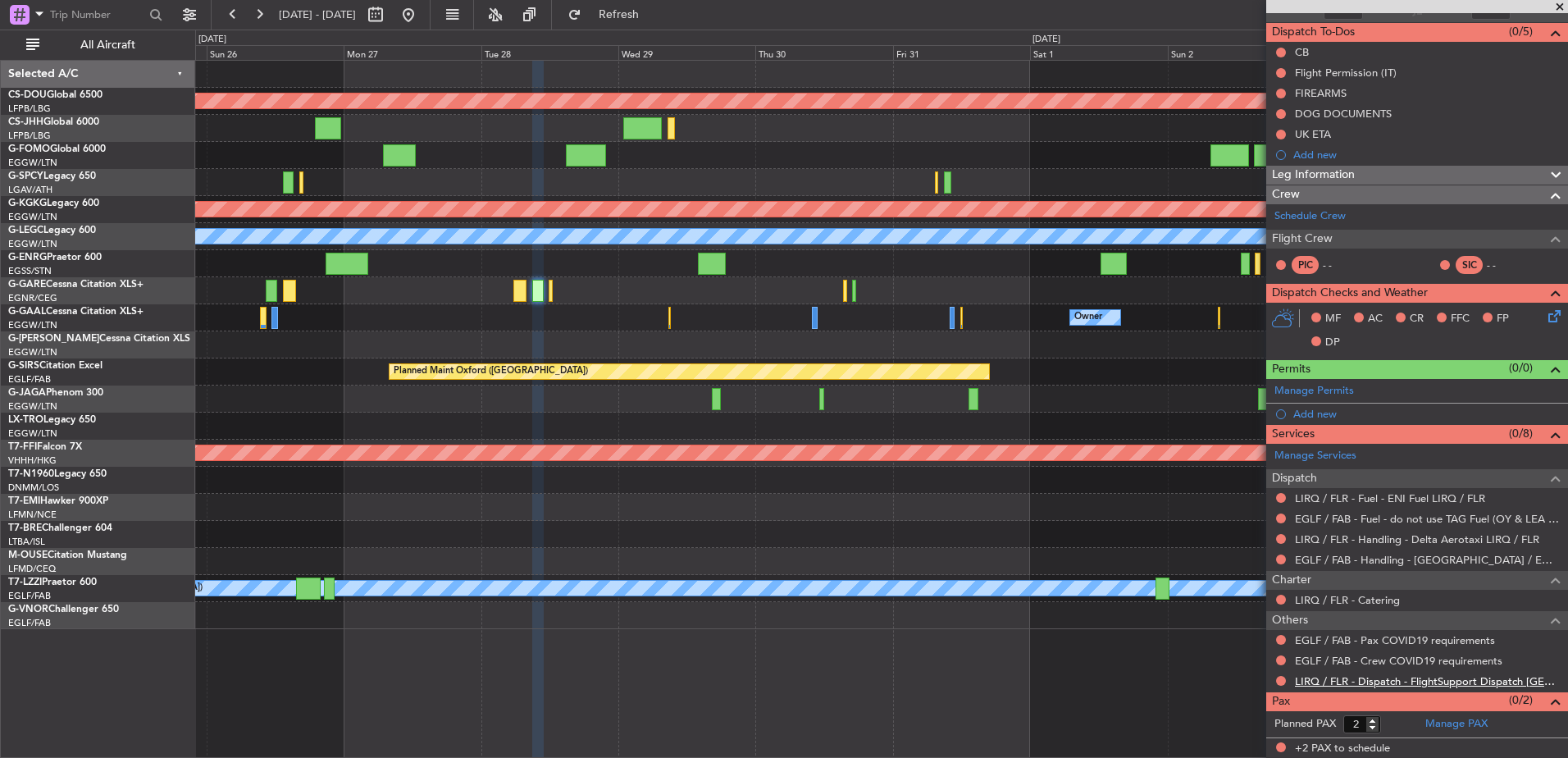
click at [1333, 678] on link "LIRQ / FLR - Dispatch - FlightSupport Dispatch UK" at bounding box center [1427, 681] width 265 height 14
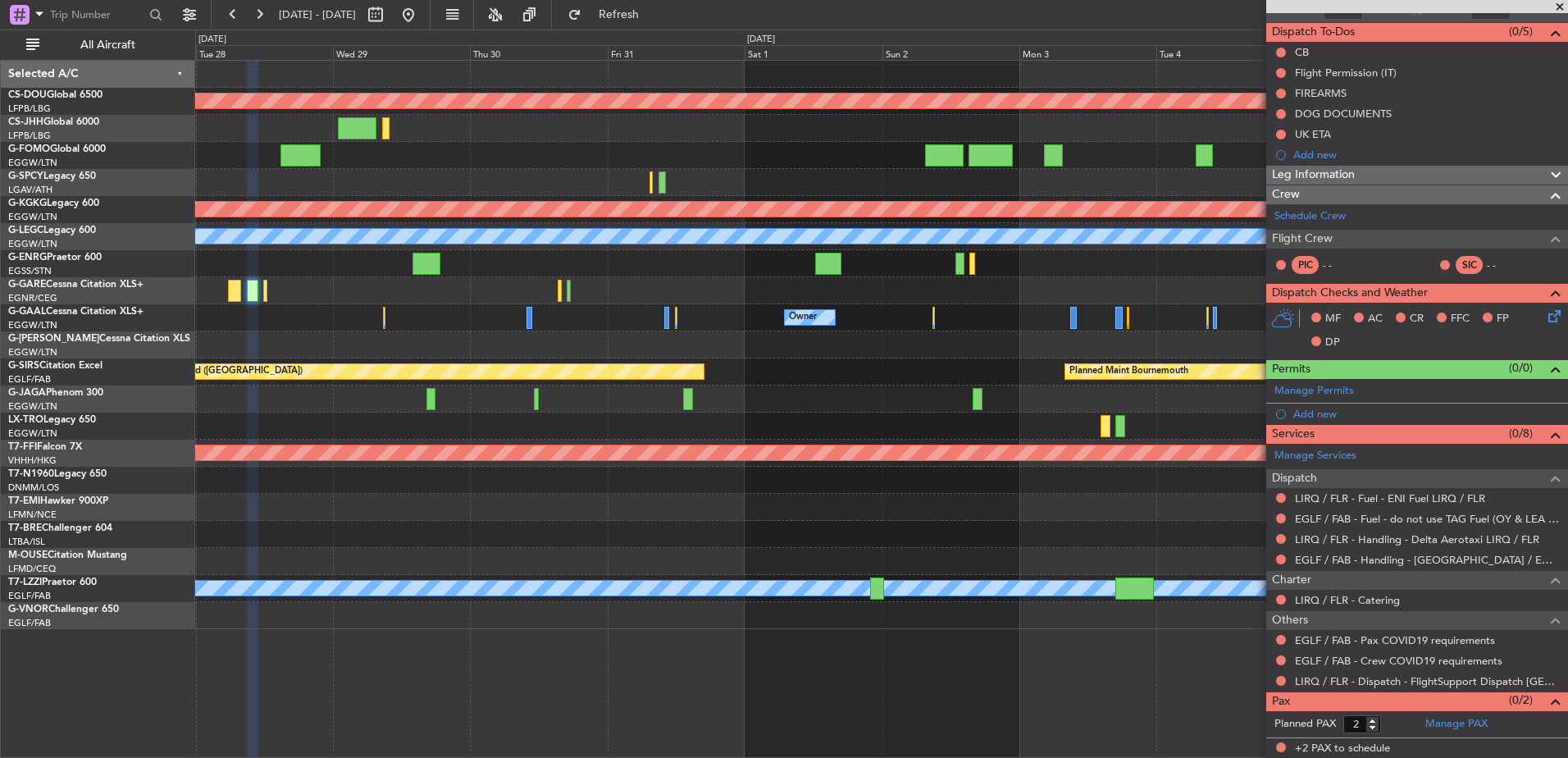
click at [701, 330] on div "Planned Maint London (Biggin Hill) Planned Maint Athens (Eleftherios Venizelos …" at bounding box center [881, 345] width 1372 height 568
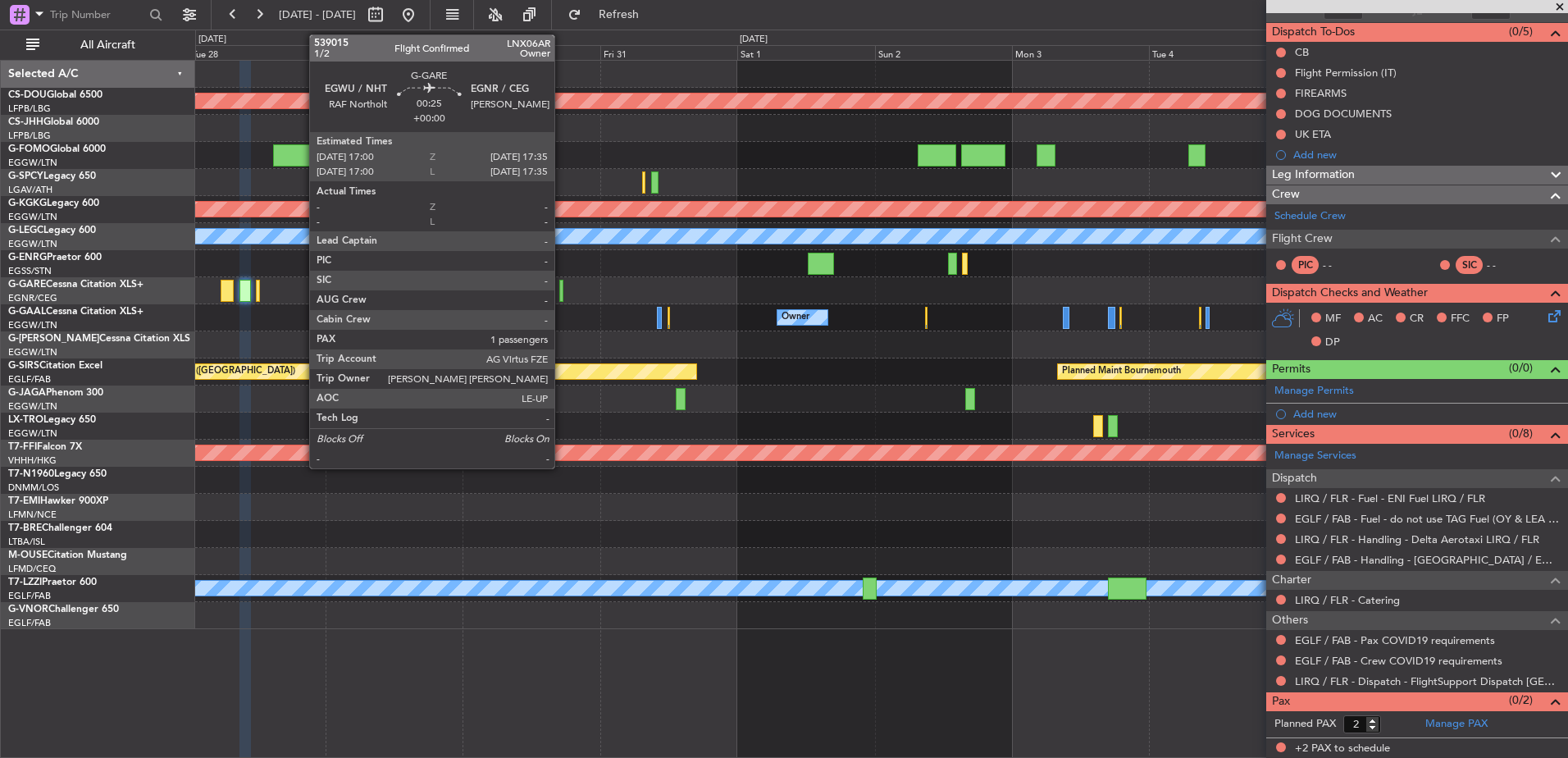
click at [559, 293] on div at bounding box center [561, 291] width 4 height 22
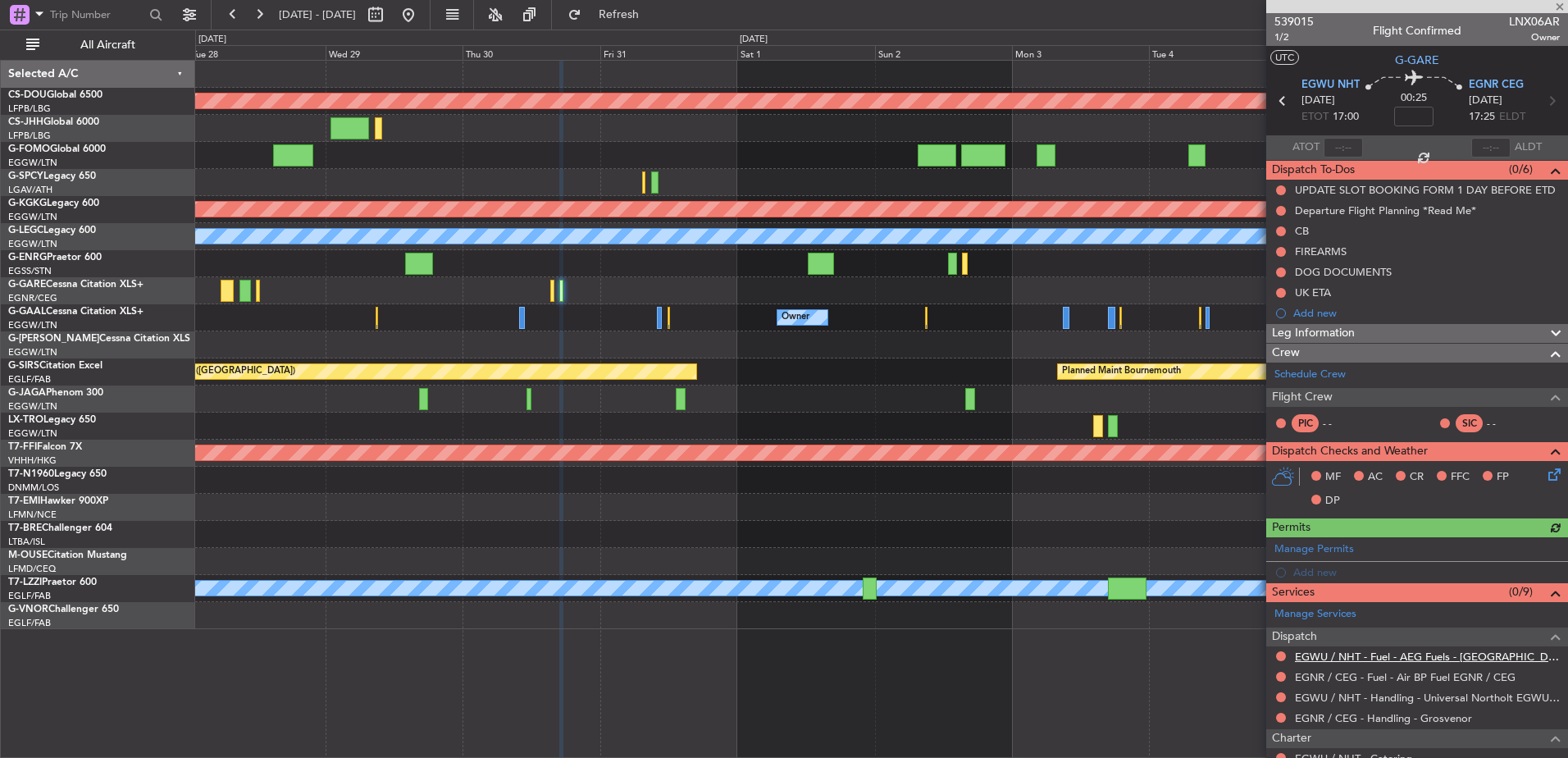
scroll to position [195, 0]
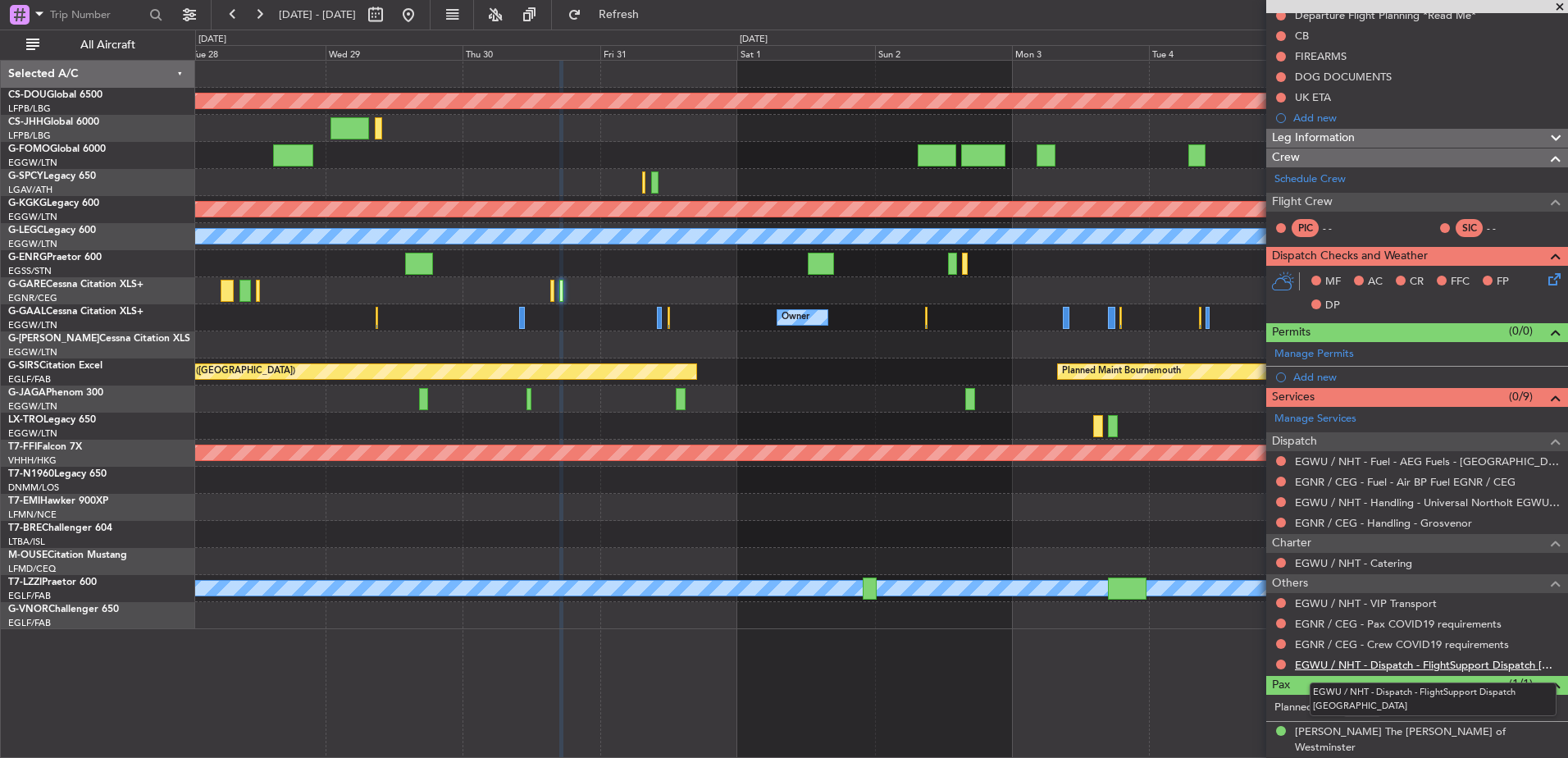
click at [1337, 664] on link "EGWU / NHT - Dispatch - FlightSupport Dispatch [GEOGRAPHIC_DATA]" at bounding box center [1427, 664] width 265 height 14
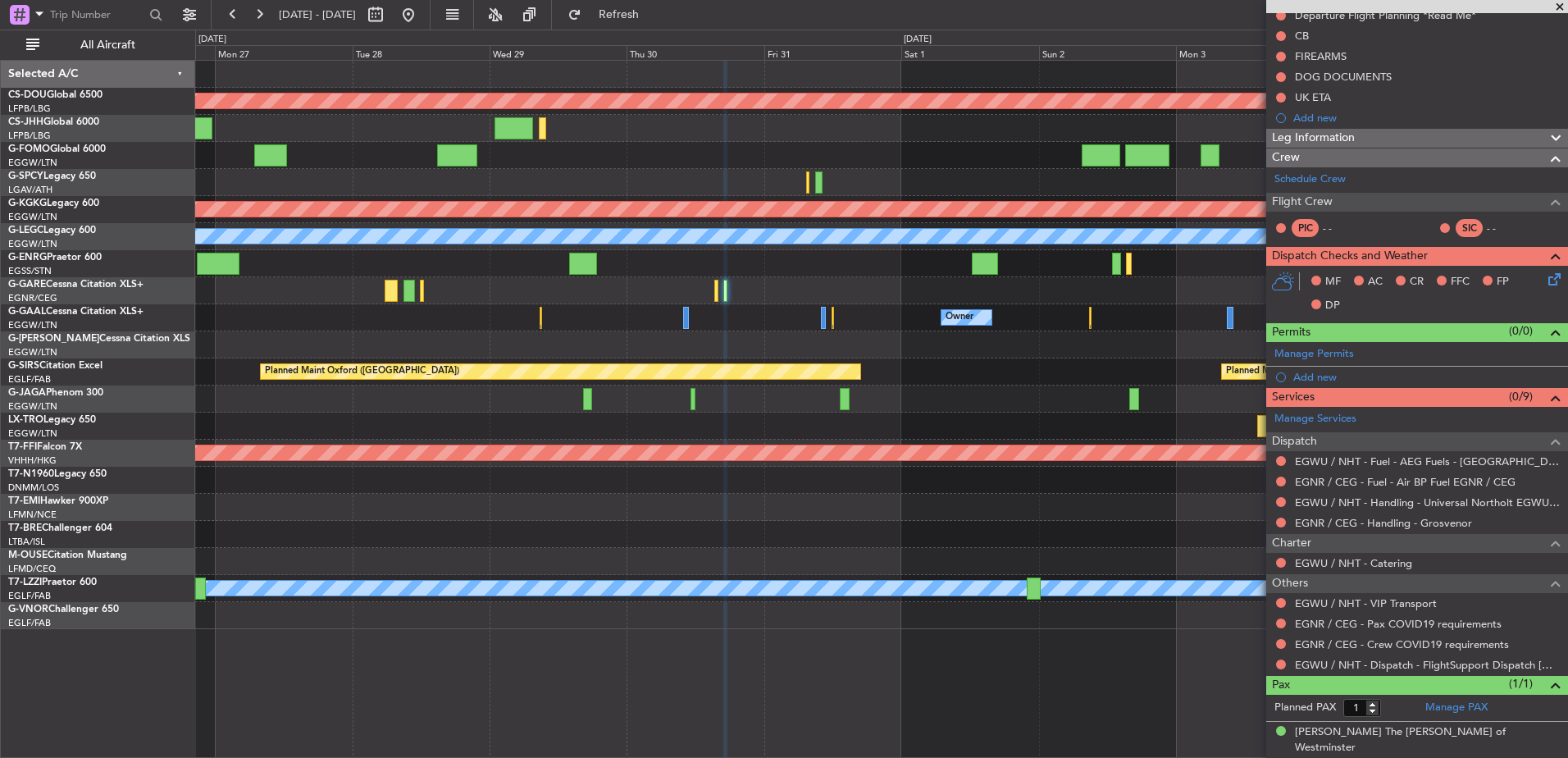
click at [906, 423] on div at bounding box center [881, 426] width 1372 height 27
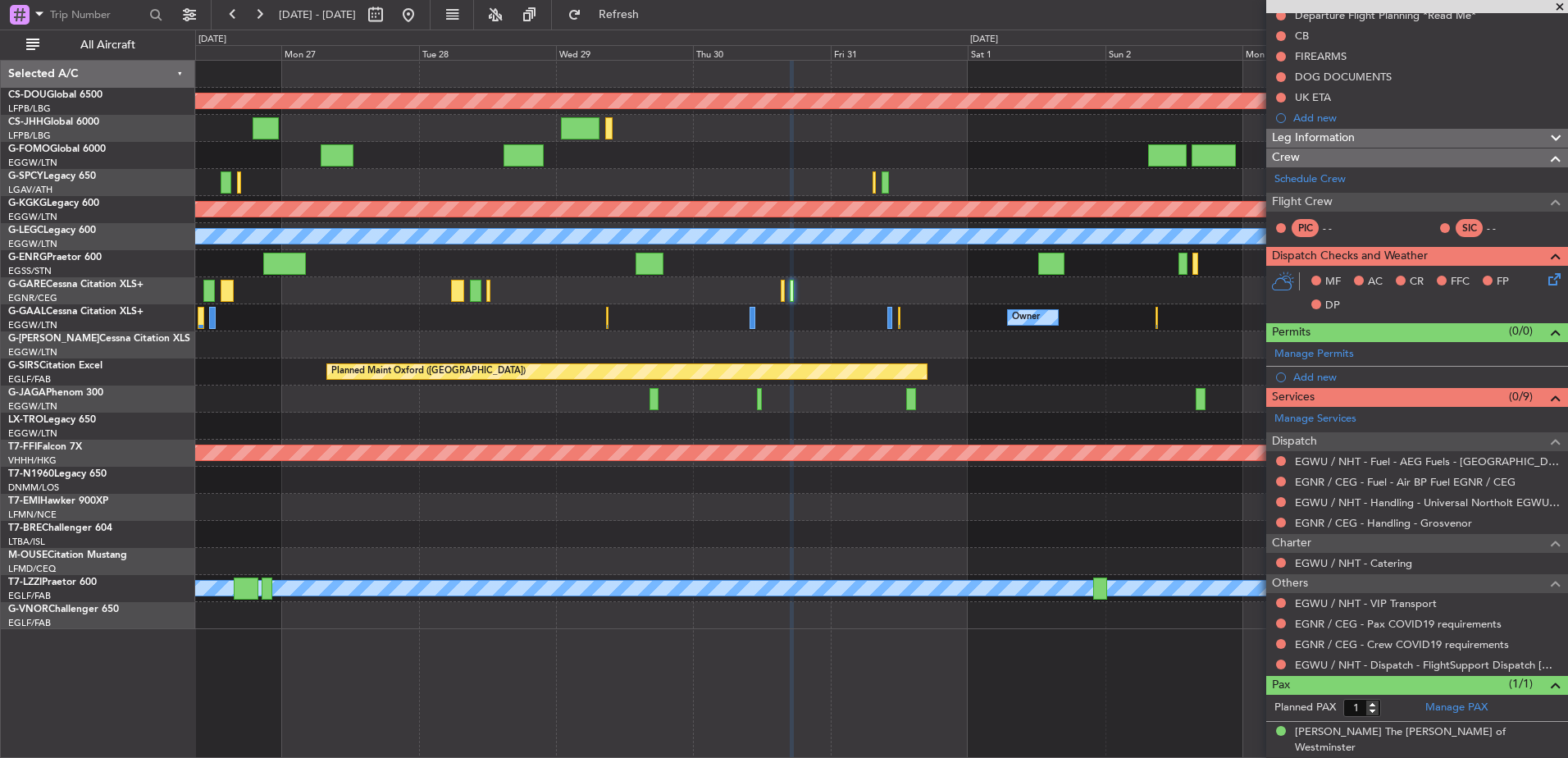
click at [1026, 451] on div "Planned Maint Geneva (Cointrin)" at bounding box center [881, 453] width 1372 height 27
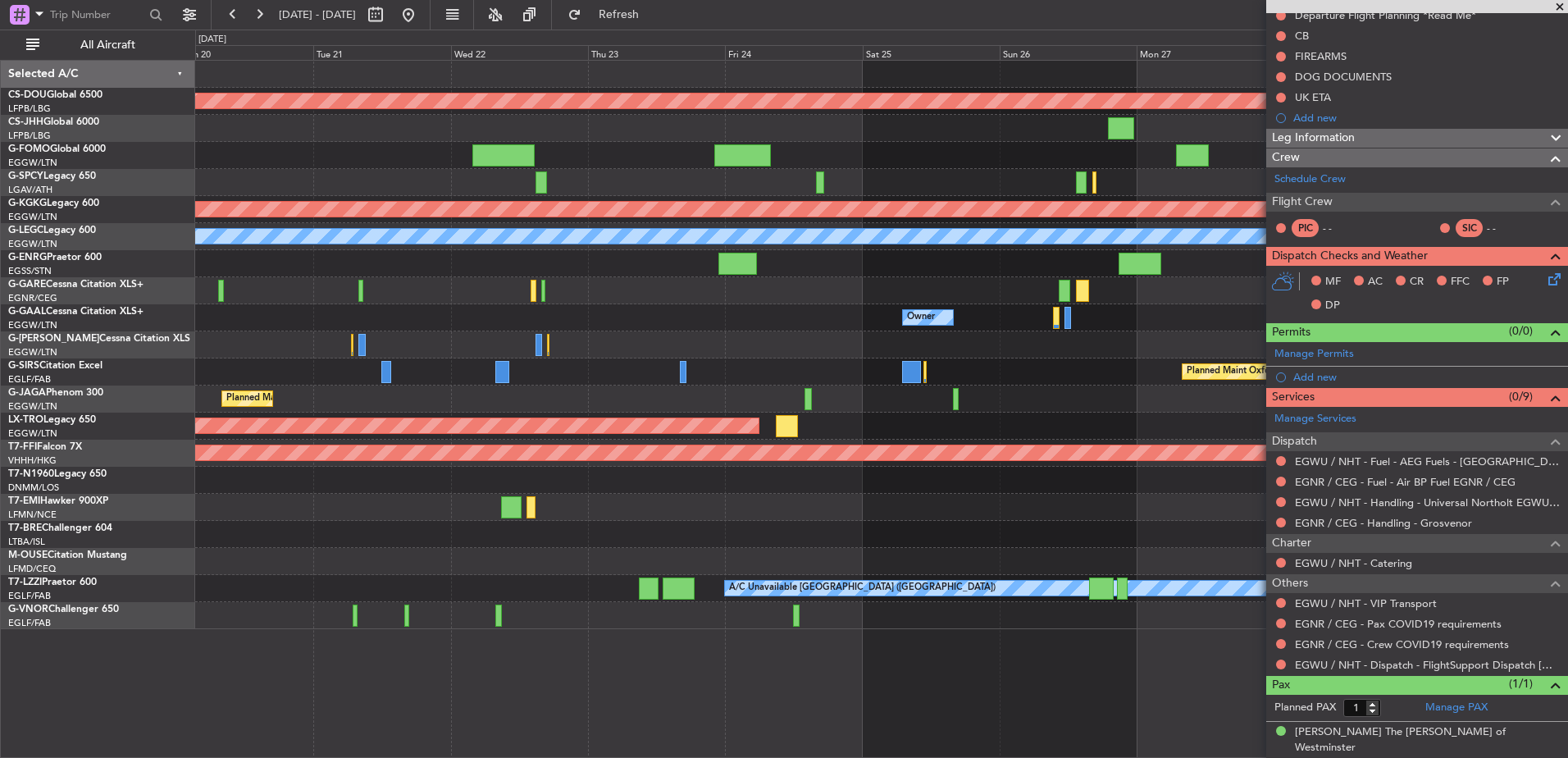
click at [1116, 457] on div "Planned Maint London (Biggin Hill) Planned Maint Athens (Eleftherios Venizelos …" at bounding box center [881, 345] width 1372 height 568
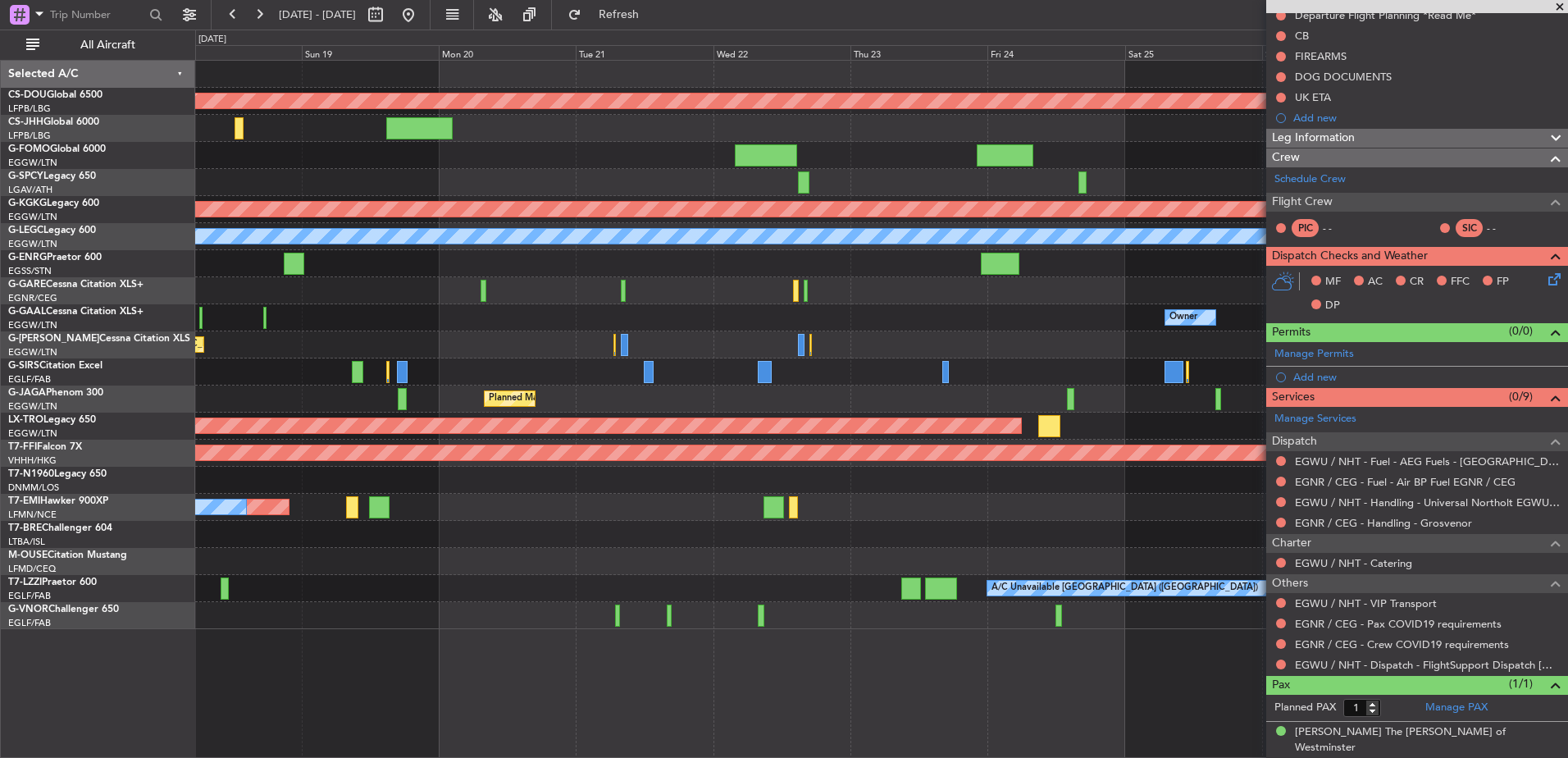
click at [966, 385] on div "Planned Maint Oxford (Kidlington)" at bounding box center [881, 372] width 1372 height 27
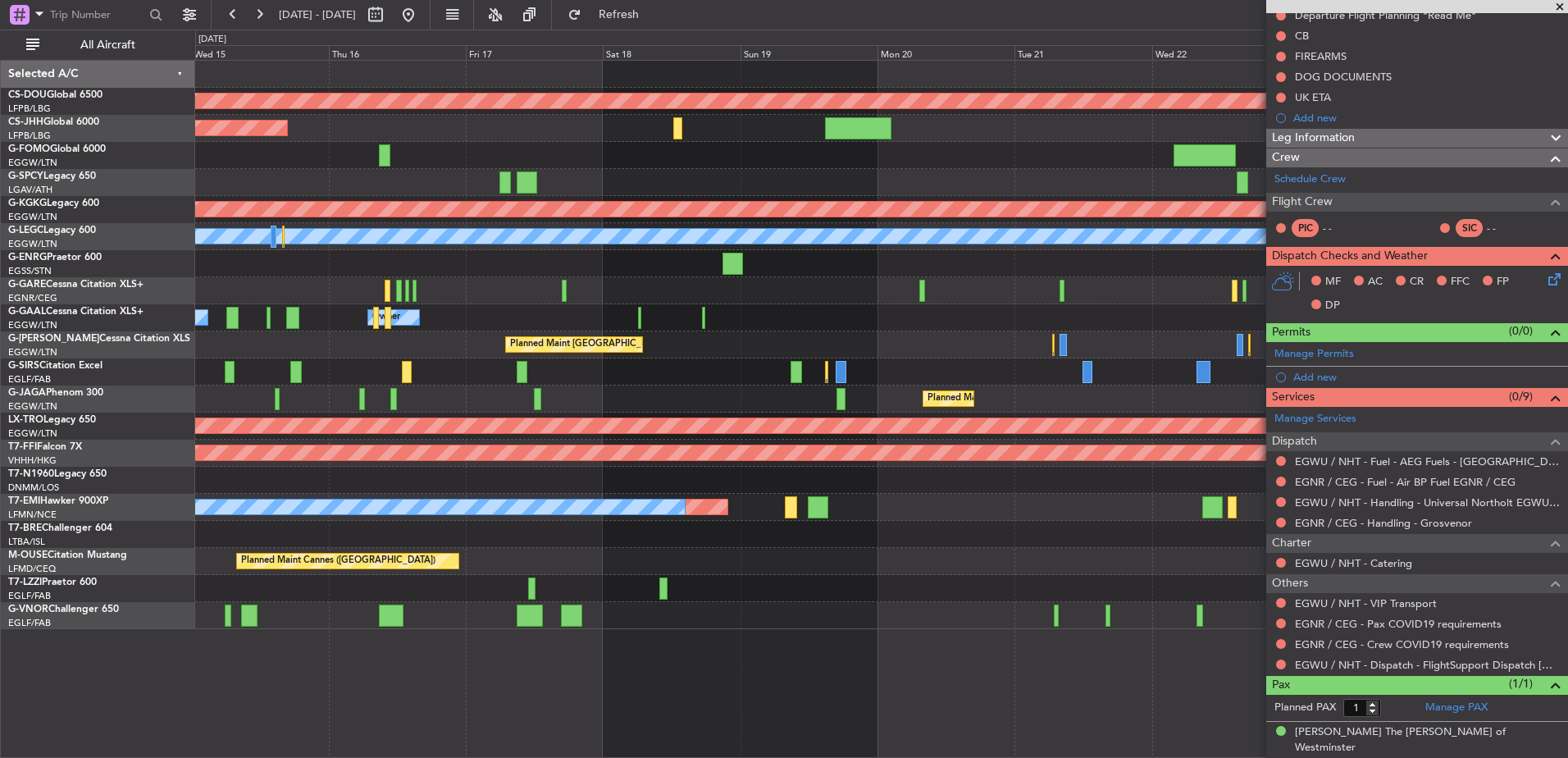
click at [642, 292] on div at bounding box center [881, 290] width 1372 height 27
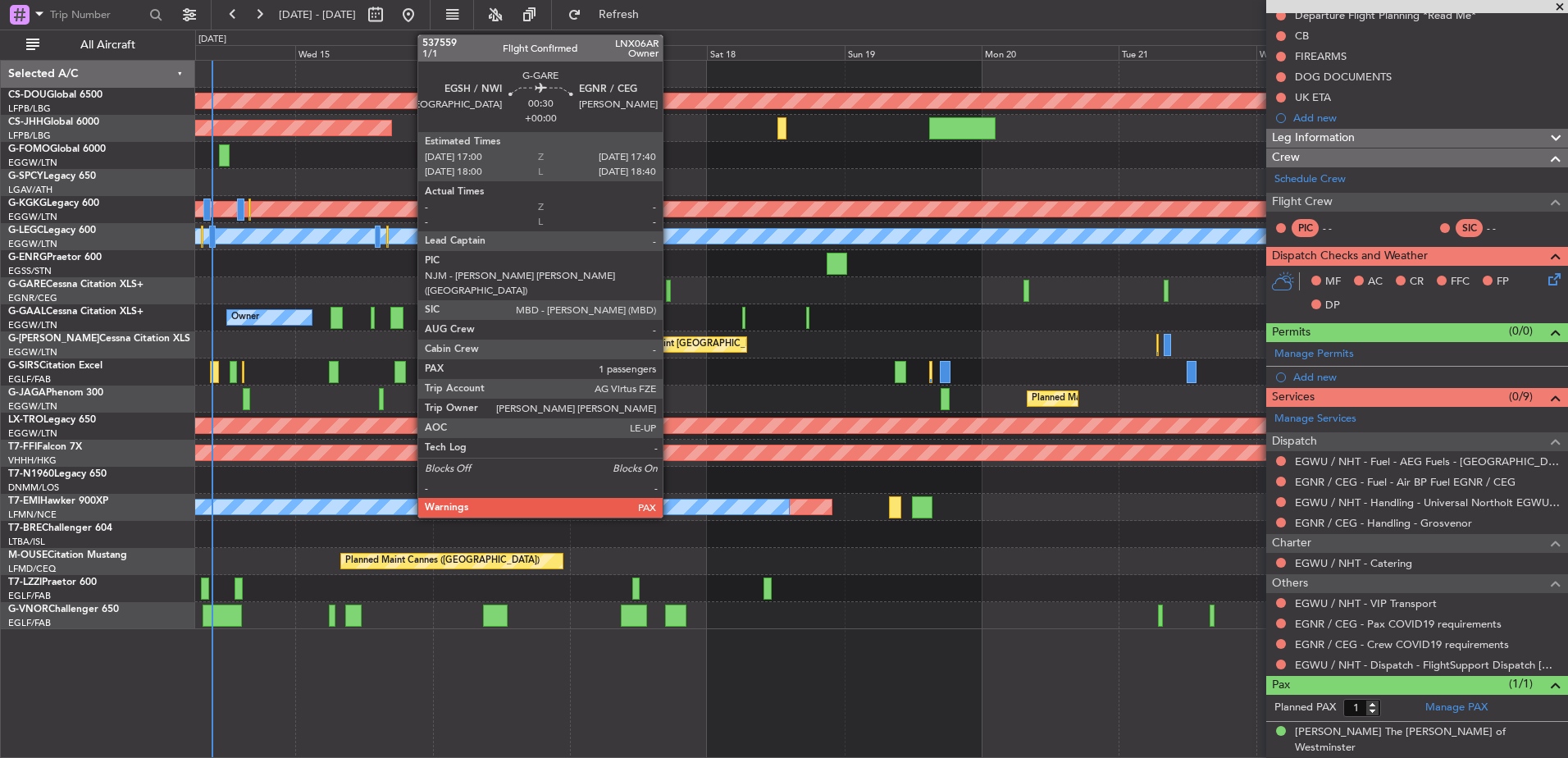
click at [670, 292] on div at bounding box center [668, 291] width 4 height 22
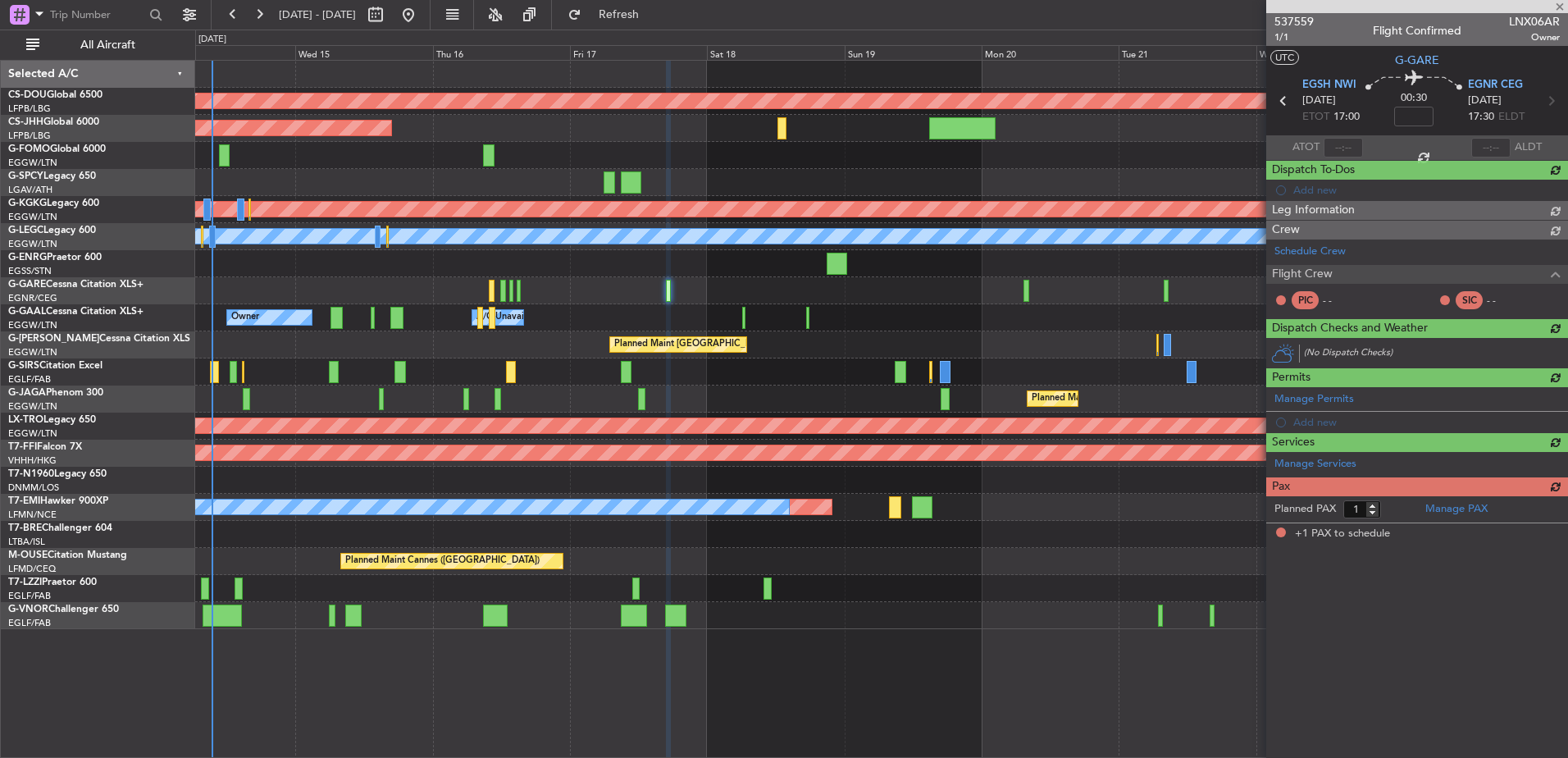
scroll to position [0, 0]
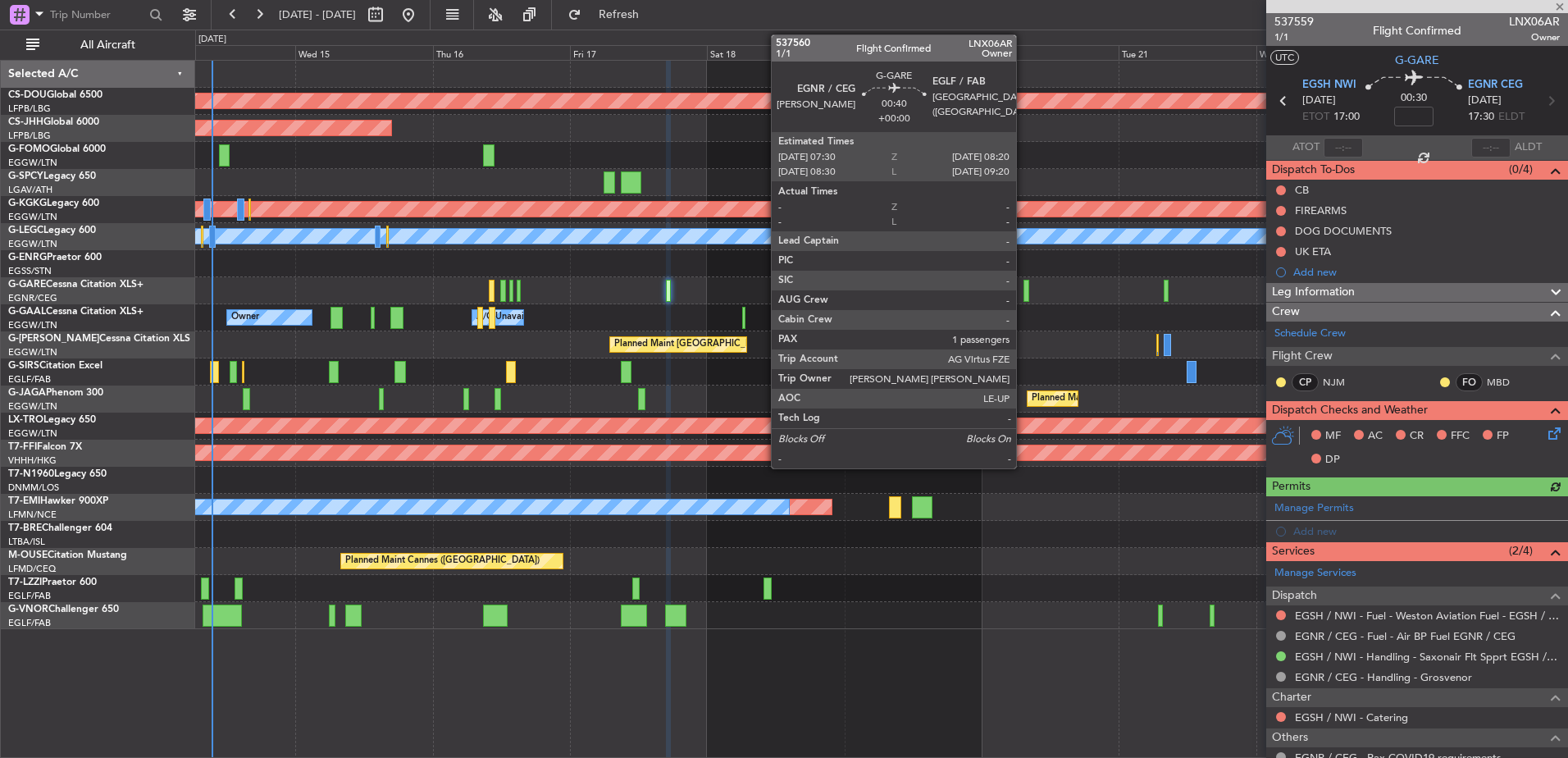
click at [1024, 296] on div at bounding box center [1025, 291] width 5 height 22
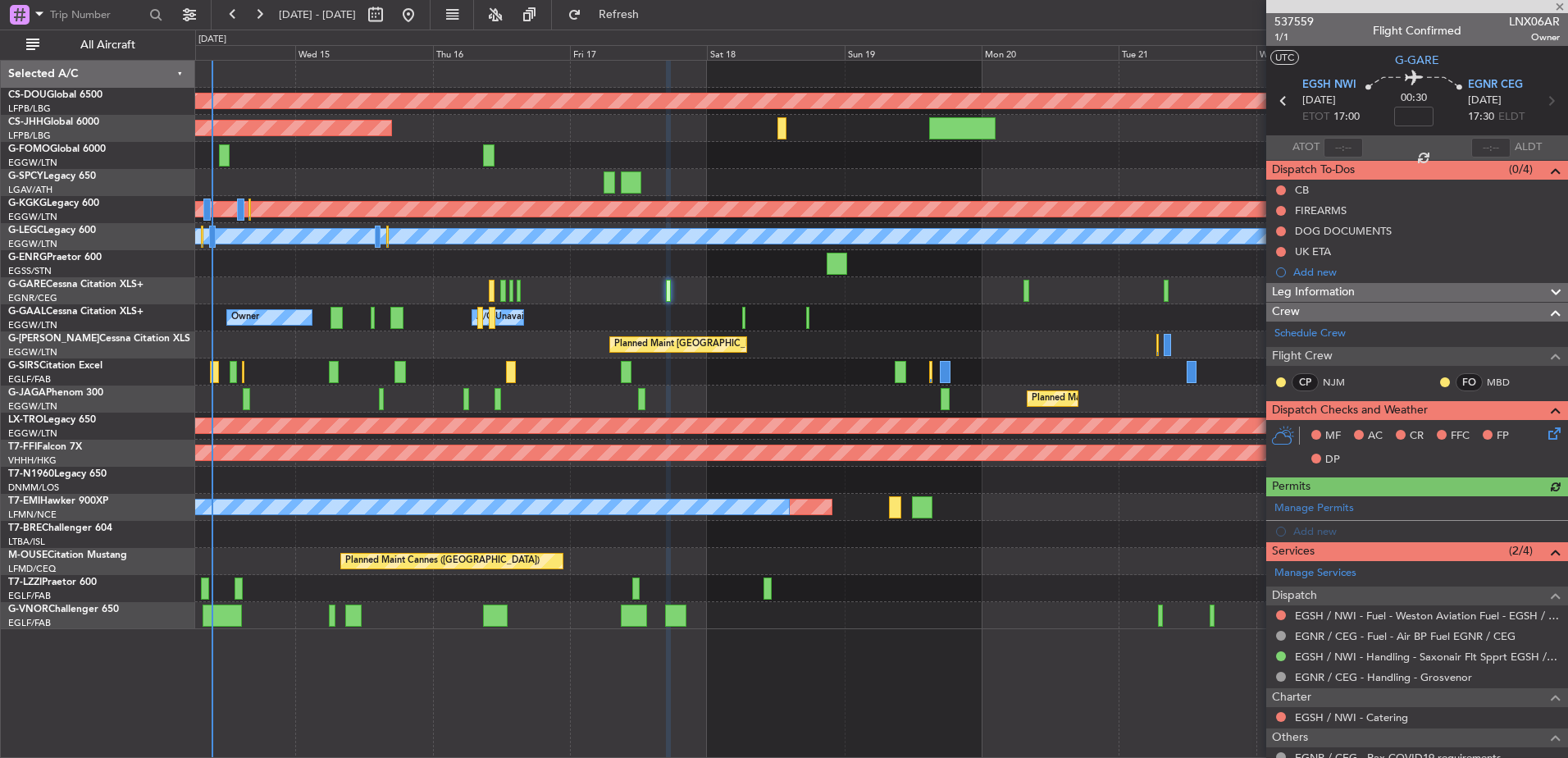
click at [655, 309] on div "Owner A/C Unavailable Owner Owner A/C Unavailable" at bounding box center [881, 317] width 1372 height 27
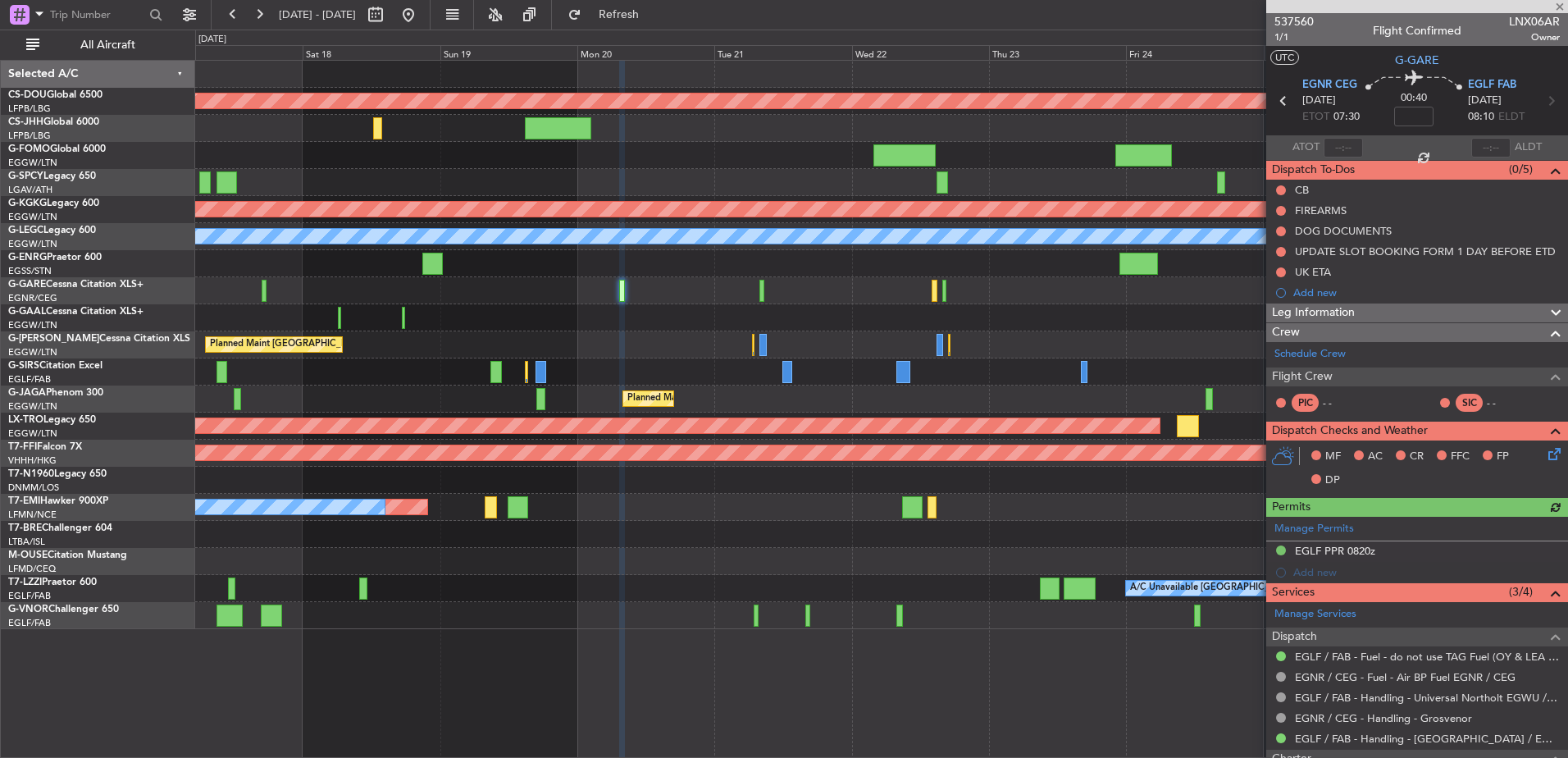
scroll to position [216, 0]
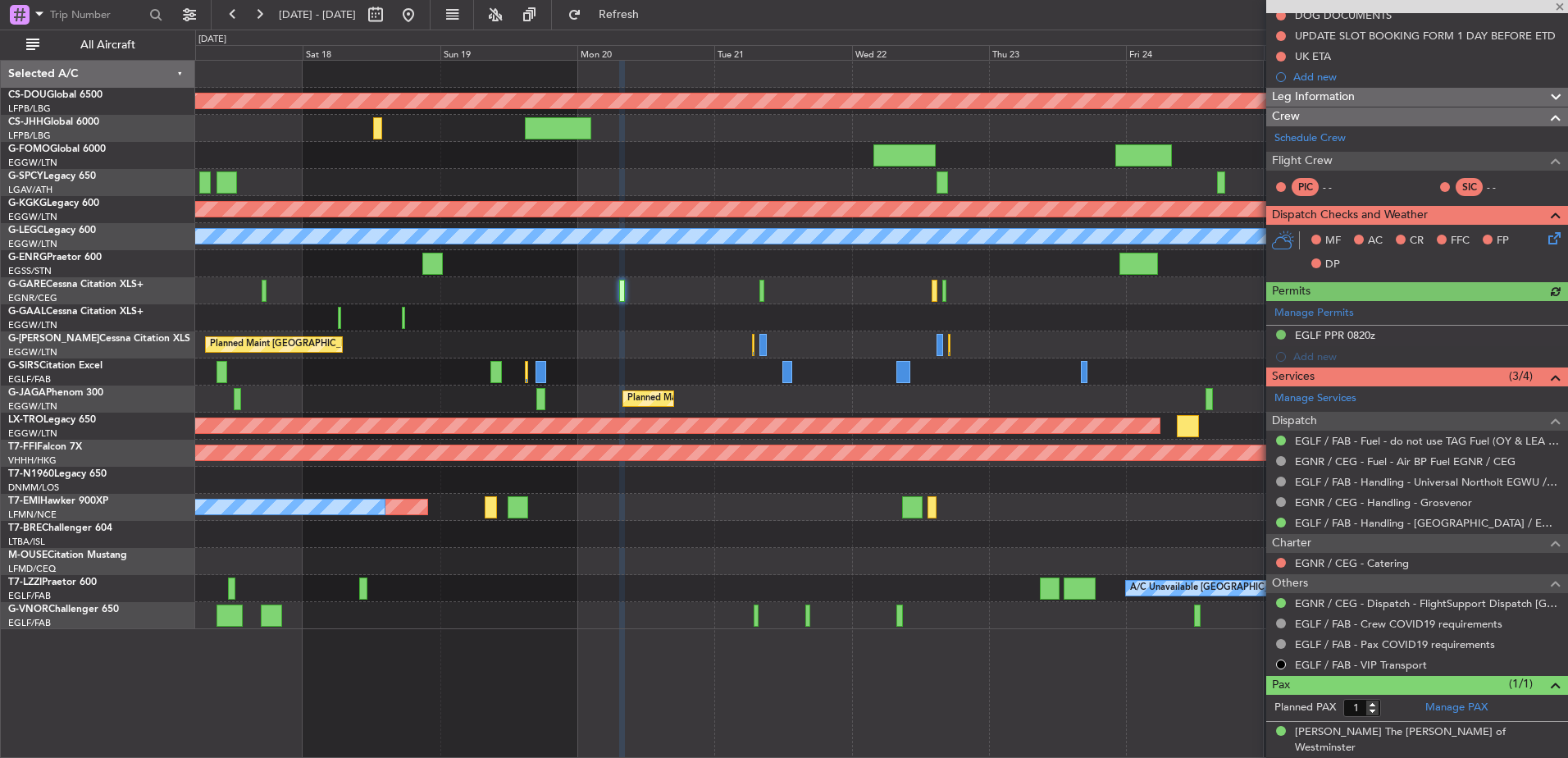
click at [937, 291] on div at bounding box center [881, 290] width 1372 height 27
click at [913, 286] on div at bounding box center [881, 290] width 1372 height 27
click at [931, 289] on div at bounding box center [881, 290] width 1372 height 27
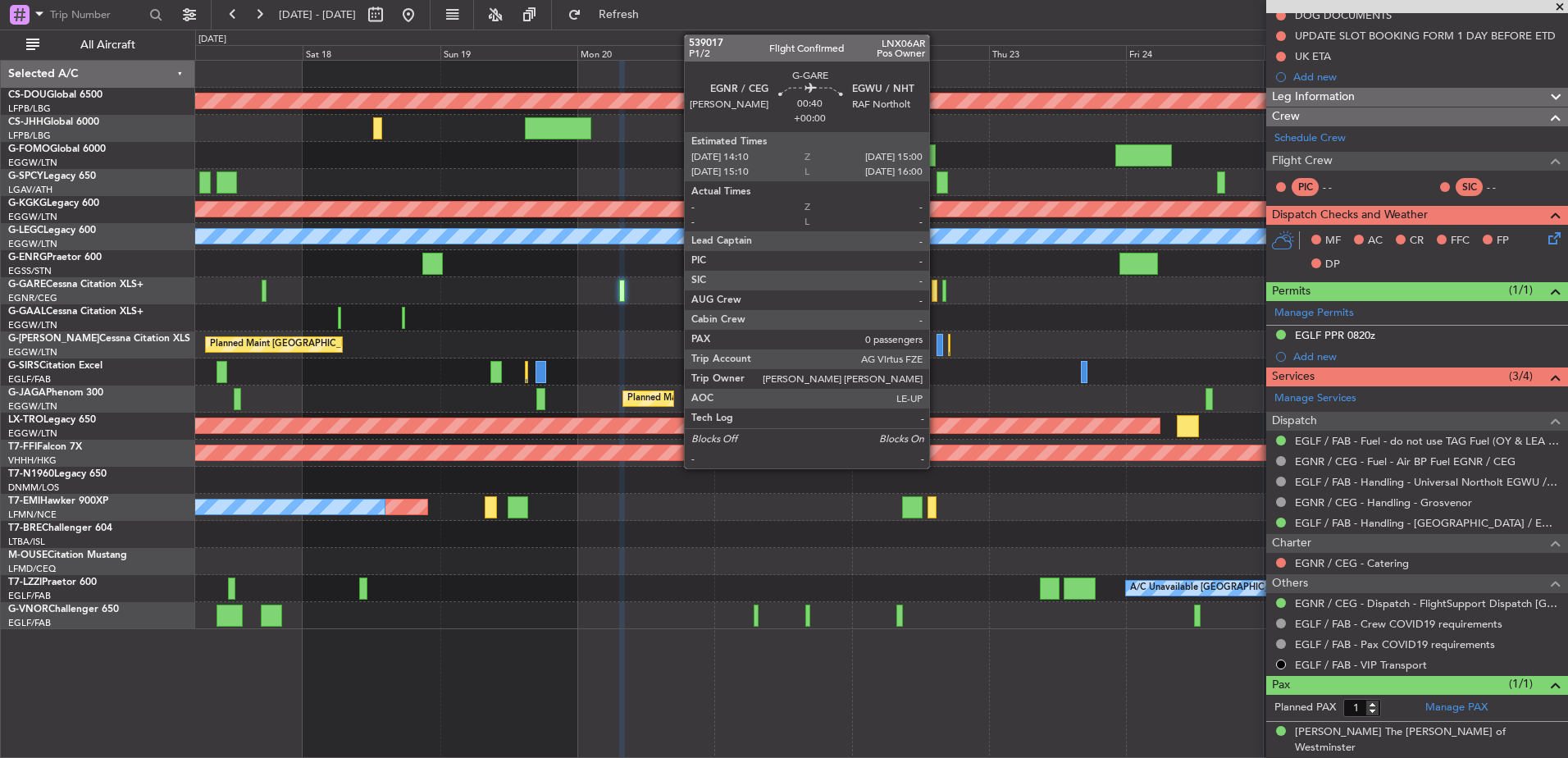
click at [938, 293] on div at bounding box center [881, 290] width 1372 height 27
click at [935, 292] on div at bounding box center [933, 291] width 5 height 22
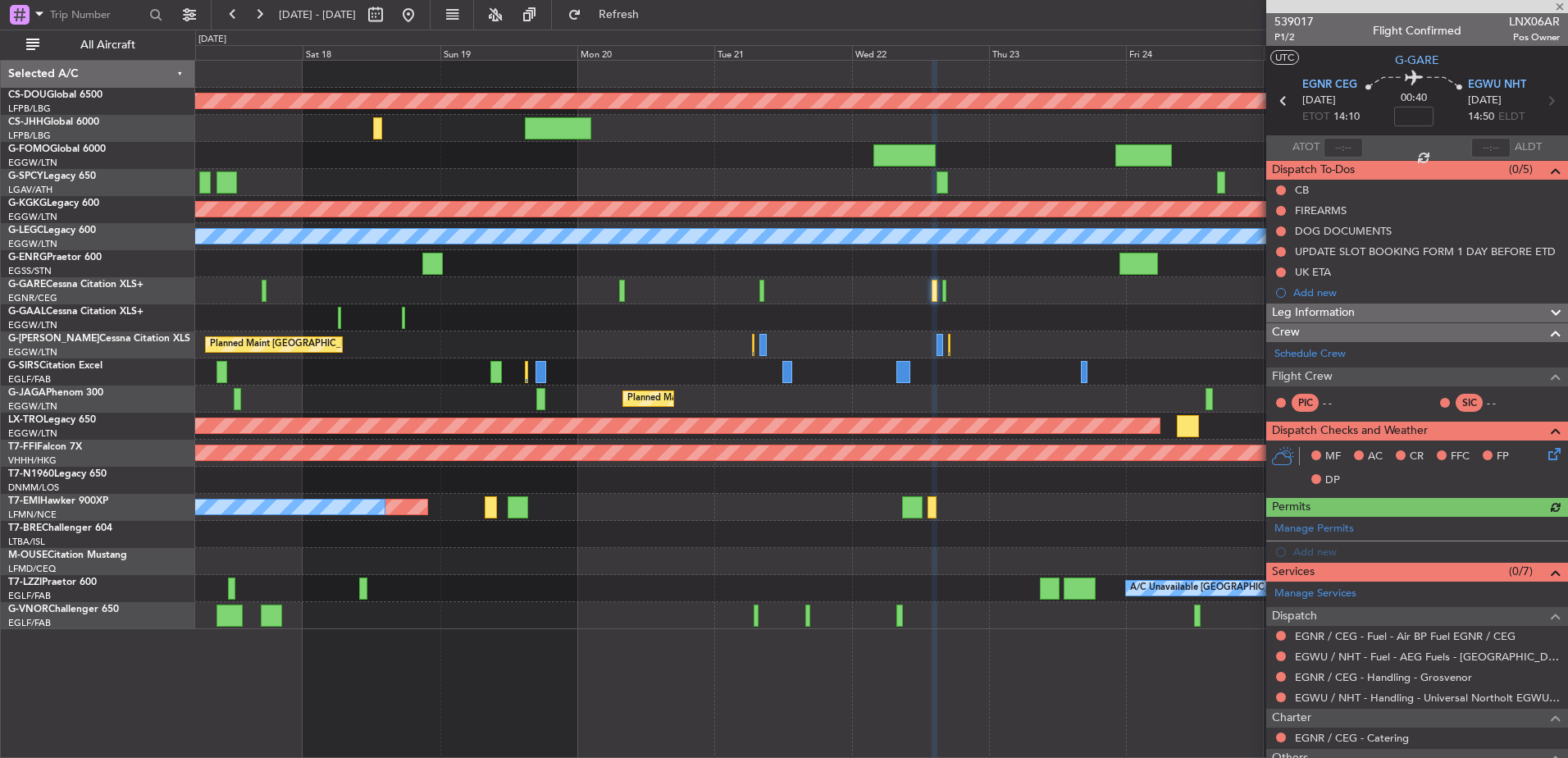
scroll to position [118, 0]
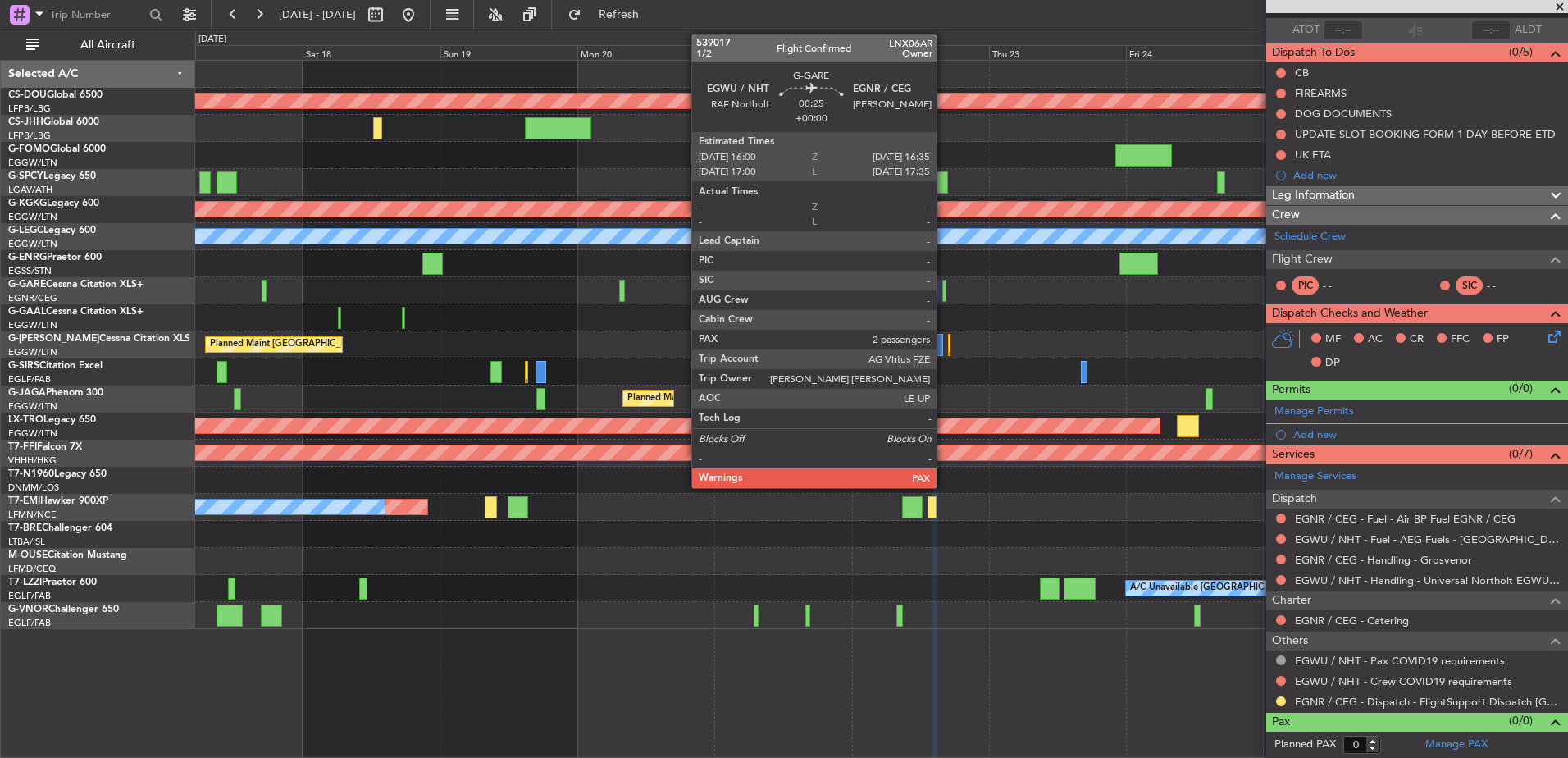
click at [944, 289] on div at bounding box center [944, 291] width 4 height 22
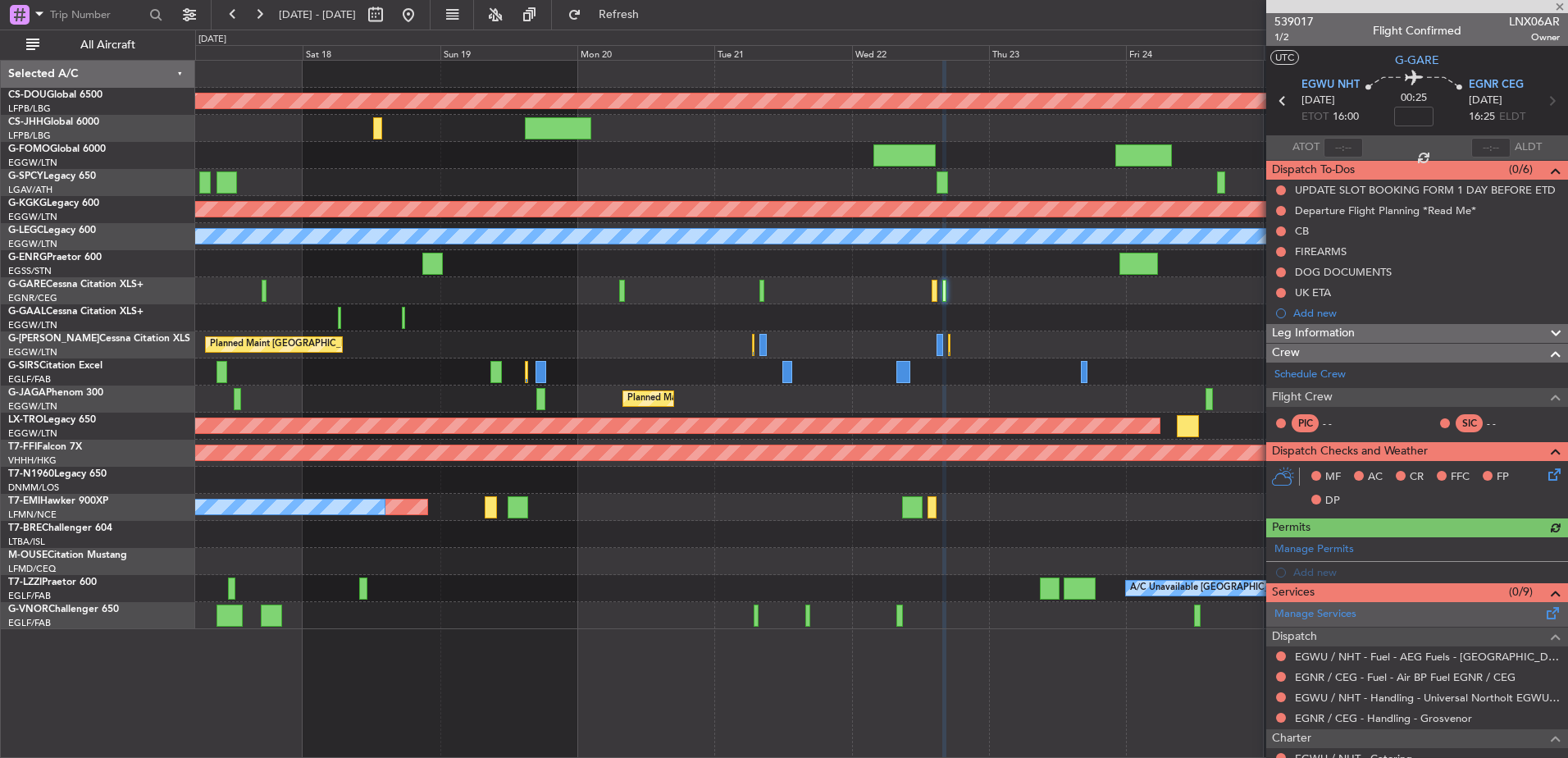
scroll to position [178, 0]
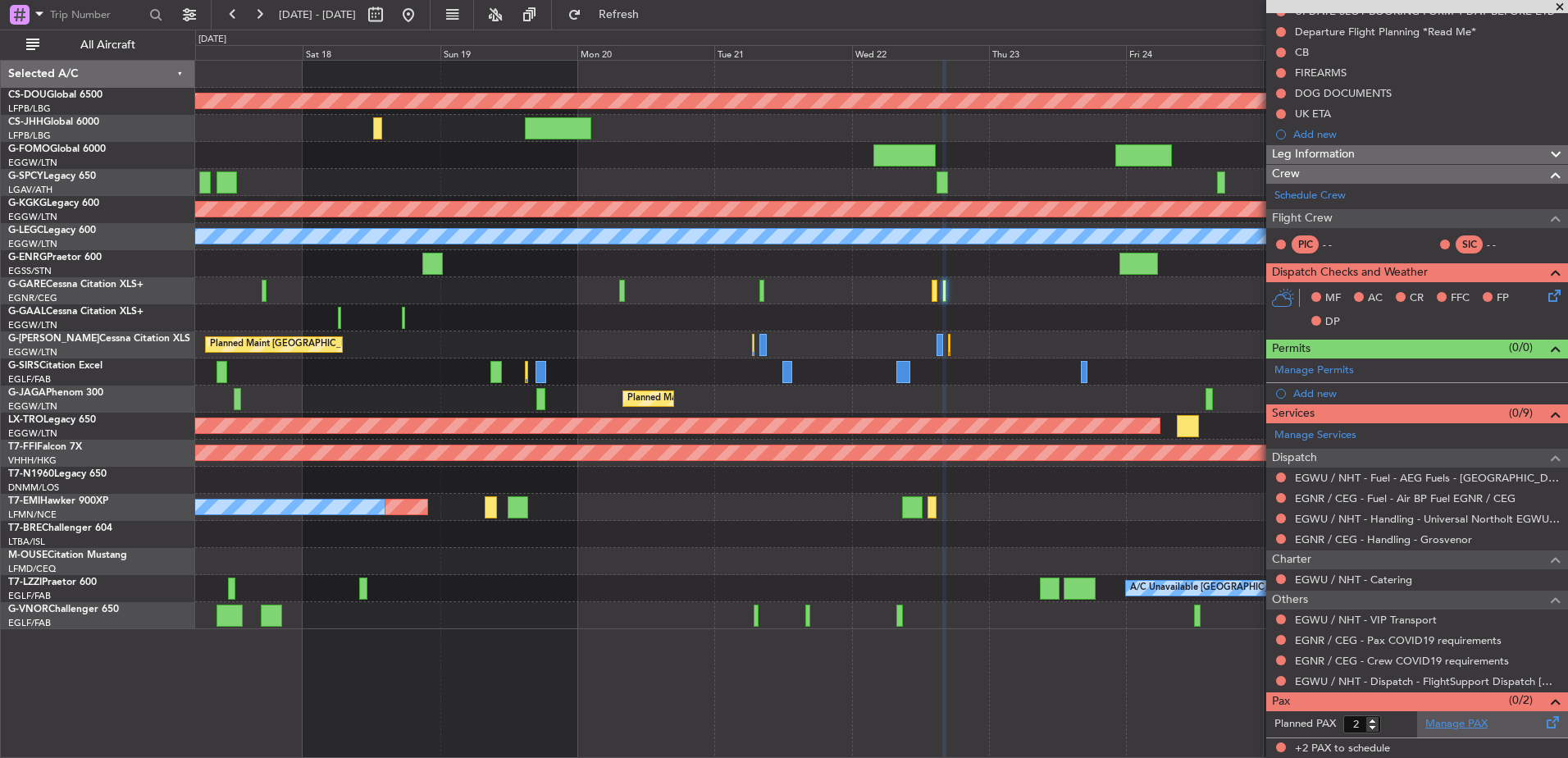
click at [1436, 729] on link "Manage PAX" at bounding box center [1457, 725] width 63 height 17
click at [411, 383] on div "Planned Maint Oxford (Kidlington)" at bounding box center [881, 372] width 1372 height 27
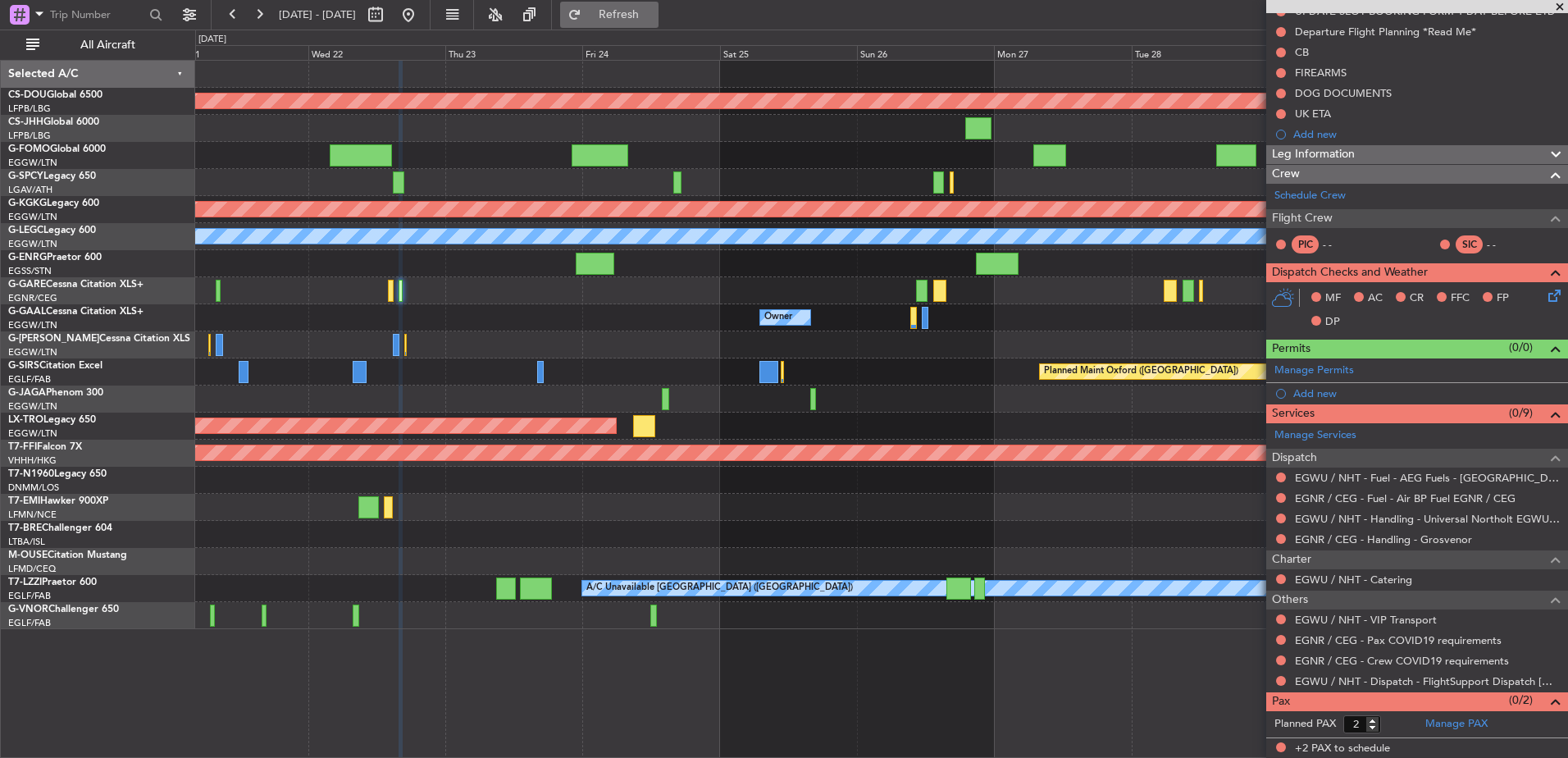
click at [656, 24] on button "Refresh" at bounding box center [609, 15] width 98 height 27
click at [644, 5] on button "Refresh" at bounding box center [609, 15] width 98 height 27
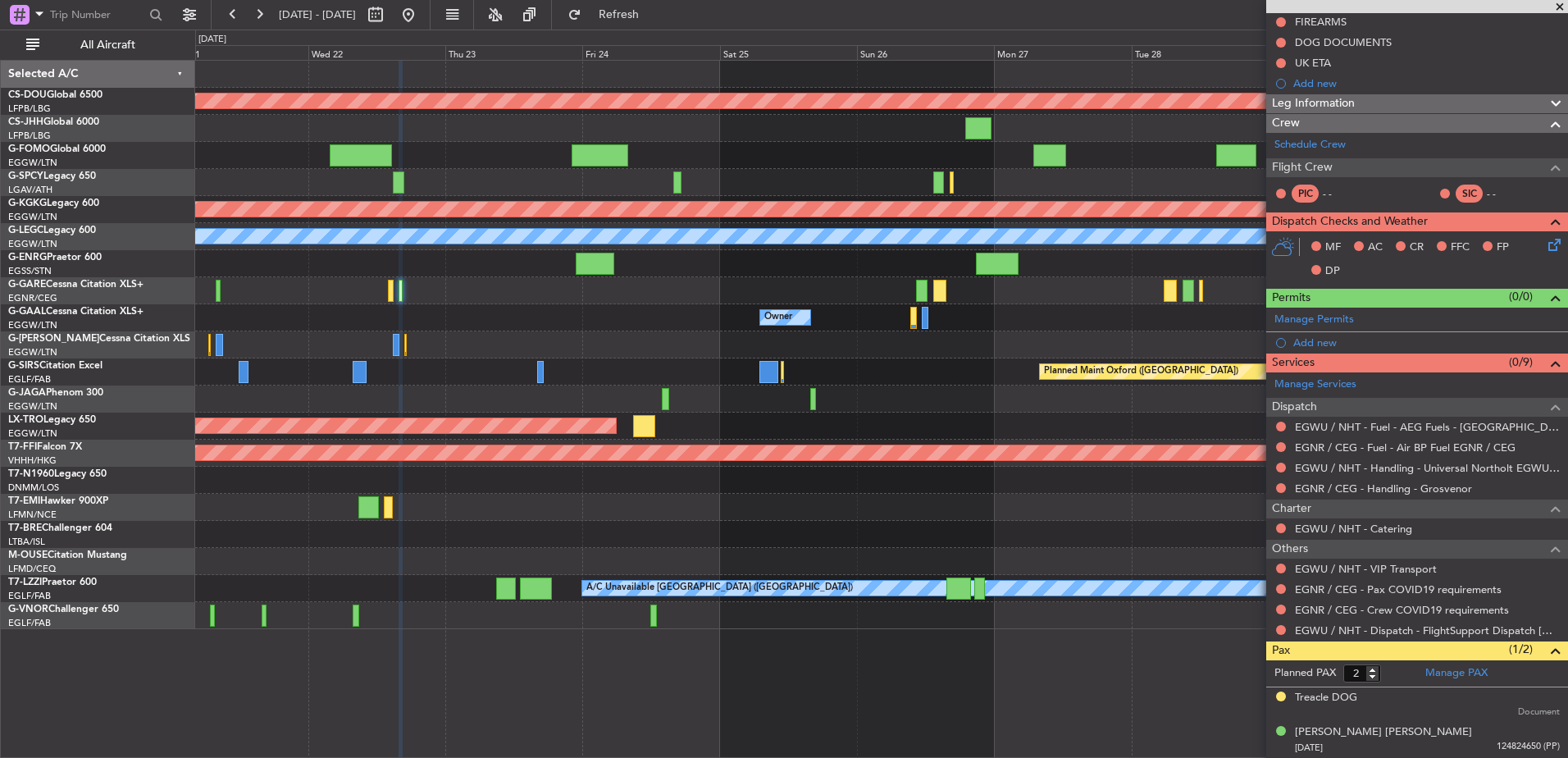
scroll to position [229, 0]
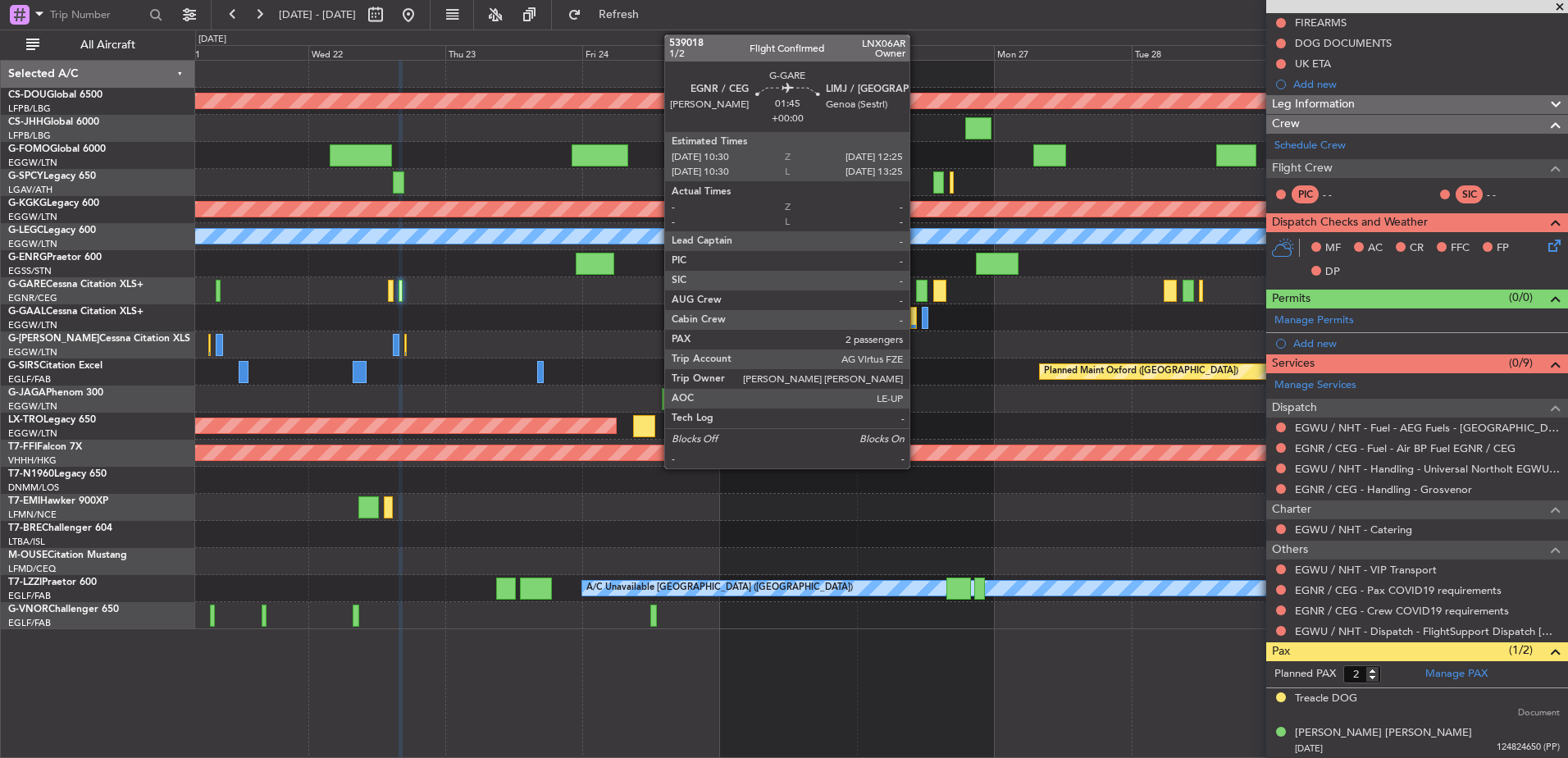
click at [921, 296] on div at bounding box center [921, 291] width 11 height 22
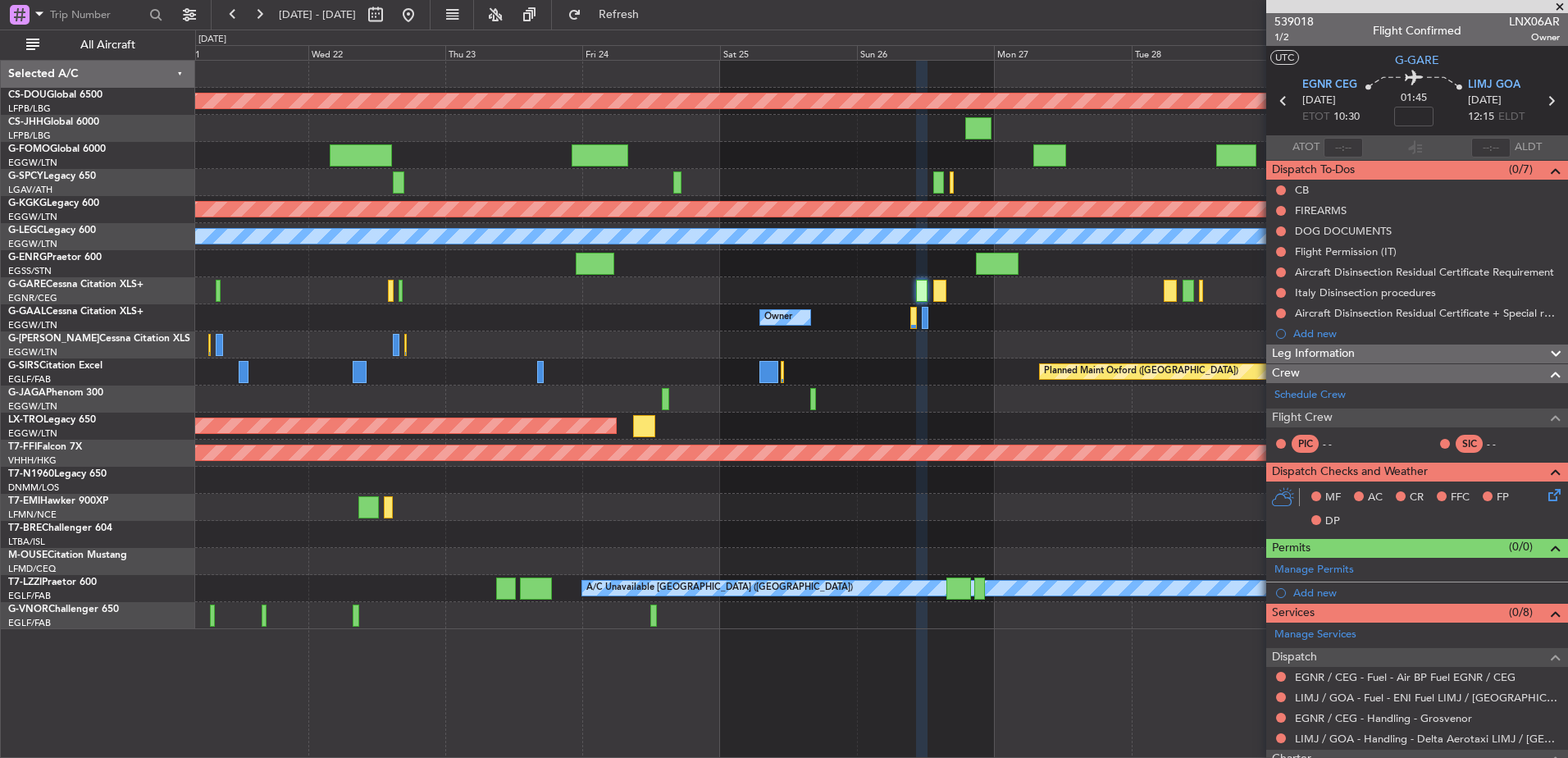
scroll to position [230, 0]
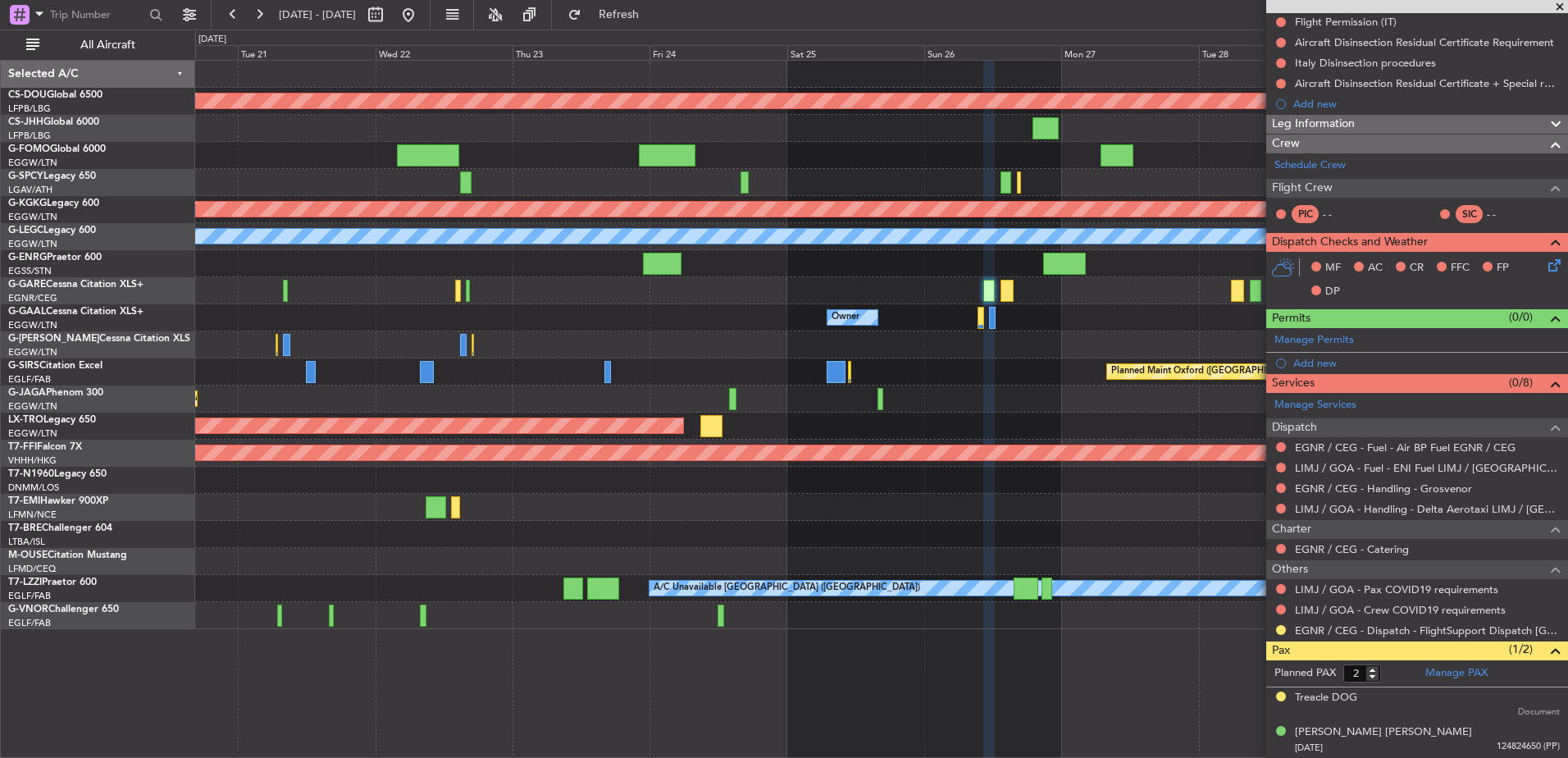
click at [929, 370] on div "Planned Maint London (Biggin Hill) Planned Maint Athens (Eleftherios Venizelos …" at bounding box center [881, 345] width 1372 height 568
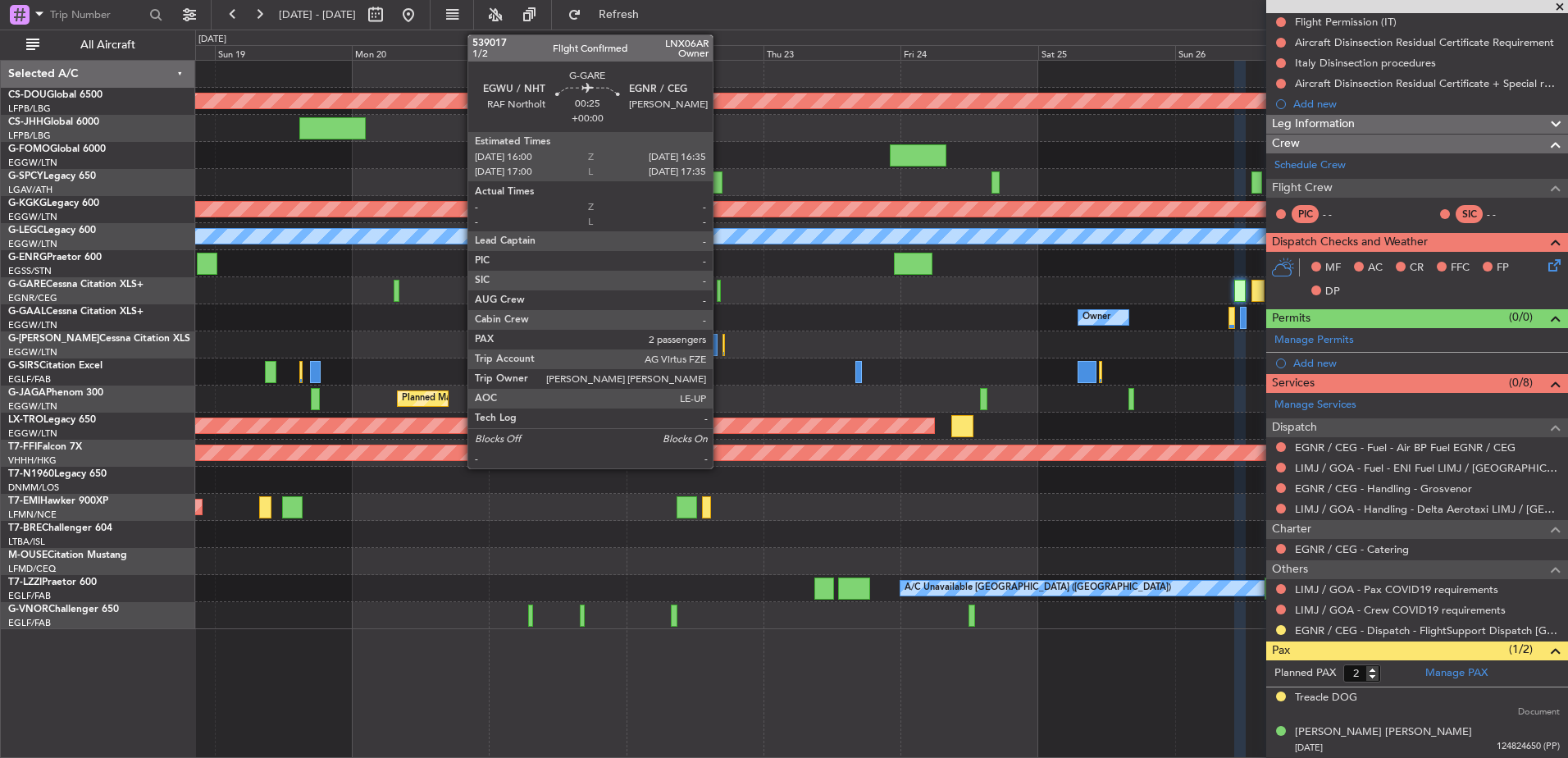
click at [720, 296] on div at bounding box center [718, 291] width 4 height 22
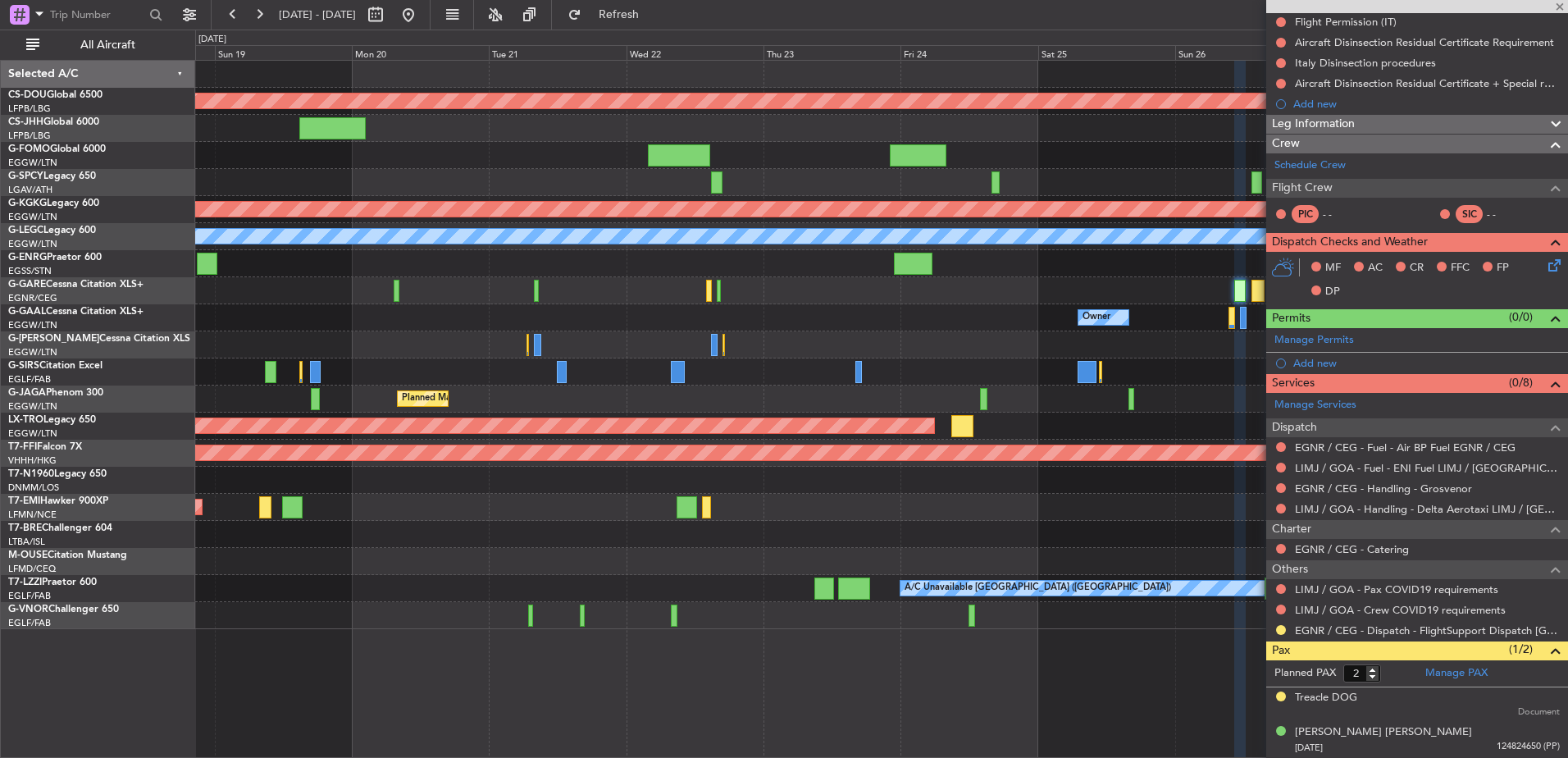
scroll to position [0, 0]
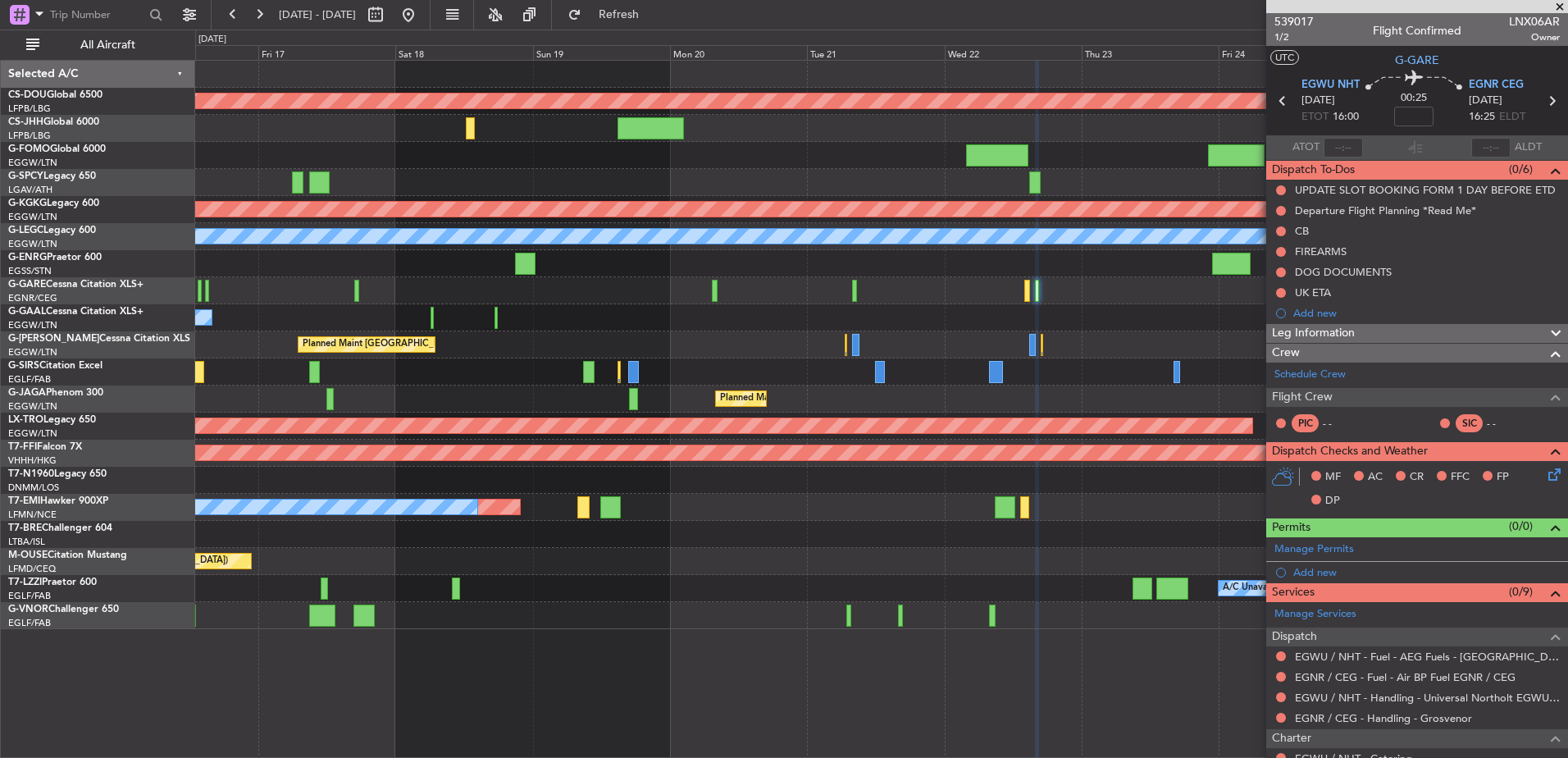
click at [1001, 334] on div "Planned Maint London (Biggin Hill) Planned Maint Paris (Le Bourget) Planned Mai…" at bounding box center [881, 345] width 1372 height 568
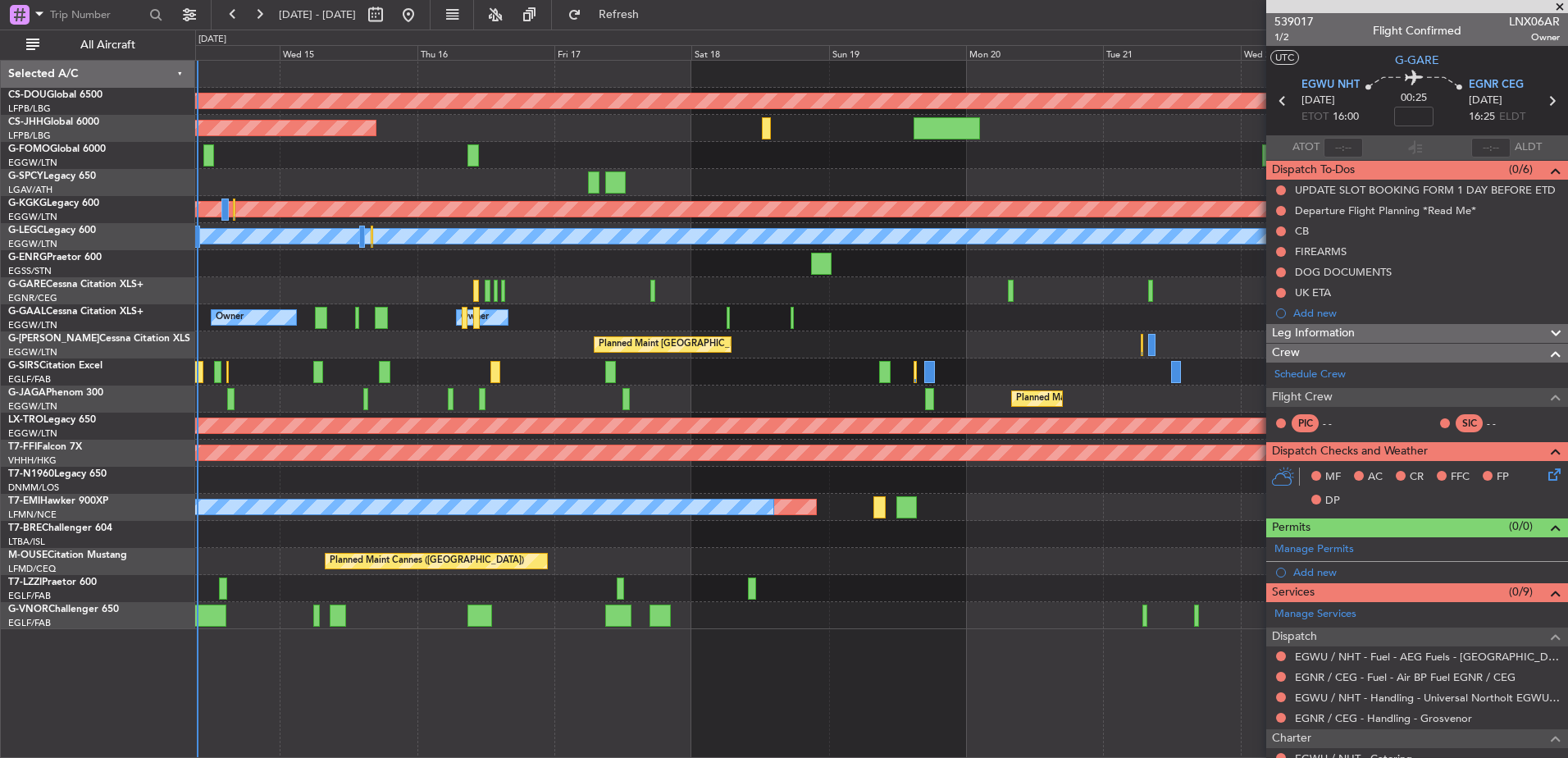
click at [1034, 343] on div "Planned Maint London (Biggin Hill) Planned Maint Paris (Le Bourget) Planned Mai…" at bounding box center [881, 345] width 1372 height 568
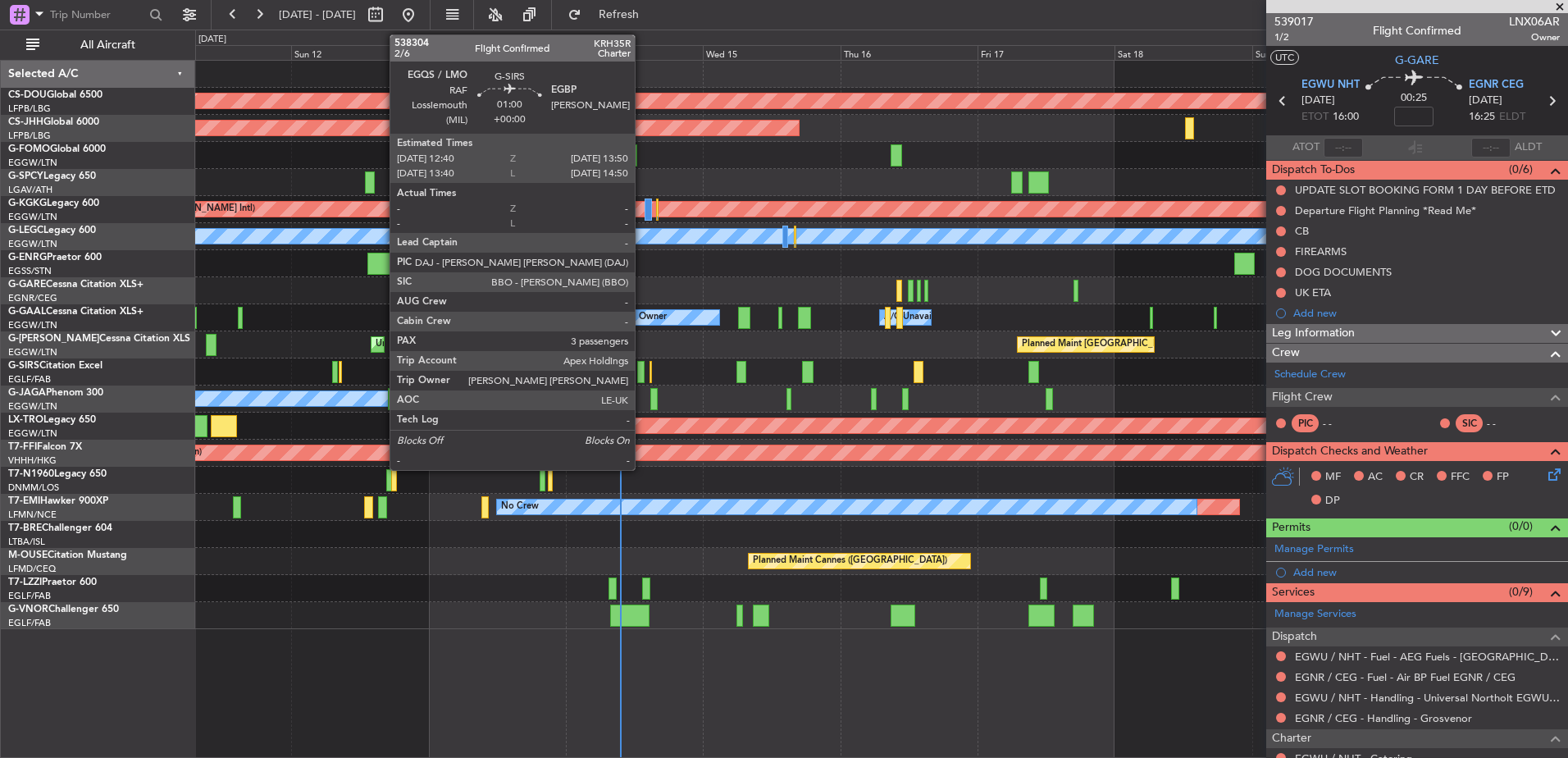
click at [642, 371] on div at bounding box center [641, 372] width 7 height 22
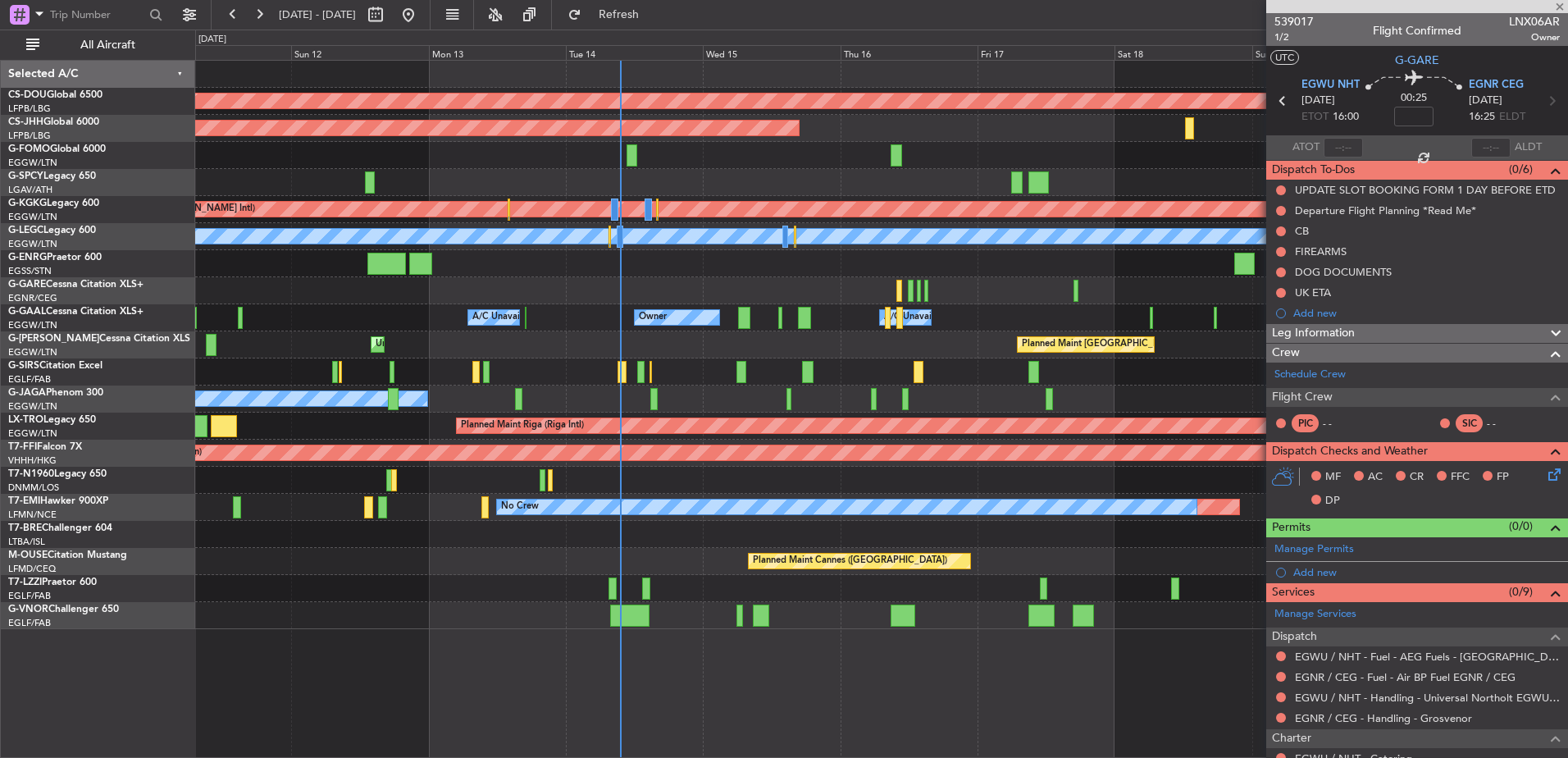
type input "3"
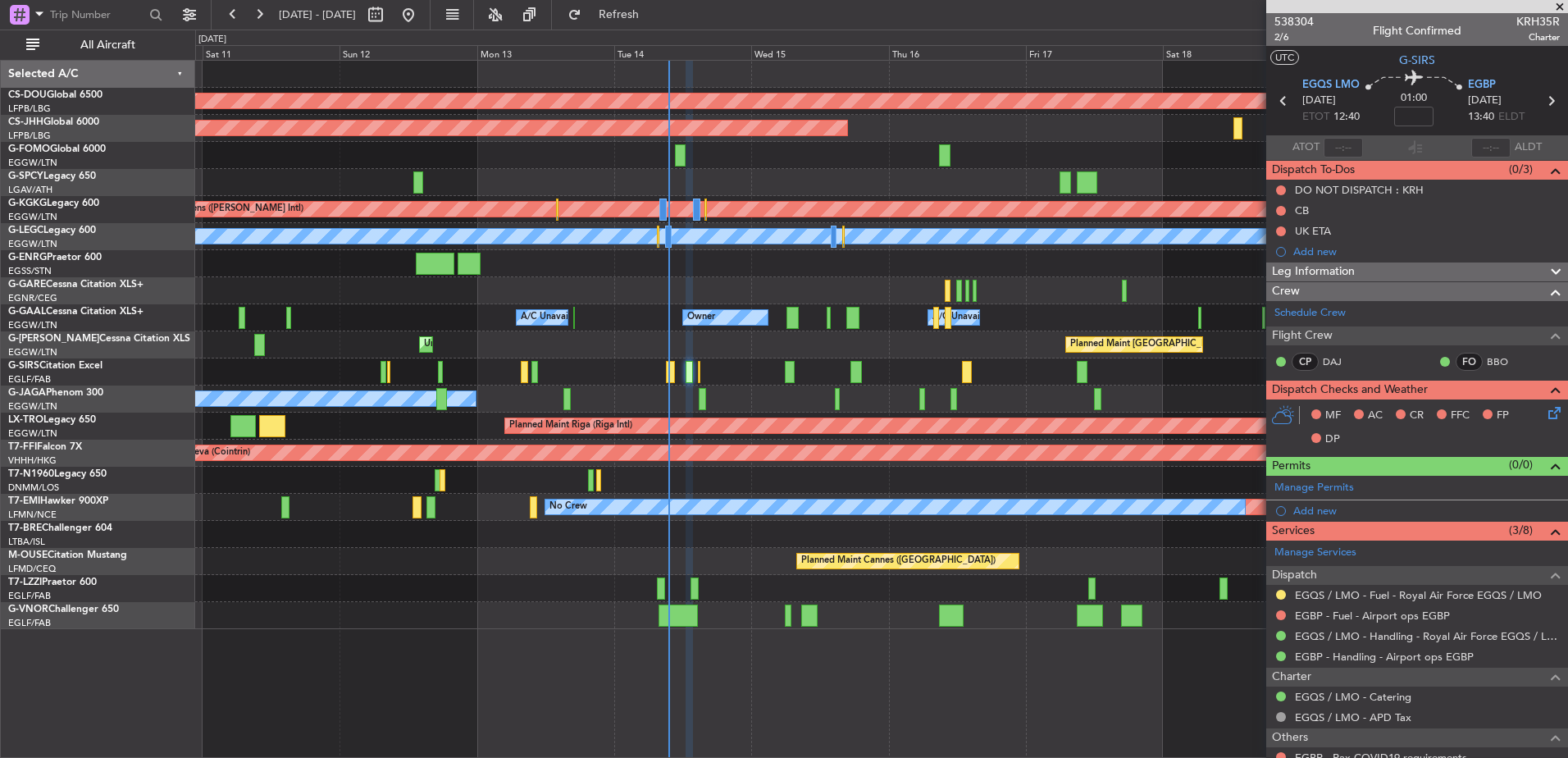
click at [686, 350] on div "Planned Maint London (Biggin Hill) Planned Maint Paris (Le Bourget) Planned Mai…" at bounding box center [881, 345] width 1372 height 568
click at [736, 393] on div "Planned Maint London (Biggin Hill) Planned Maint Paris (Le Bourget) Planned Mai…" at bounding box center [881, 345] width 1372 height 568
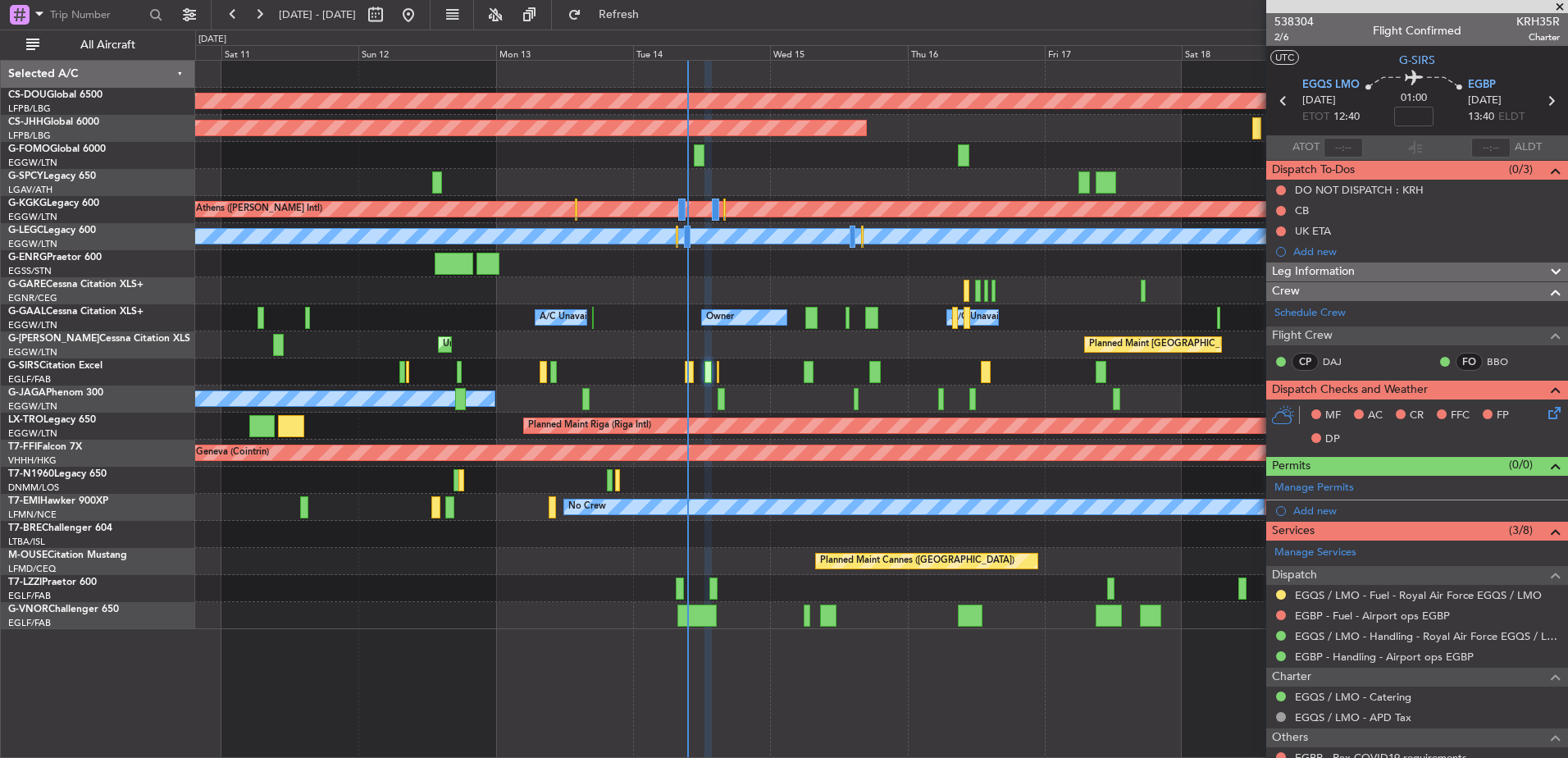
click at [664, 379] on div "A/C Unavailable" at bounding box center [881, 372] width 1372 height 27
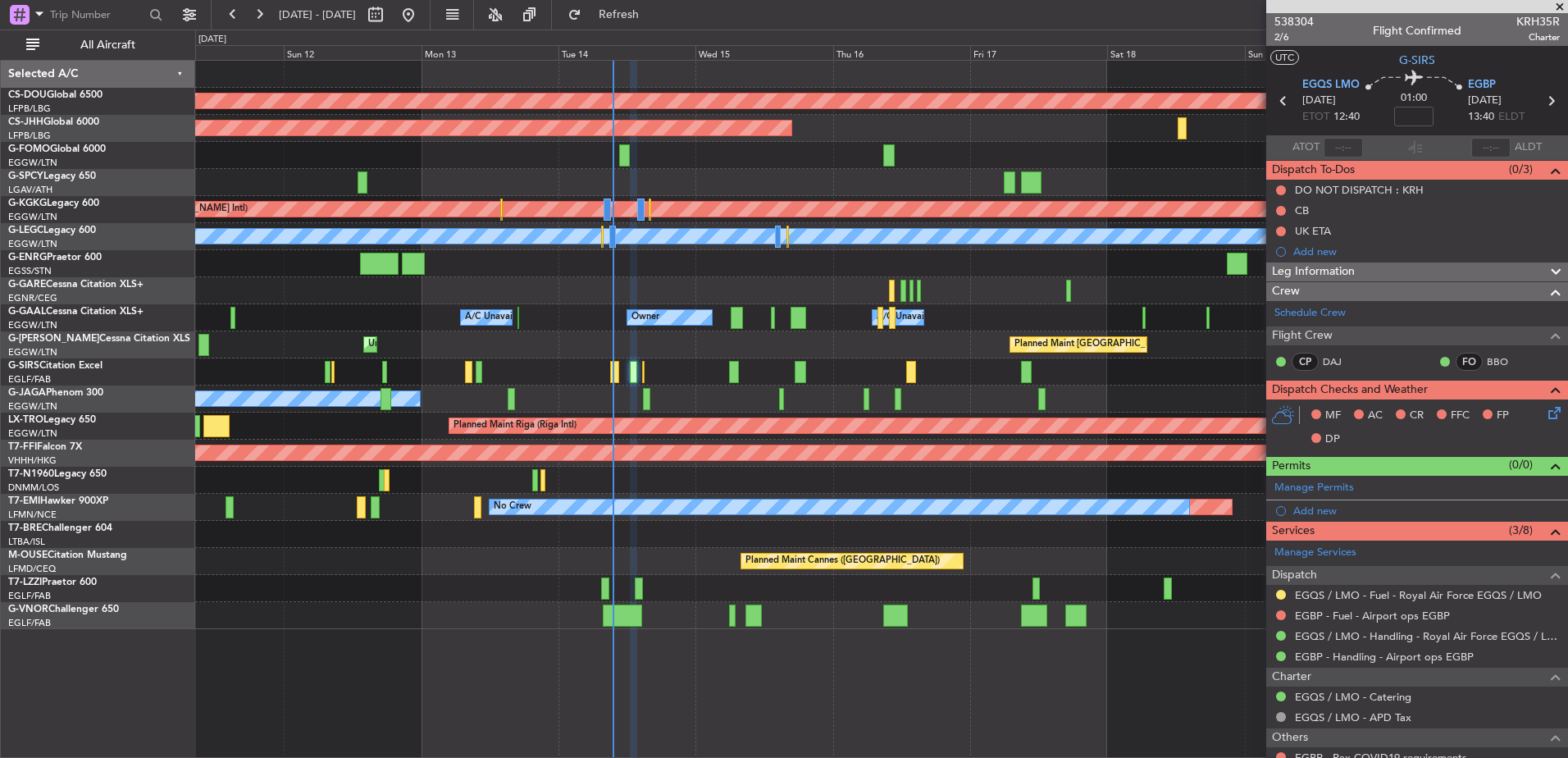
click at [1036, 757] on html "11 Oct 2025 - 21 Oct 2025 Refresh Quick Links All Aircraft Planned Maint London…" at bounding box center [784, 379] width 1568 height 758
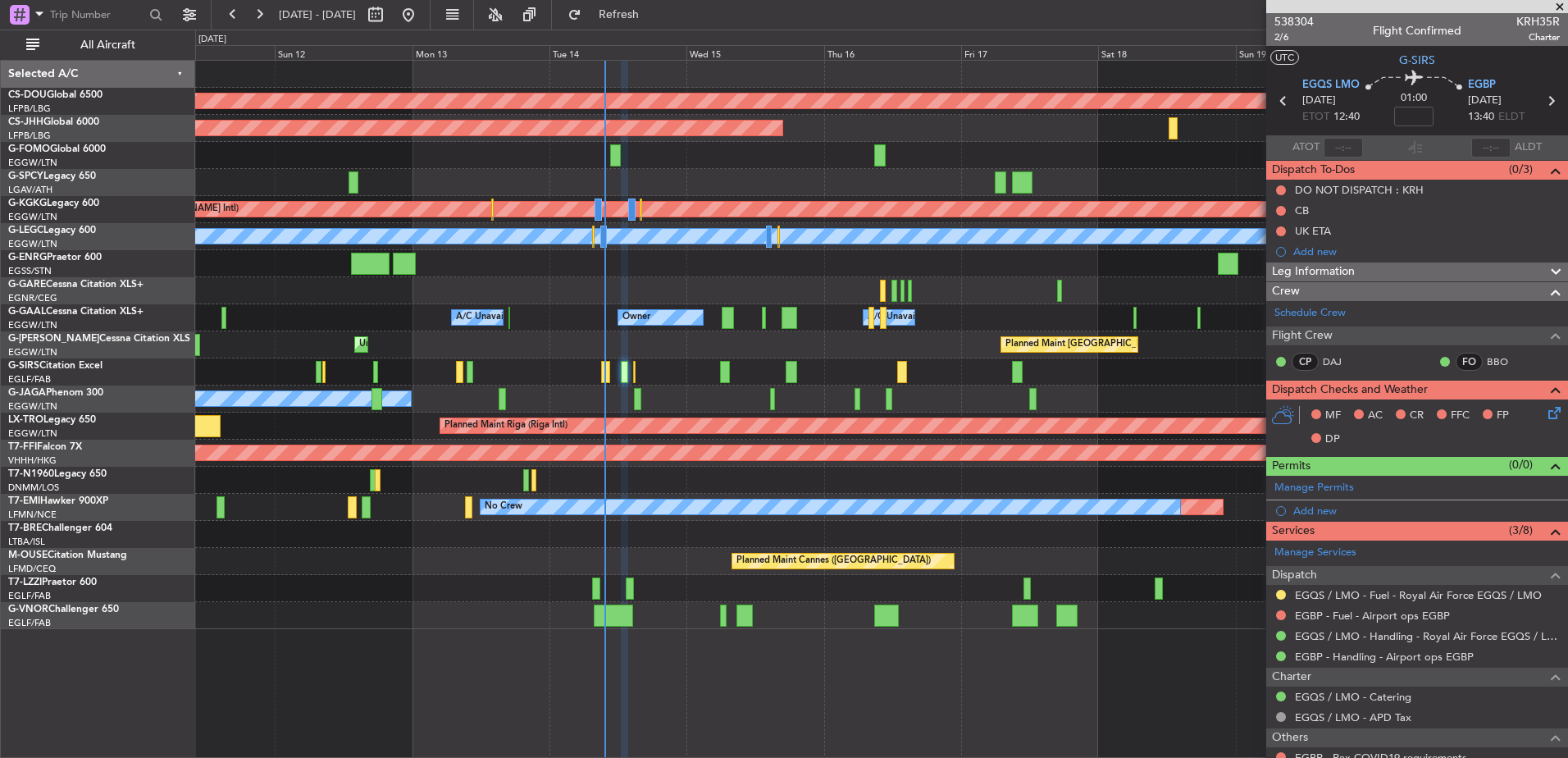
click at [749, 449] on div "Planned Maint London (Biggin Hill) Planned Maint Paris (Le Bourget) Planned Mai…" at bounding box center [881, 345] width 1372 height 568
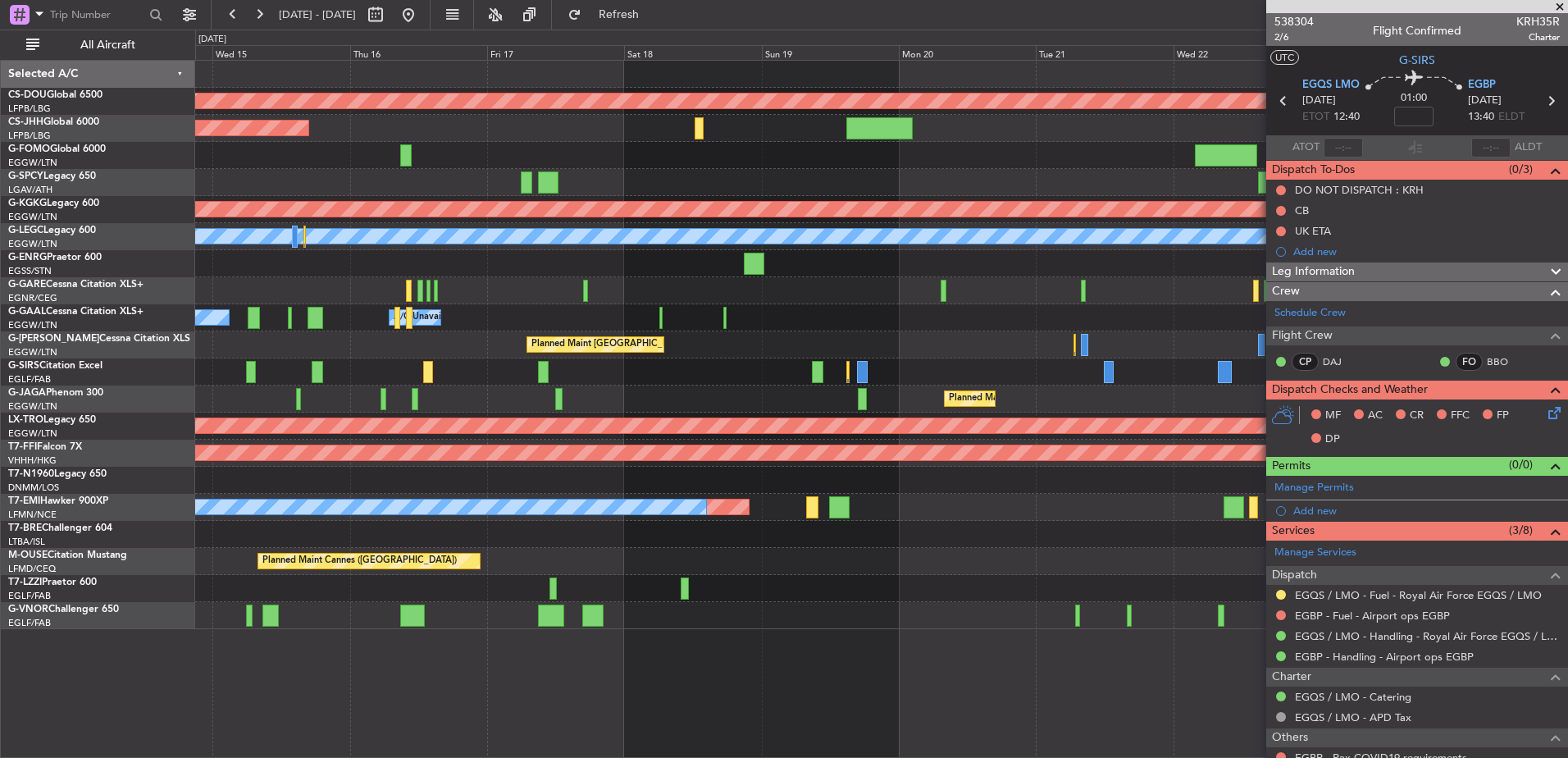
click at [587, 284] on div "Planned Maint London (Biggin Hill) Planned Maint Paris (Le Bourget) Planned Mai…" at bounding box center [881, 345] width 1372 height 568
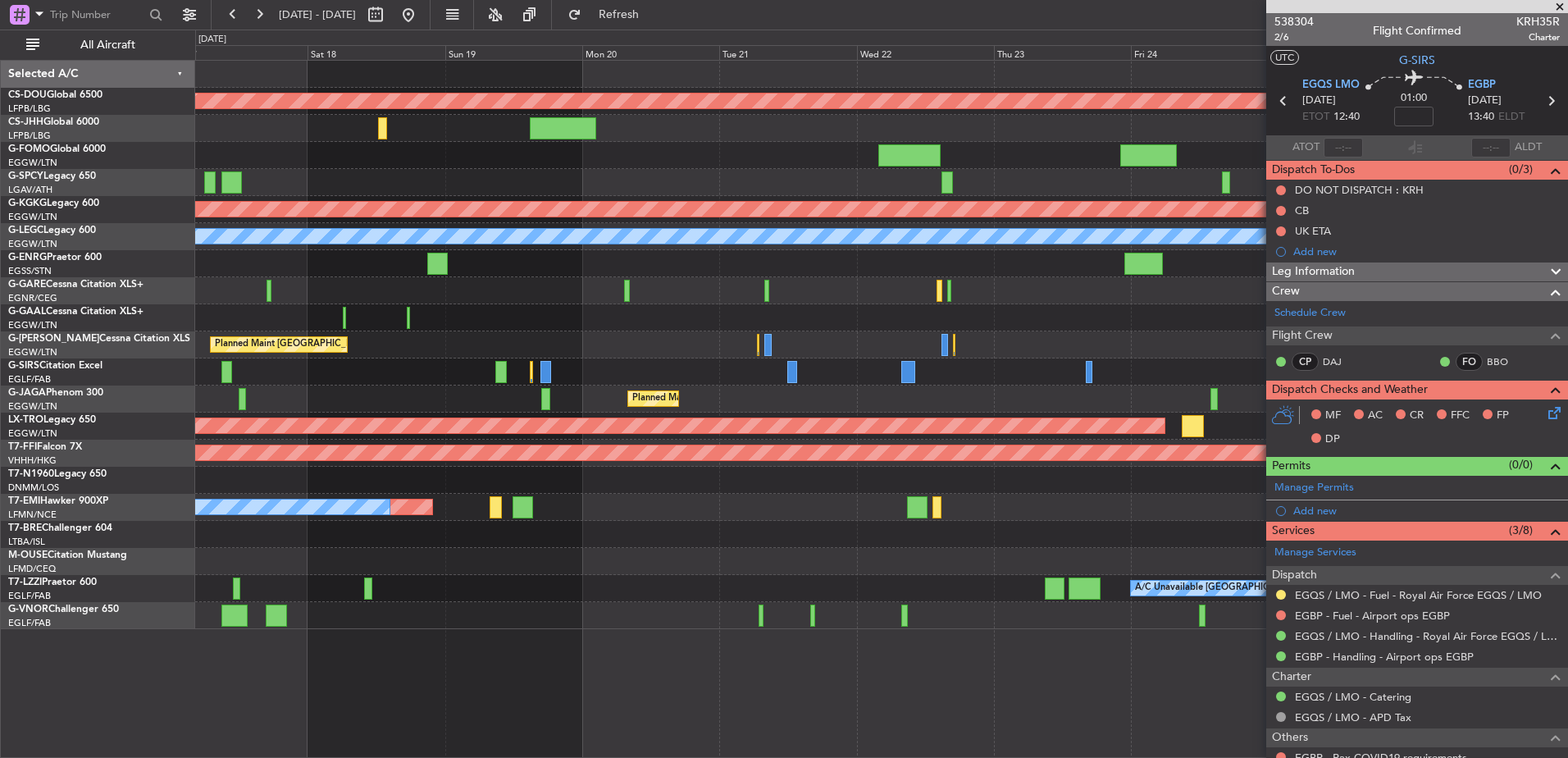
click at [391, 325] on div "Planned Maint London (Biggin Hill) Planned Maint Paris (Le Bourget) Planned Mai…" at bounding box center [881, 345] width 1372 height 568
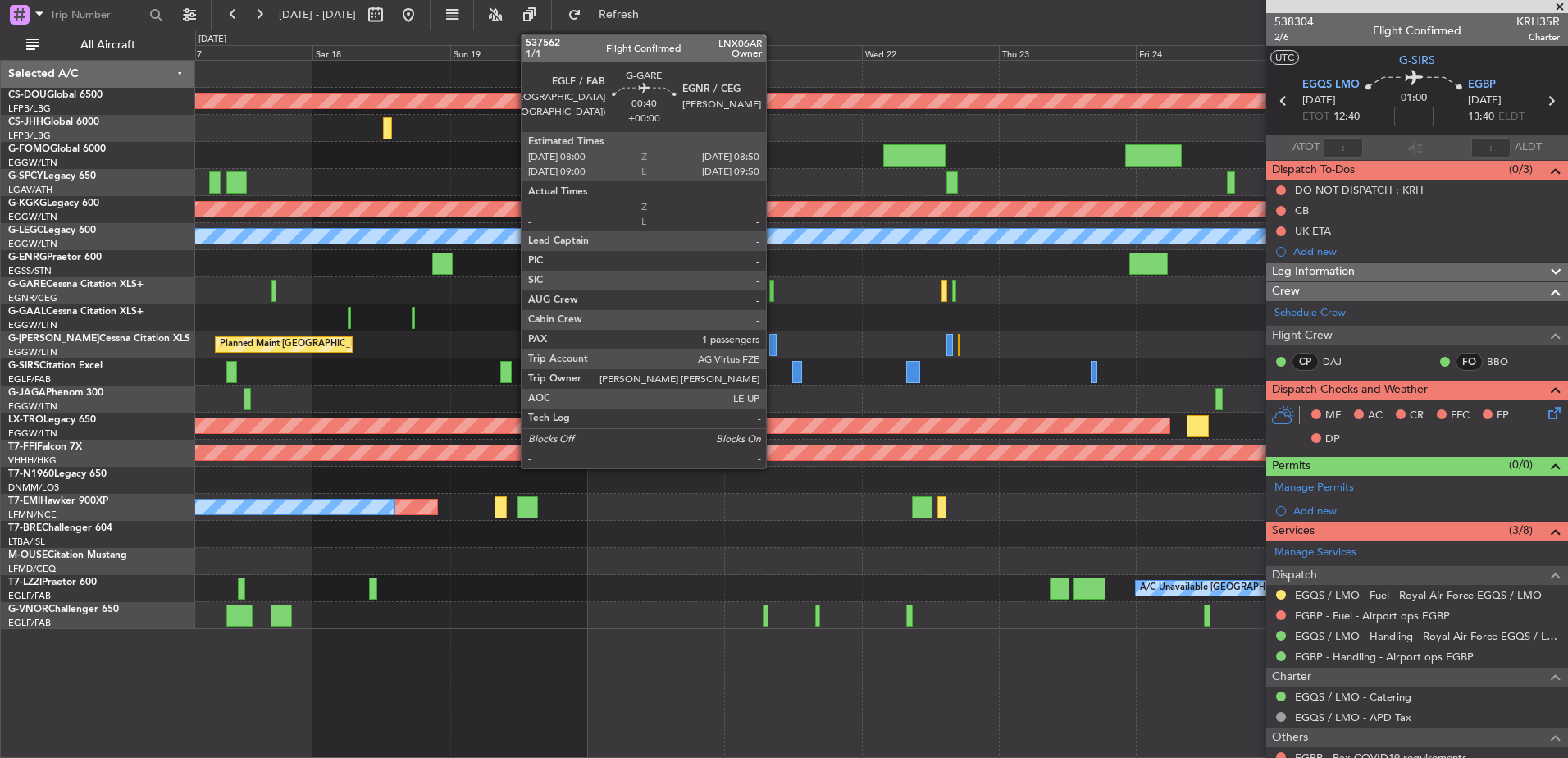
click at [773, 293] on div at bounding box center [771, 291] width 5 height 22
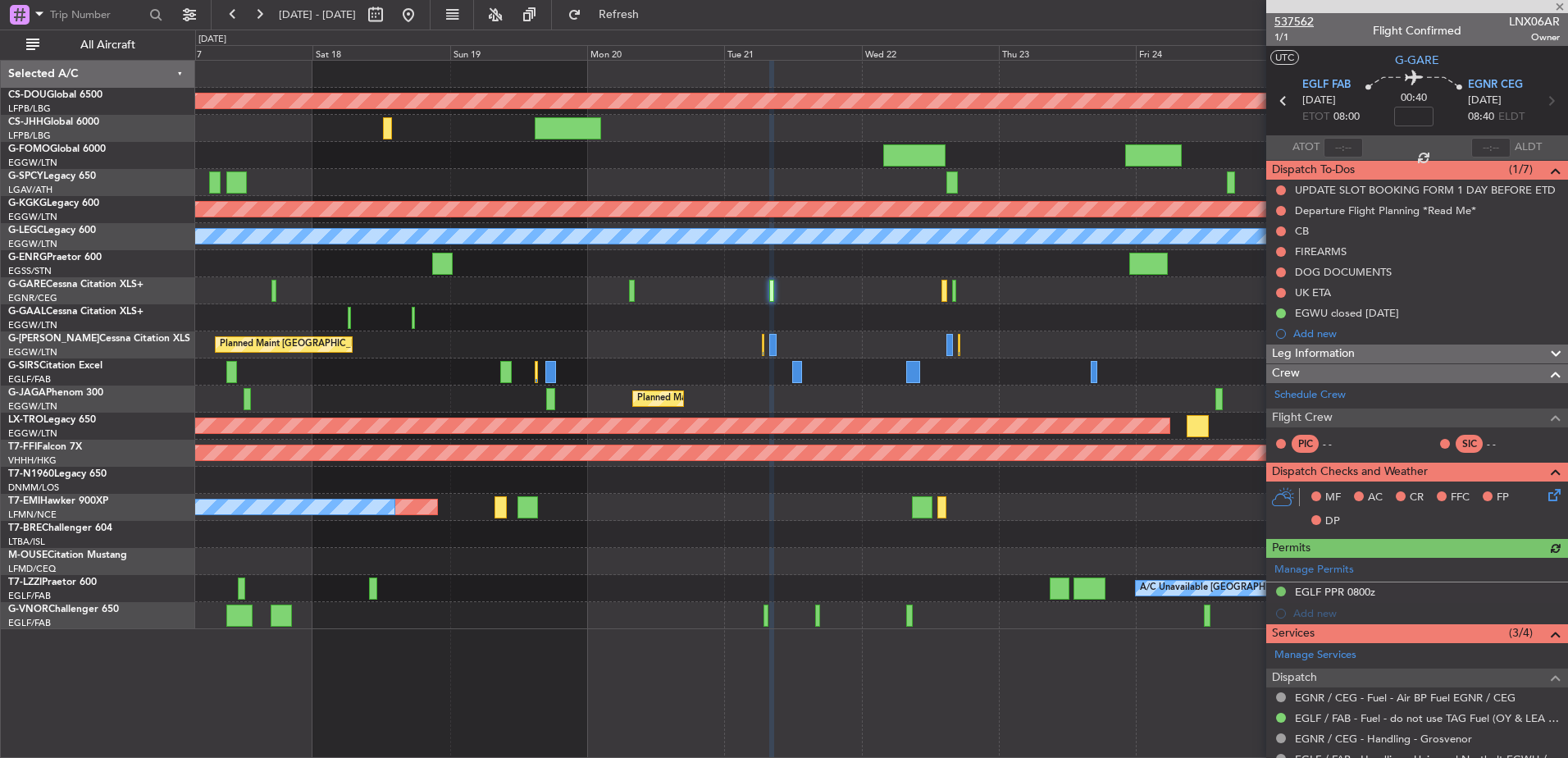
click at [1283, 13] on span "537562" at bounding box center [1294, 21] width 40 height 17
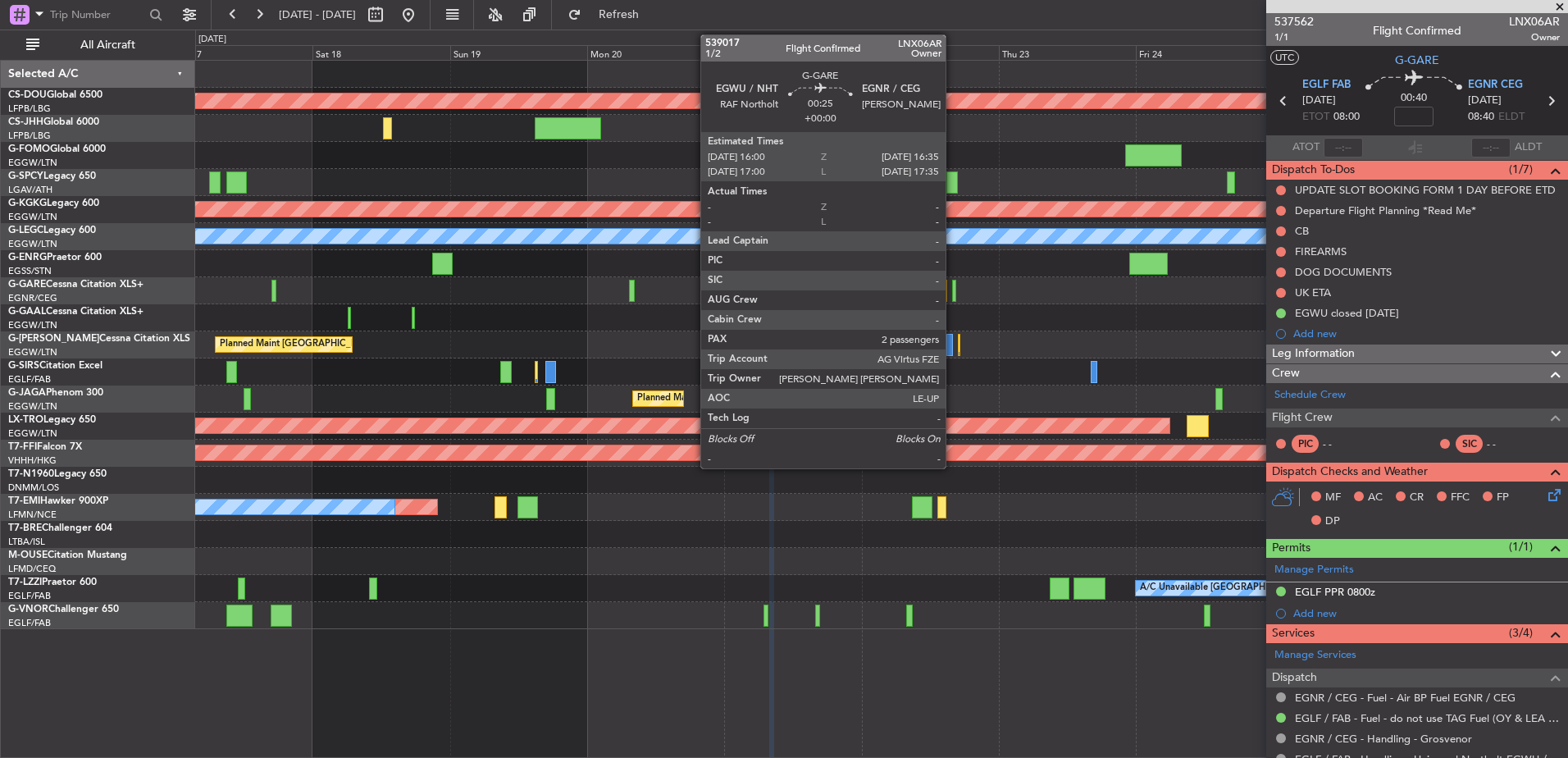
click at [953, 292] on div at bounding box center [954, 291] width 4 height 22
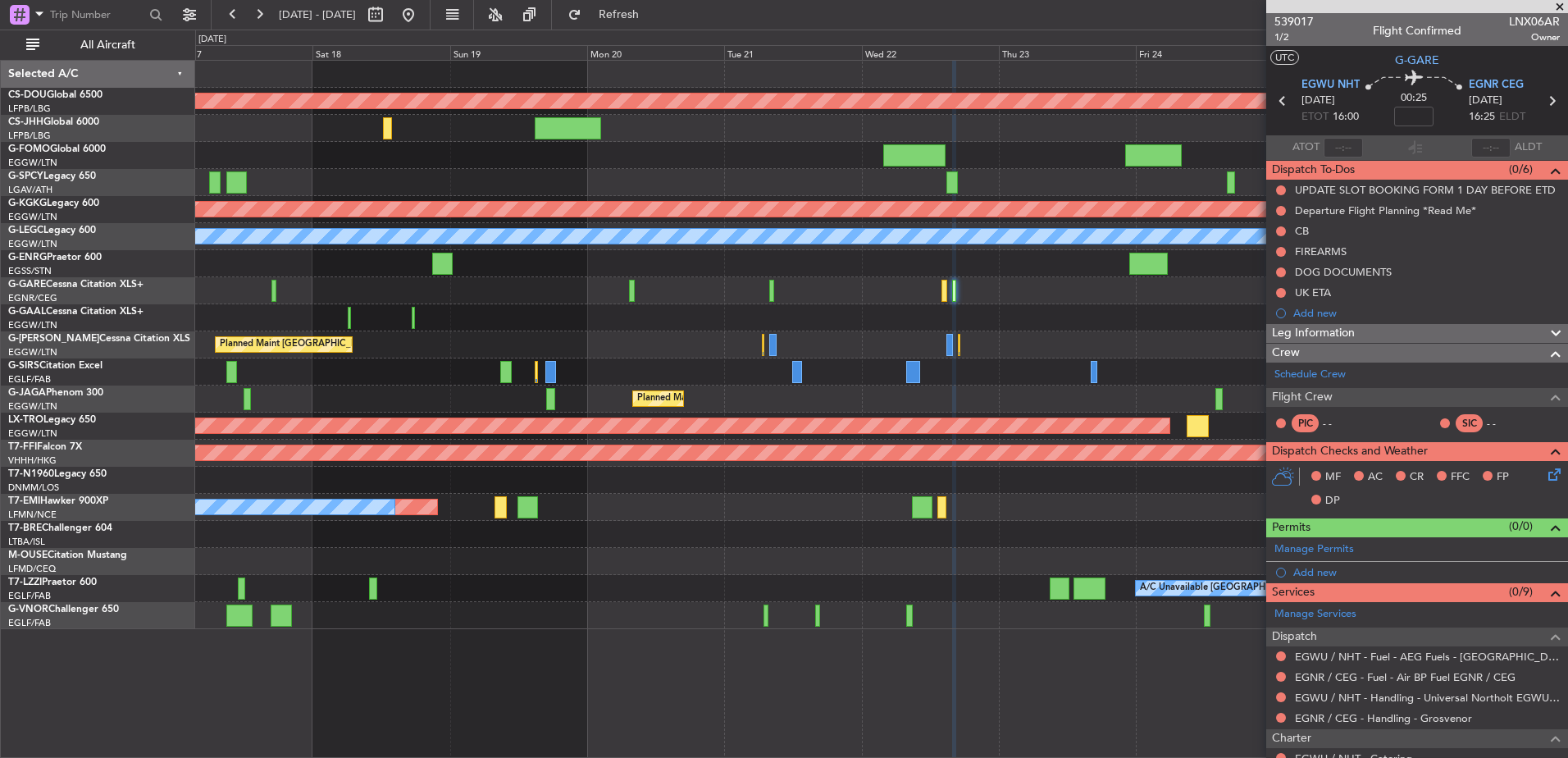
click at [1102, 353] on div "Planned Maint London (Biggin Hill) Planned Maint Paris (Le Bourget) Planned Mai…" at bounding box center [881, 345] width 1372 height 568
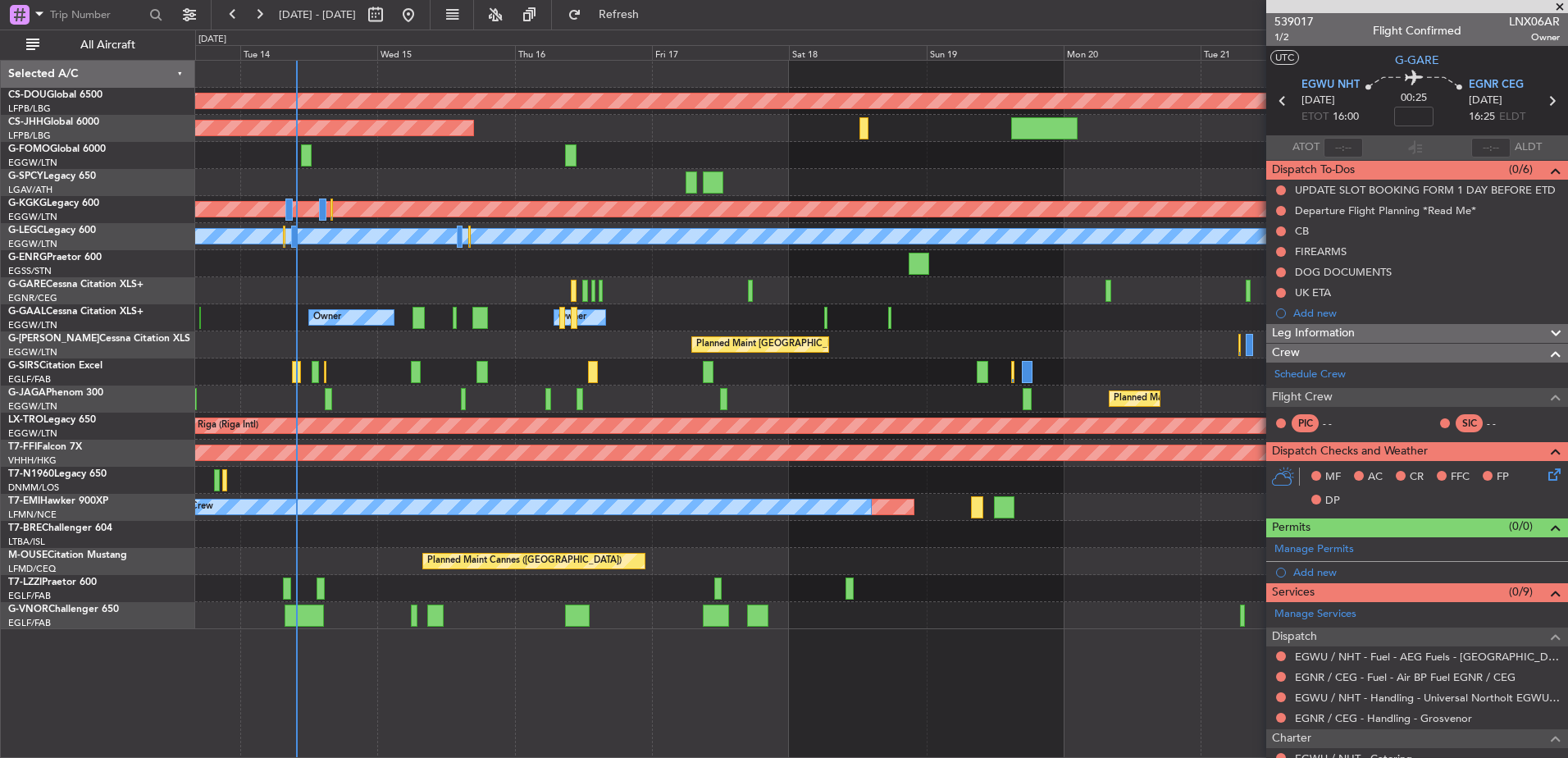
click at [592, 289] on div at bounding box center [593, 291] width 4 height 22
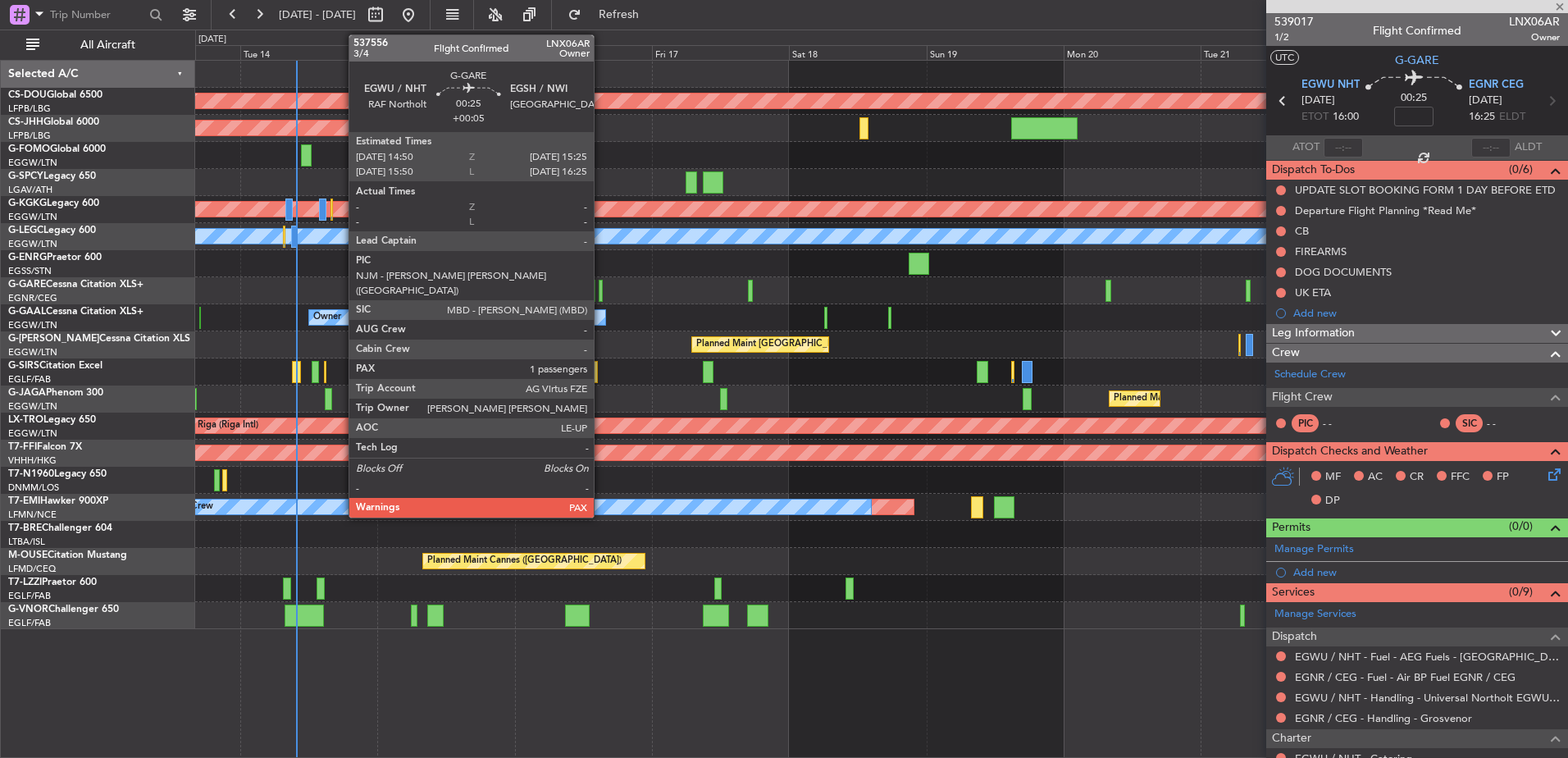
type input "3"
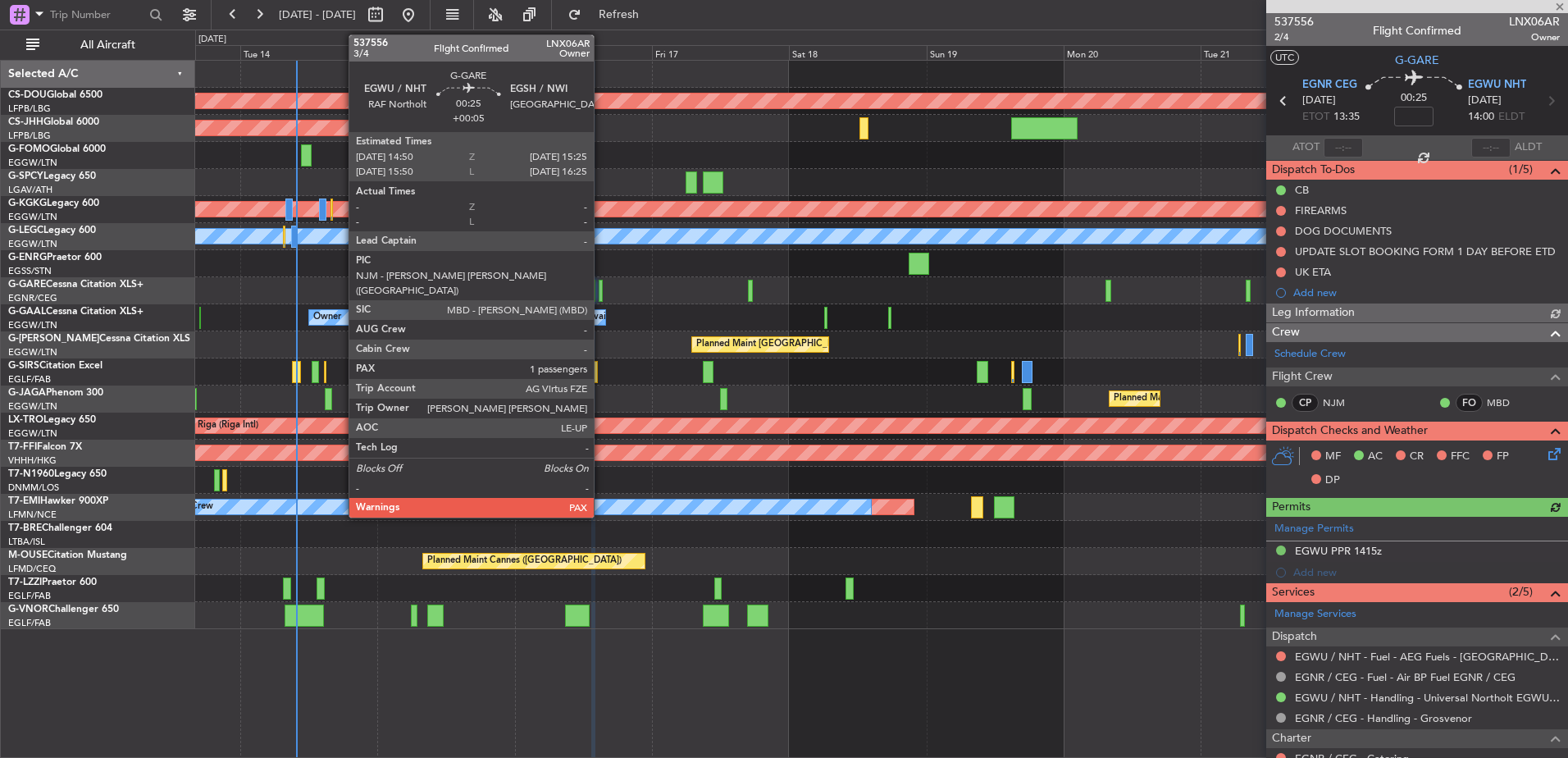
click at [601, 289] on div at bounding box center [601, 291] width 4 height 22
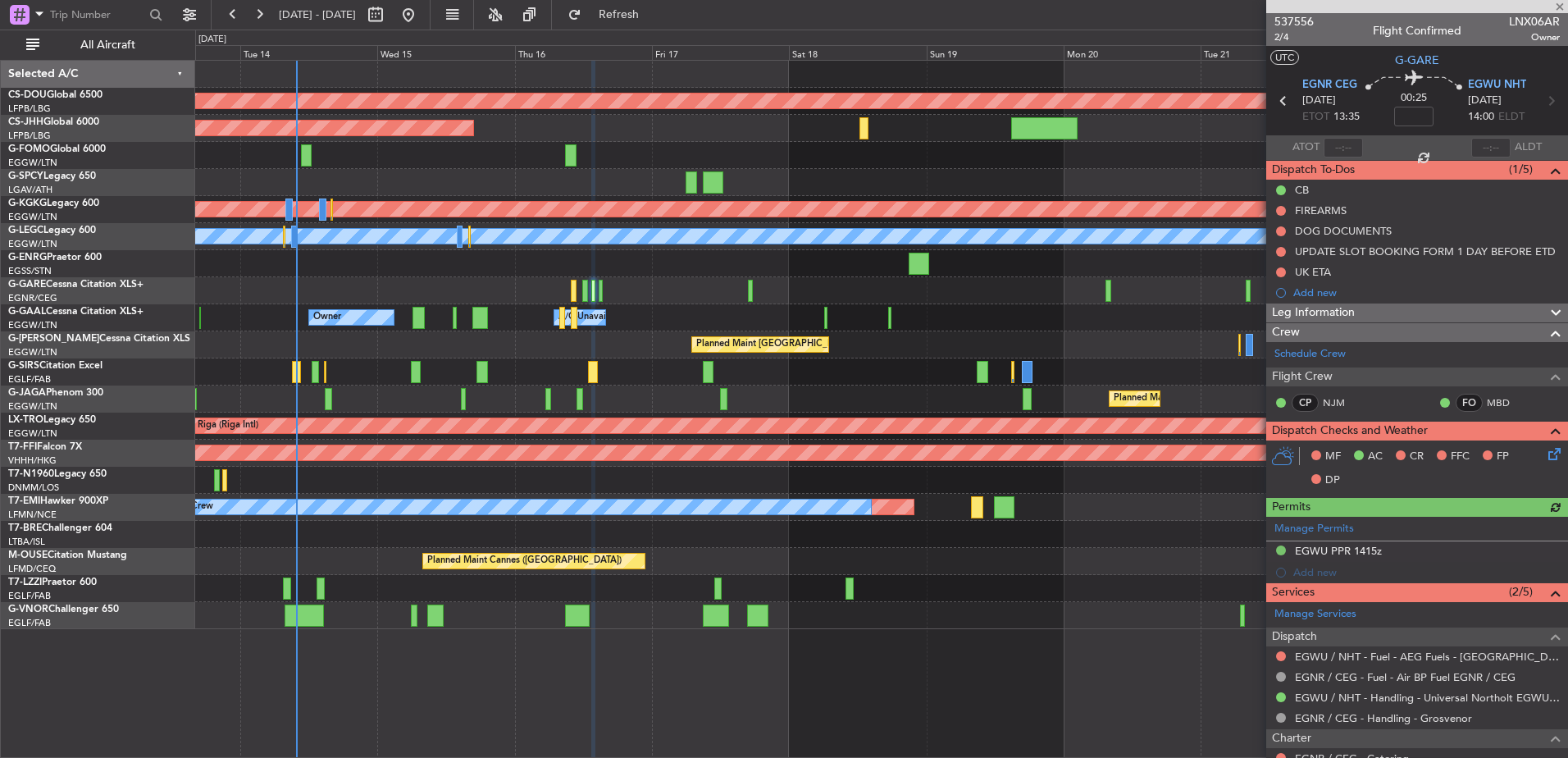
type input "+00:05"
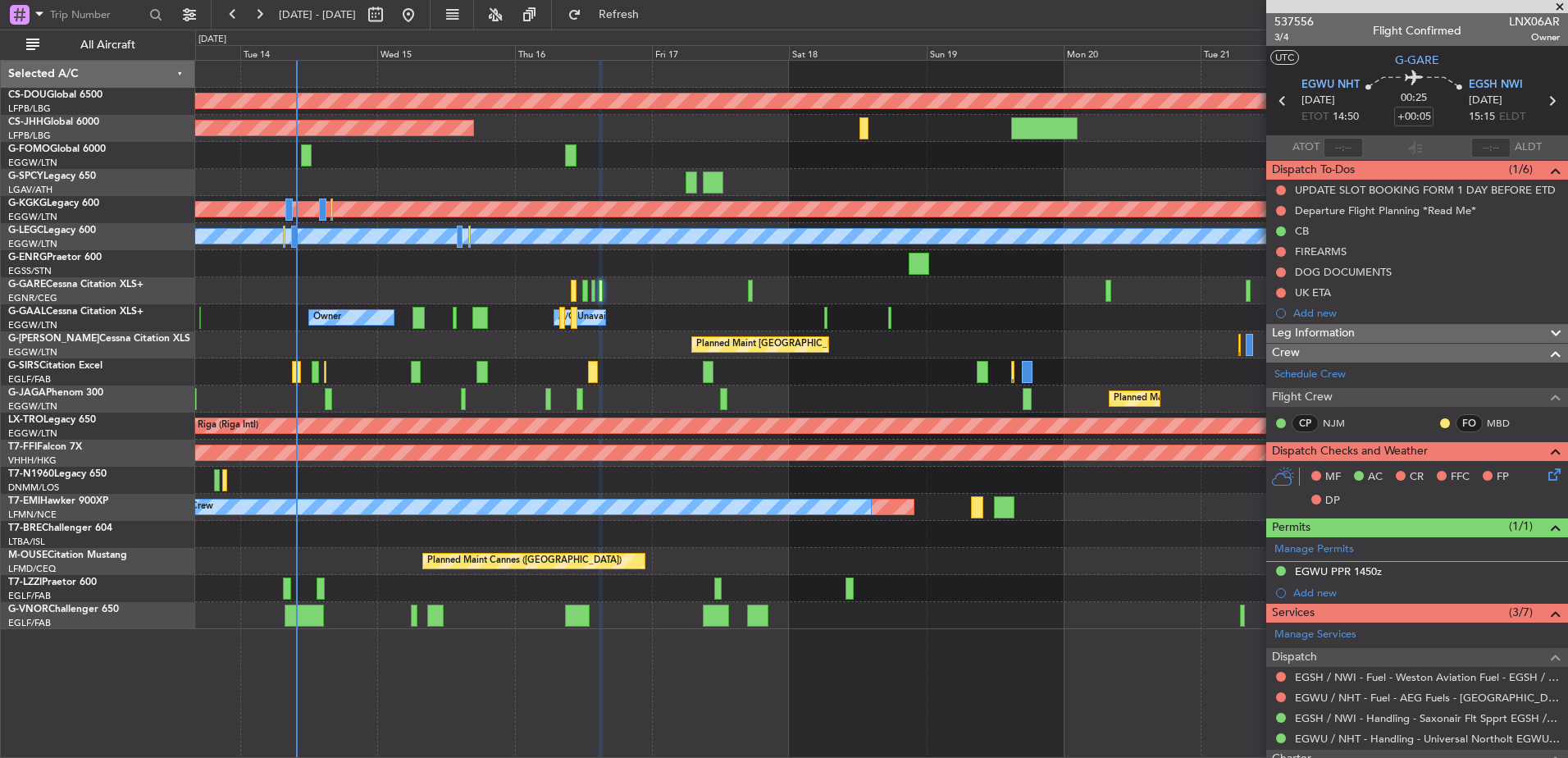
scroll to position [236, 0]
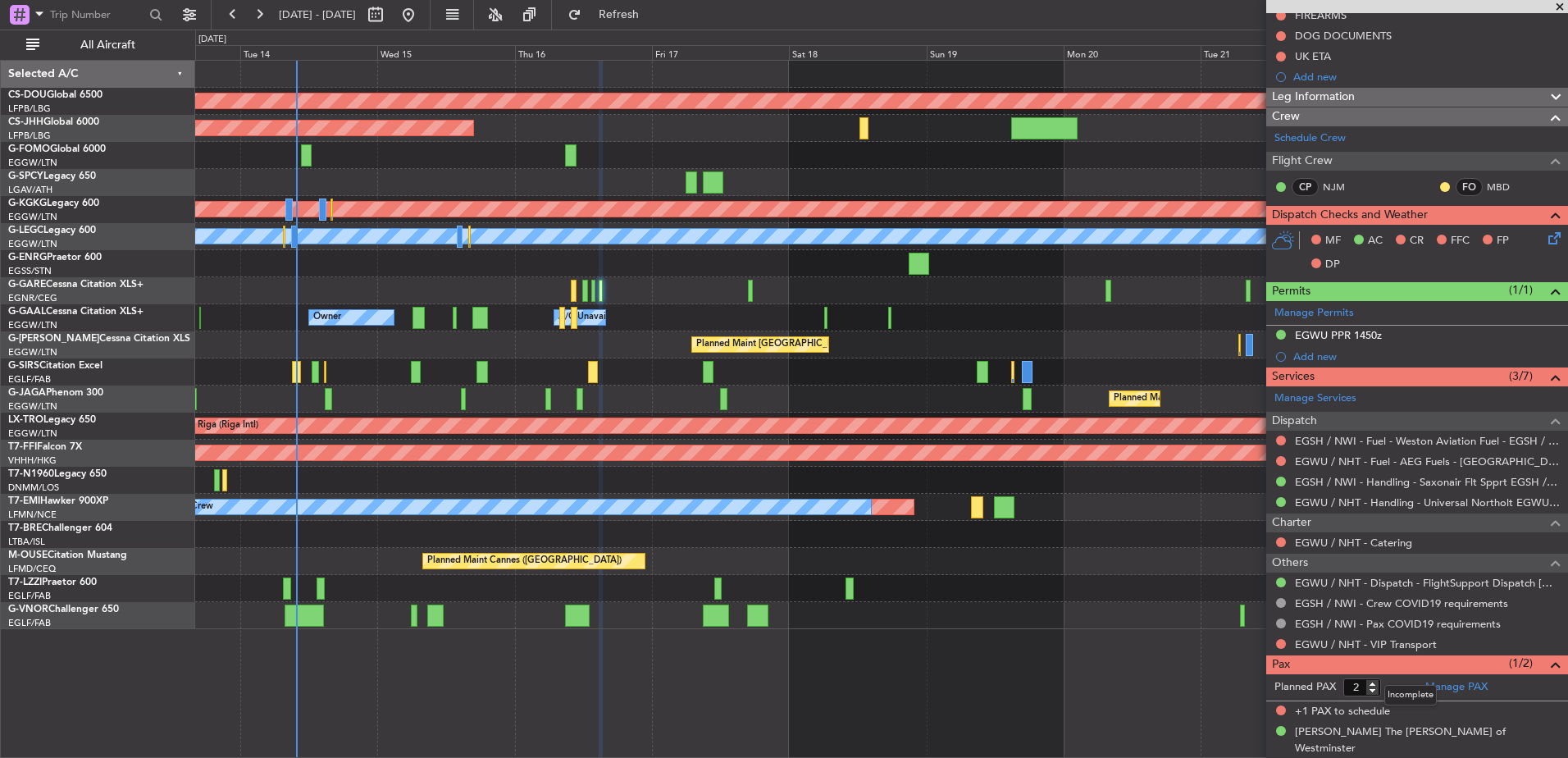
click at [1376, 692] on mat-tooltip-component "Incomplete" at bounding box center [1411, 695] width 75 height 43
type input "1"
click at [1373, 693] on input "1" at bounding box center [1362, 687] width 38 height 18
click at [1389, 689] on form "Planned PAX 1" at bounding box center [1342, 687] width 151 height 27
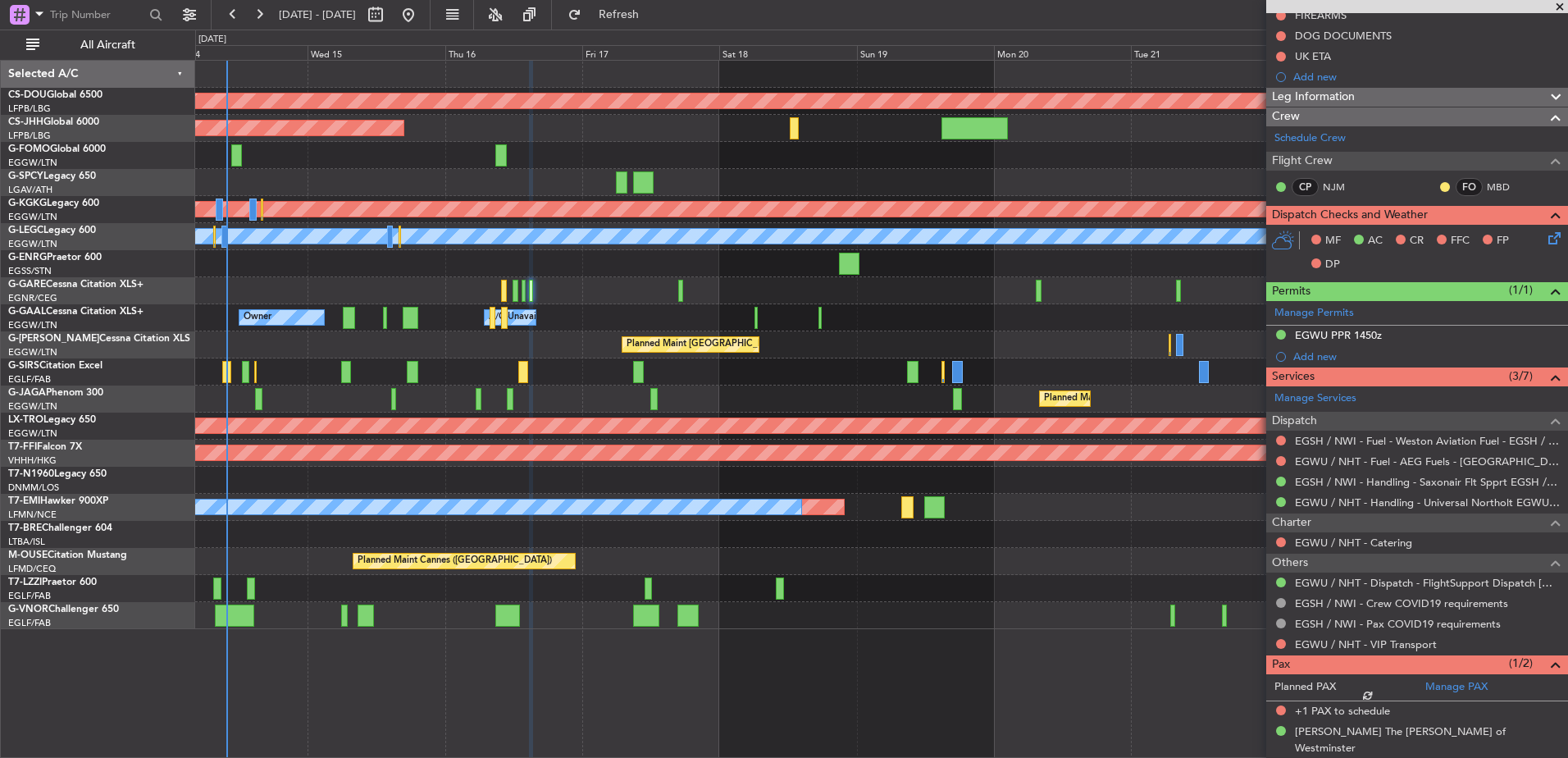
click at [989, 335] on div "Planned Maint London (Luton) Unplanned Maint London (Luton)" at bounding box center [881, 344] width 1372 height 27
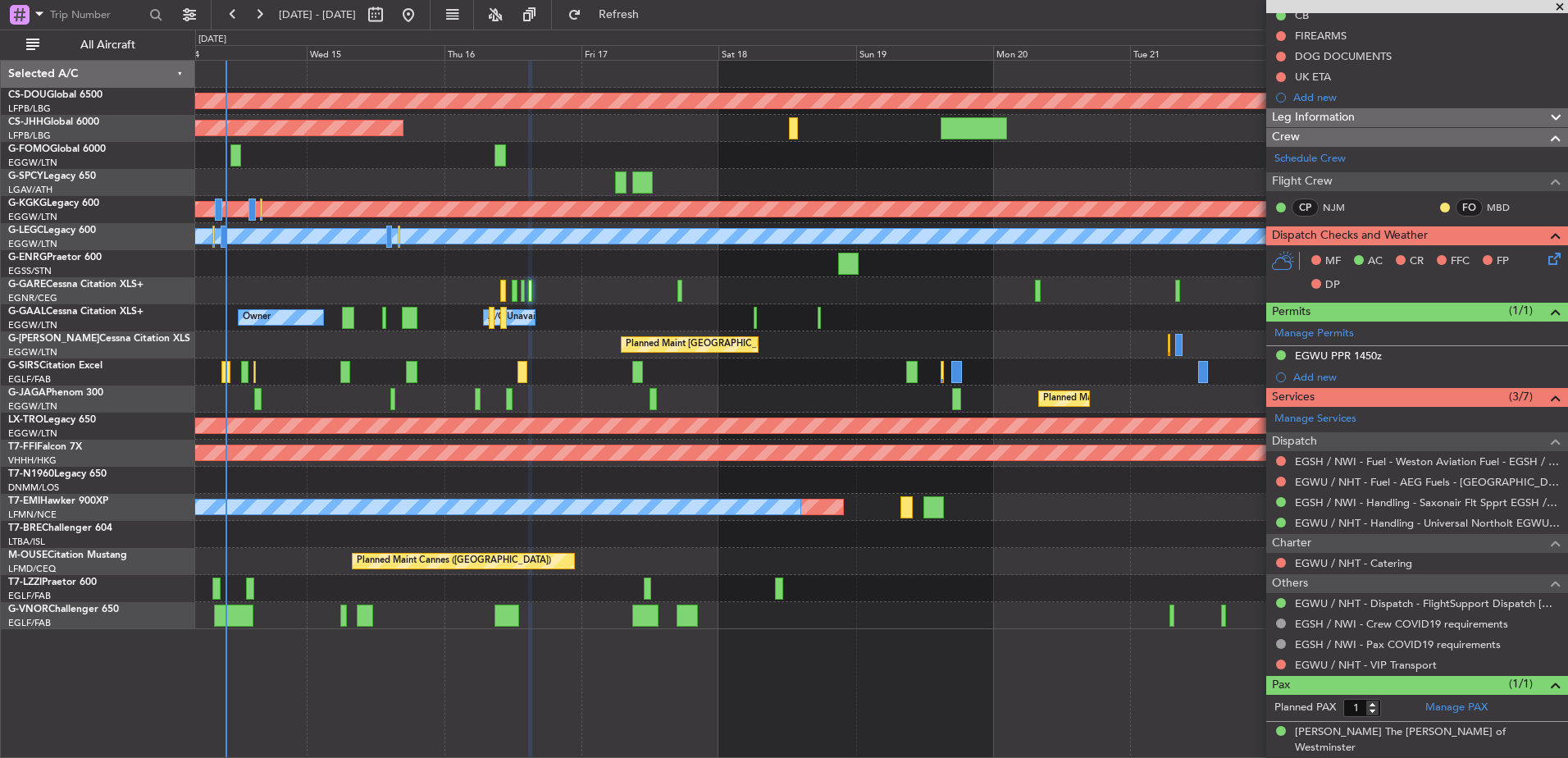
scroll to position [0, 0]
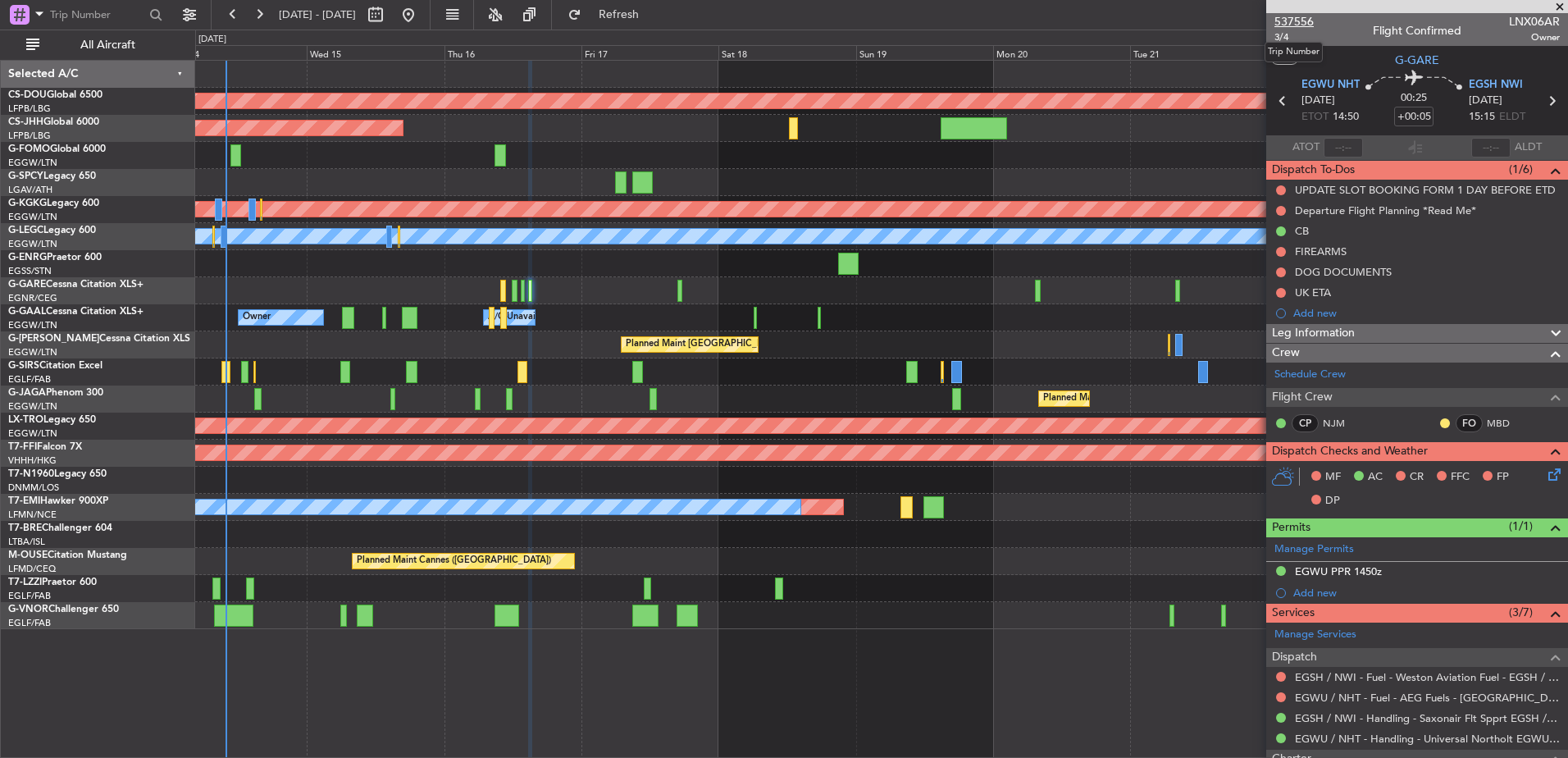
click at [1299, 17] on span "537556" at bounding box center [1294, 21] width 40 height 17
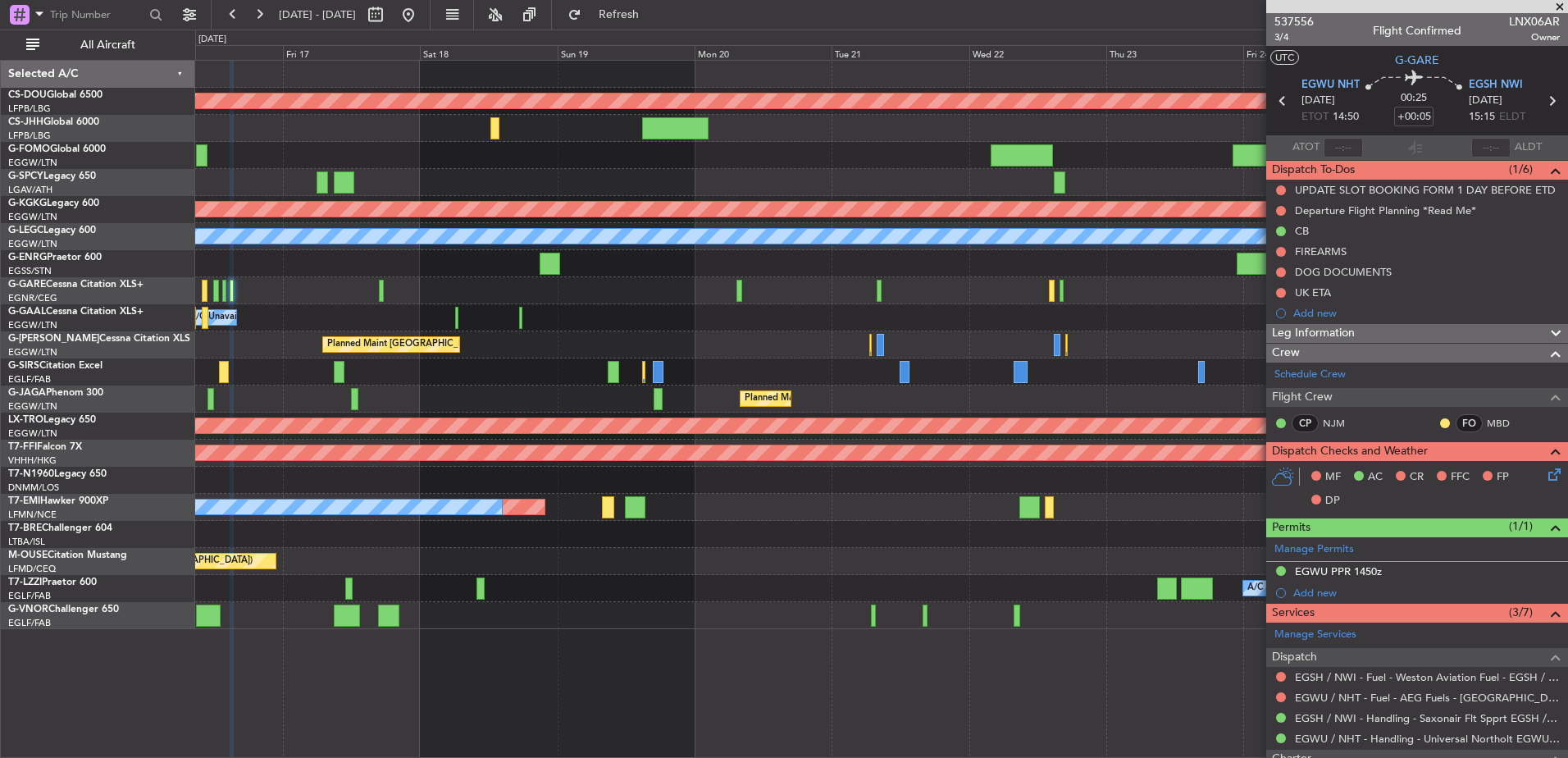
click at [604, 406] on div "Planned Maint [GEOGRAPHIC_DATA] ([GEOGRAPHIC_DATA])" at bounding box center [881, 398] width 1372 height 27
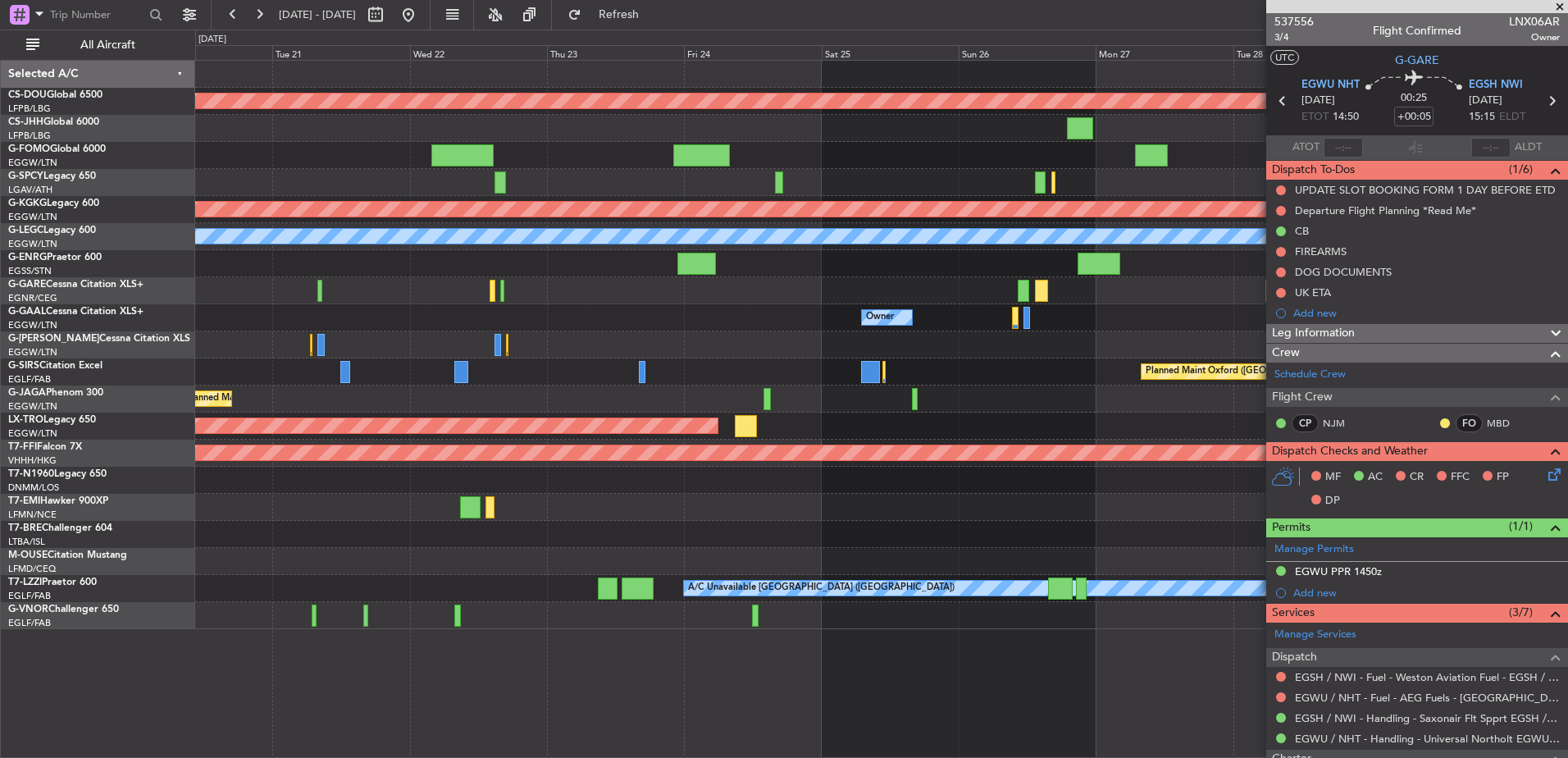
click at [383, 352] on div "Planned Maint [GEOGRAPHIC_DATA] ([GEOGRAPHIC_DATA])" at bounding box center [881, 344] width 1372 height 27
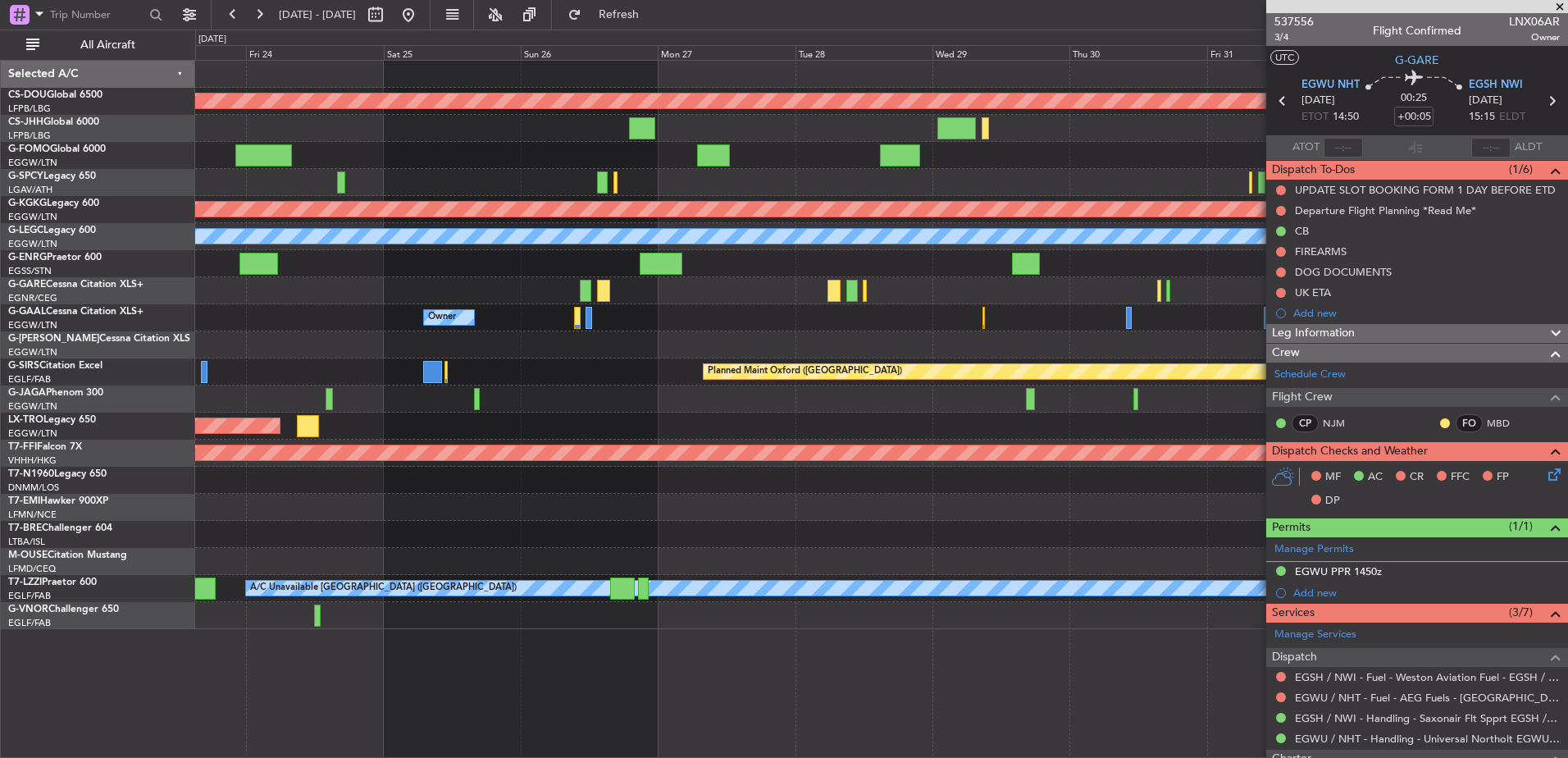
click at [369, 323] on div "Owner Owner" at bounding box center [881, 317] width 1372 height 27
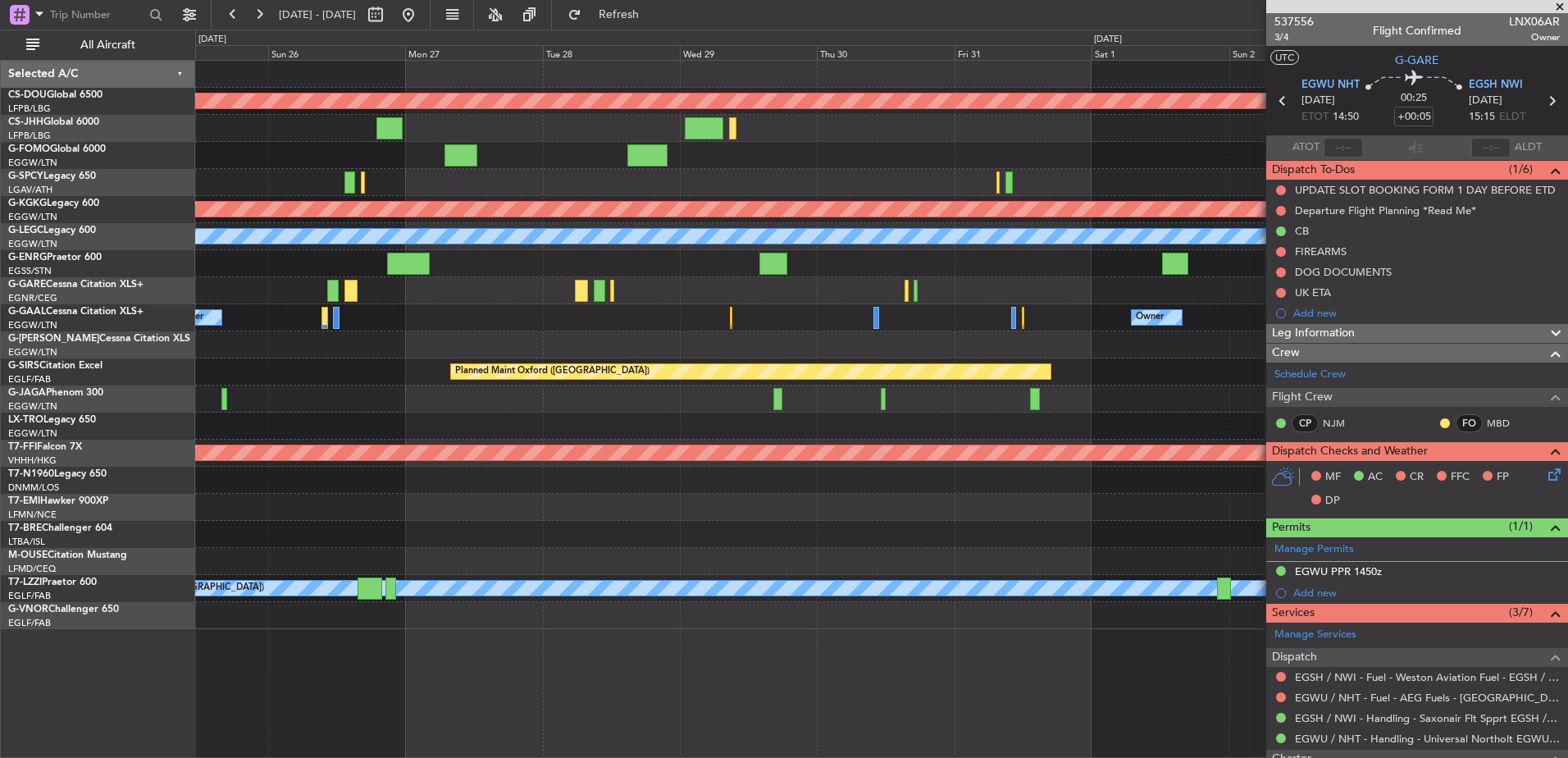
click at [614, 344] on div "Planned Maint London (Biggin Hill) Planned Maint Athens (Eleftherios Venizelos …" at bounding box center [881, 345] width 1372 height 568
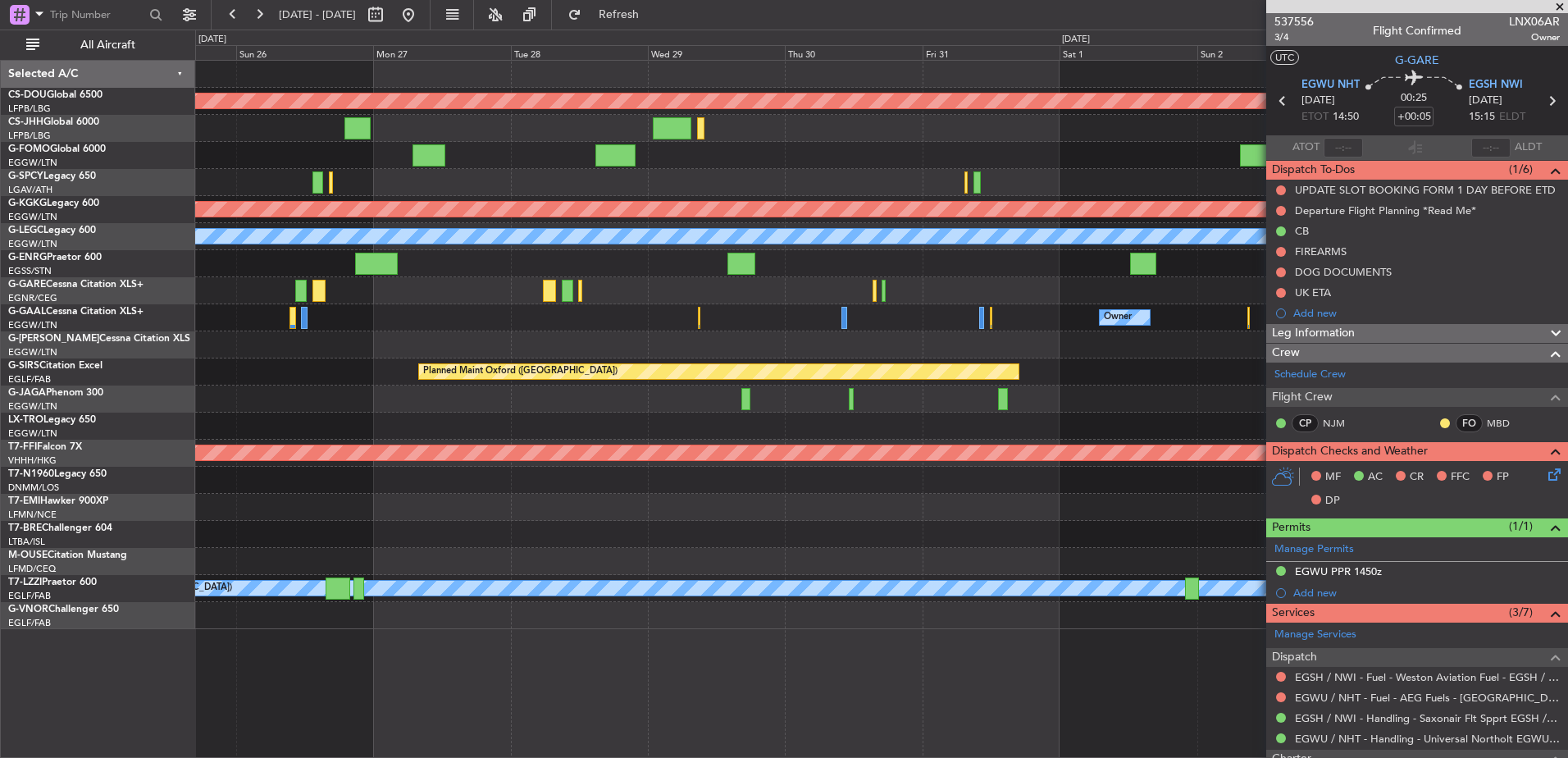
click at [886, 281] on div at bounding box center [881, 290] width 1372 height 27
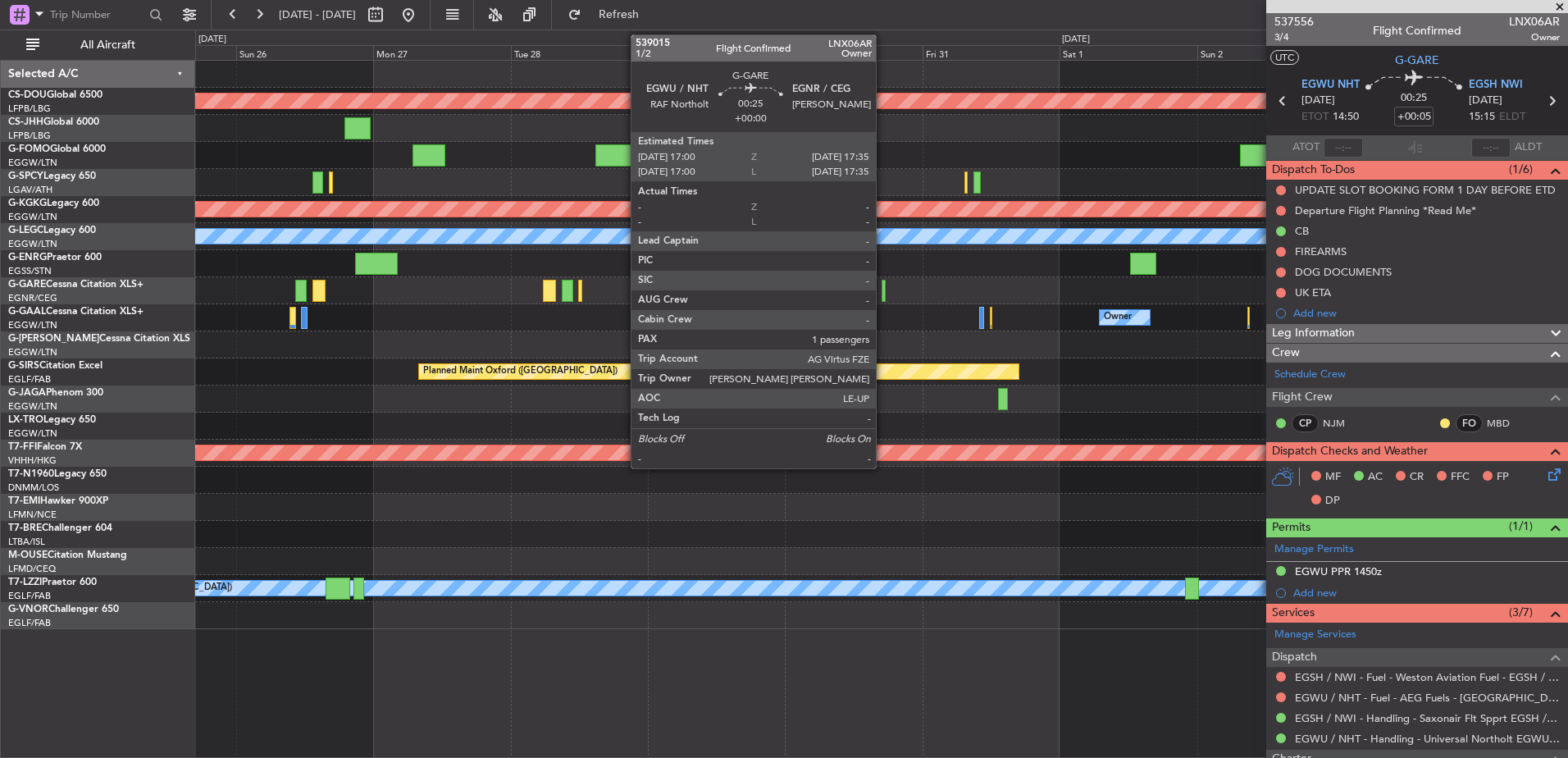
click at [884, 289] on div at bounding box center [884, 291] width 4 height 22
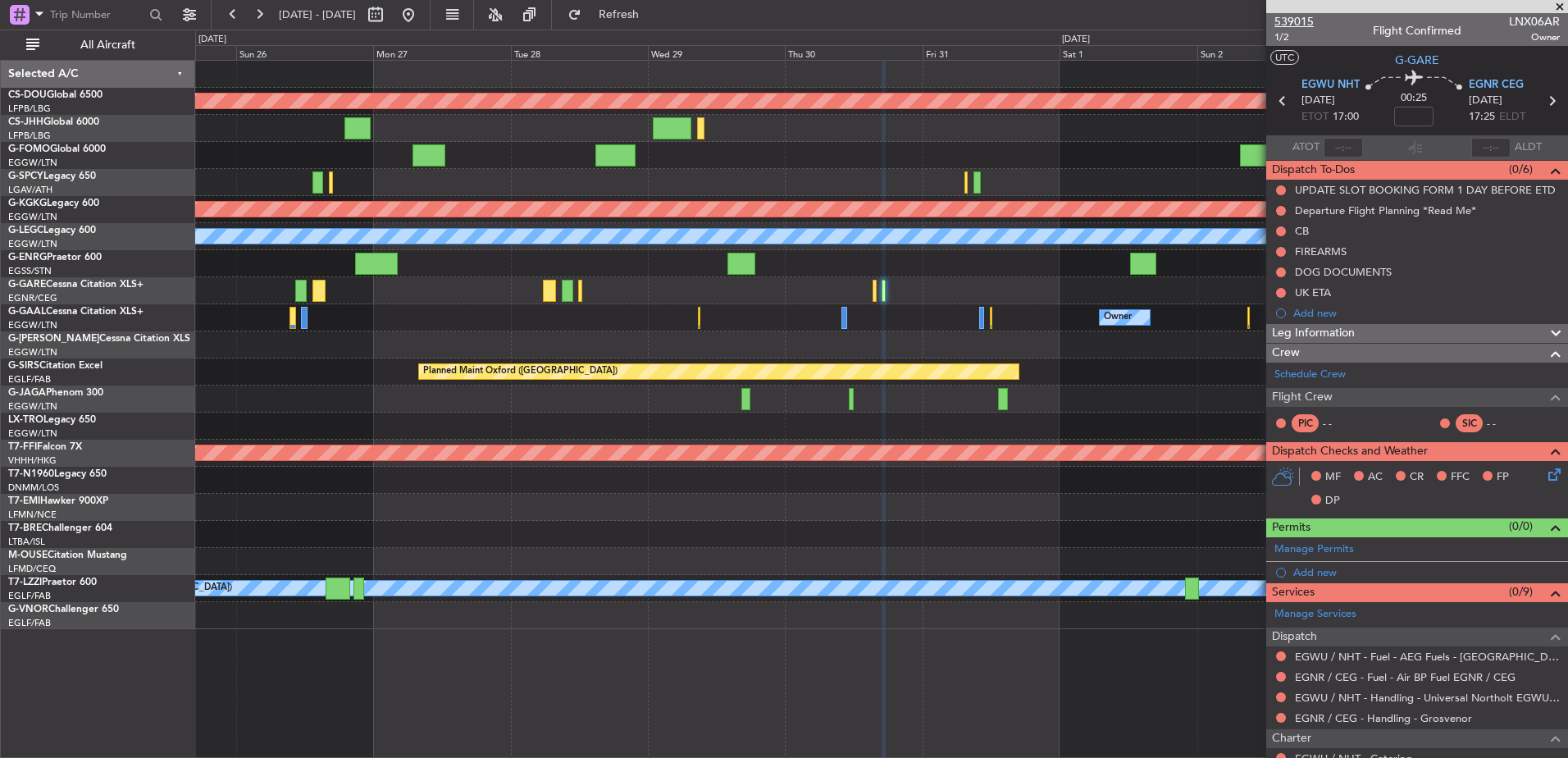
click at [1293, 21] on span "539015" at bounding box center [1294, 21] width 40 height 17
click at [923, 390] on div at bounding box center [881, 398] width 1372 height 27
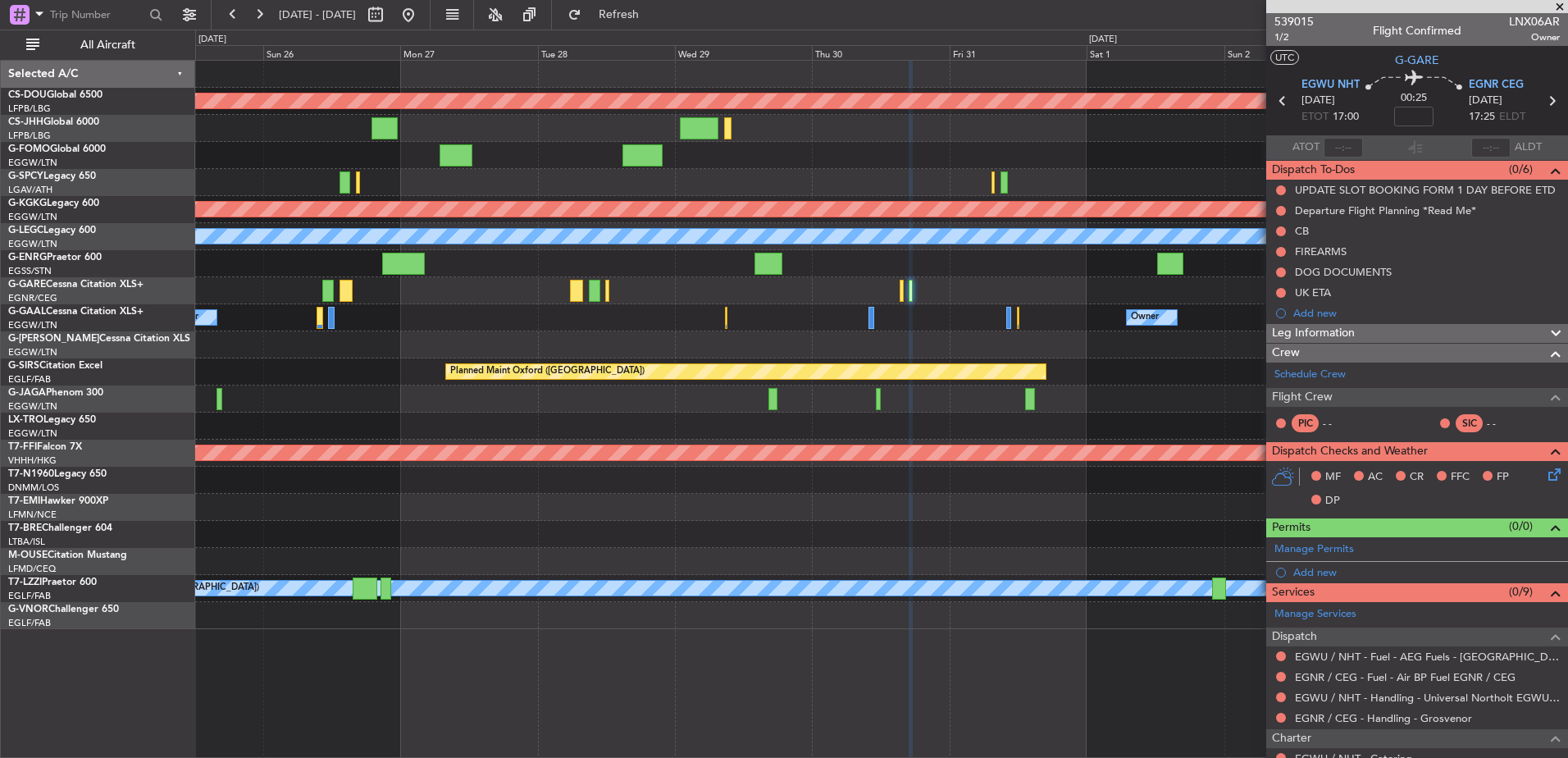
click at [615, 289] on div at bounding box center [881, 290] width 1372 height 27
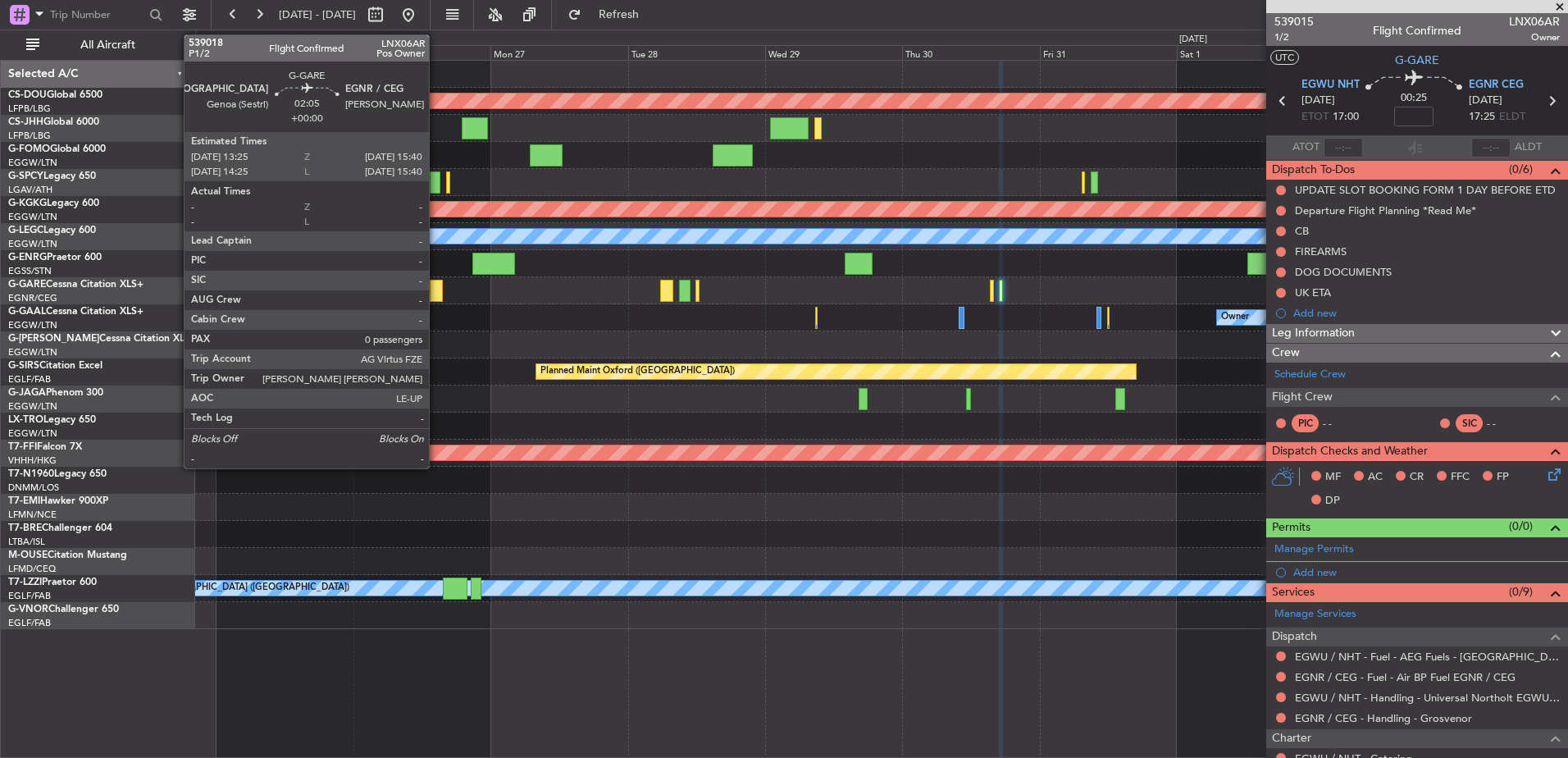
click at [438, 289] on div at bounding box center [436, 291] width 13 height 22
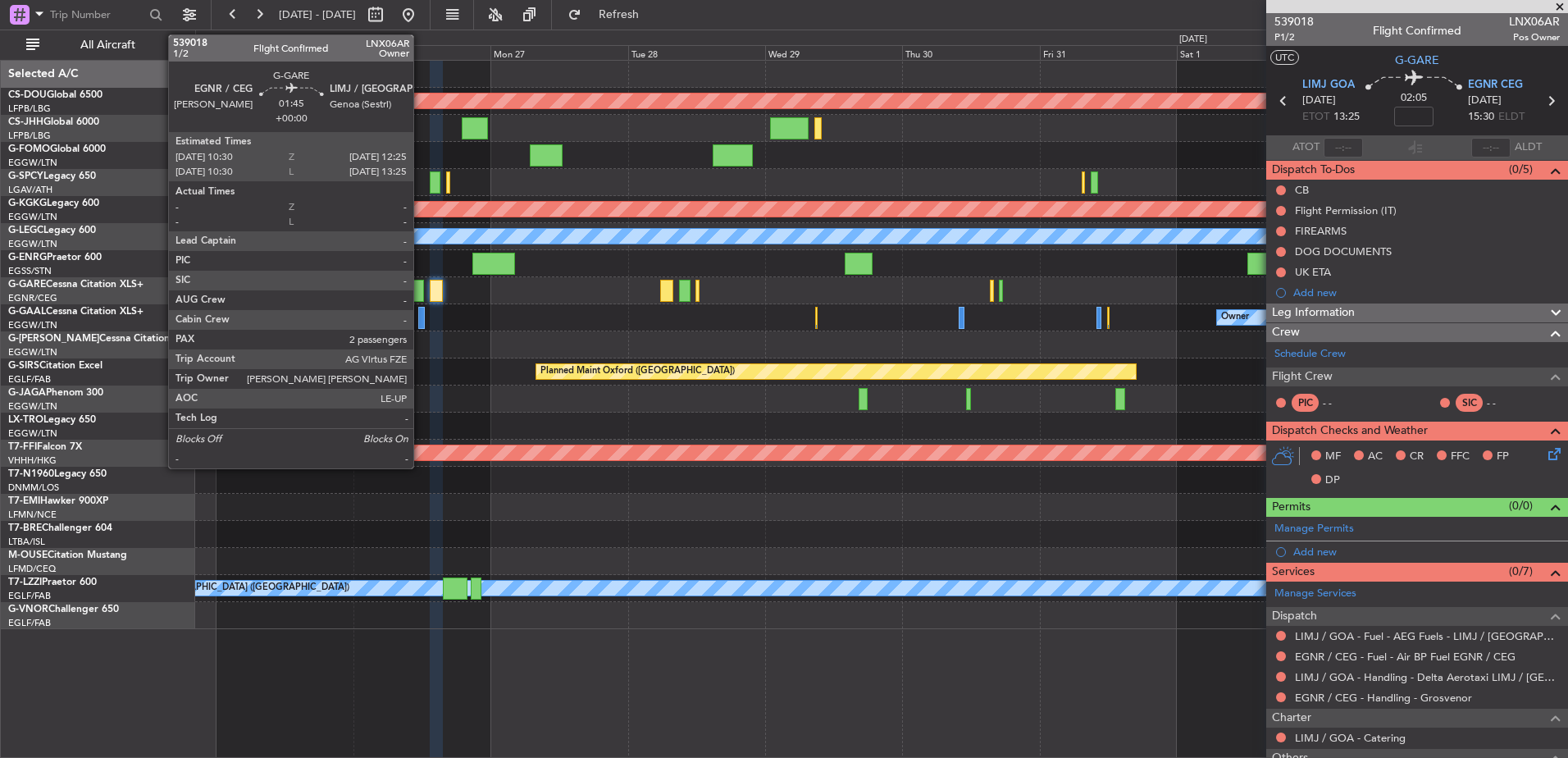
click at [420, 291] on div at bounding box center [418, 291] width 11 height 22
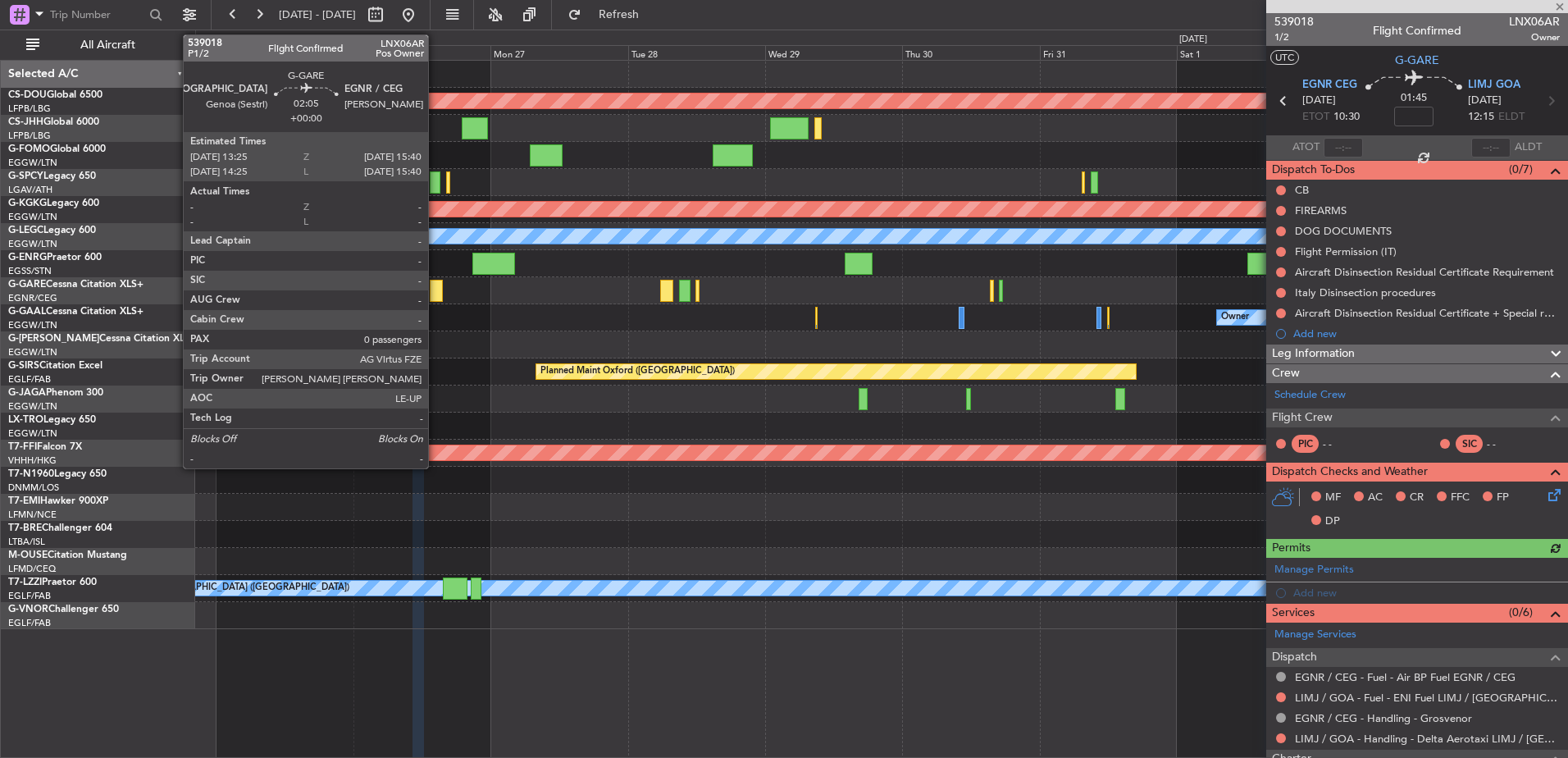
click at [436, 284] on div at bounding box center [436, 291] width 13 height 22
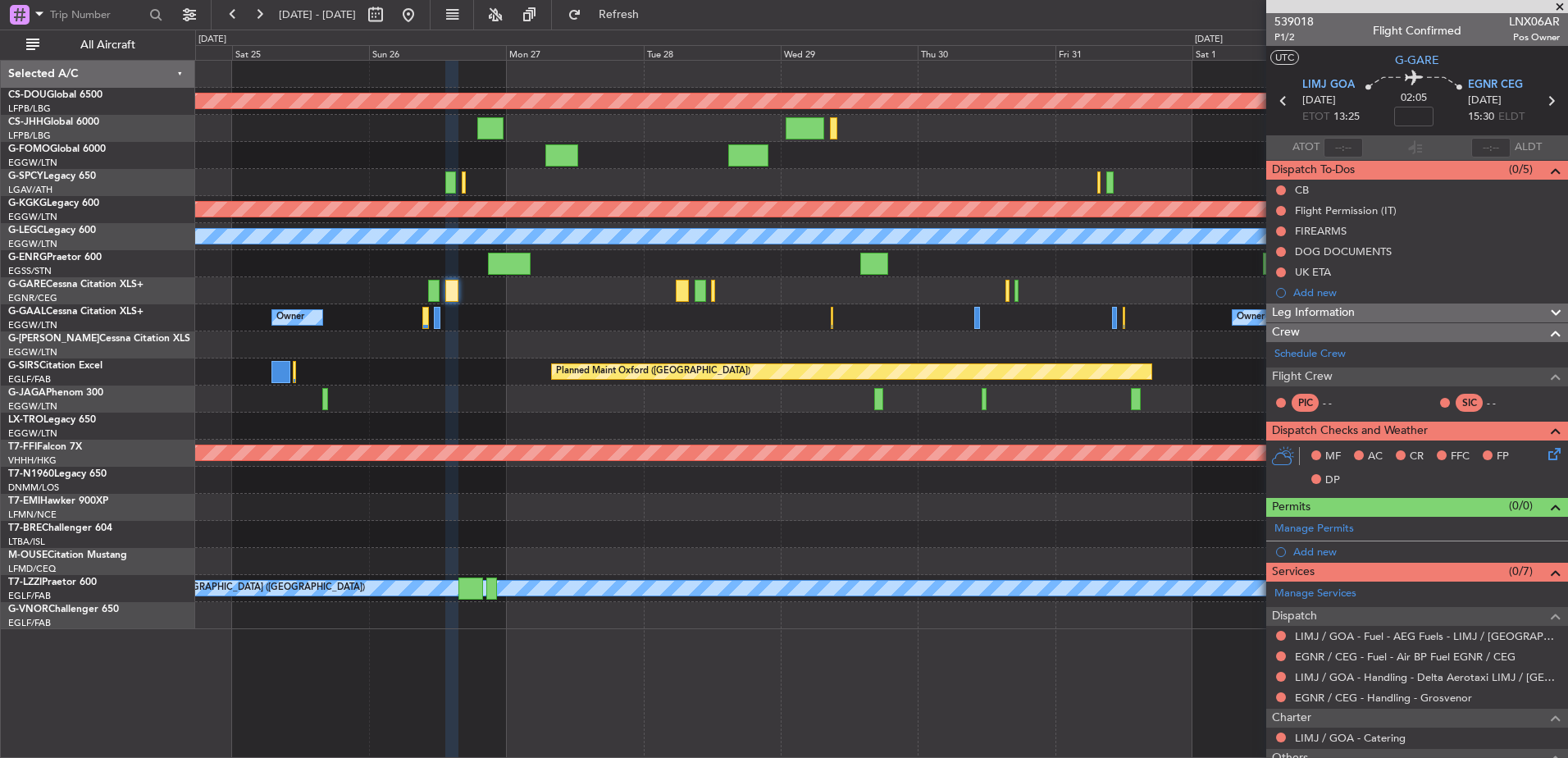
click at [996, 427] on div "Planned Maint Riga (Riga Intl)" at bounding box center [881, 426] width 1372 height 27
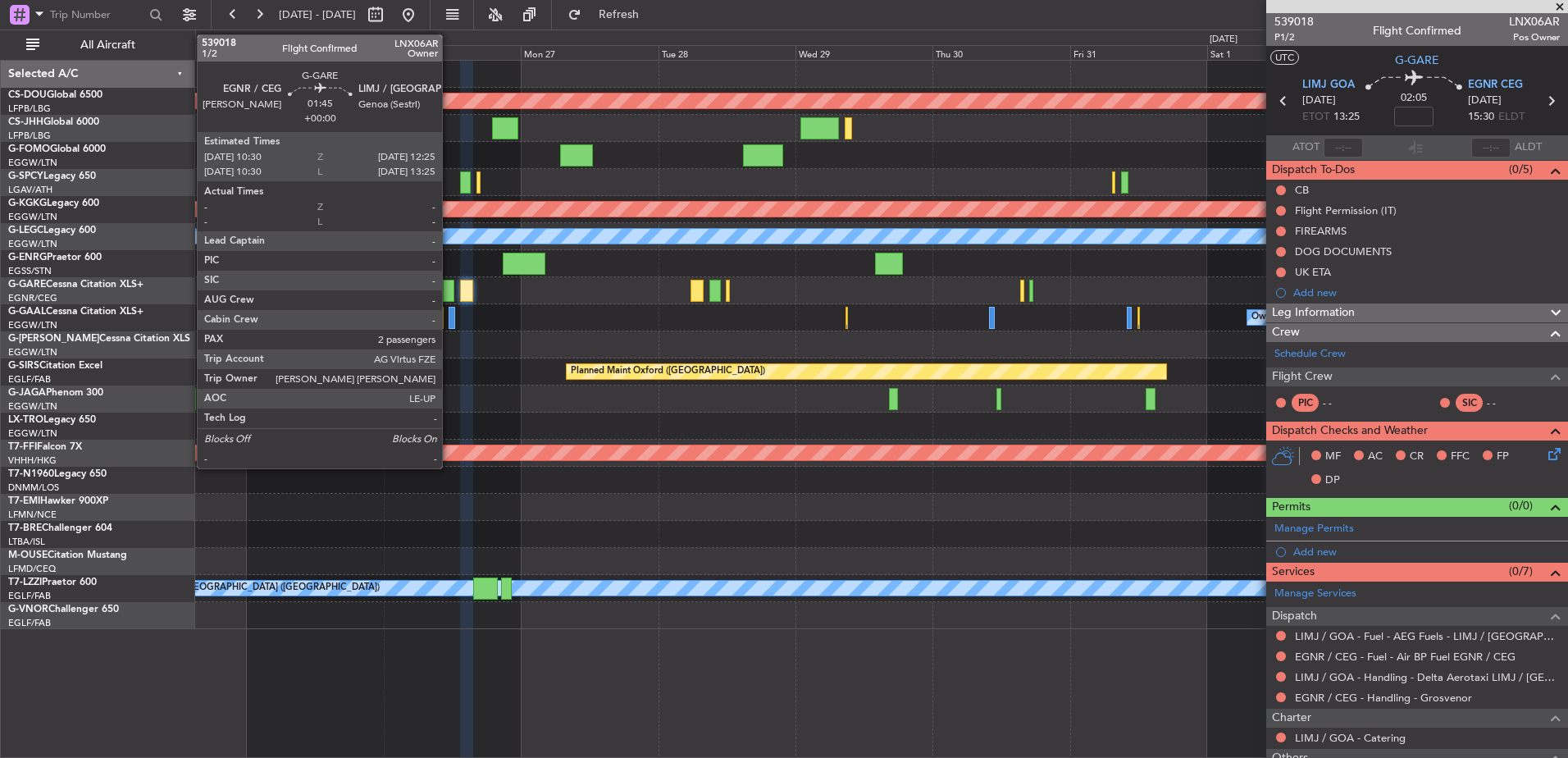
click at [450, 289] on div at bounding box center [449, 291] width 11 height 22
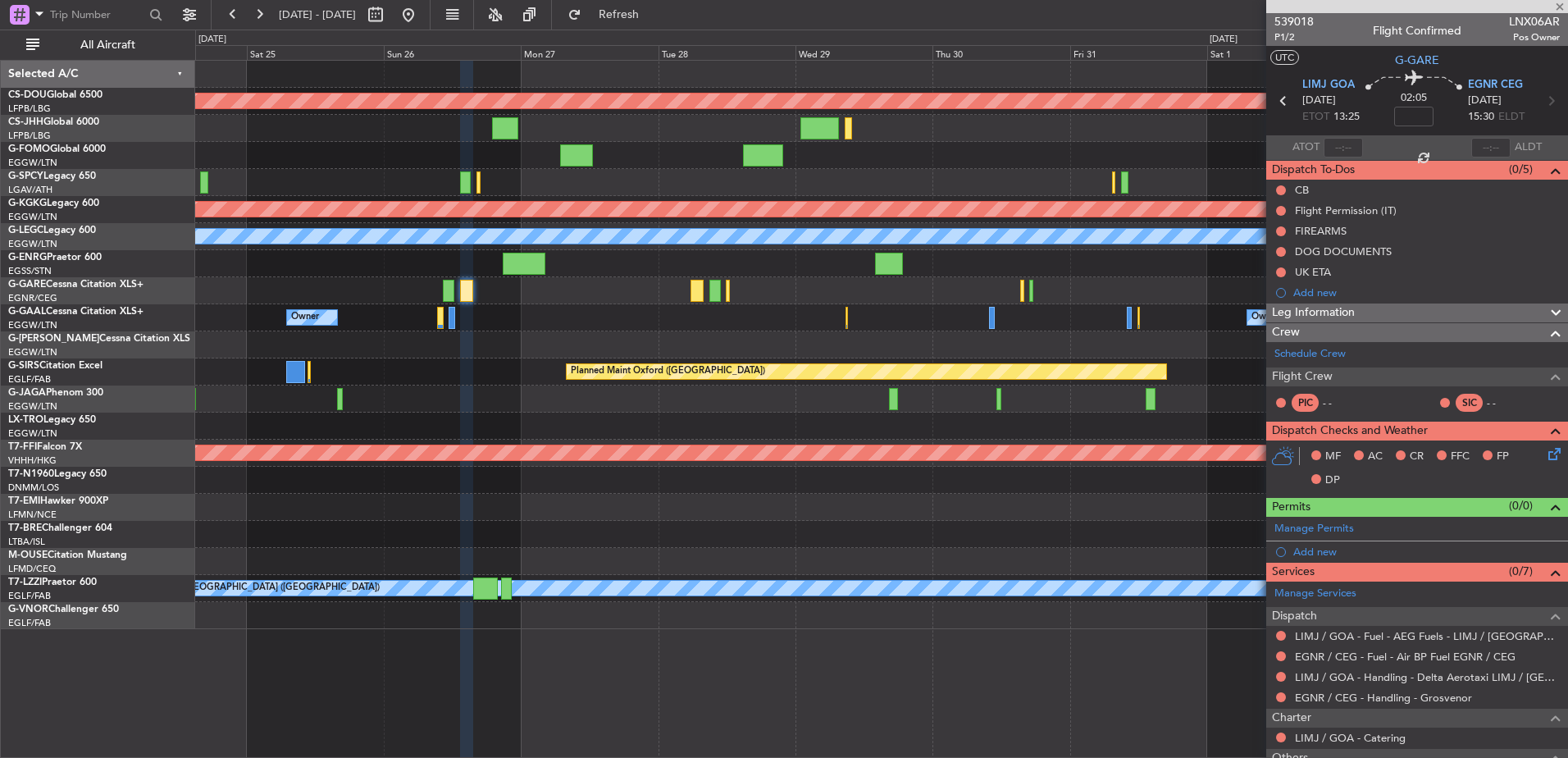
type input "2"
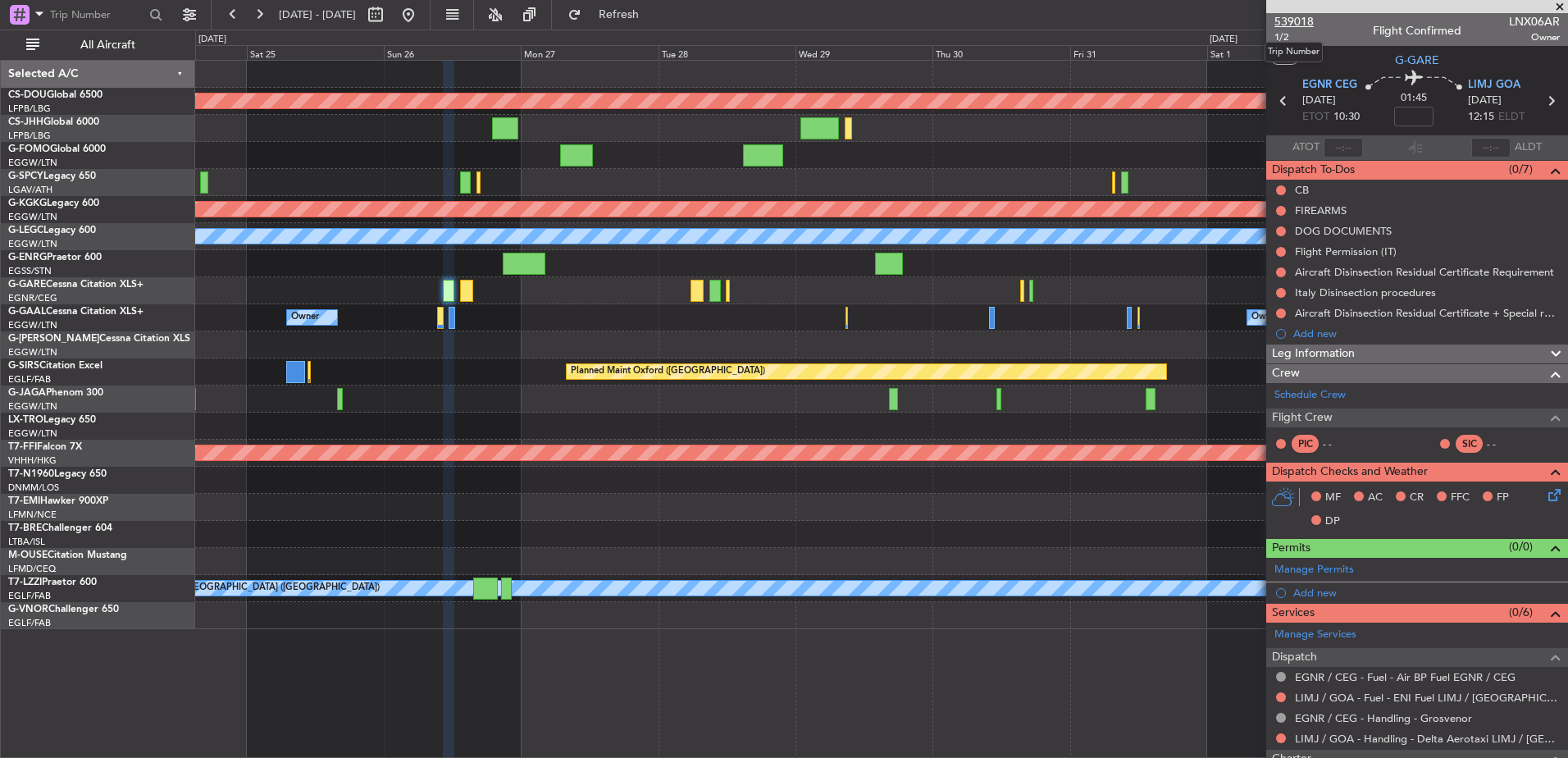
click at [1291, 15] on span "539018" at bounding box center [1294, 21] width 40 height 17
click at [525, 297] on div "Planned Maint London (Biggin Hill) Planned Maint Athens (Eleftherios Venizelos …" at bounding box center [881, 345] width 1372 height 568
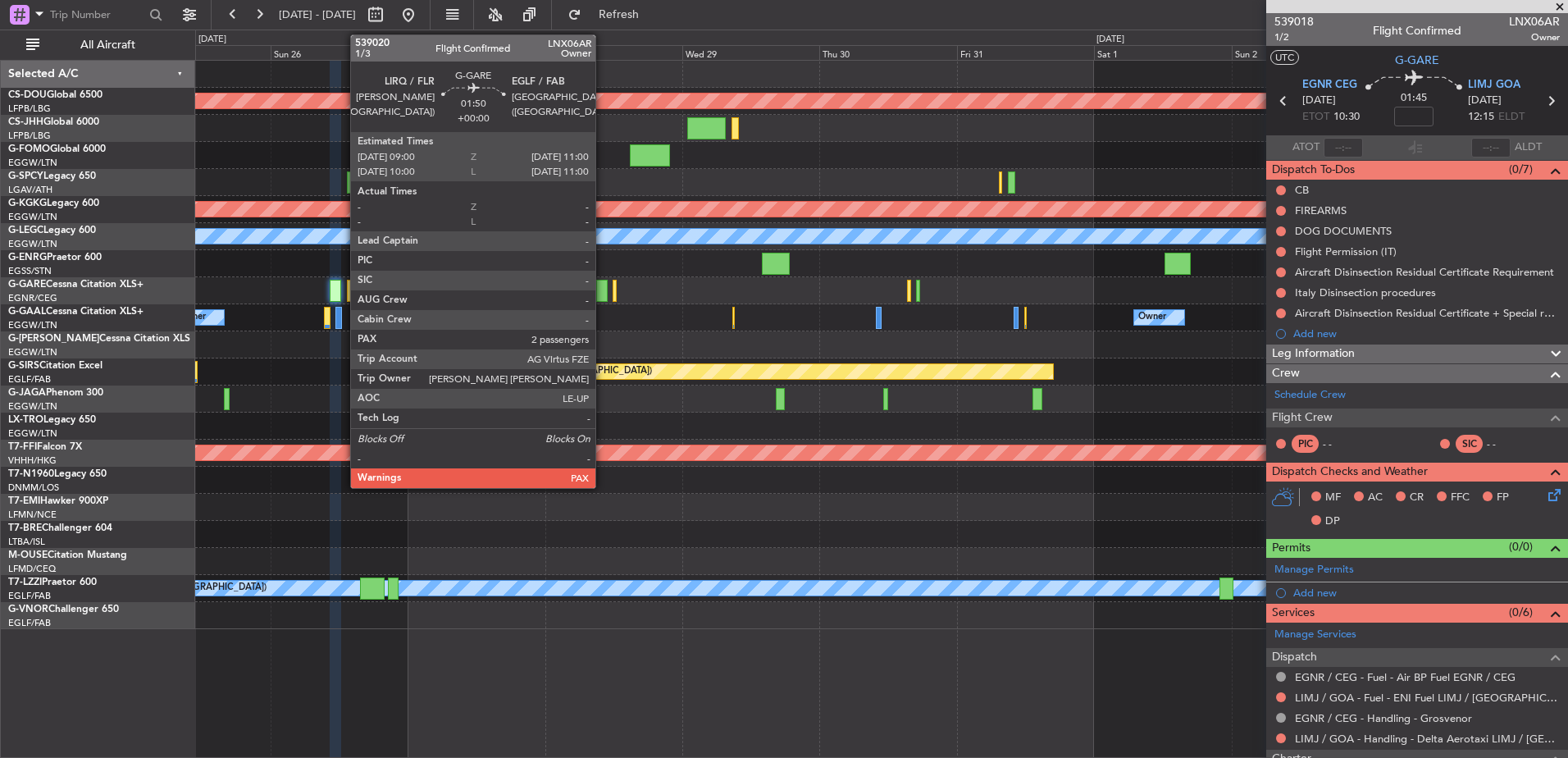
click at [602, 288] on div at bounding box center [601, 291] width 11 height 22
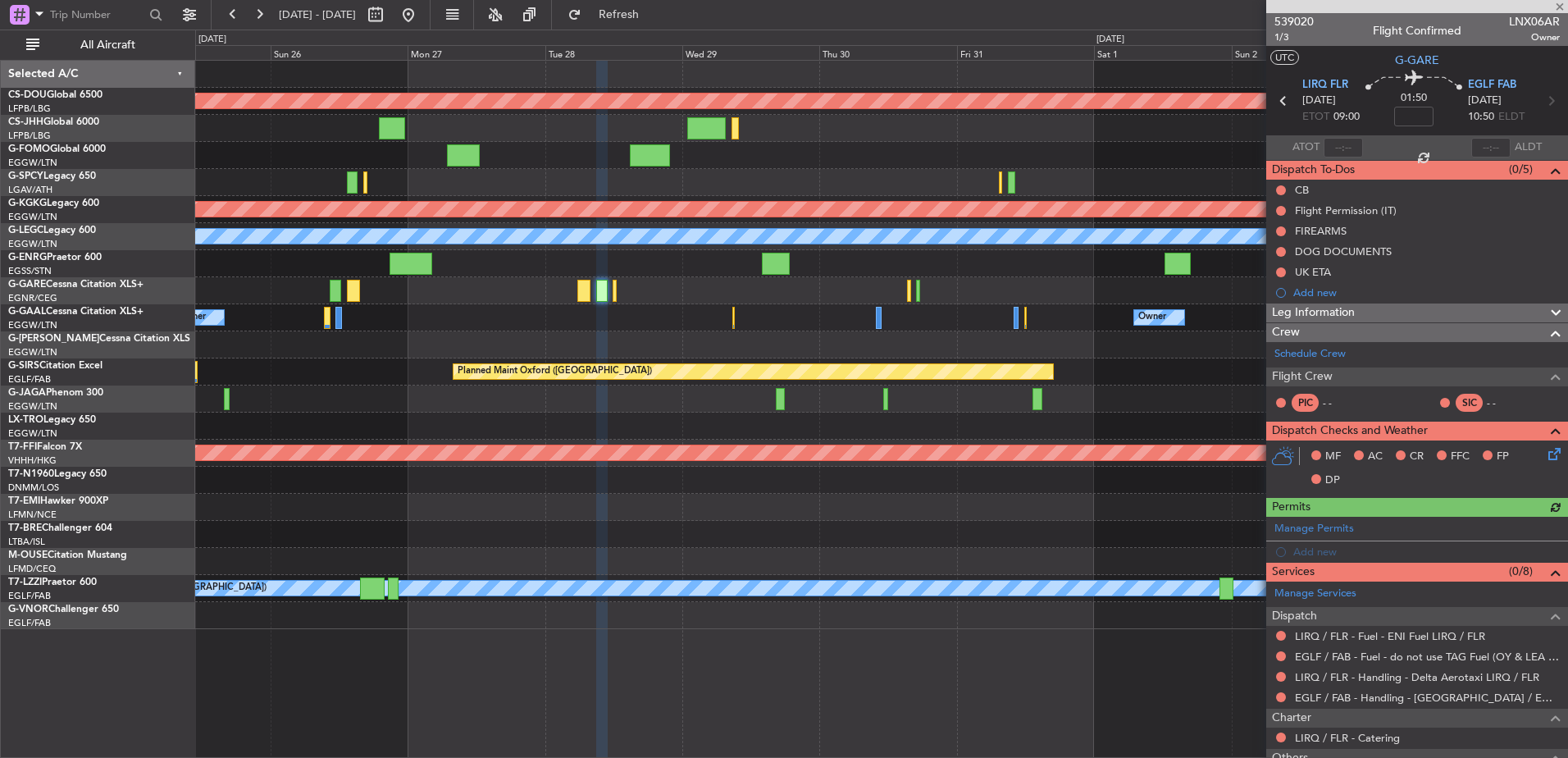
scroll to position [138, 0]
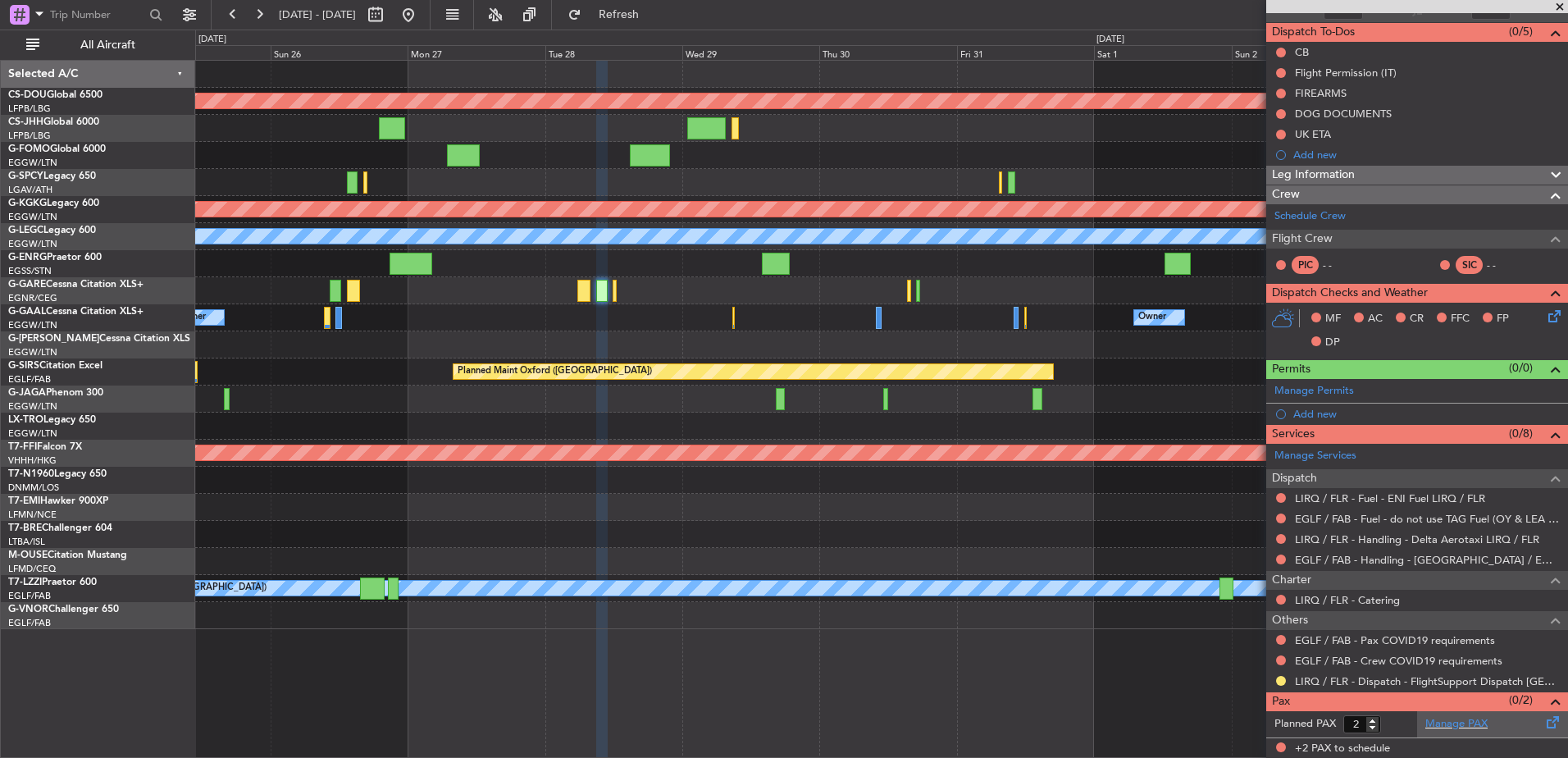
click at [1442, 733] on div "Manage PAX" at bounding box center [1493, 724] width 151 height 27
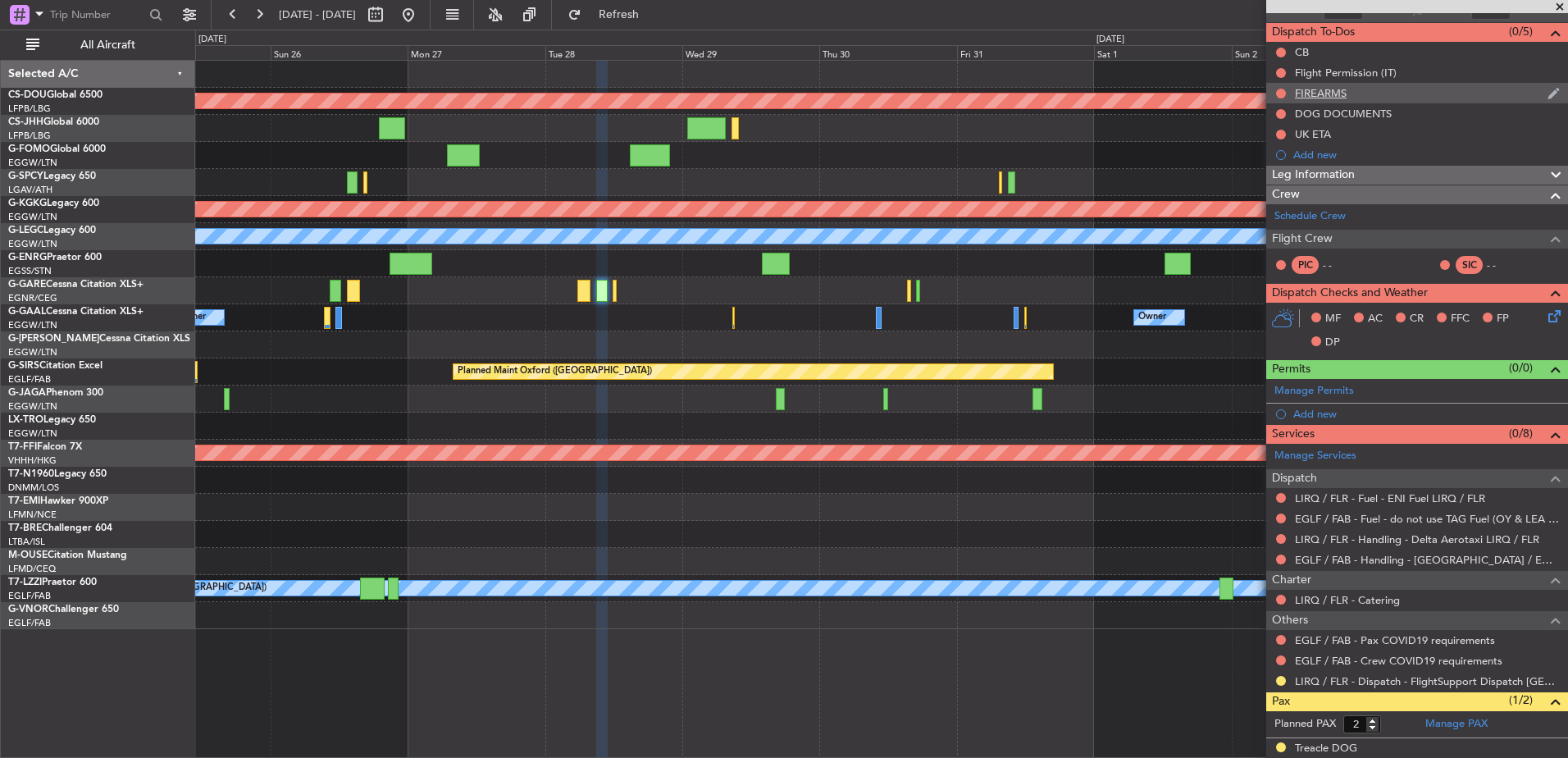
scroll to position [0, 0]
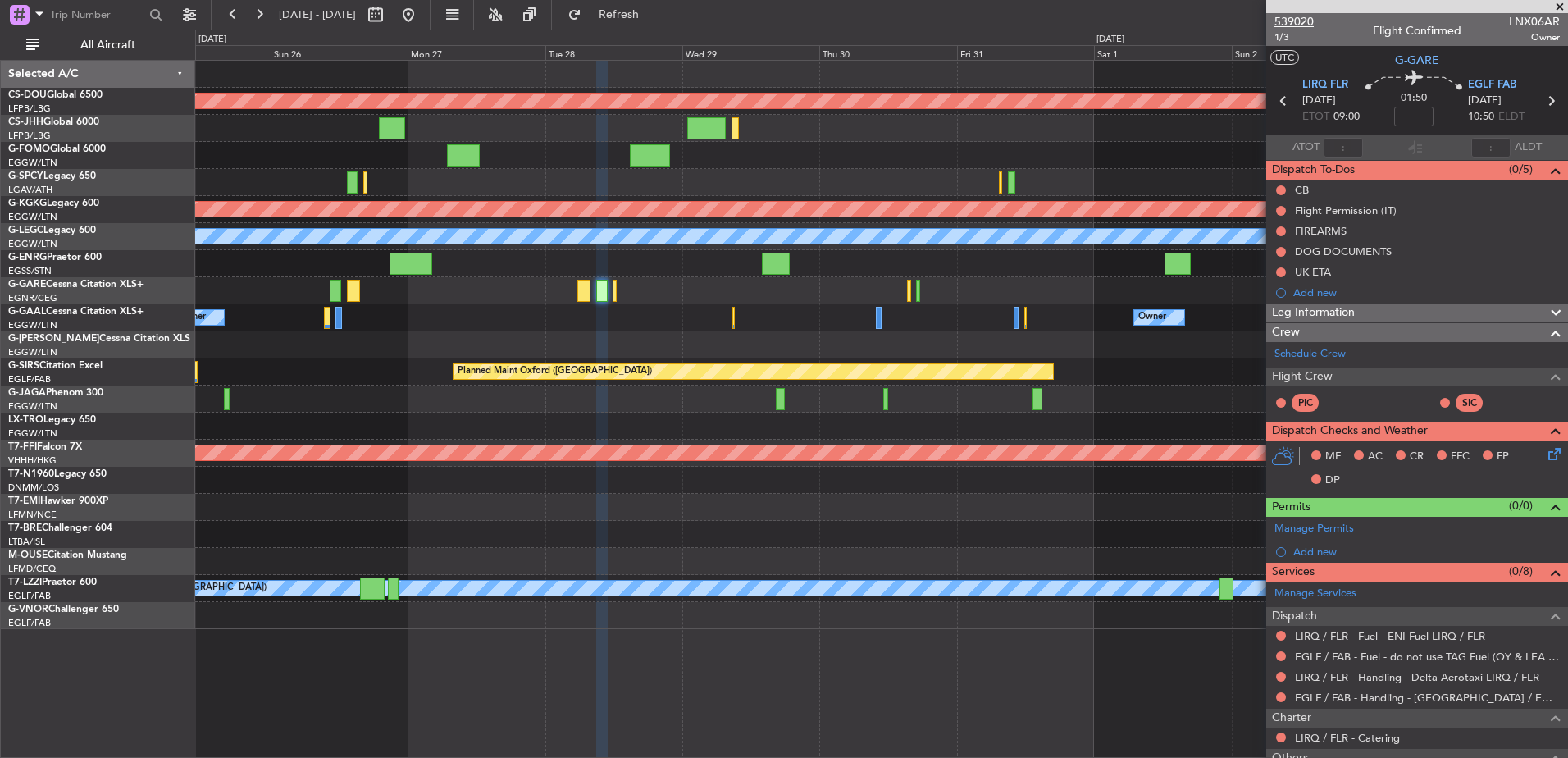
click at [1298, 19] on span "539020" at bounding box center [1294, 21] width 40 height 17
click at [910, 598] on div "A/C Unavailable [GEOGRAPHIC_DATA] ([GEOGRAPHIC_DATA])" at bounding box center [881, 588] width 1372 height 27
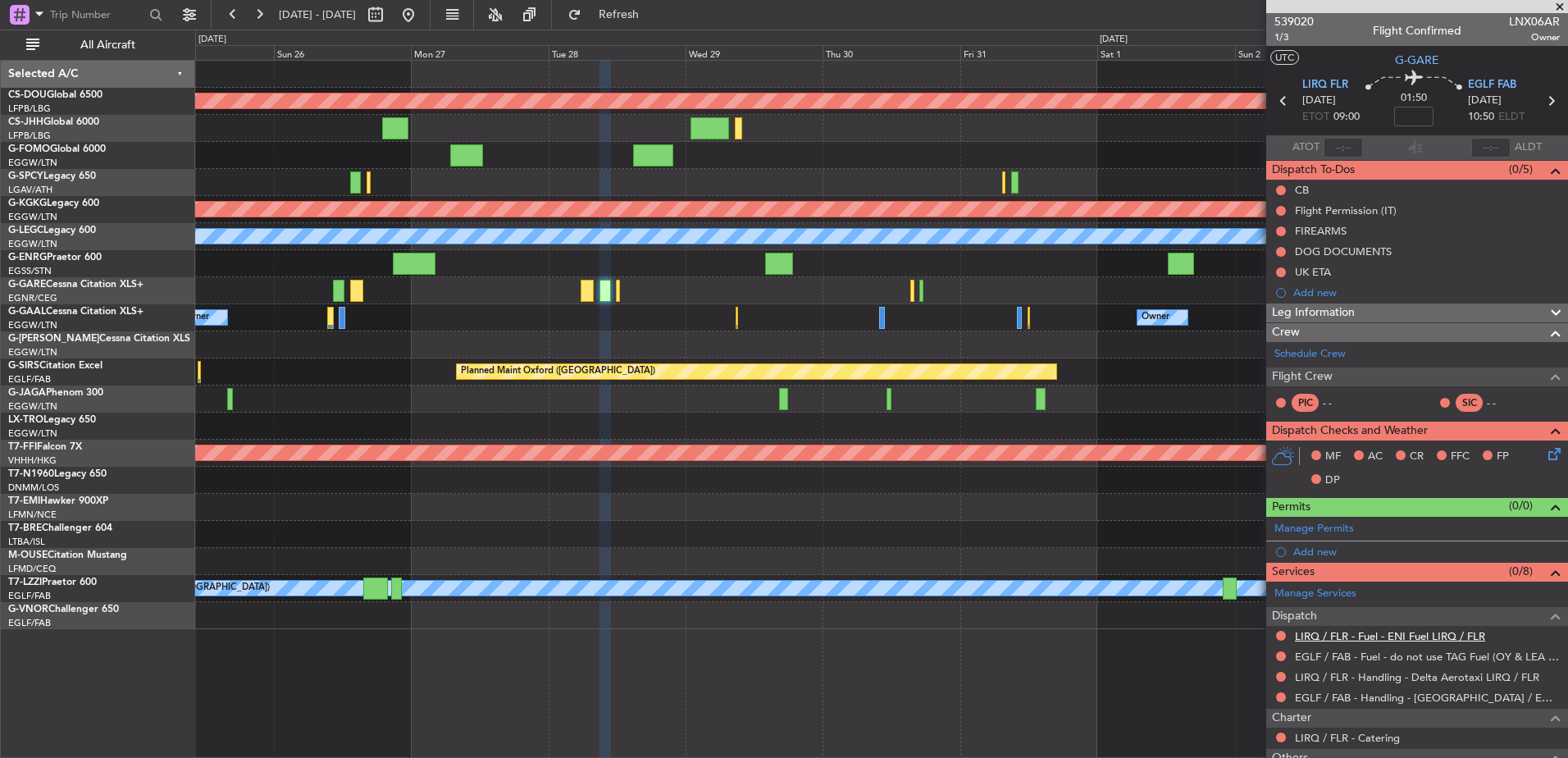
scroll to position [189, 0]
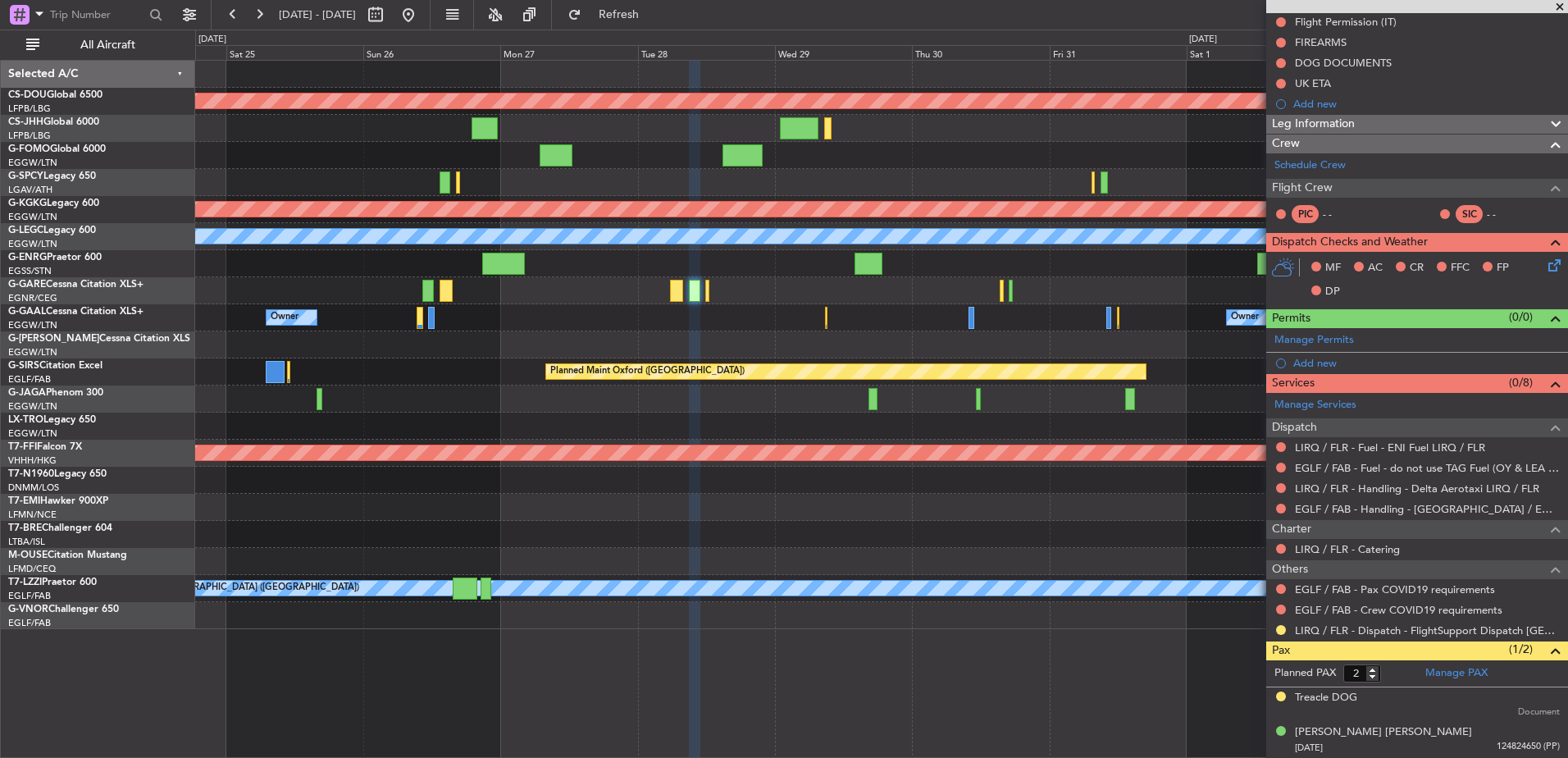
click at [857, 555] on div "Planned Maint London (Biggin Hill) Planned Maint Athens (Eleftherios Venizelos …" at bounding box center [881, 345] width 1372 height 568
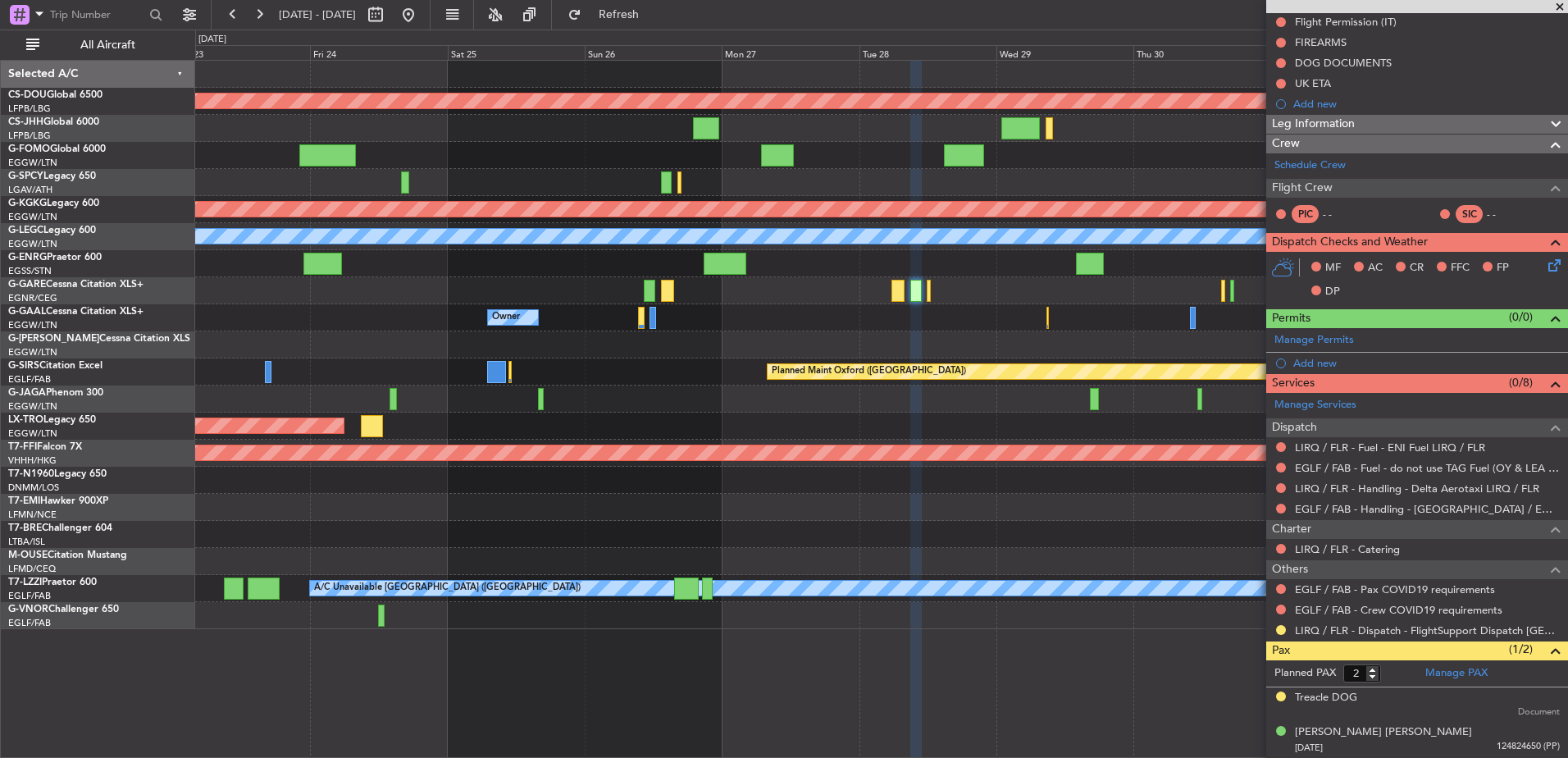
click at [1024, 512] on div at bounding box center [881, 507] width 1372 height 27
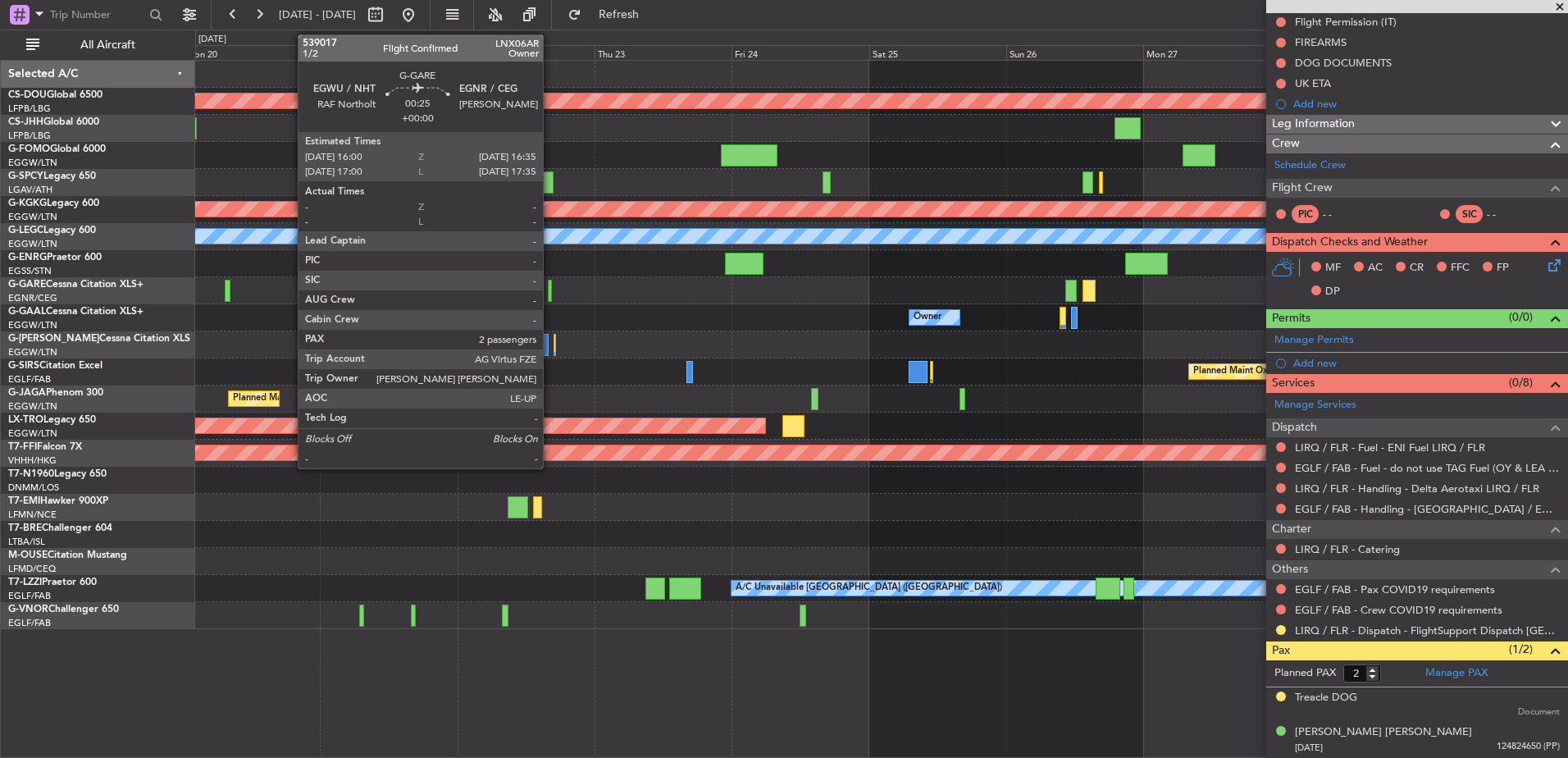
click at [550, 290] on div at bounding box center [550, 291] width 4 height 22
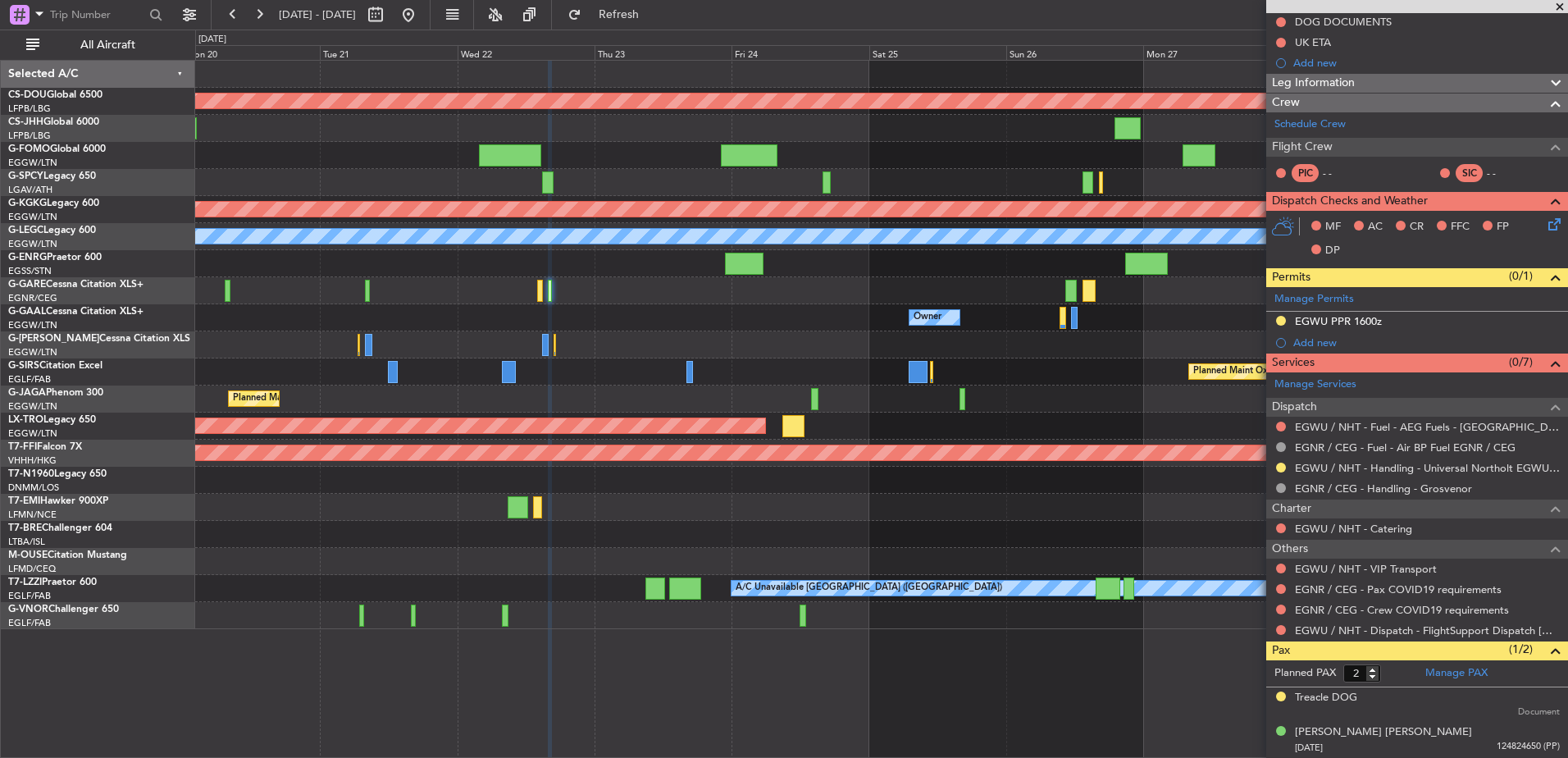
scroll to position [0, 0]
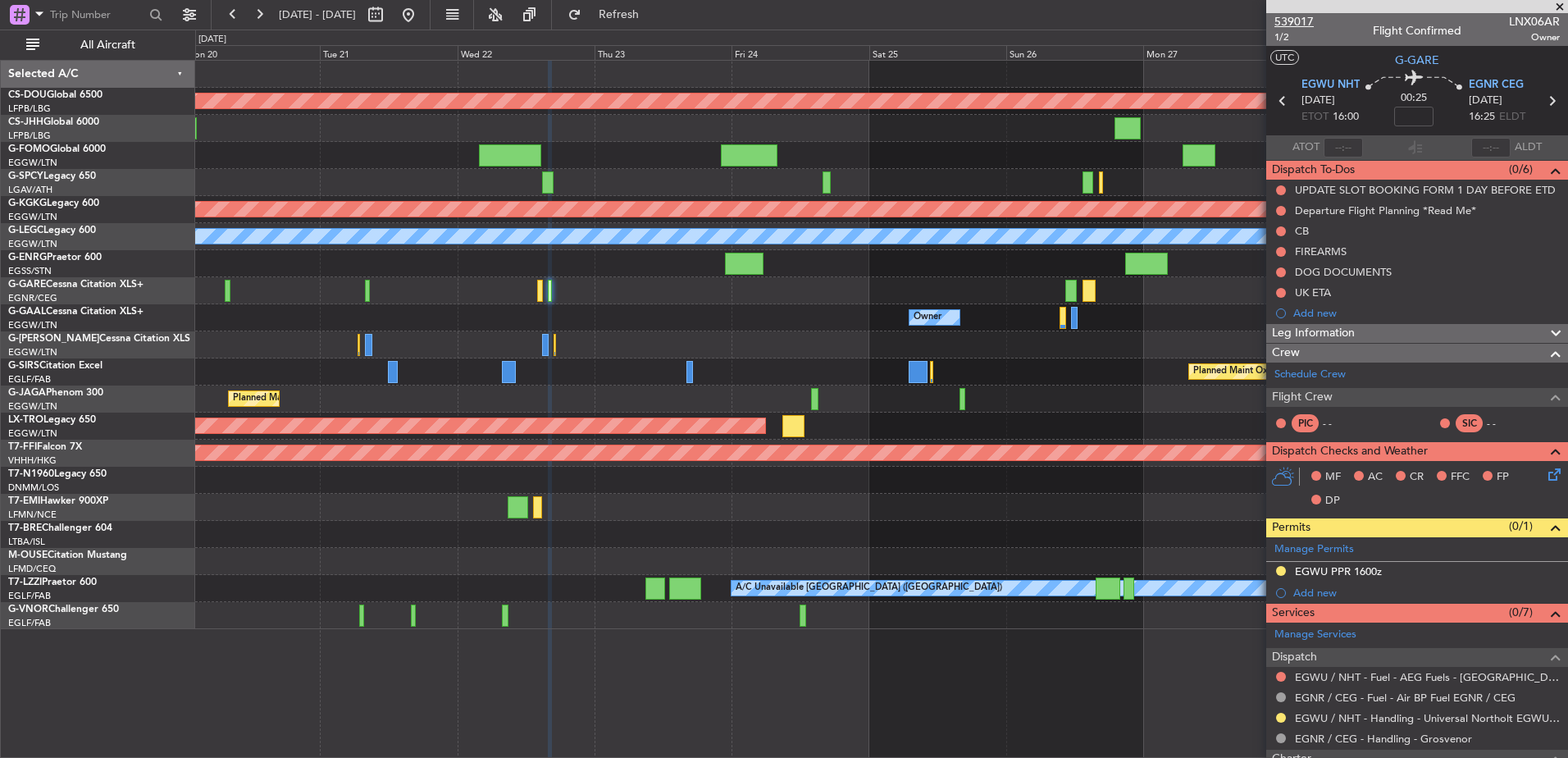
click at [1289, 18] on span "539017" at bounding box center [1294, 21] width 40 height 17
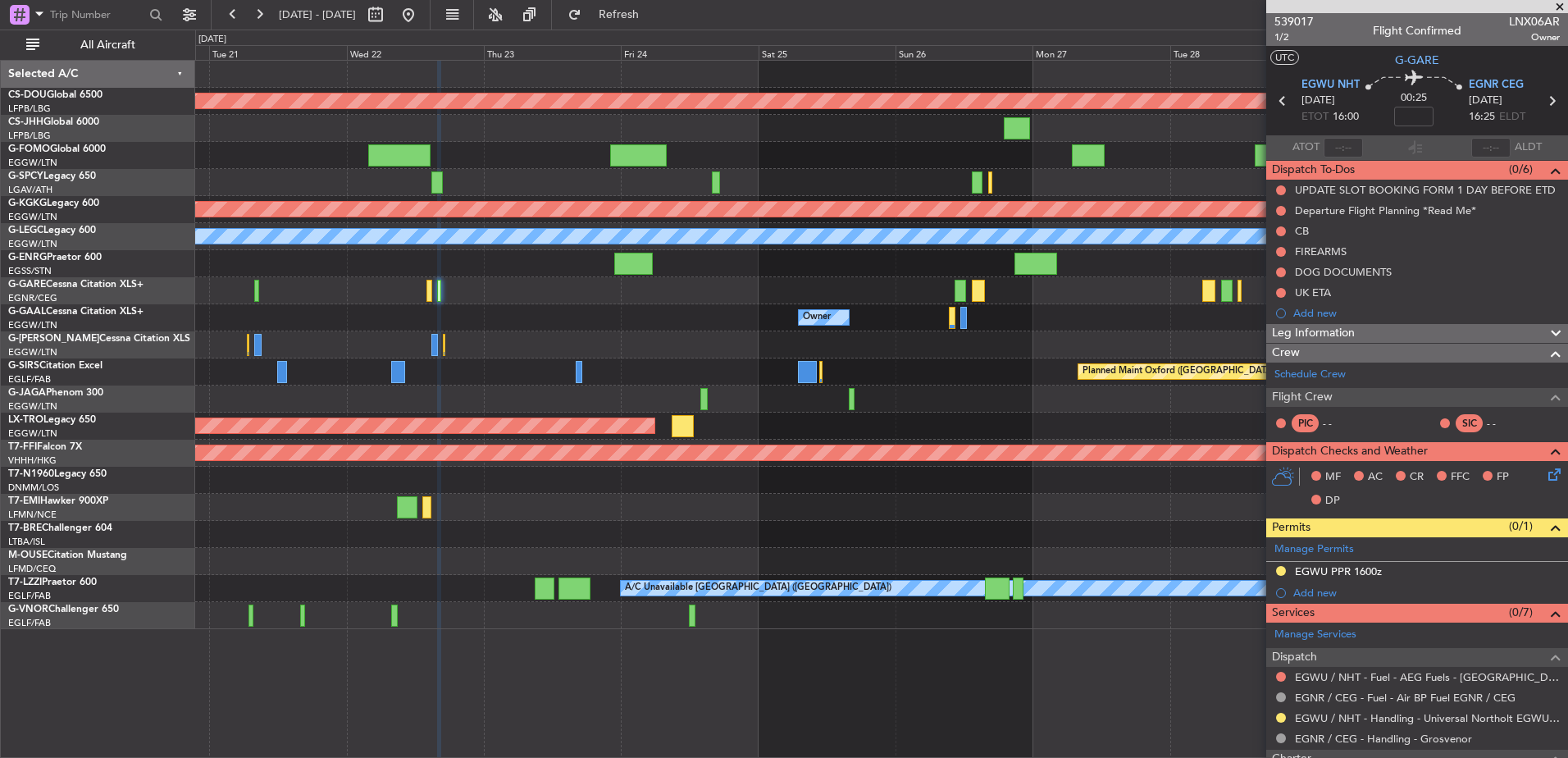
click at [593, 500] on div "Planned Maint London (Biggin Hill) Planned Maint Athens (Eleftherios Venizelos …" at bounding box center [881, 345] width 1372 height 568
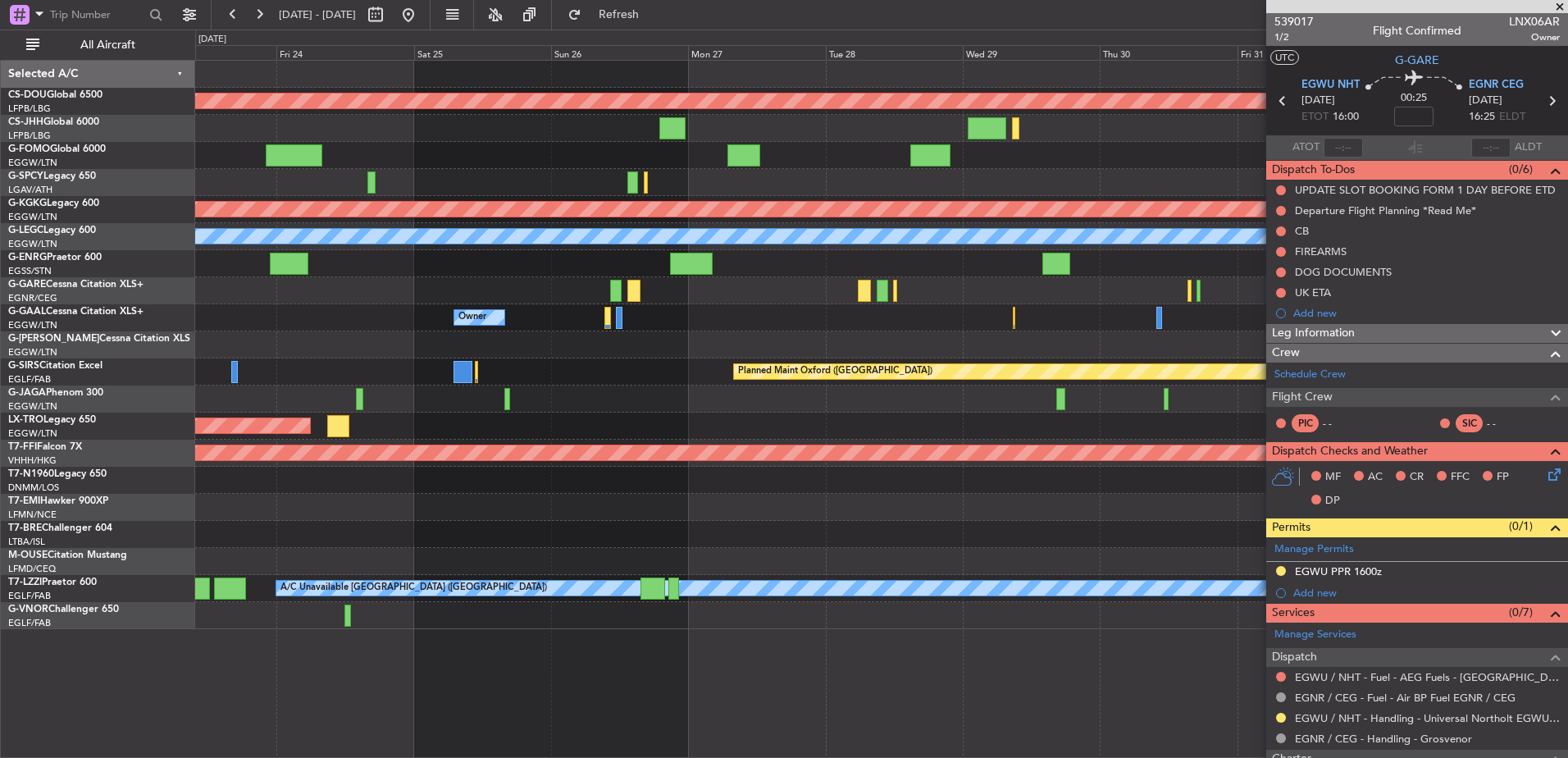
click at [627, 504] on div "Planned Maint London (Biggin Hill) Planned Maint Athens (Eleftherios Venizelos …" at bounding box center [881, 345] width 1372 height 568
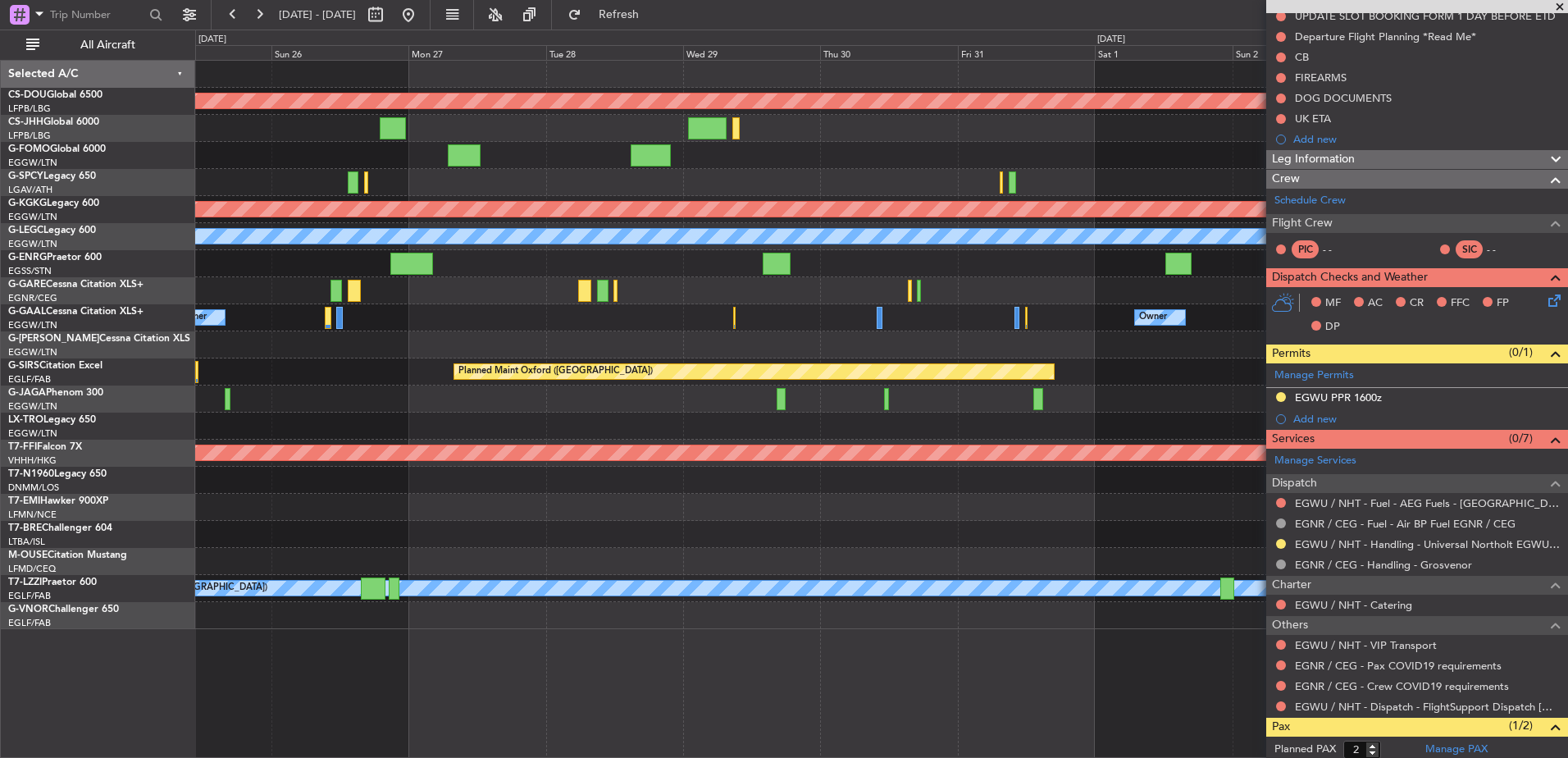
scroll to position [178, 0]
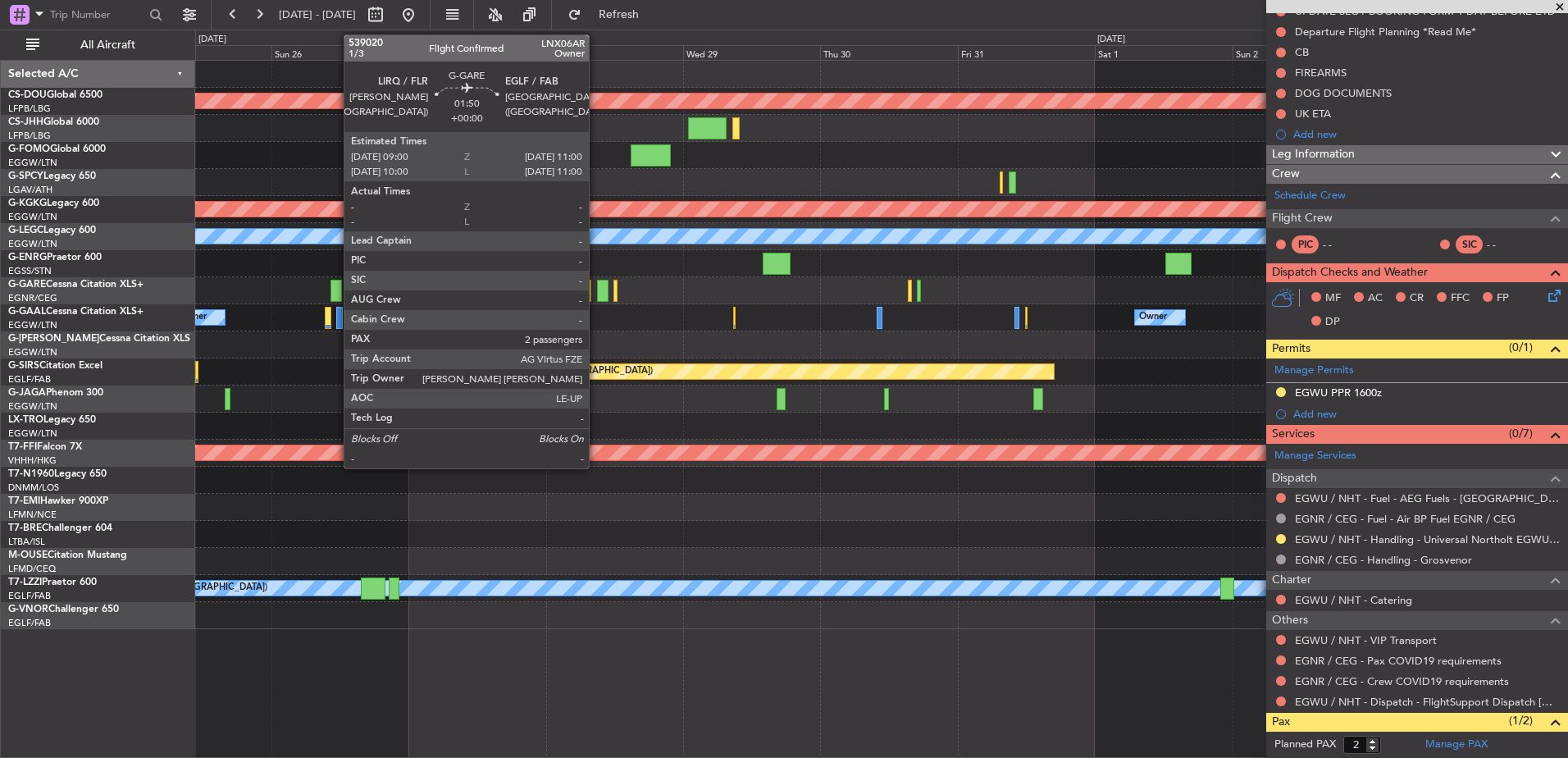
click at [597, 288] on div at bounding box center [602, 291] width 11 height 22
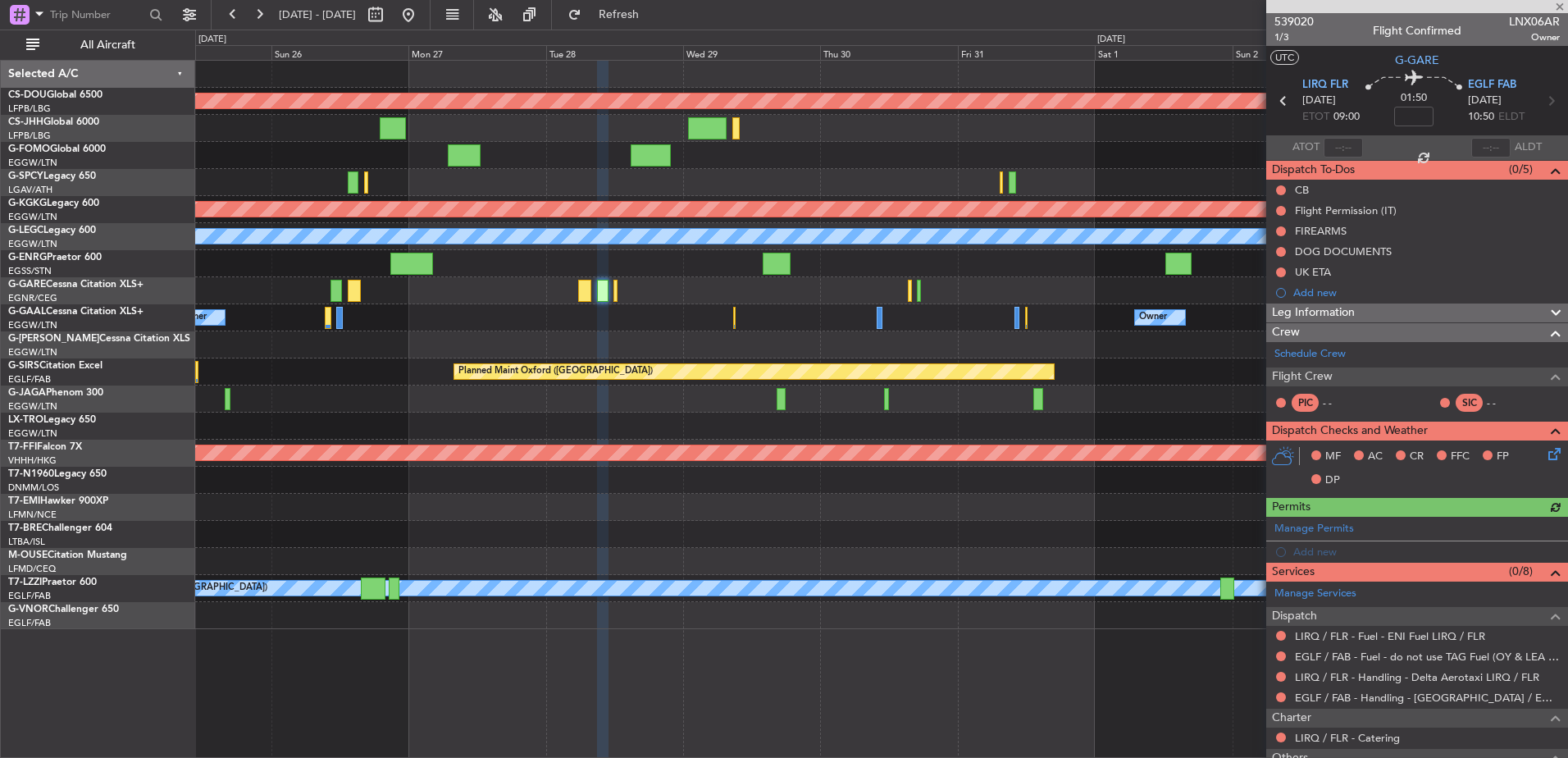
scroll to position [189, 0]
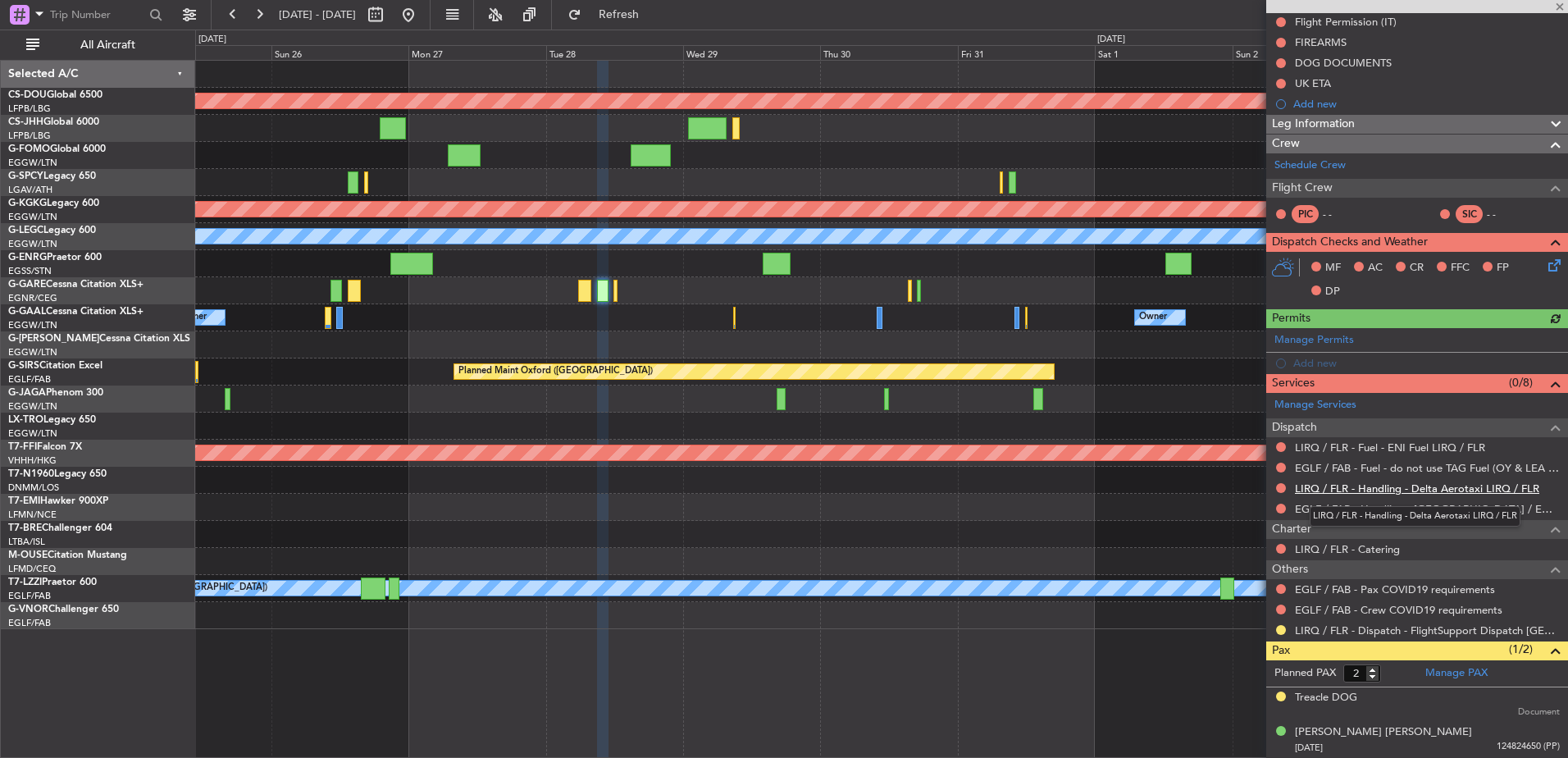
click at [1365, 486] on link "LIRQ / FLR - Handling - Delta Aerotaxi LIRQ / FLR" at bounding box center [1417, 488] width 245 height 14
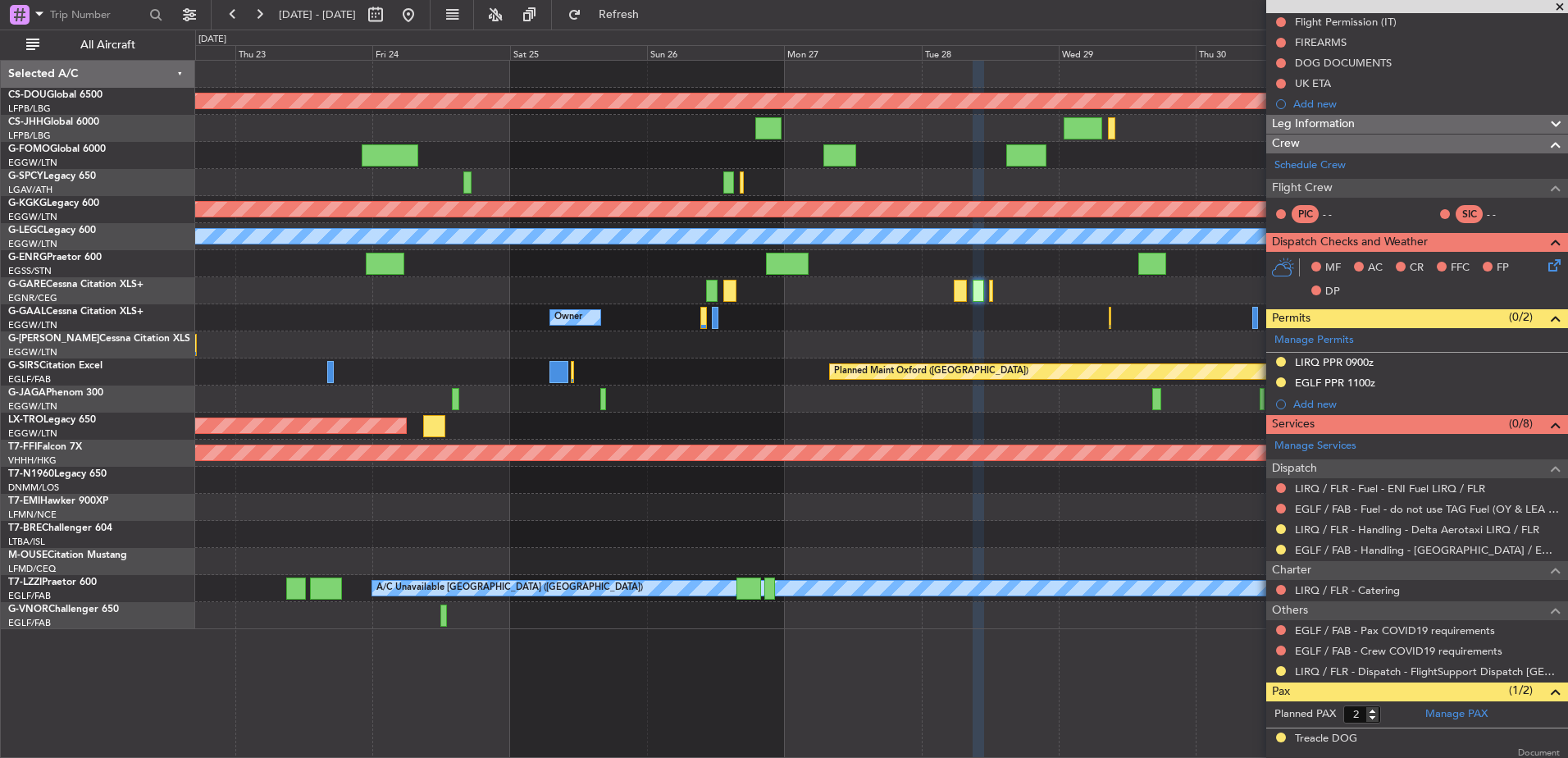
click at [1090, 325] on div "Planned Maint London (Biggin Hill) Planned Maint Athens (Eleftherios Venizelos …" at bounding box center [881, 345] width 1372 height 568
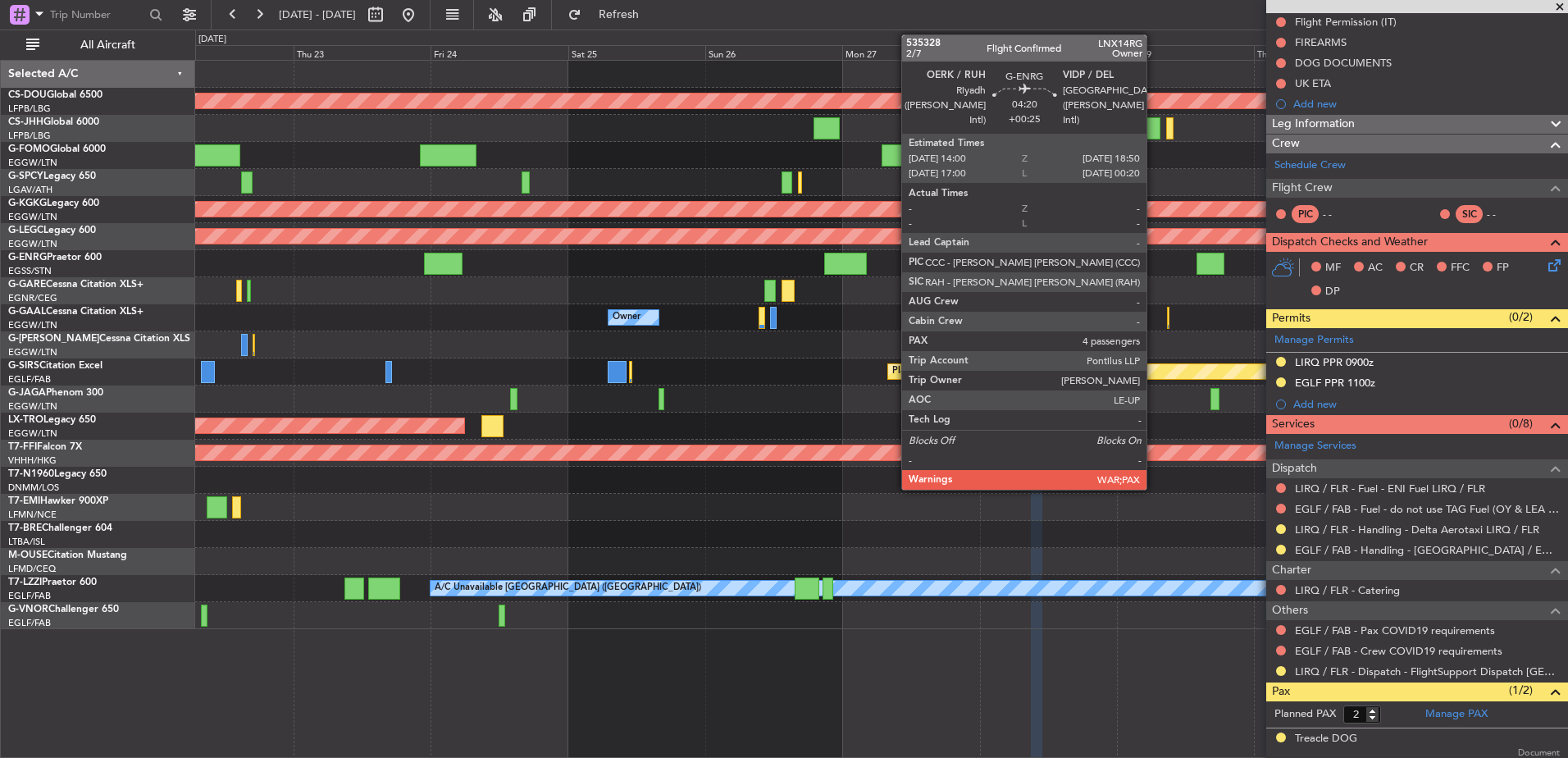
click at [1278, 278] on fb-app "22 Oct 2025 - 01 Nov 2025 Refresh Quick Links All Aircraft Planned Maint London…" at bounding box center [784, 385] width 1568 height 746
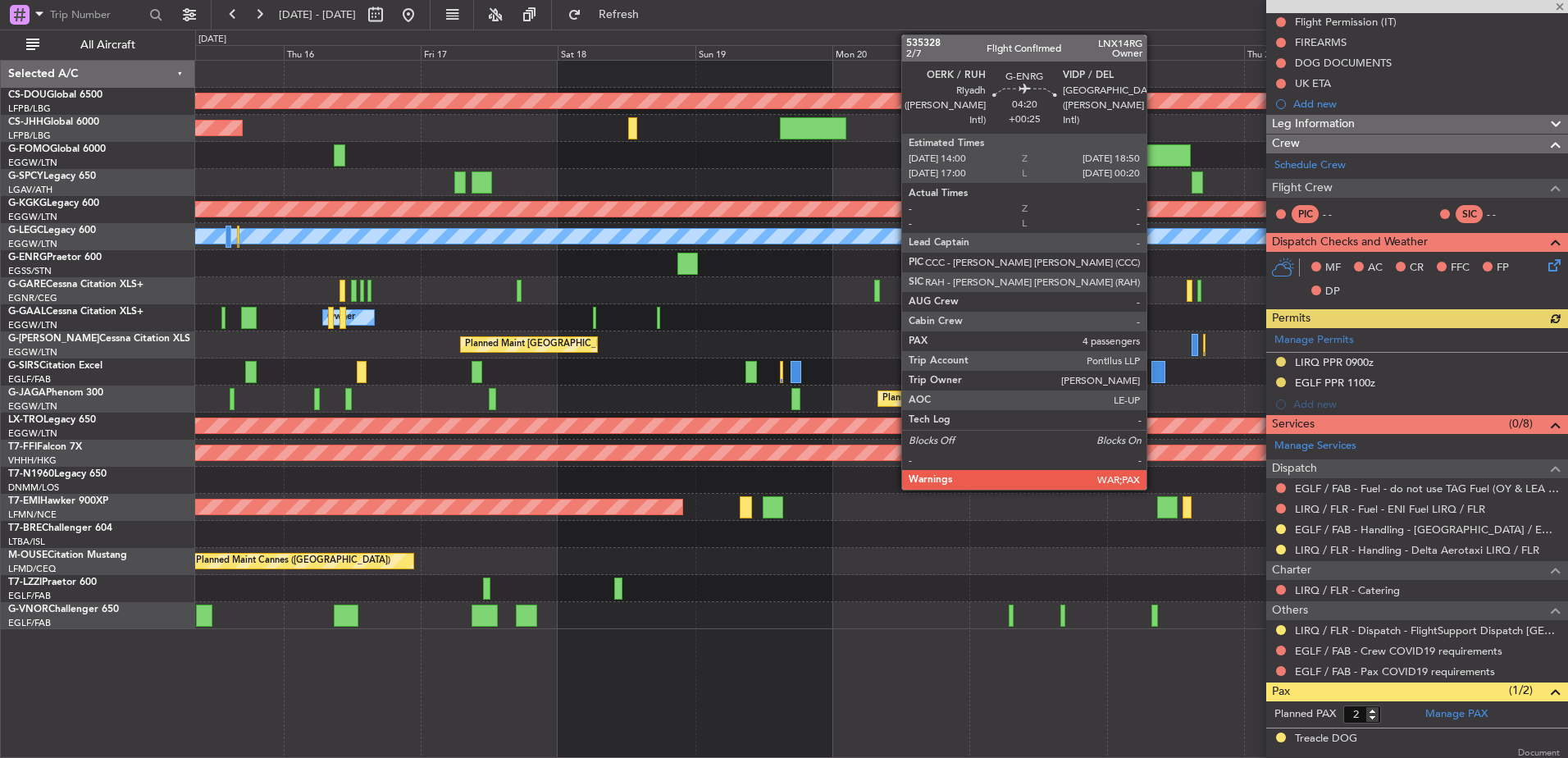
click at [663, 383] on div "Planned Maint London (Biggin Hill) Planned Maint Paris (Le Bourget) Planned Mai…" at bounding box center [881, 345] width 1372 height 568
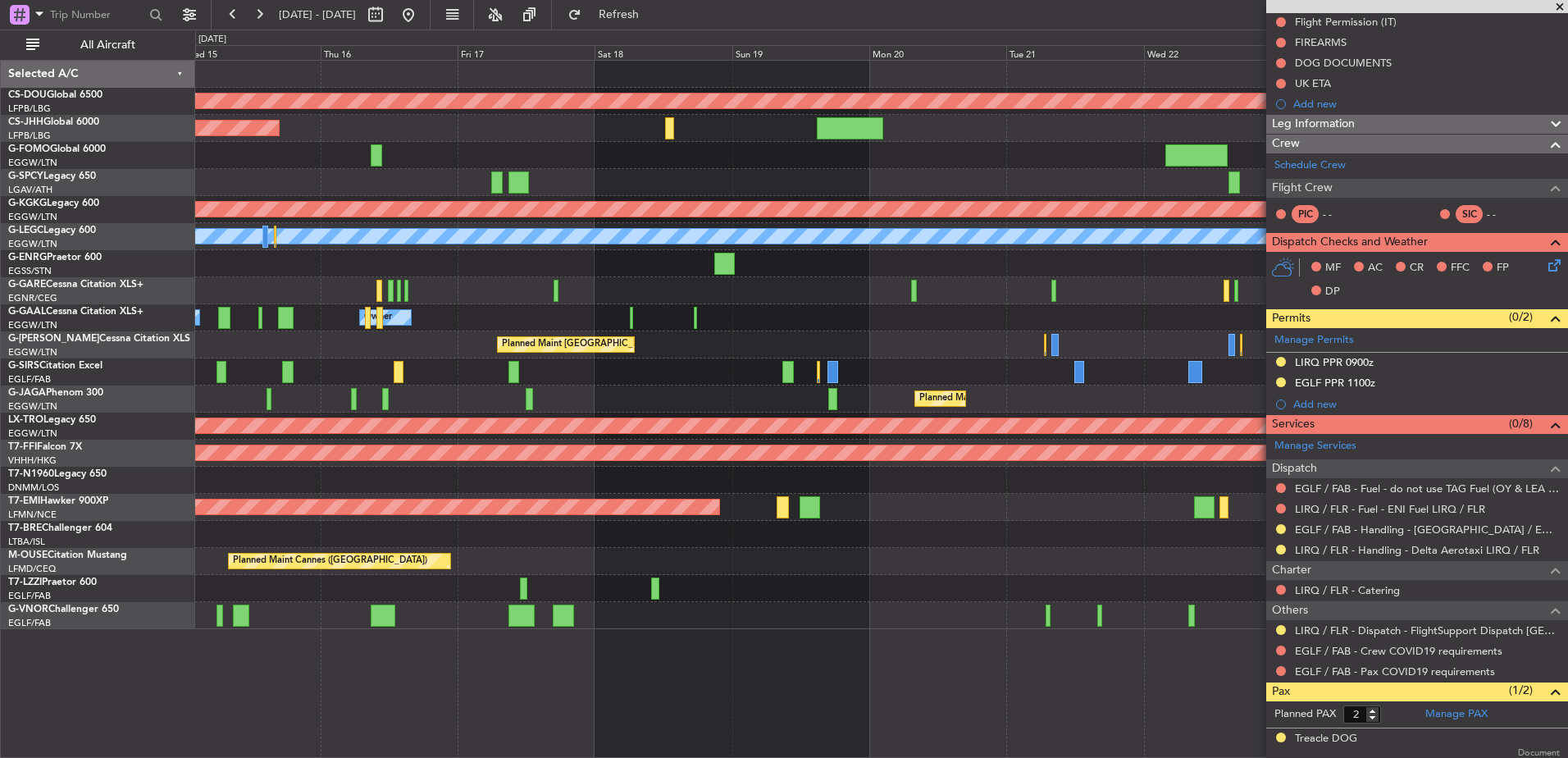
click at [757, 595] on div "A/C Unavailable [GEOGRAPHIC_DATA] ([GEOGRAPHIC_DATA])" at bounding box center [881, 588] width 1372 height 27
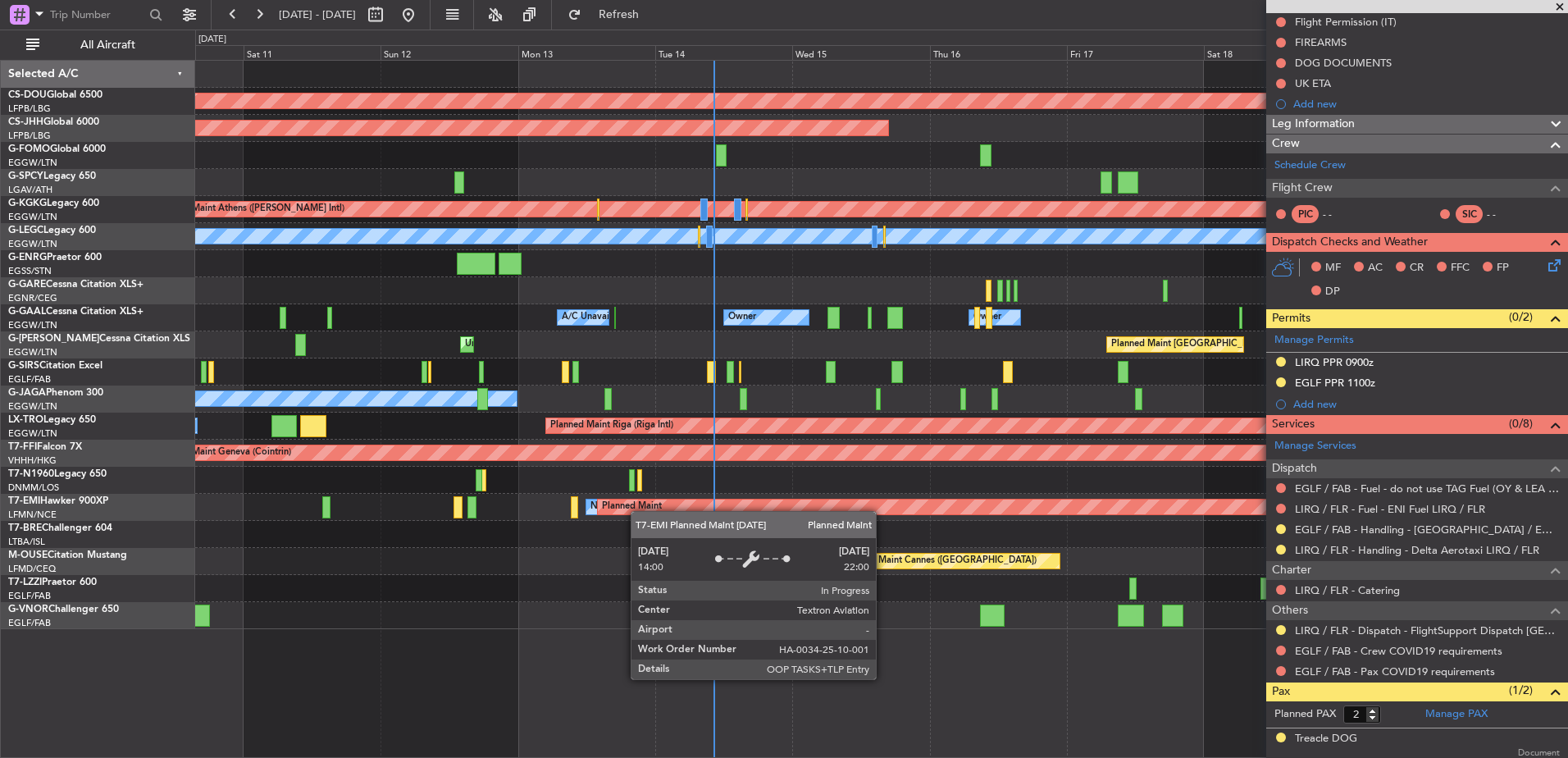
click at [1083, 511] on div "Planned Maint London (Biggin Hill) Planned Maint Paris (Le Bourget) Planned Mai…" at bounding box center [881, 345] width 1372 height 568
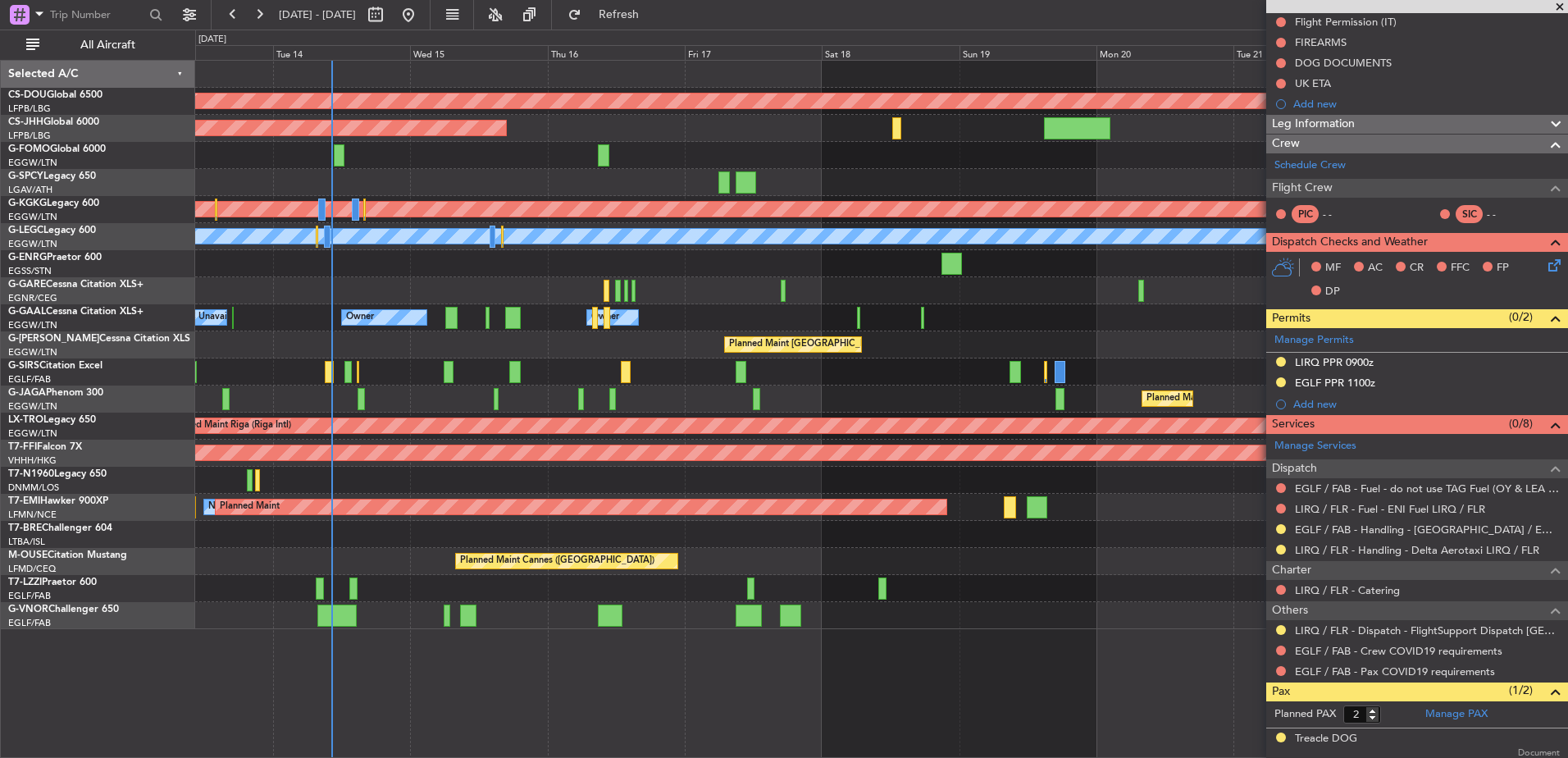
click at [630, 603] on div "Planned Maint London (Biggin Hill) Planned Maint Paris (Le Bourget) Planned Mai…" at bounding box center [881, 345] width 1372 height 568
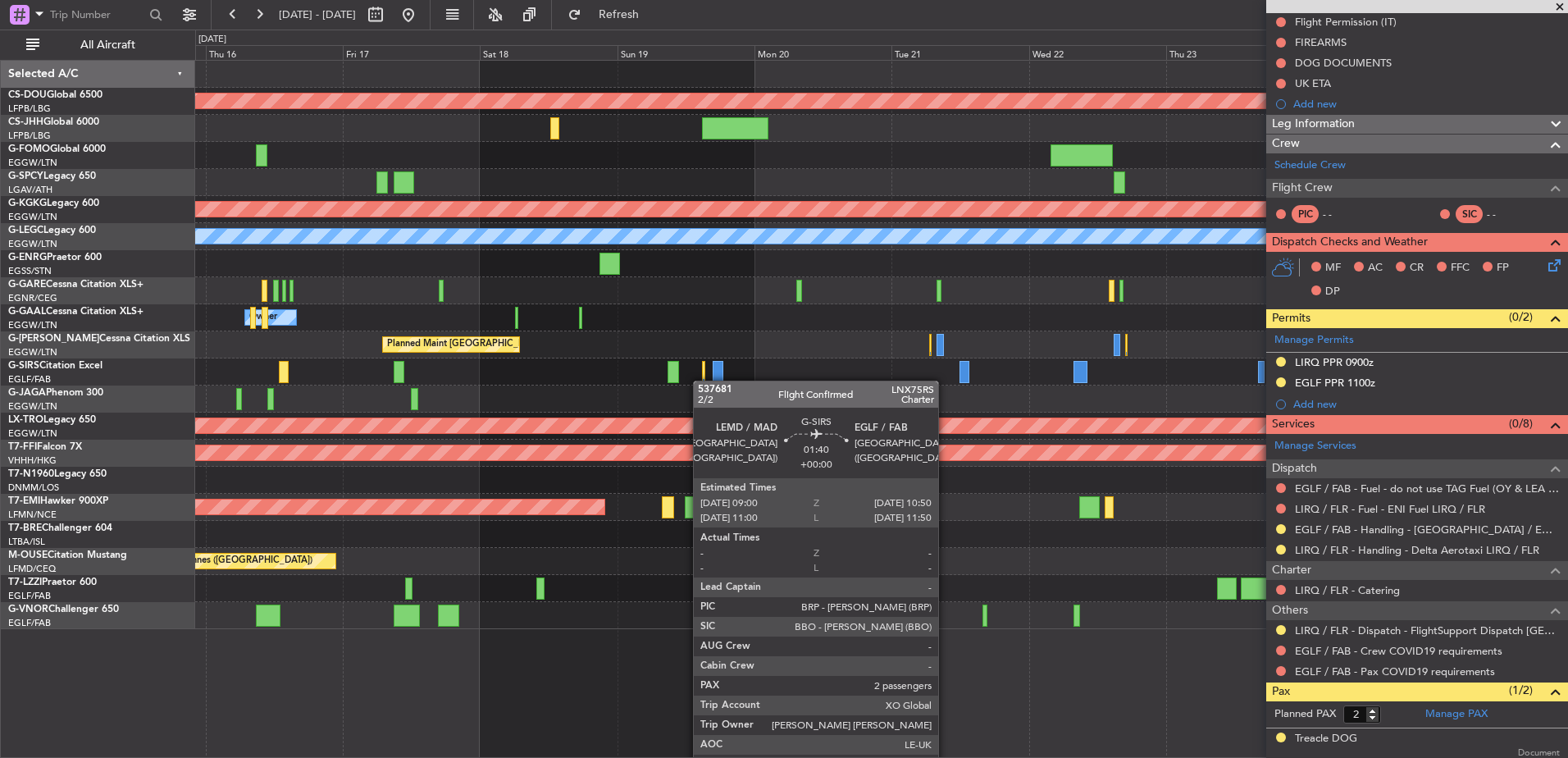
click at [681, 383] on div "Planned Maint London (Biggin Hill) Planned Maint Paris (Le Bourget) Planned Mai…" at bounding box center [881, 345] width 1372 height 568
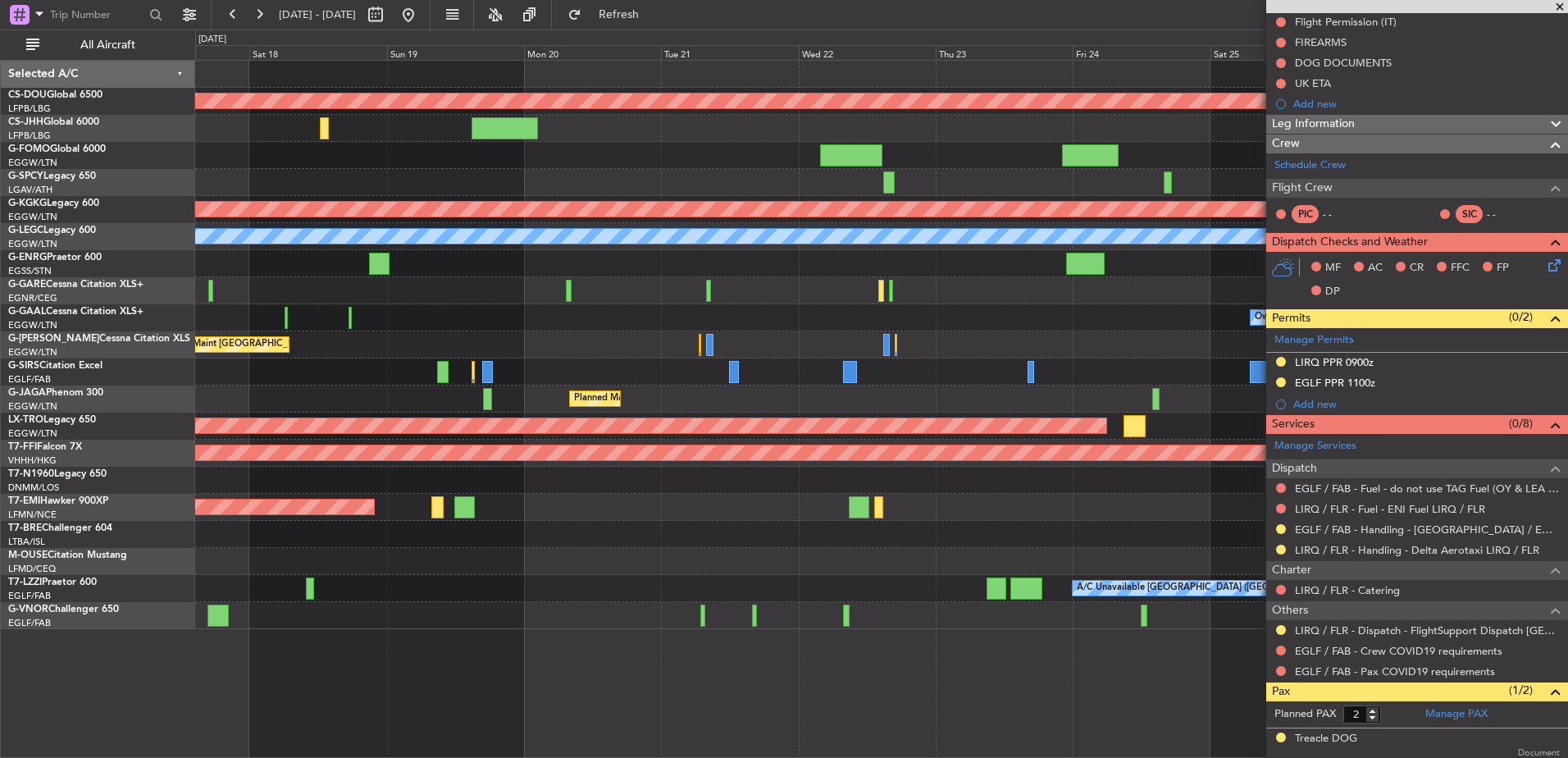
click at [572, 325] on div "Planned Maint London (Biggin Hill) Planned Maint Paris (Le Bourget) Planned Mai…" at bounding box center [881, 345] width 1372 height 568
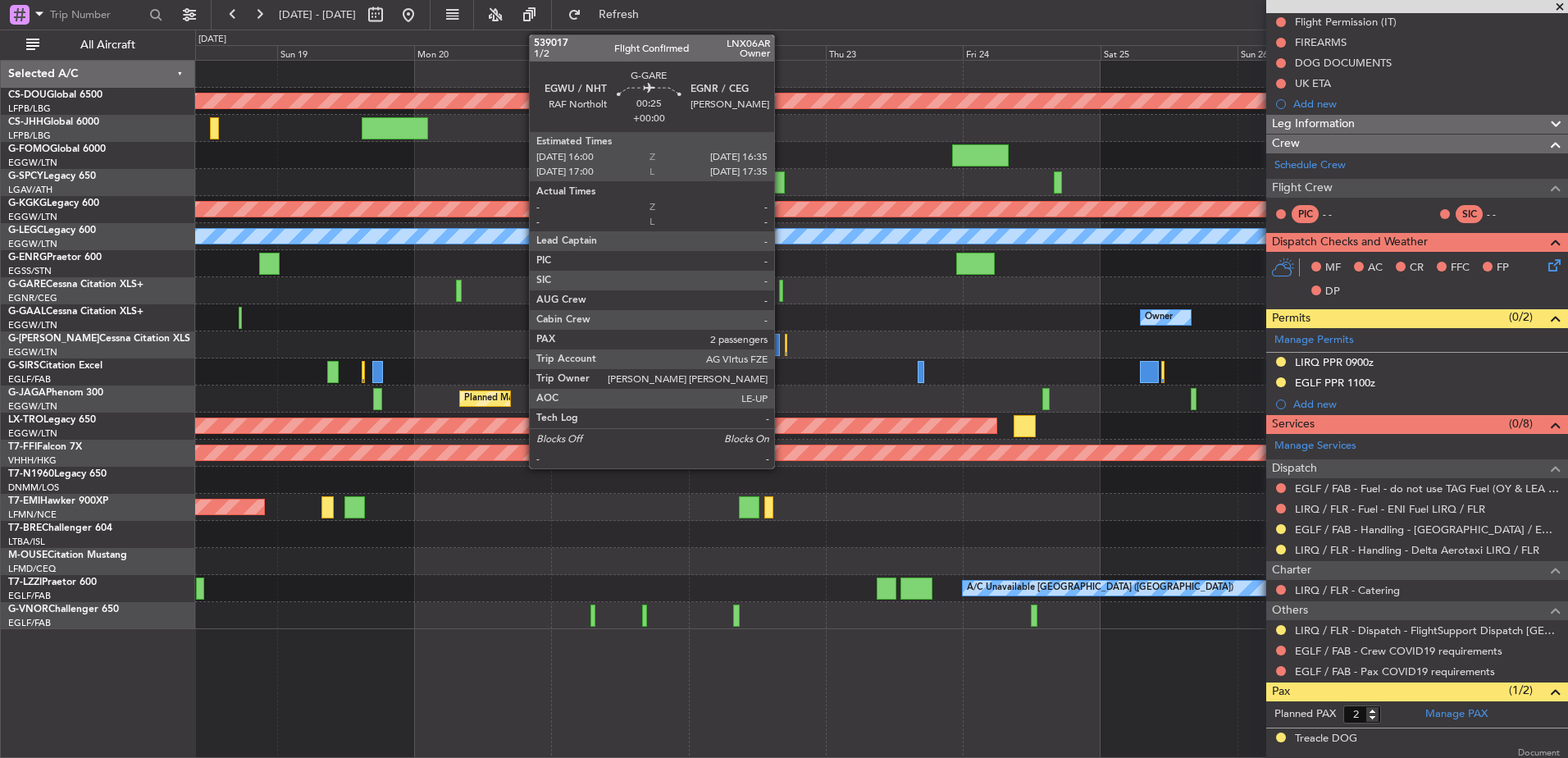
click at [782, 294] on div at bounding box center [781, 291] width 4 height 22
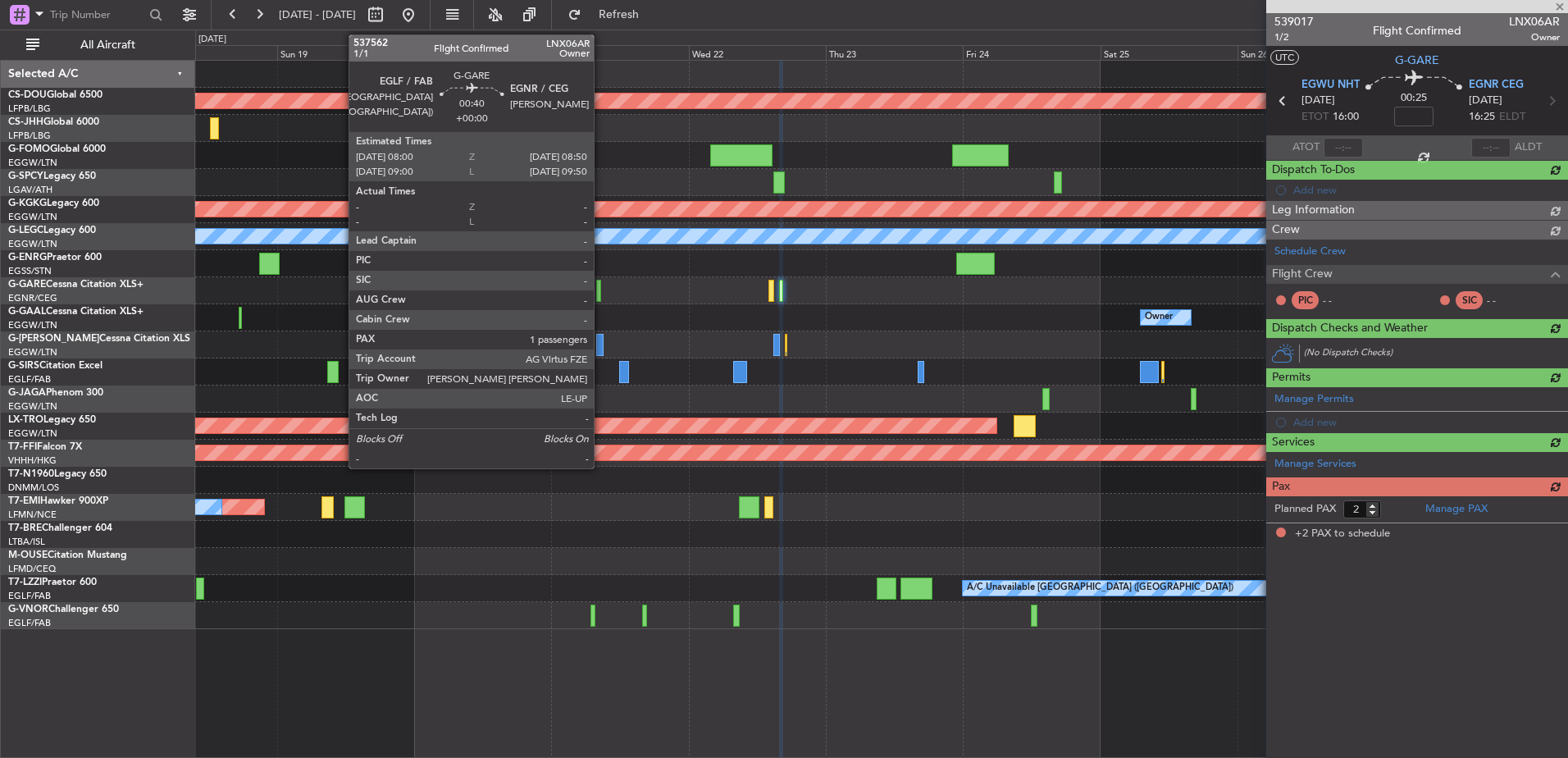
scroll to position [0, 0]
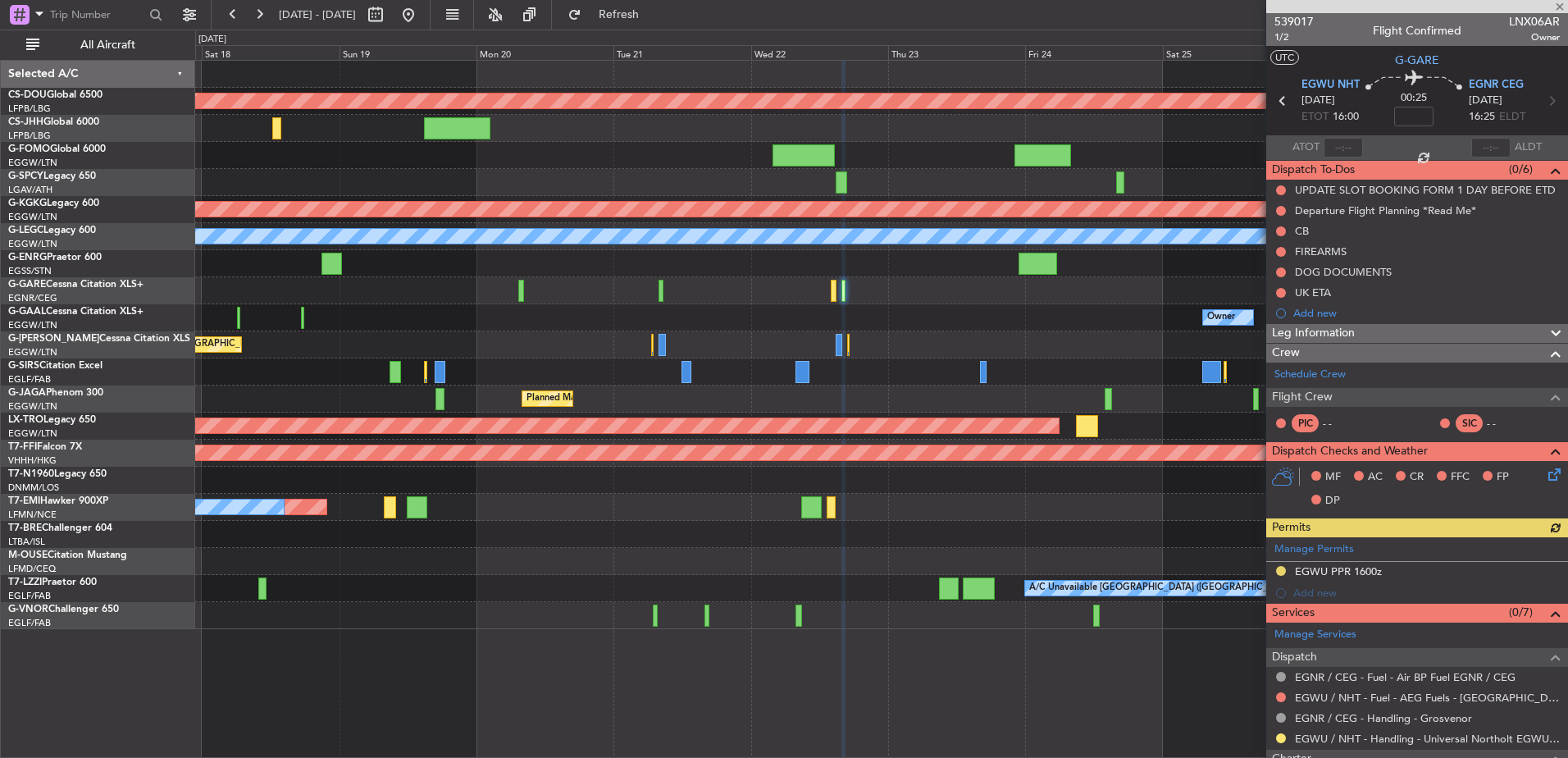
click at [833, 306] on div "Owner A/C Unavailable Owner" at bounding box center [881, 317] width 1372 height 27
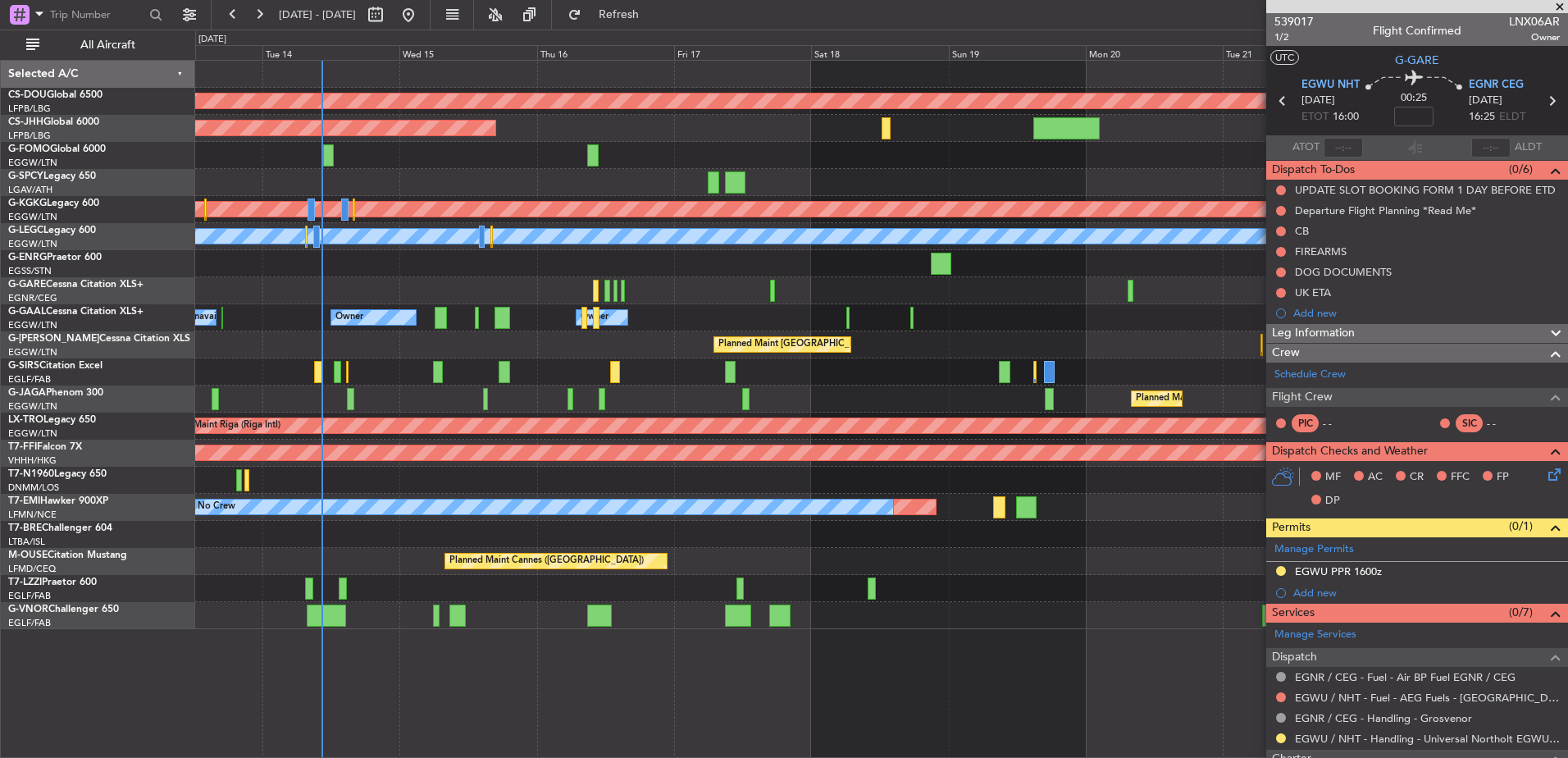
click at [1159, 529] on div "Planned Maint London (Biggin Hill) Planned Maint Paris (Le Bourget) Planned Mai…" at bounding box center [881, 345] width 1372 height 568
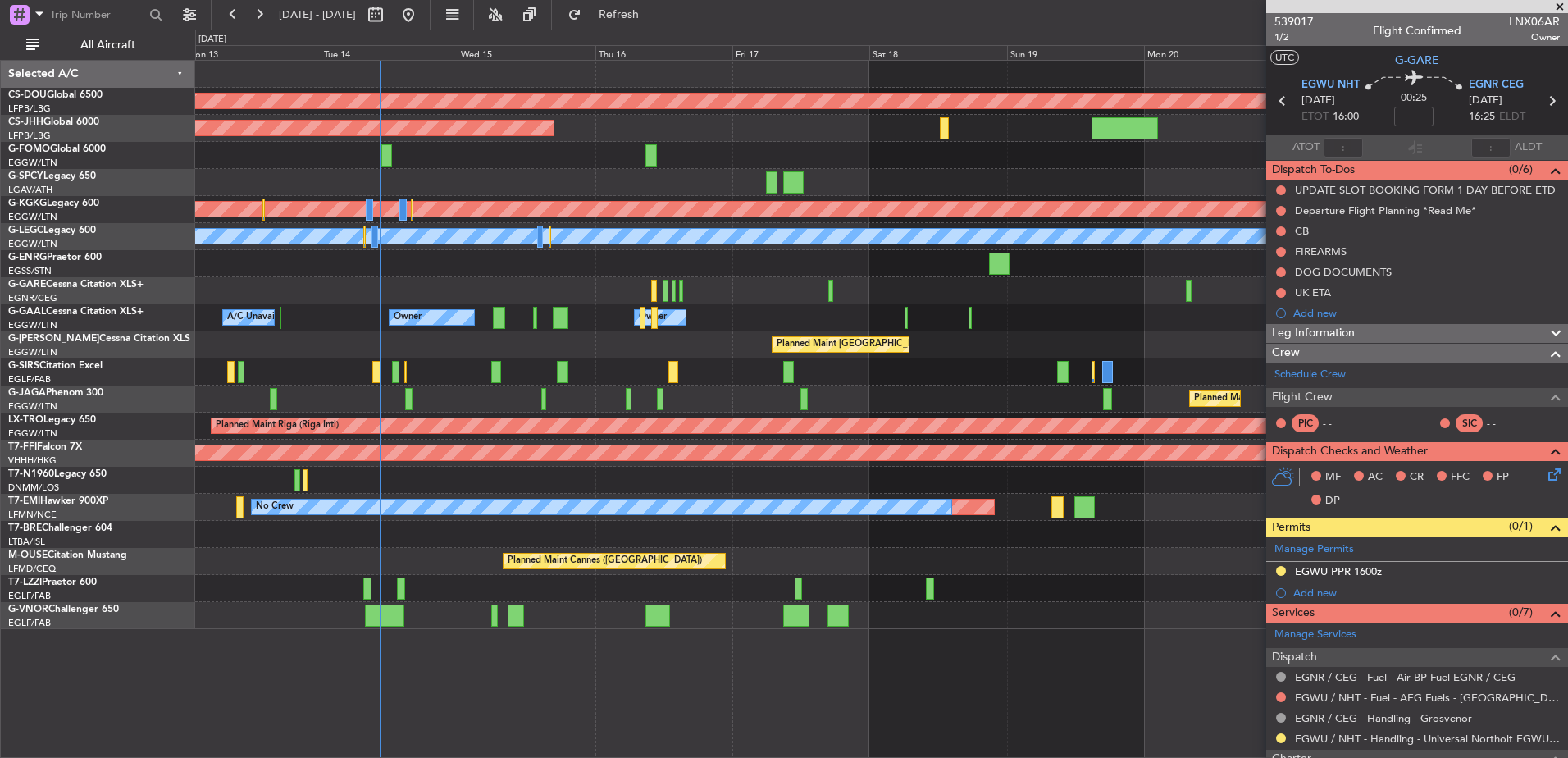
click at [659, 299] on div at bounding box center [881, 290] width 1372 height 27
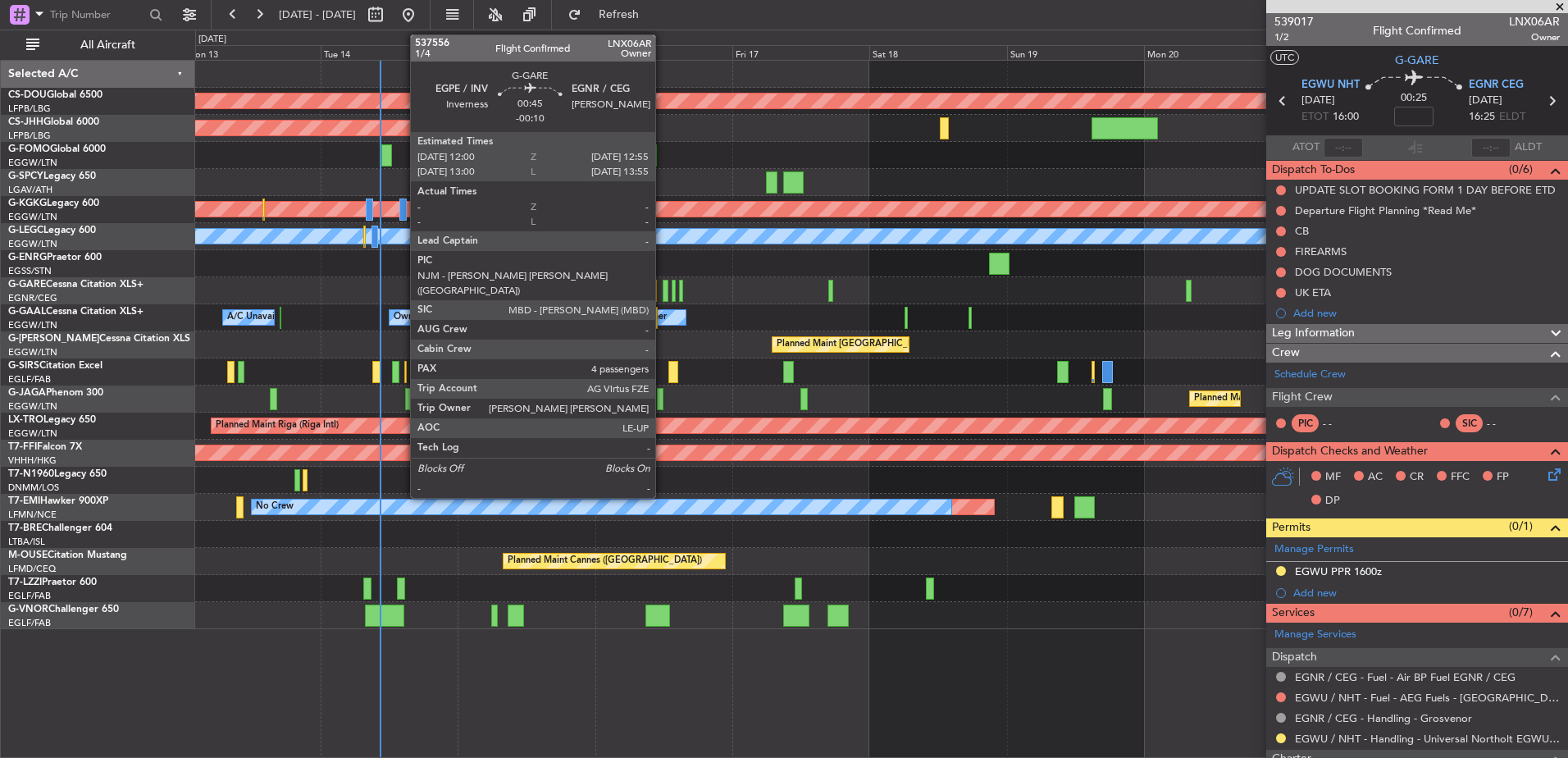
click at [663, 299] on div at bounding box center [666, 291] width 6 height 22
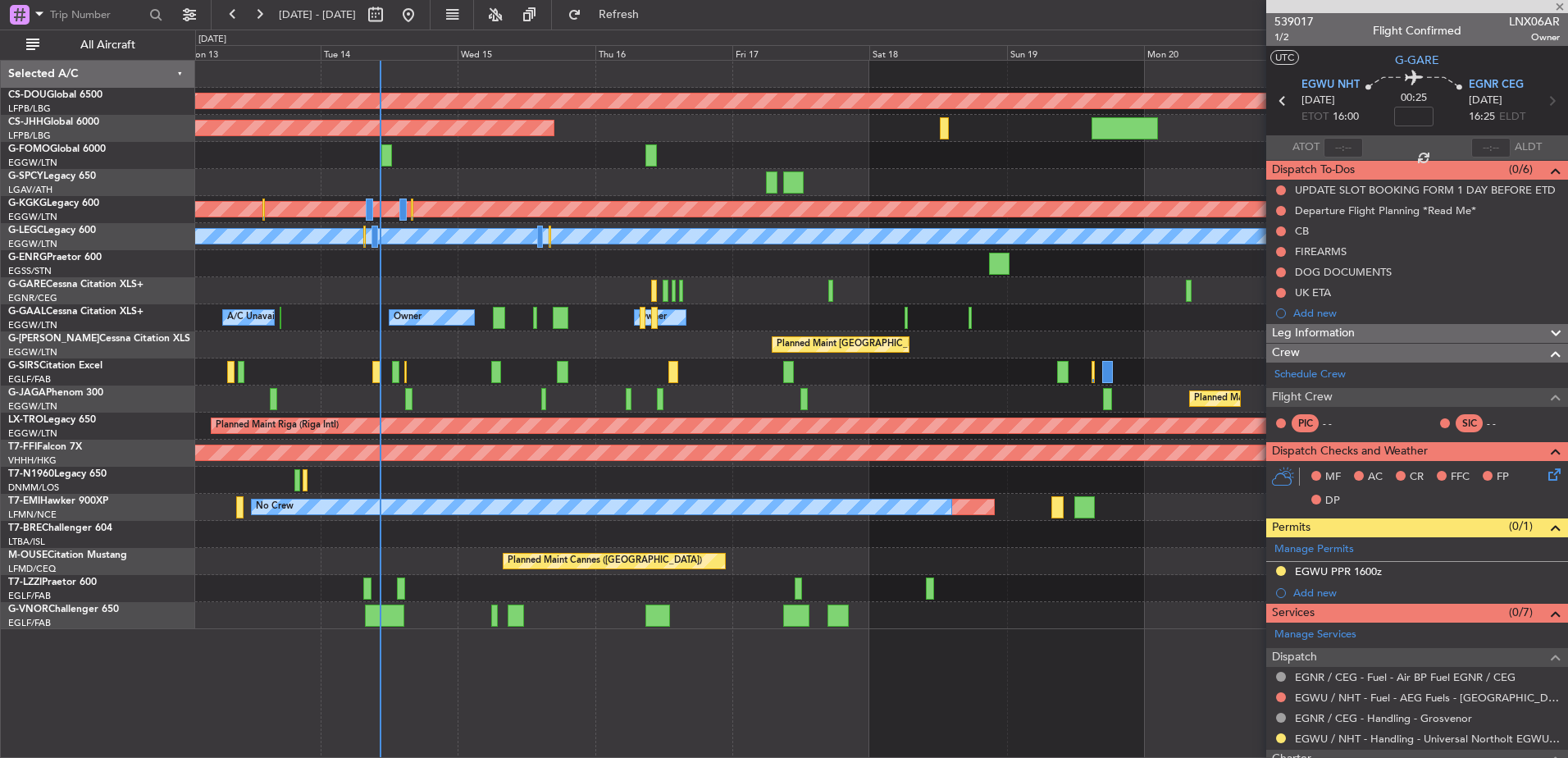
type input "-00:10"
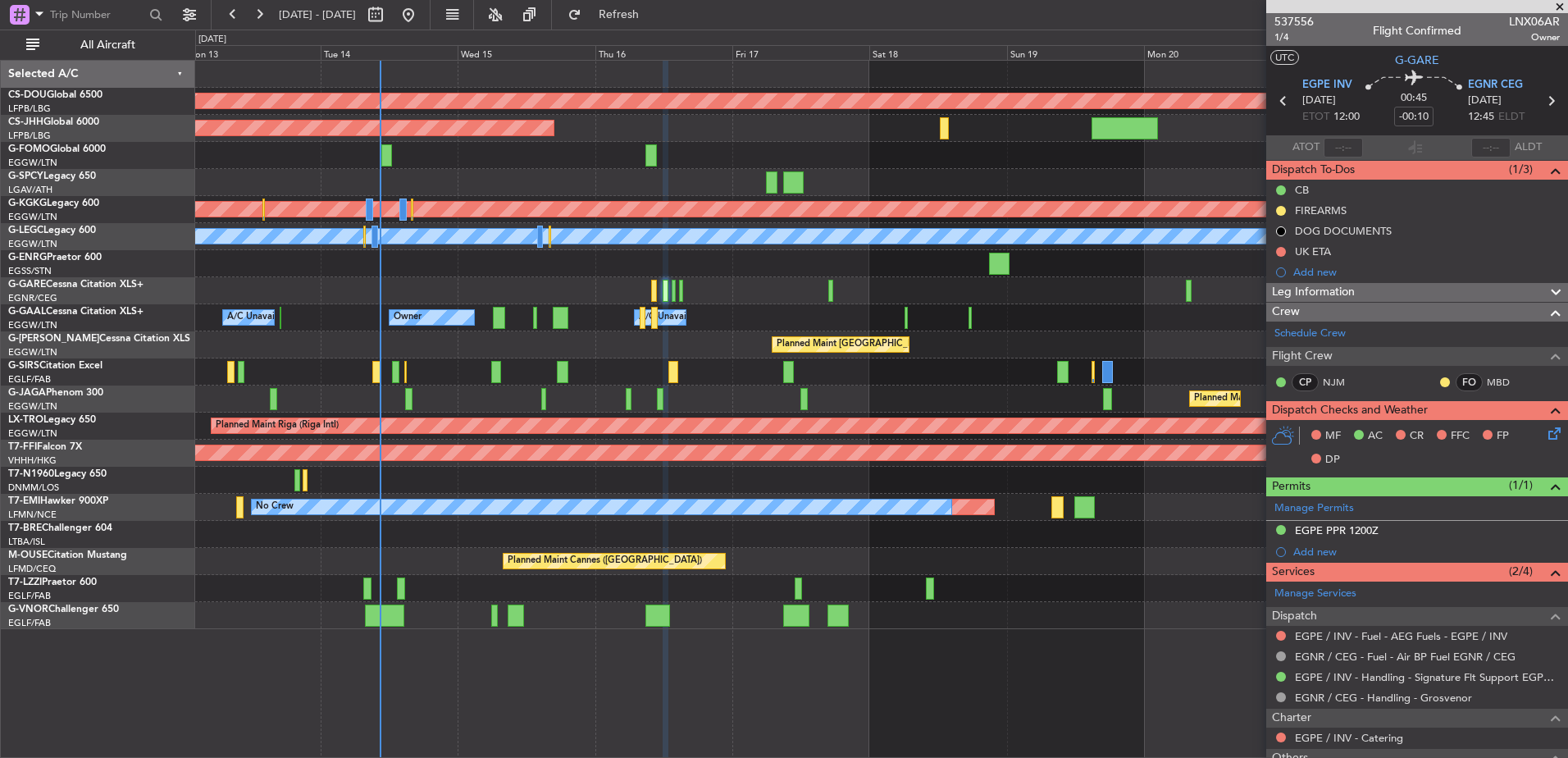
scroll to position [265, 0]
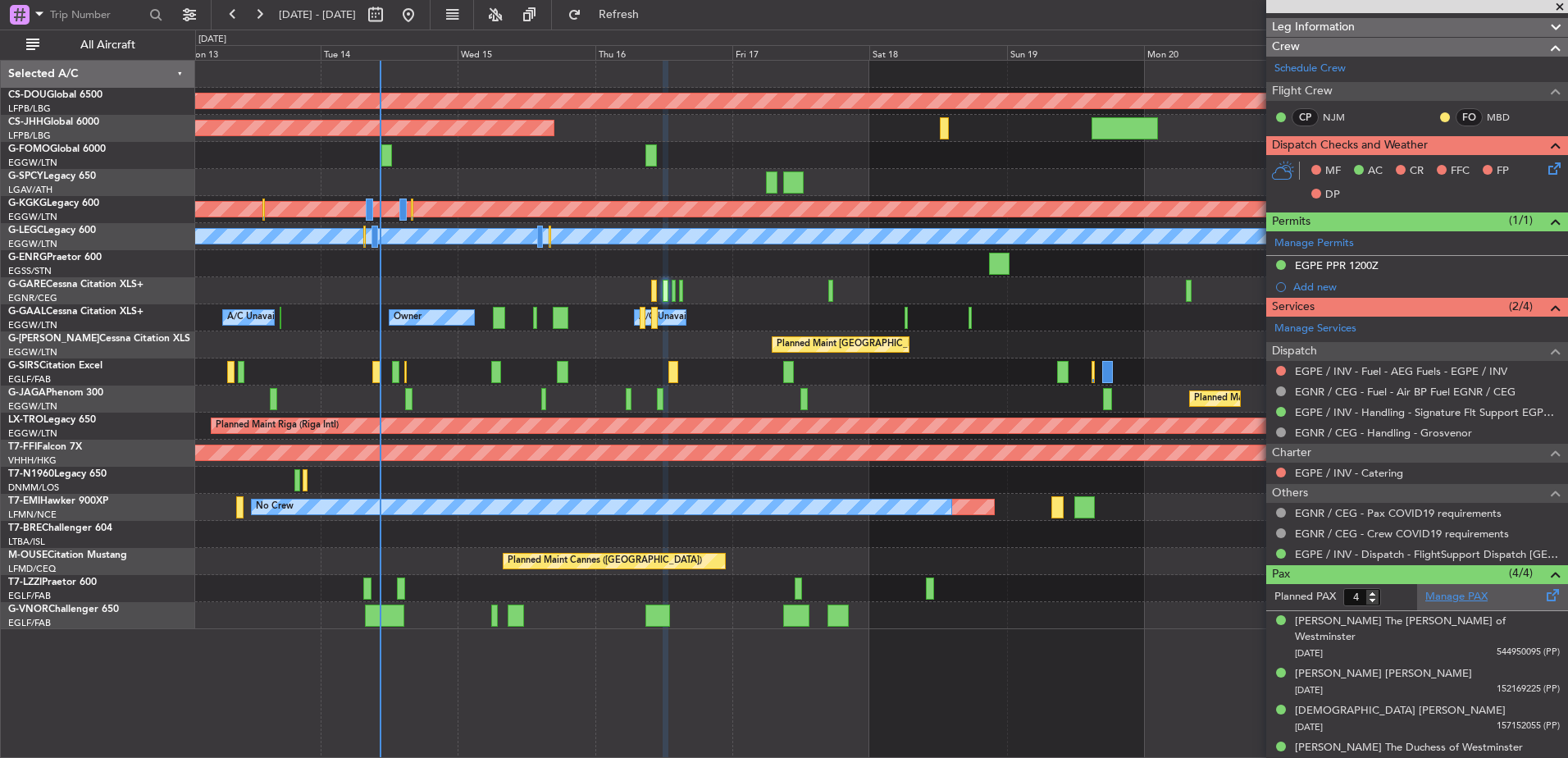
click at [1448, 602] on link "Manage PAX" at bounding box center [1457, 597] width 63 height 17
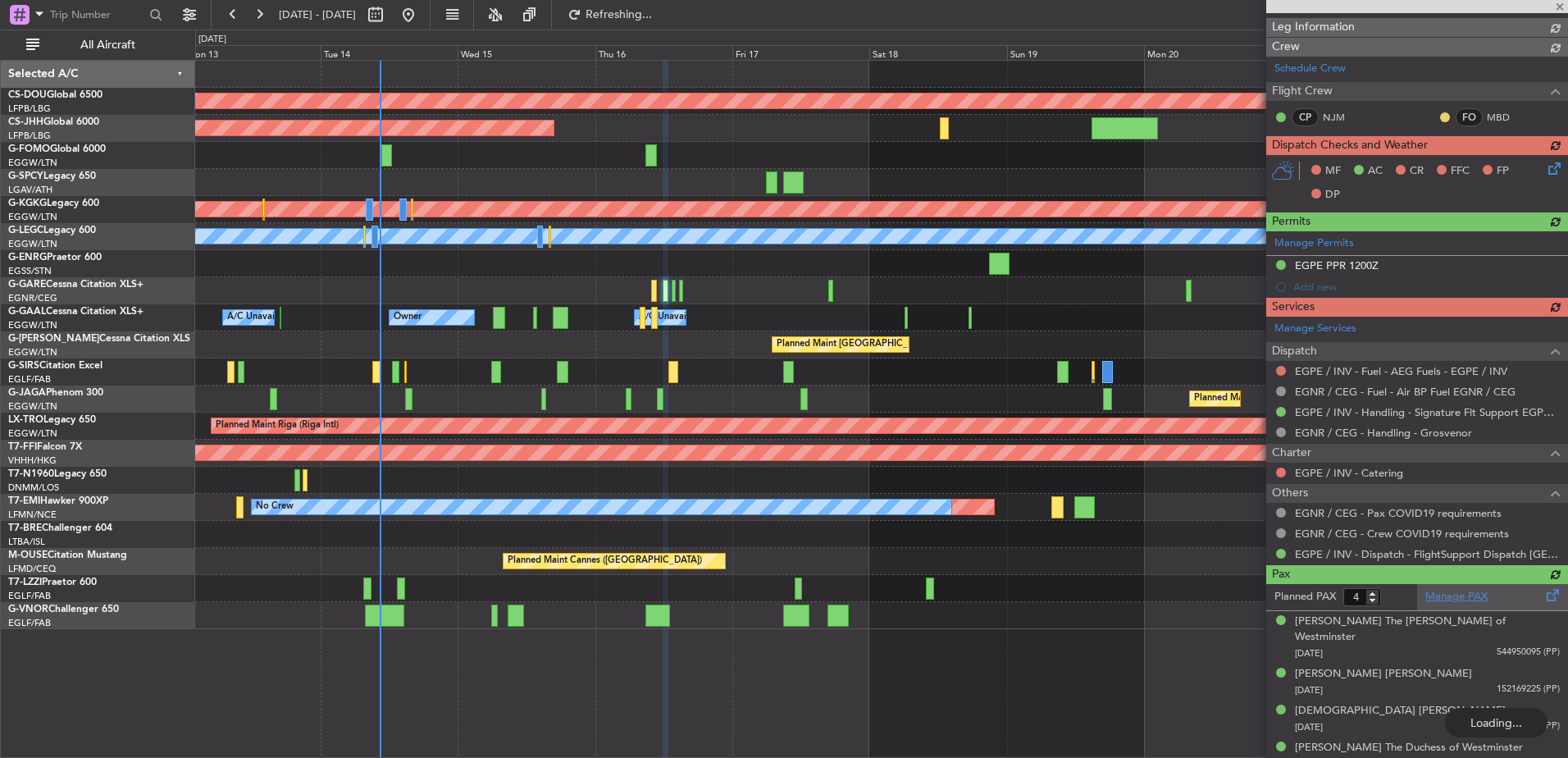
type input "5"
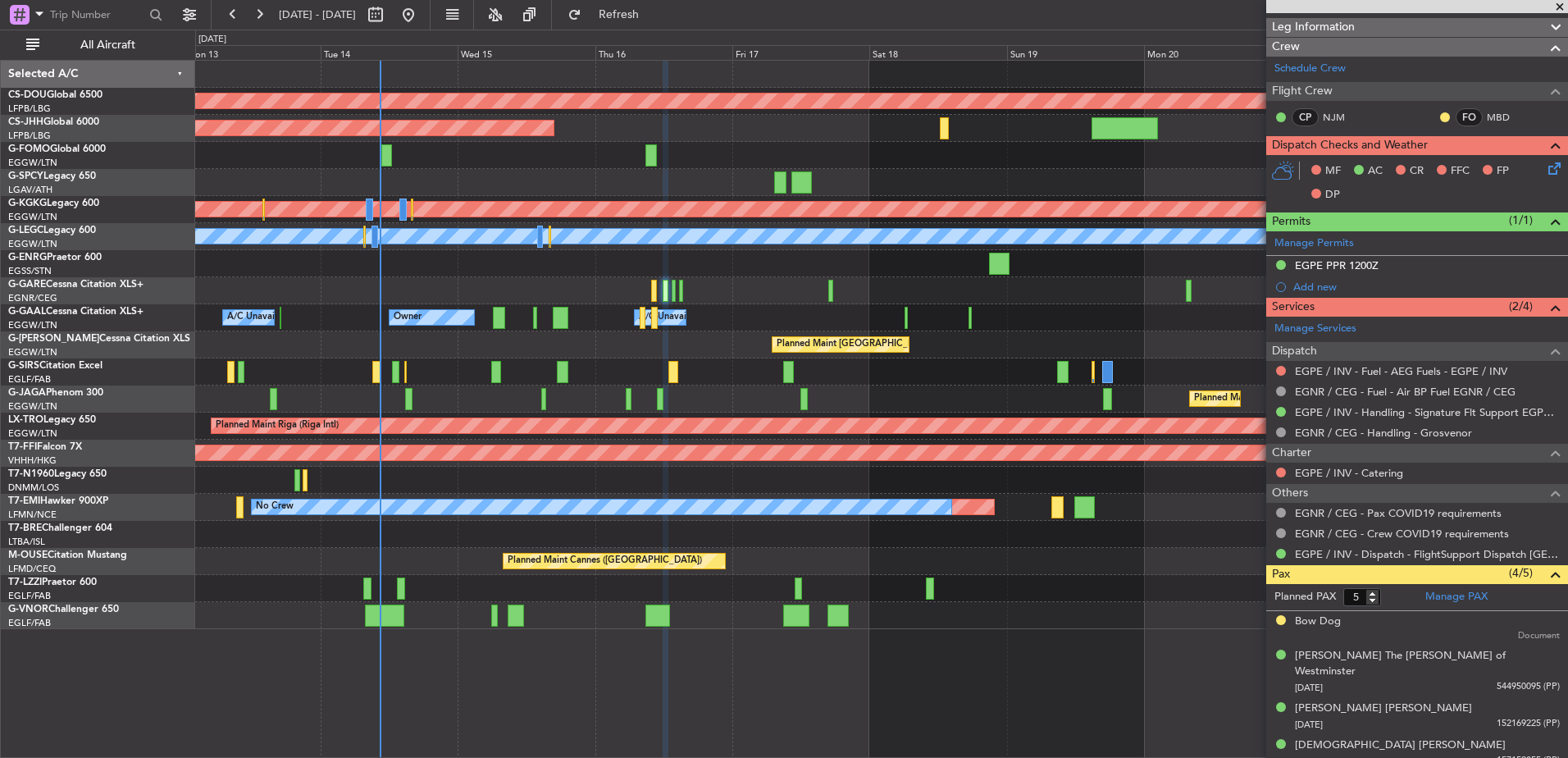
scroll to position [0, 0]
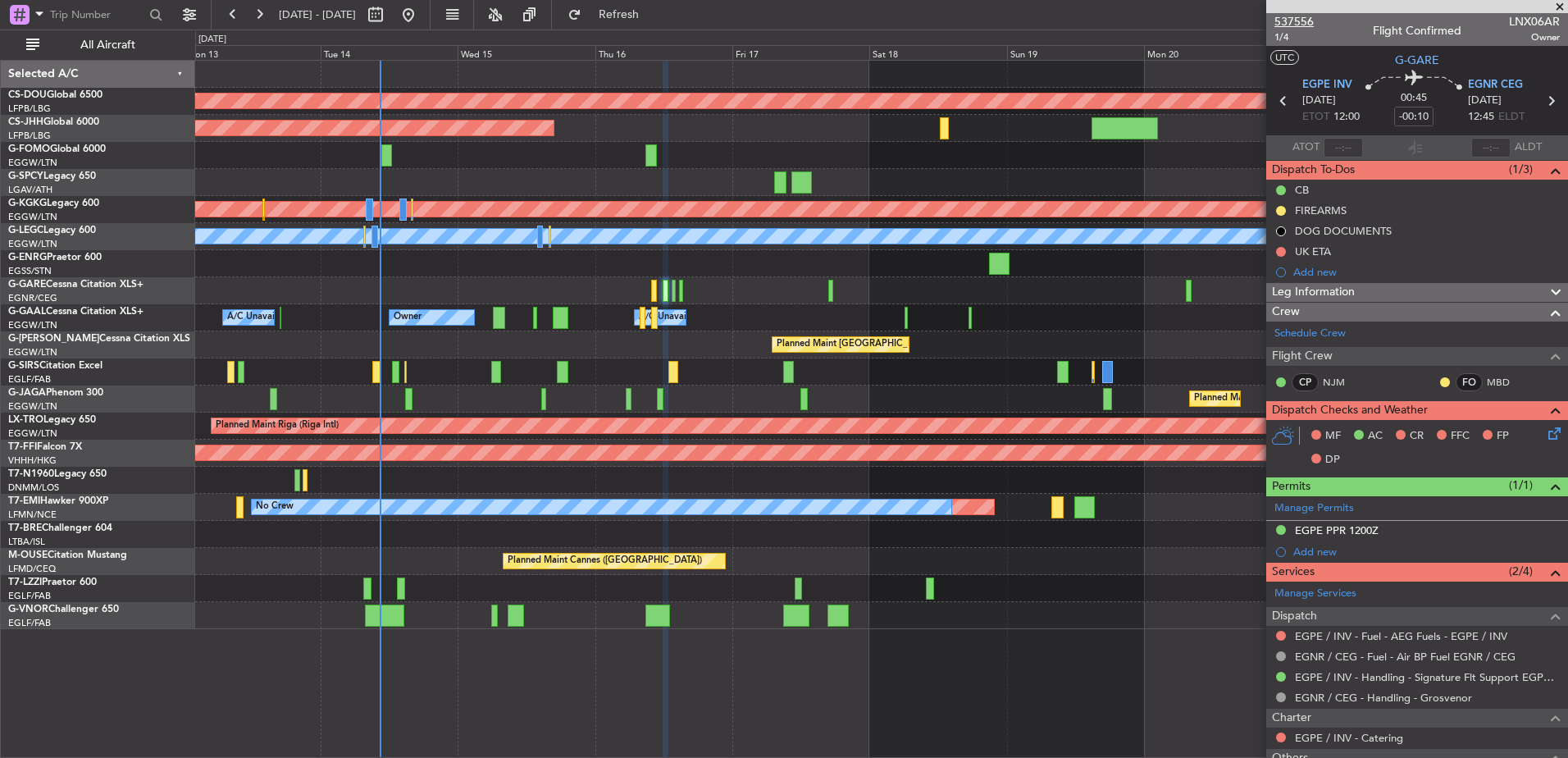
click at [1301, 24] on span "537556" at bounding box center [1294, 21] width 40 height 17
click at [639, 21] on button "Refresh" at bounding box center [609, 15] width 98 height 27
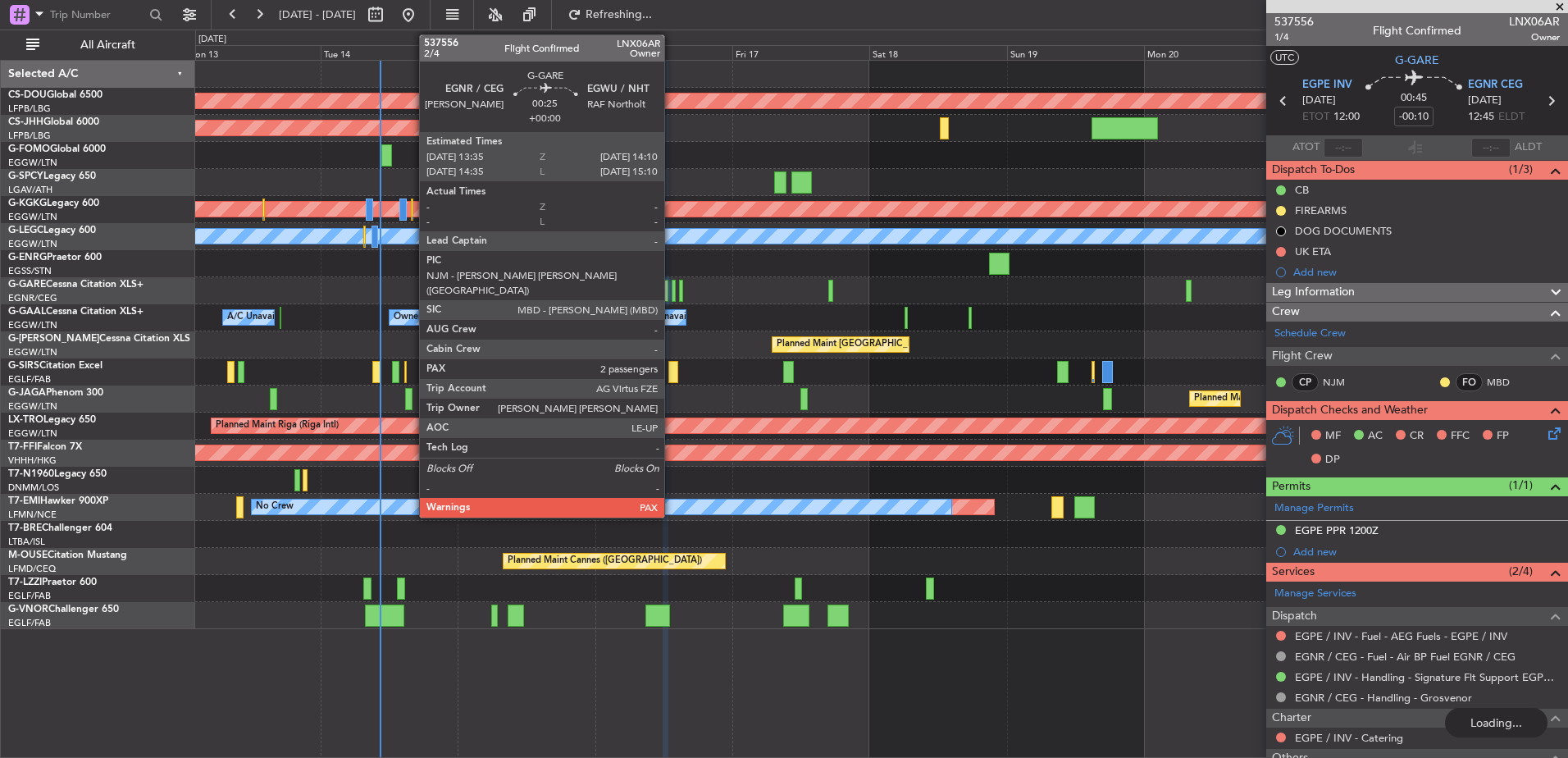
click at [671, 288] on div at bounding box center [673, 291] width 4 height 22
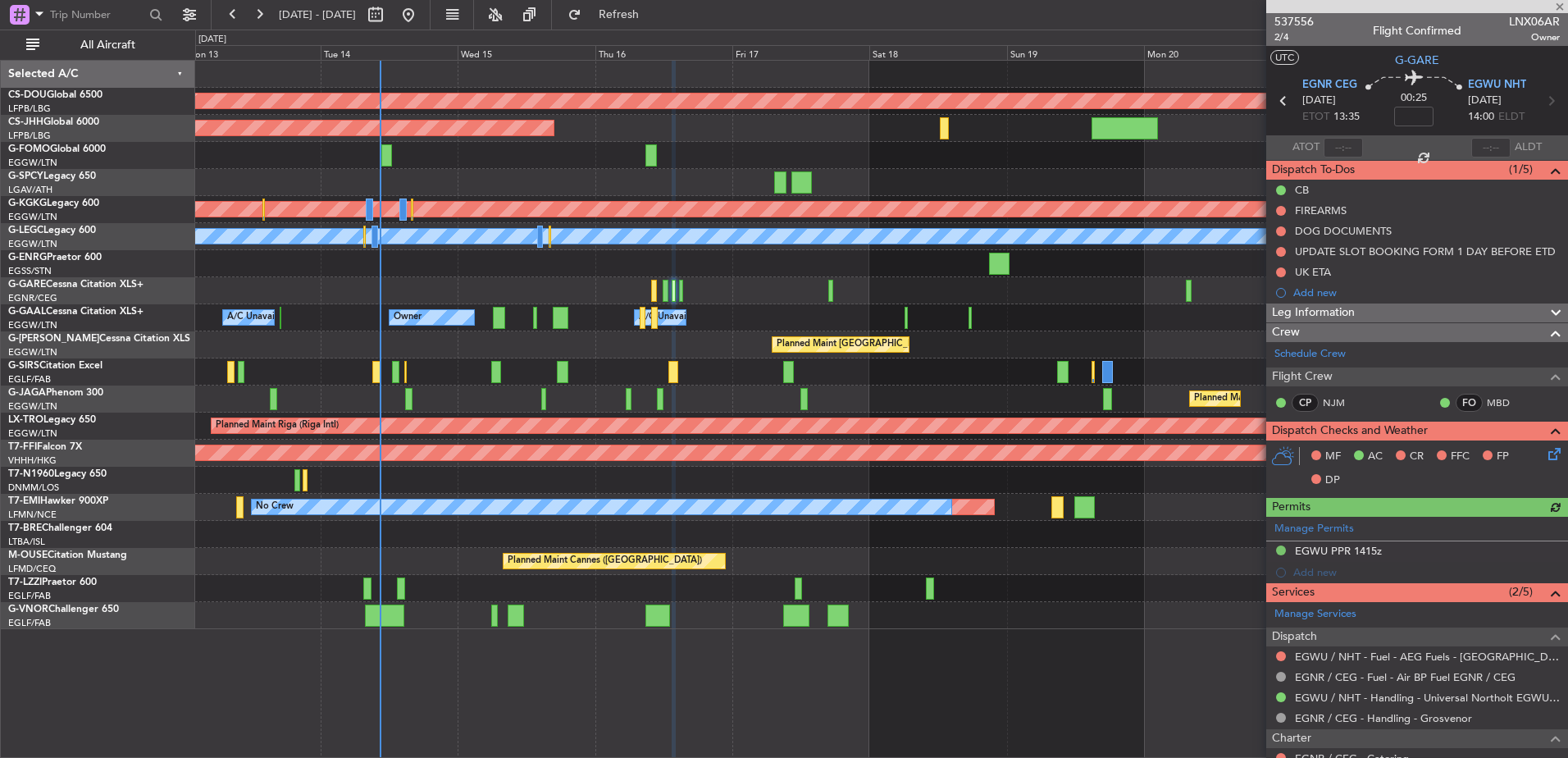
scroll to position [253, 0]
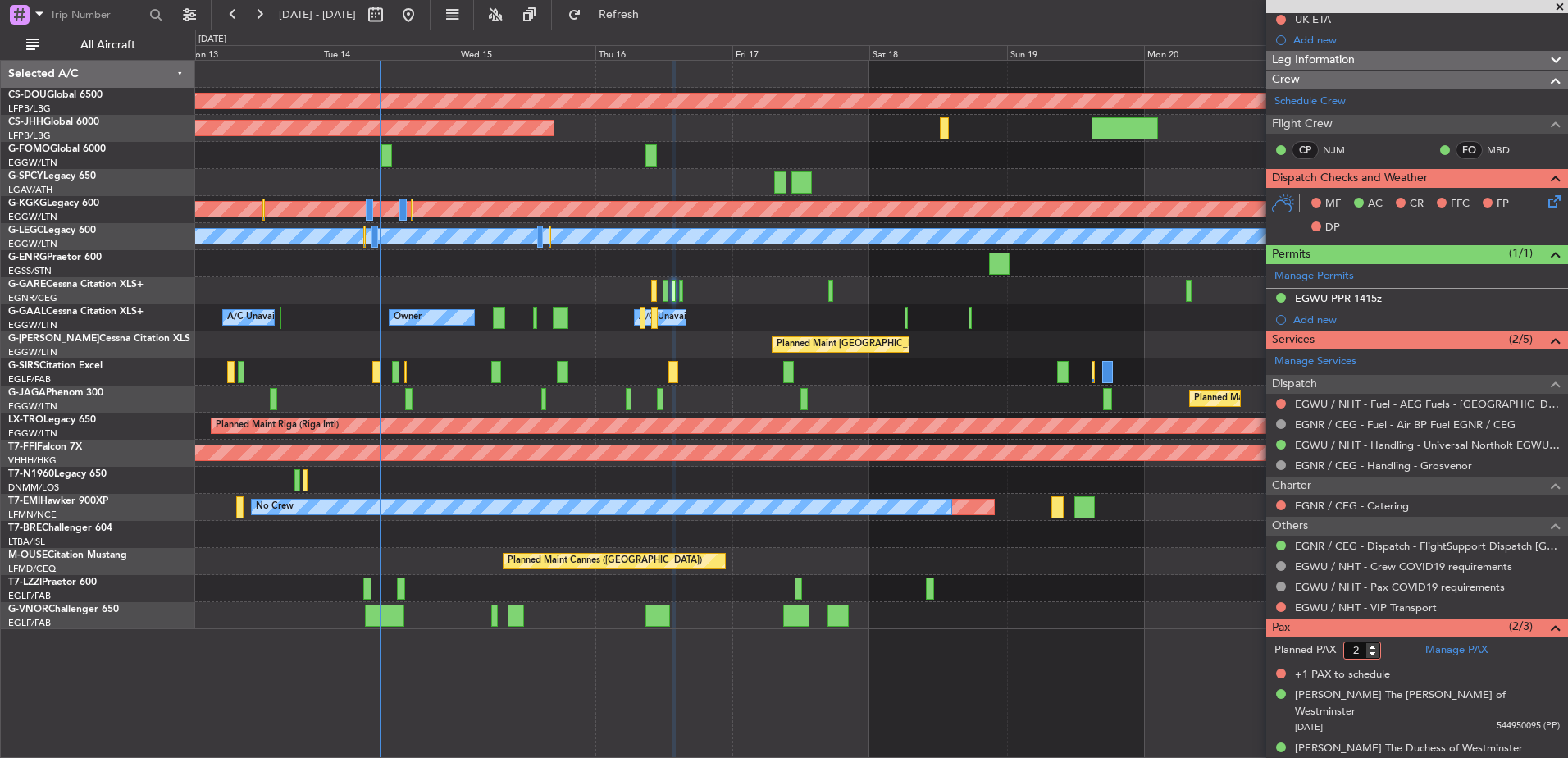
type input "2"
click at [1377, 656] on input "2" at bounding box center [1362, 650] width 38 height 18
click at [1384, 654] on form "Planned PAX 2" at bounding box center [1342, 650] width 151 height 27
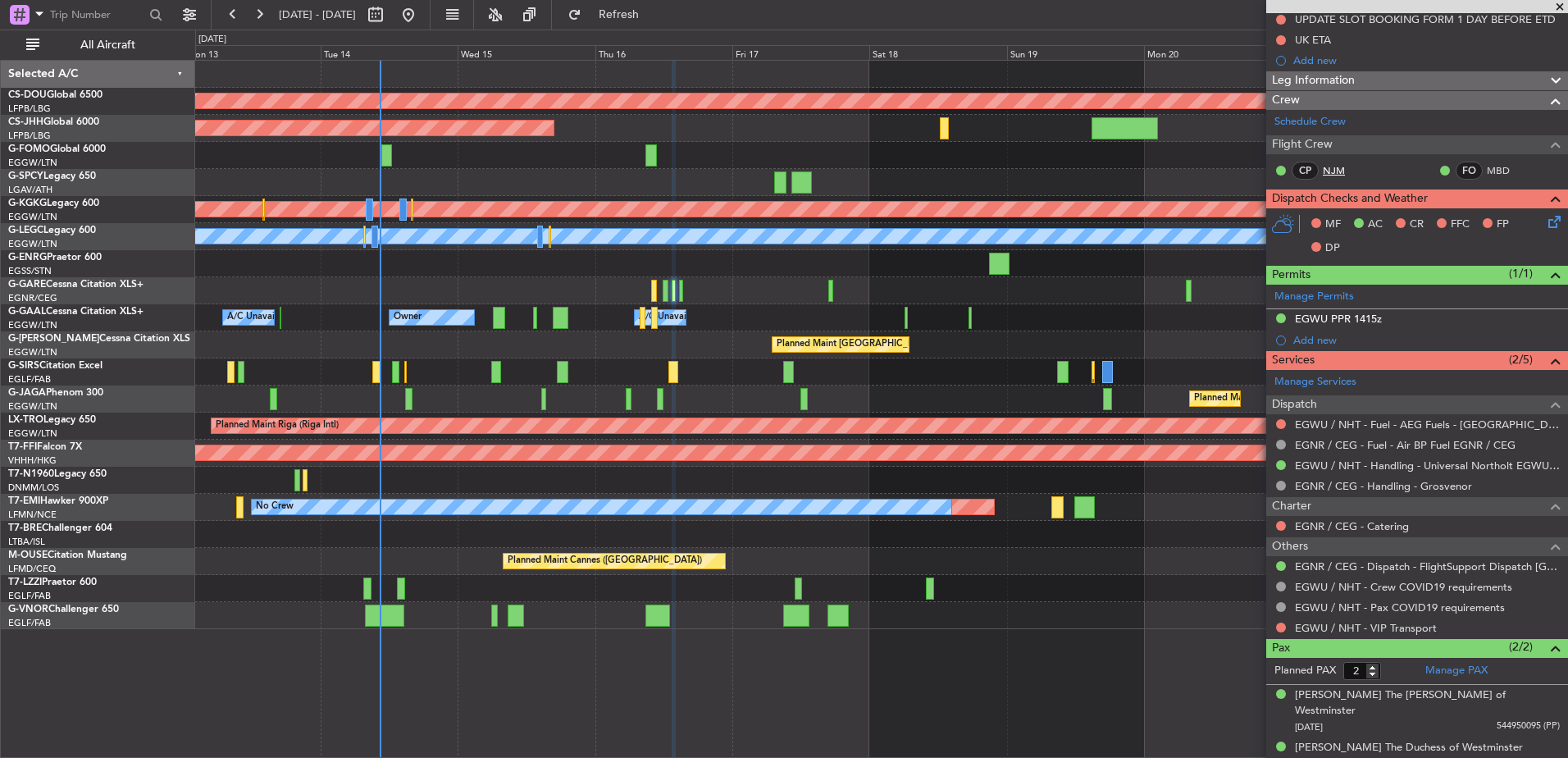
scroll to position [0, 0]
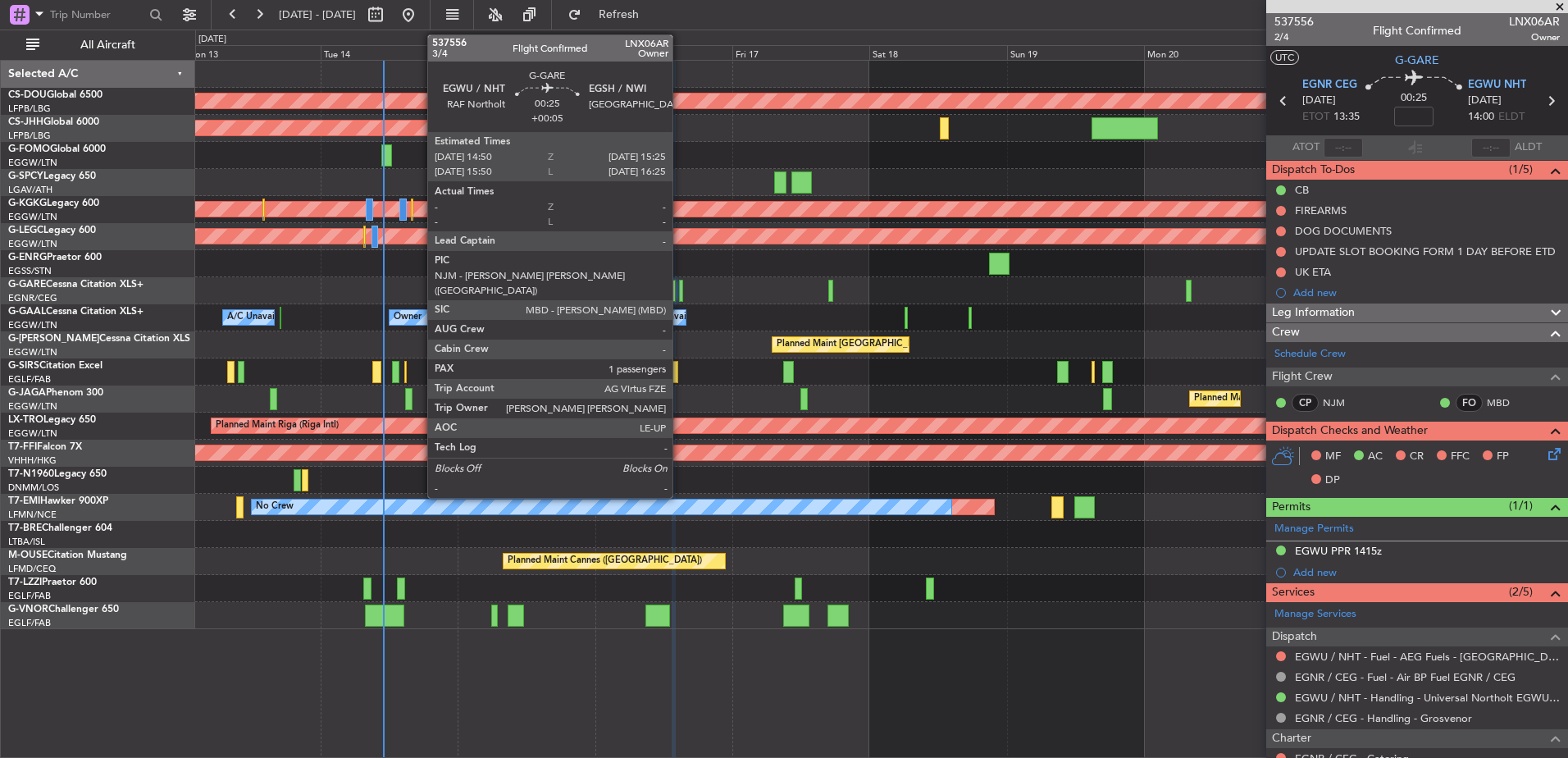
click at [680, 291] on div at bounding box center [681, 291] width 4 height 22
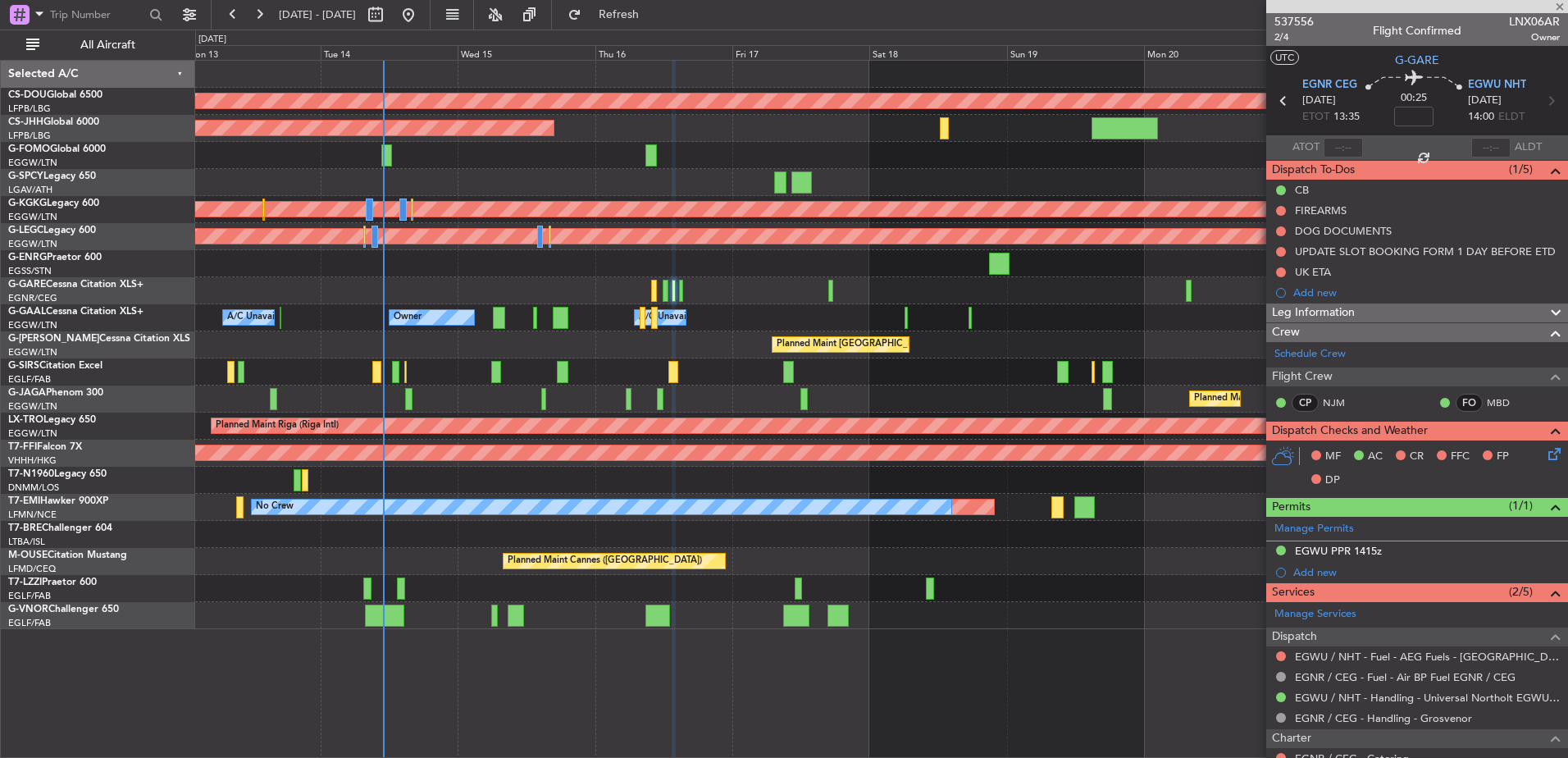
type input "+00:05"
type input "1"
